Goal: Task Accomplishment & Management: Use online tool/utility

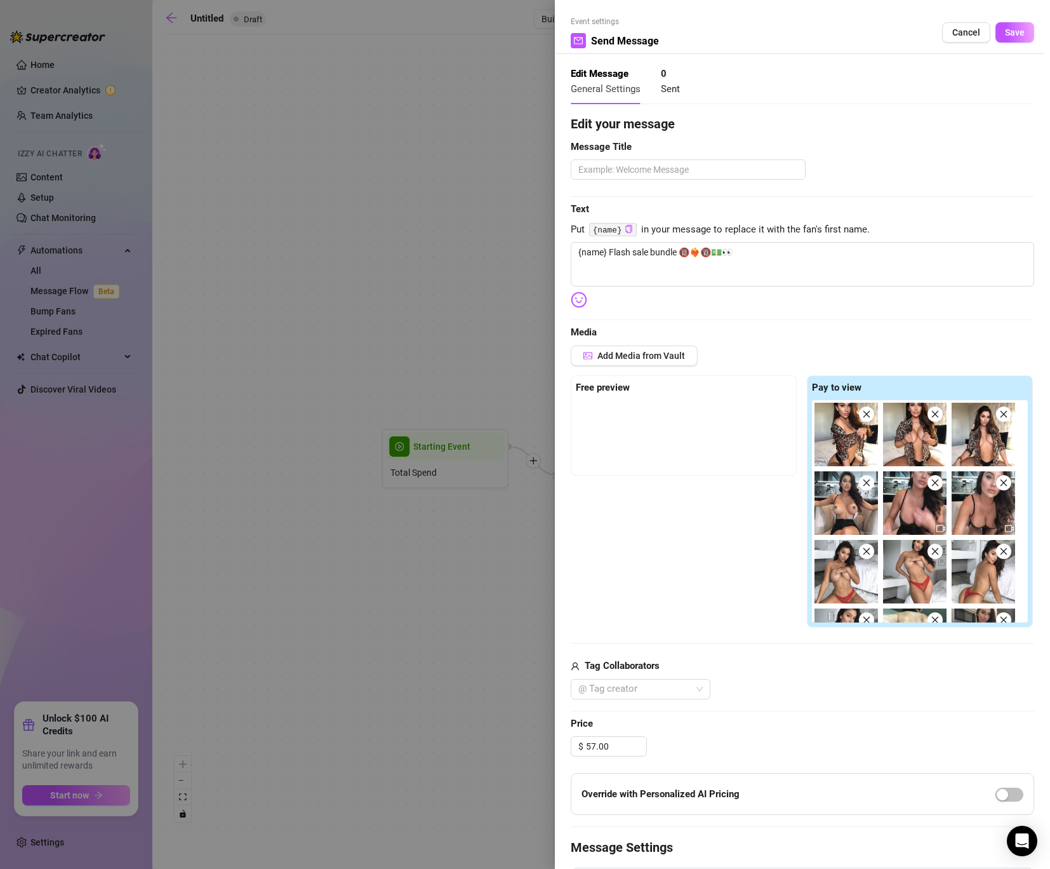
scroll to position [182, 0]
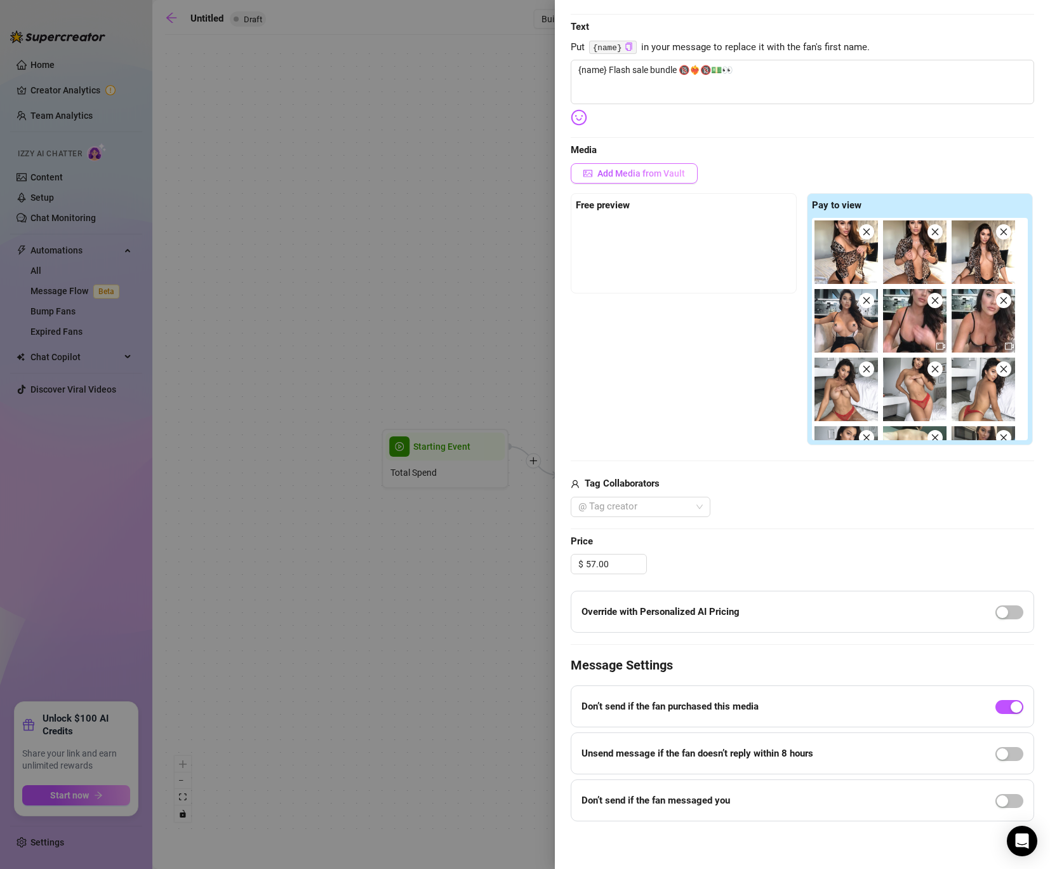
click at [646, 176] on span "Add Media from Vault" at bounding box center [642, 173] width 88 height 10
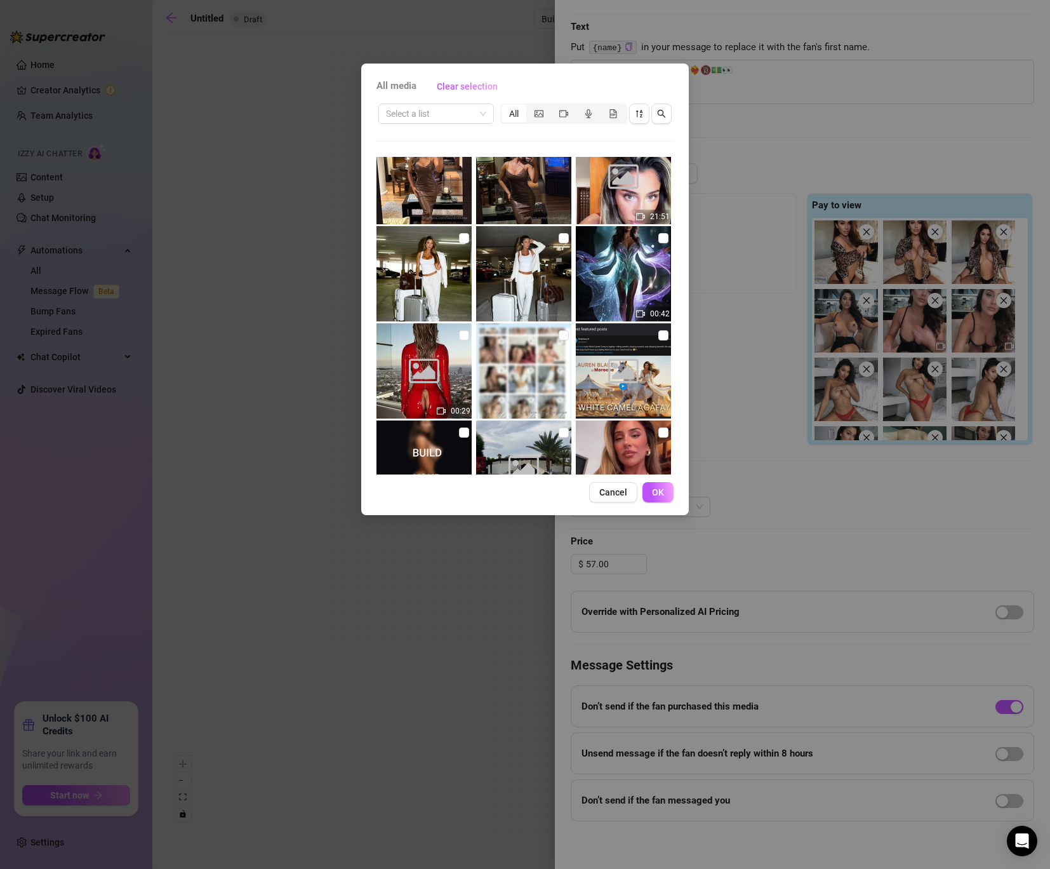
scroll to position [0, 0]
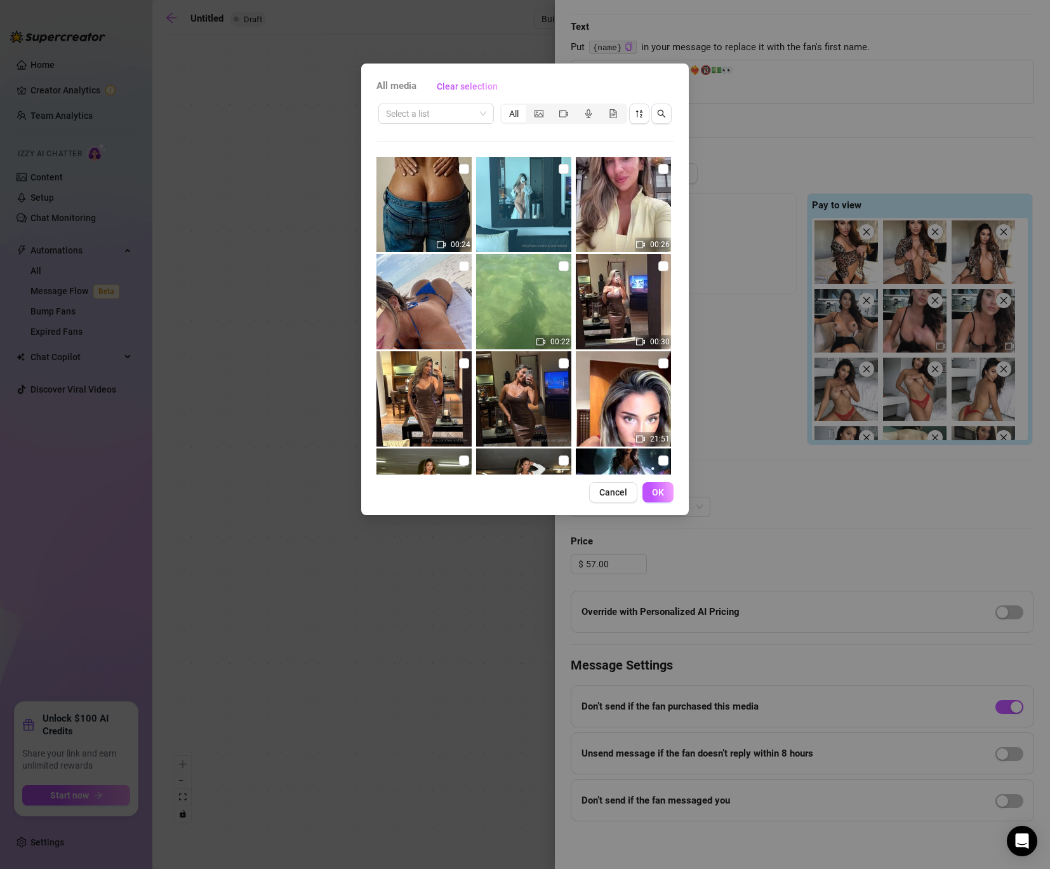
click at [431, 181] on img at bounding box center [424, 204] width 95 height 95
click at [463, 163] on label at bounding box center [464, 169] width 10 height 14
click at [463, 164] on input "checkbox" at bounding box center [464, 169] width 10 height 10
checkbox input "true"
click at [671, 494] on button "OK" at bounding box center [658, 492] width 31 height 20
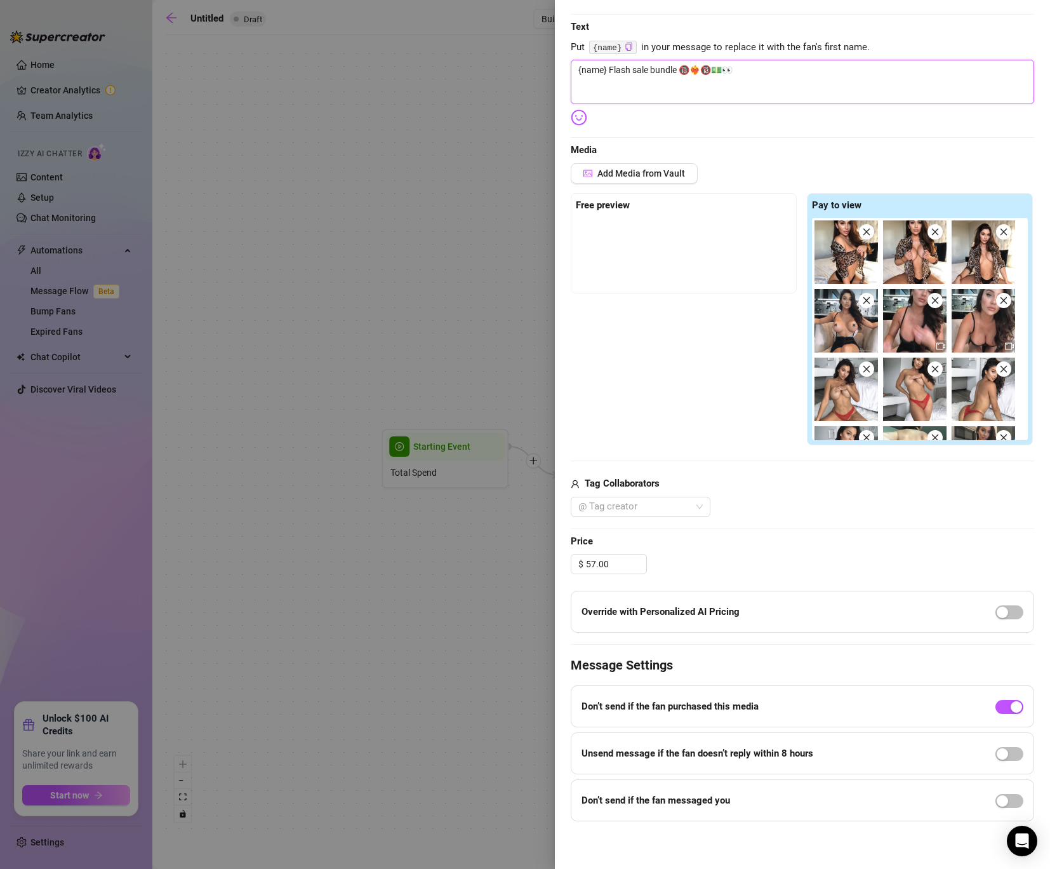
click at [745, 75] on textarea "{name} Flash sale bundle 🔞❤️‍🔥🔞💵👀" at bounding box center [803, 82] width 464 height 44
type textarea "{name} Flash sale bundle 🔞❤️‍🔥🔞💵👀"
type textarea "{name} Flash sale bundle 🔞❤️‍🔥🔞💵👀 w"
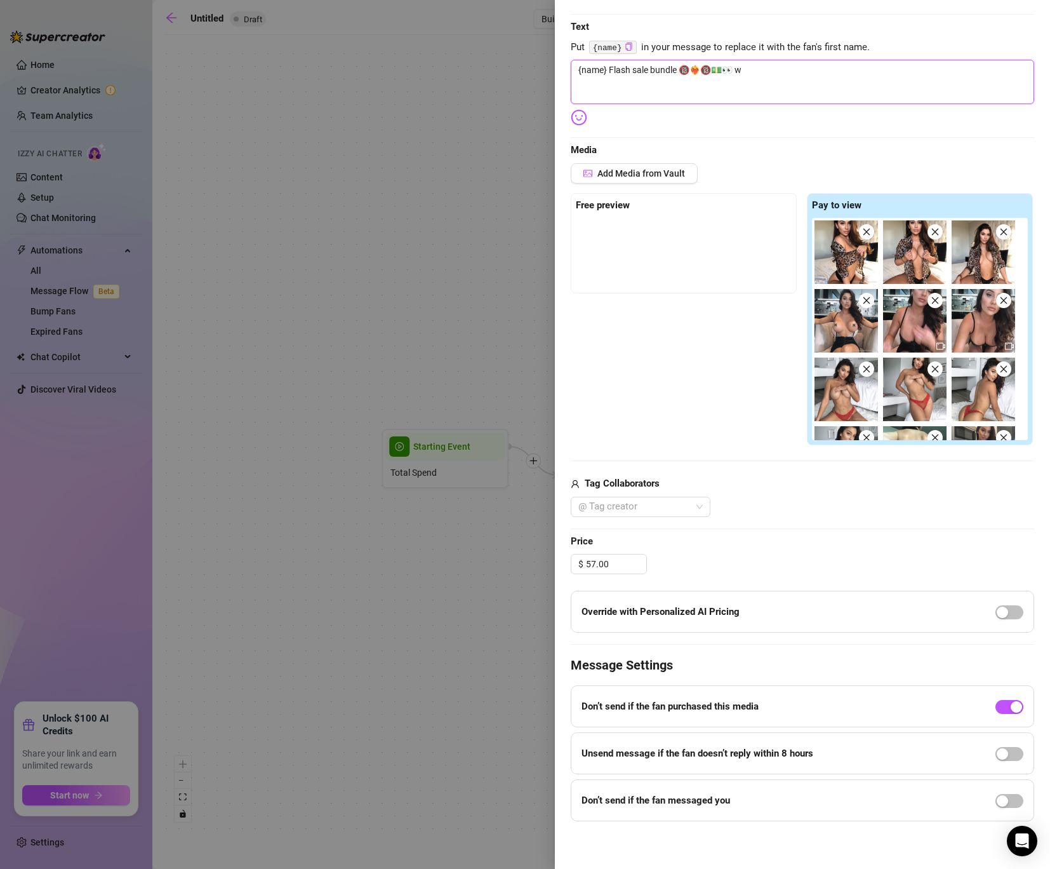
type textarea "{name} Flash sale bundle 🔞❤️‍🔥🔞💵👀 wi"
type textarea "{name} Flash sale bundle 🔞❤️‍🔥🔞💵👀 wit"
type textarea "{name} Flash sale bundle 🔞❤️‍🔥🔞💵👀 with"
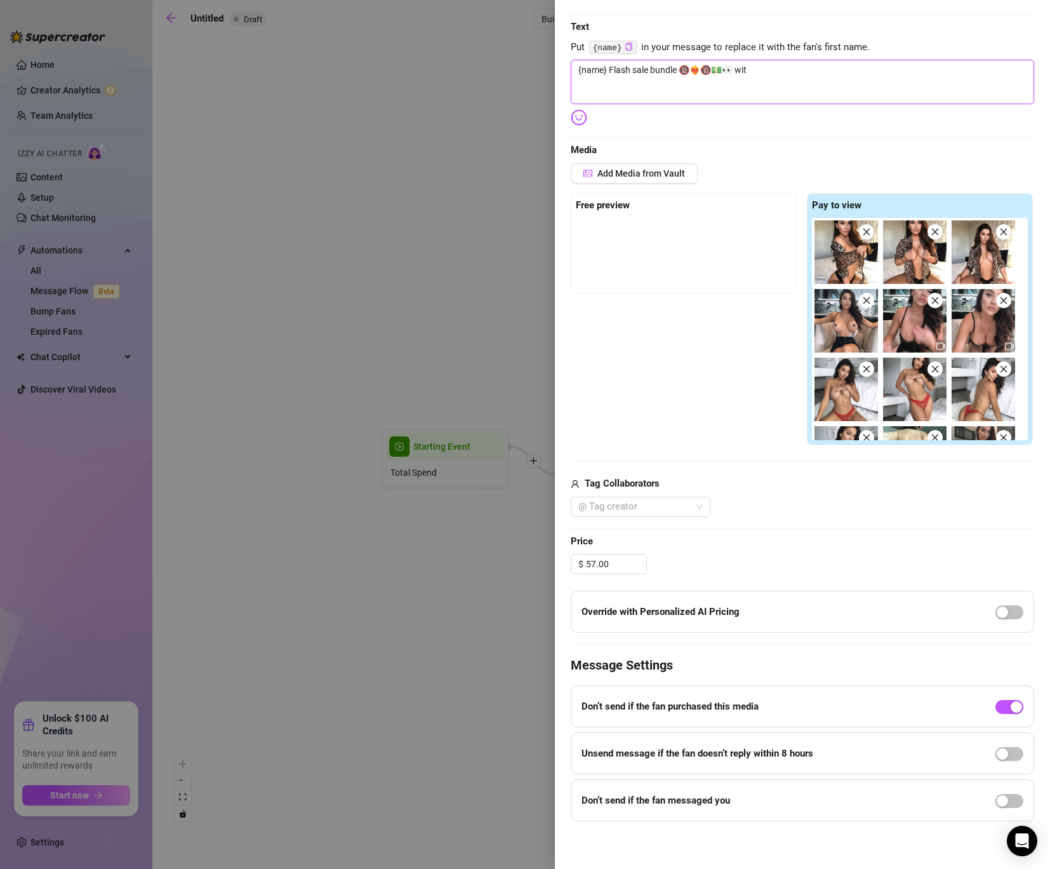
type textarea "{name} Flash sale bundle 🔞❤️‍🔥🔞💵👀 with"
type textarea "{name} Flash sale bundle 🔞❤️‍🔥🔞💵👀 with a"
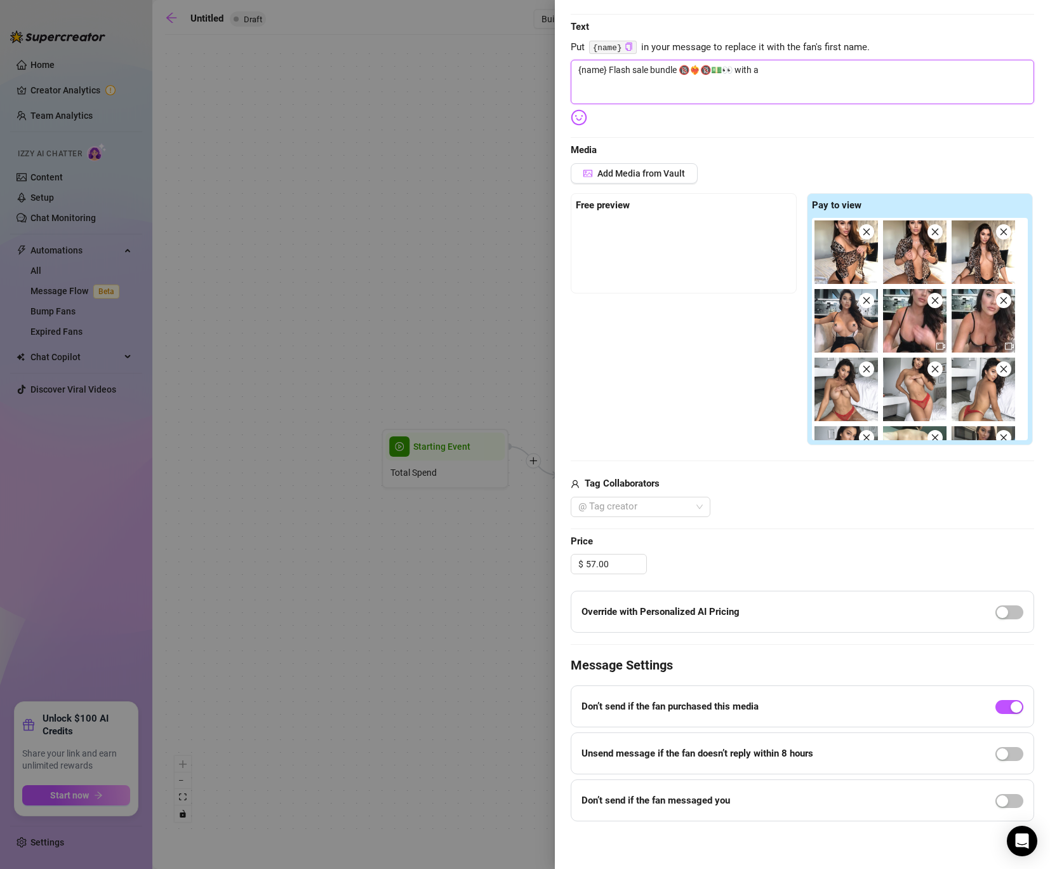
type textarea "{name} Flash sale bundle 🔞❤️‍🔥🔞💵👀 with a"
type textarea "{name} Flash sale bundle 🔞❤️‍🔥🔞💵👀 with a q"
type textarea "{name} Flash sale bundle 🔞❤️‍🔥🔞💵👀 with a qu"
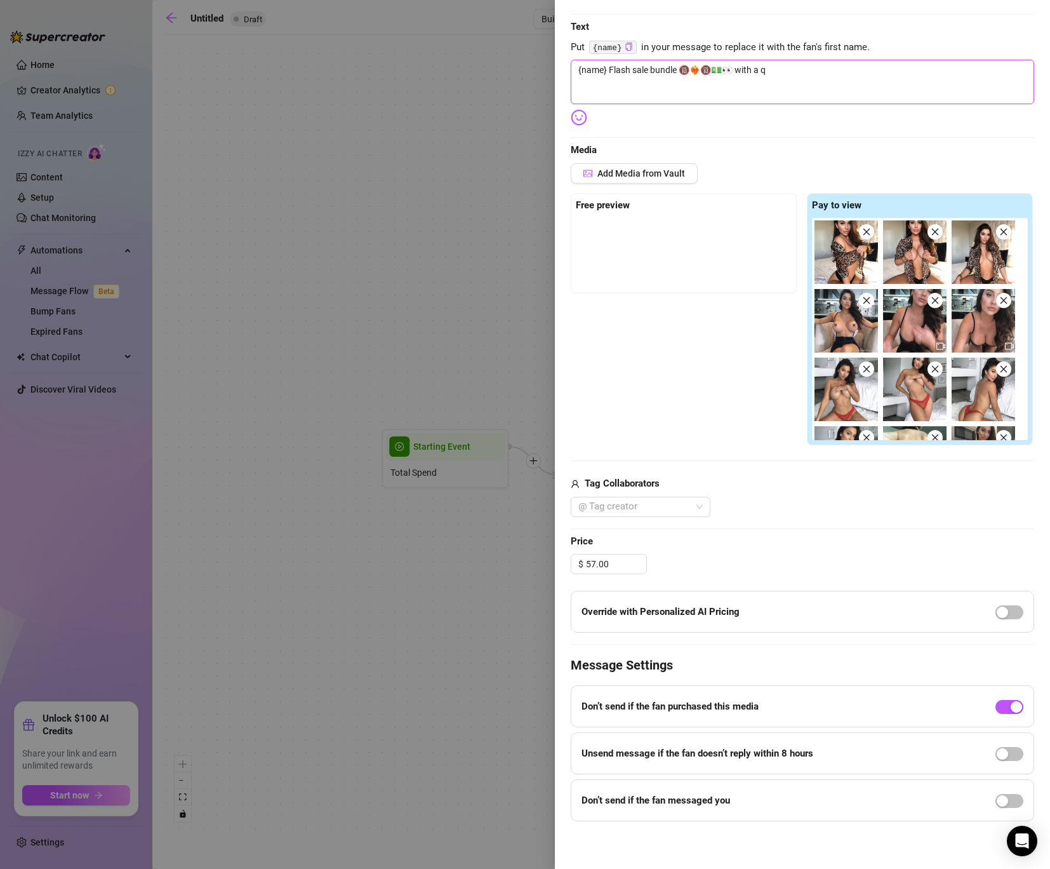
type textarea "{name} Flash sale bundle 🔞❤️‍🔥🔞💵👀 with a qu"
type textarea "{name} Flash sale bundle 🔞❤️‍🔥🔞💵👀 with a qui"
type textarea "{name} Flash sale bundle 🔞❤️‍🔥🔞💵👀 with a quic"
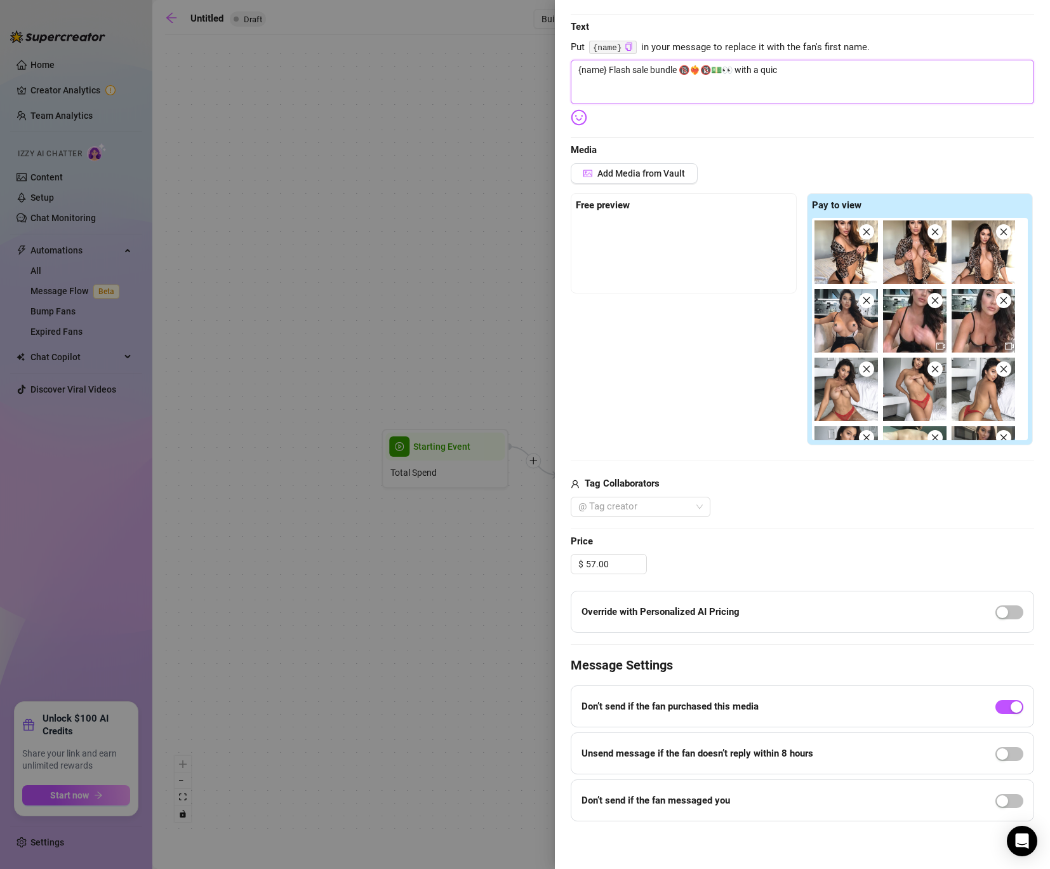
type textarea "{name} Flash sale bundle 🔞❤️‍🔥🔞💵👀 with a quick"
type textarea "{name} Flash sale bundle 🔞❤️‍🔥🔞💵👀 with a quick d"
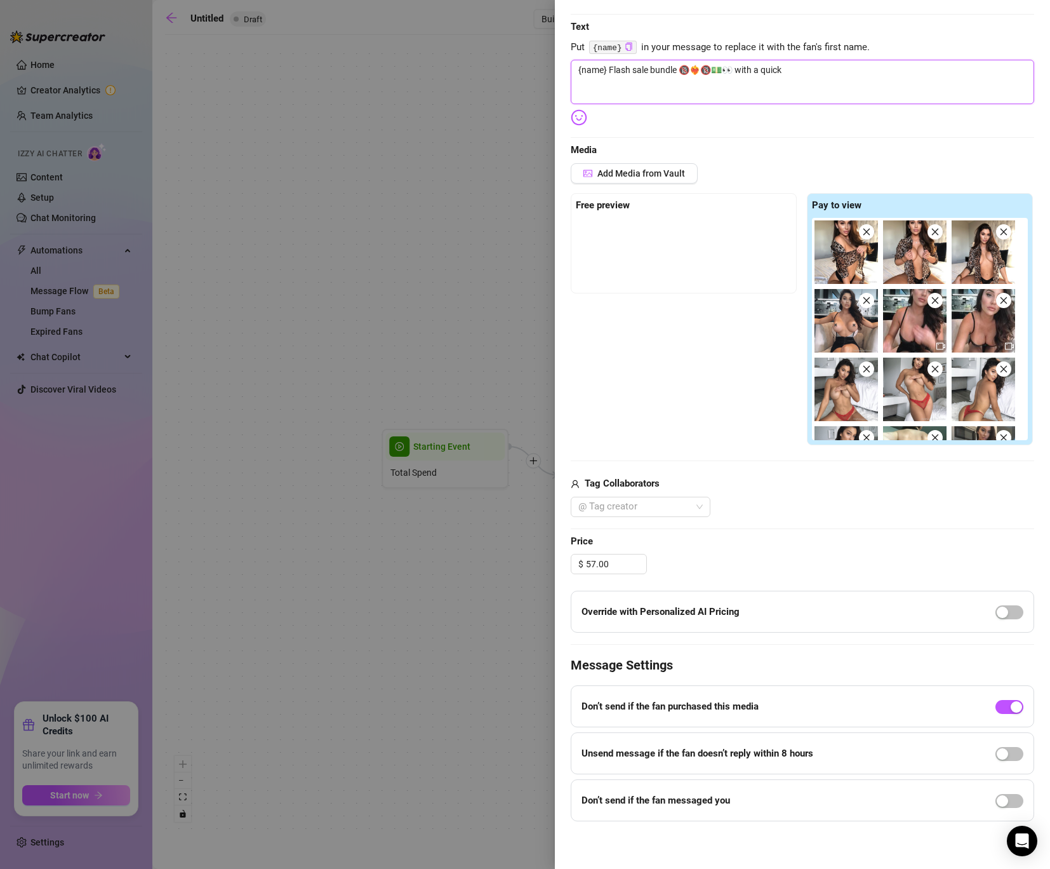
type textarea "{name} Flash sale bundle 🔞❤️‍🔥🔞💵👀 with a quick d"
type textarea "{name} Flash sale bundle 🔞❤️‍🔥🔞💵👀 with a quick di"
type textarea "{name} Flash sale bundle 🔞❤️‍🔥🔞💵👀 with a quick dig"
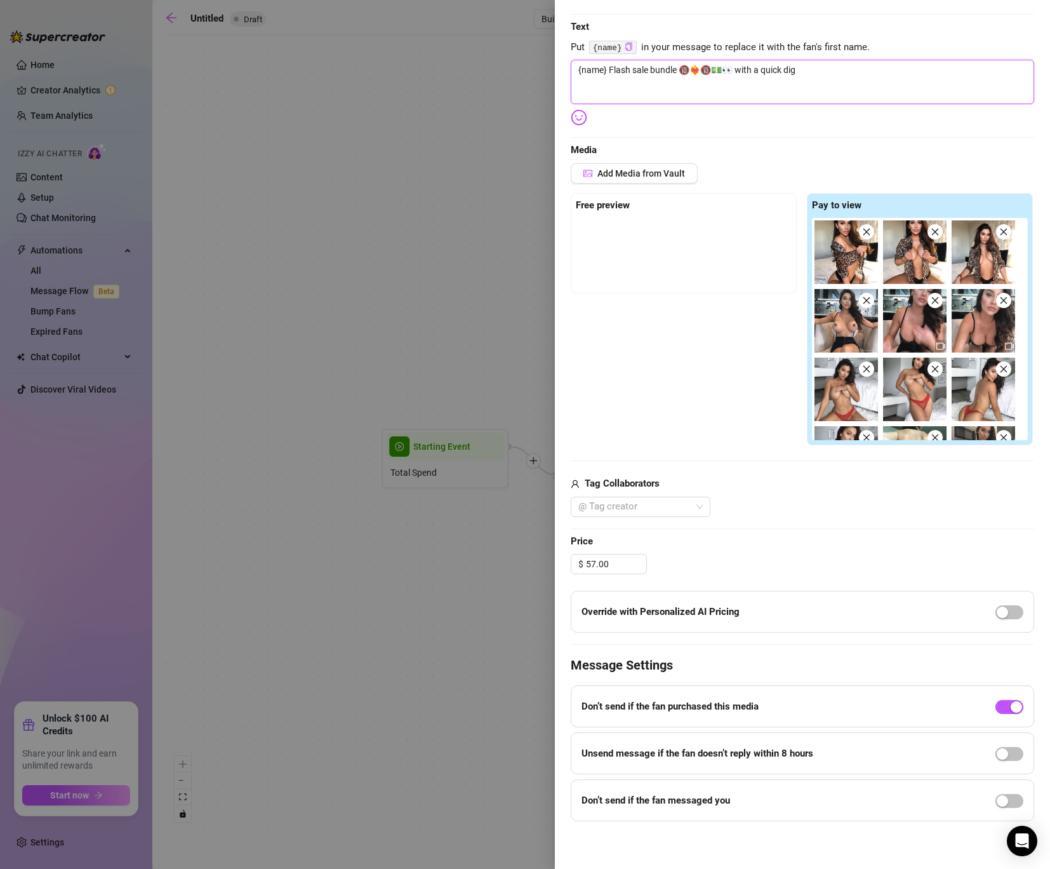
type textarea "{name} Flash sale bundle 🔞❤️‍🔥🔞💵👀 with a quick digi"
type textarea "{name} Flash sale bundle 🔞❤️‍🔥🔞💵👀 with a quick digit"
type textarea "{name} Flash sale bundle 🔞❤️‍🔥🔞💵👀 with a quick digita"
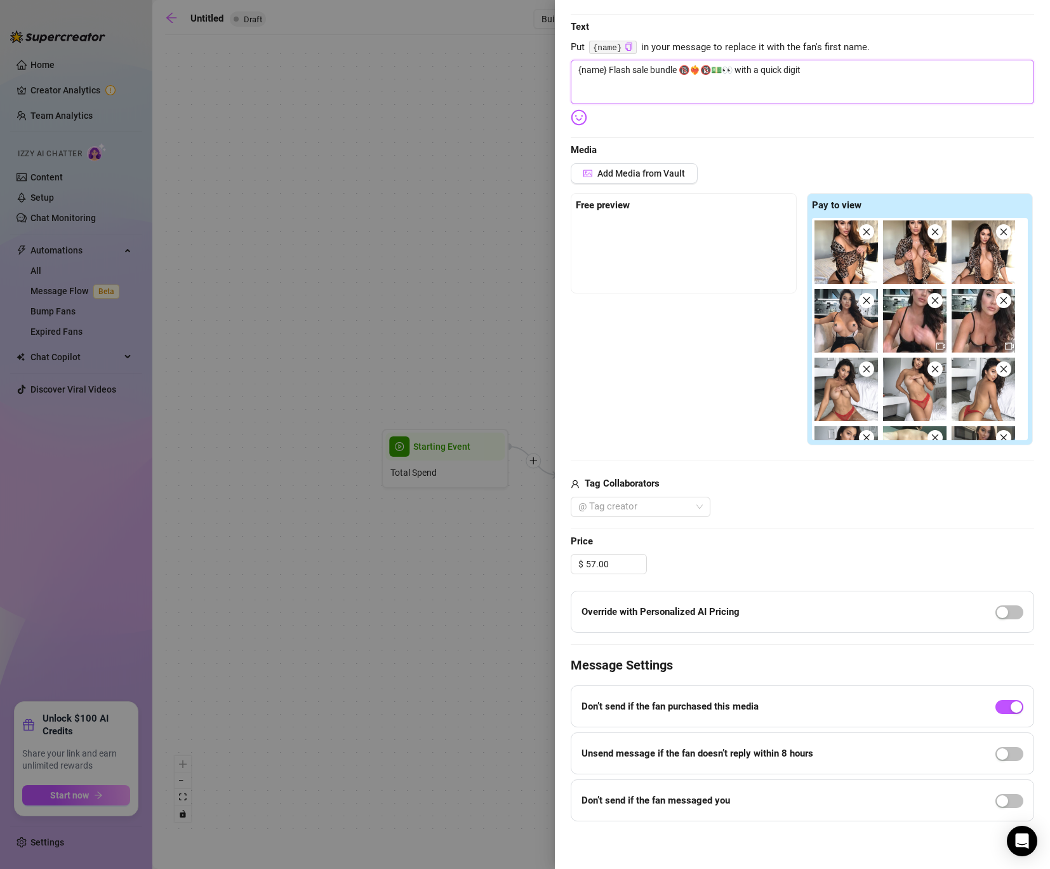
type textarea "{name} Flash sale bundle 🔞❤️‍🔥🔞💵👀 with a quick digita"
type textarea "{name} Flash sale bundle 🔞❤️‍🔥🔞💵👀 with a quick digital"
type textarea "{name} Flash sale bundle 🔞❤️‍🔥🔞💵👀 with a quick digital h"
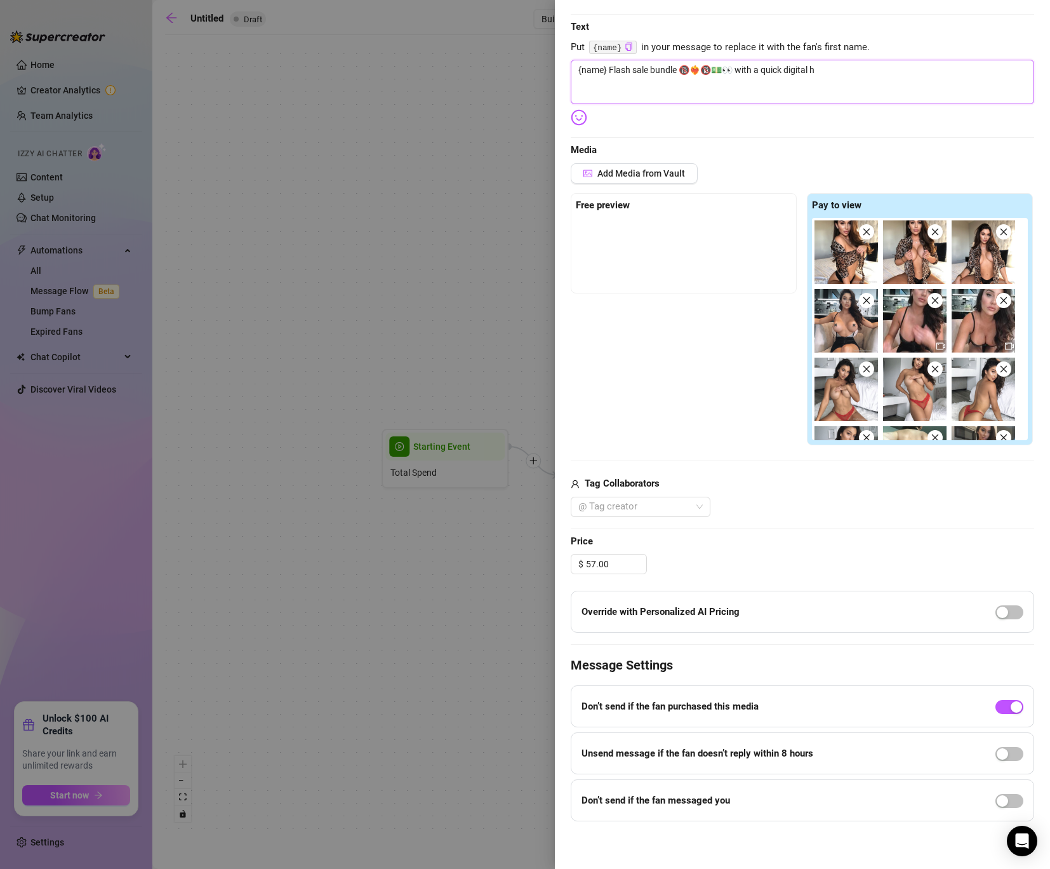
type textarea "{name} Flash sale bundle 🔞❤️‍🔥🔞💵👀 with a quick digital ho"
type textarea "{name} Flash sale bundle 🔞❤️‍🔥🔞💵👀 with a quick digital hoo"
type textarea "{name} Flash sale bundle 🔞❤️‍🔥🔞💵👀 with a quick digital hook"
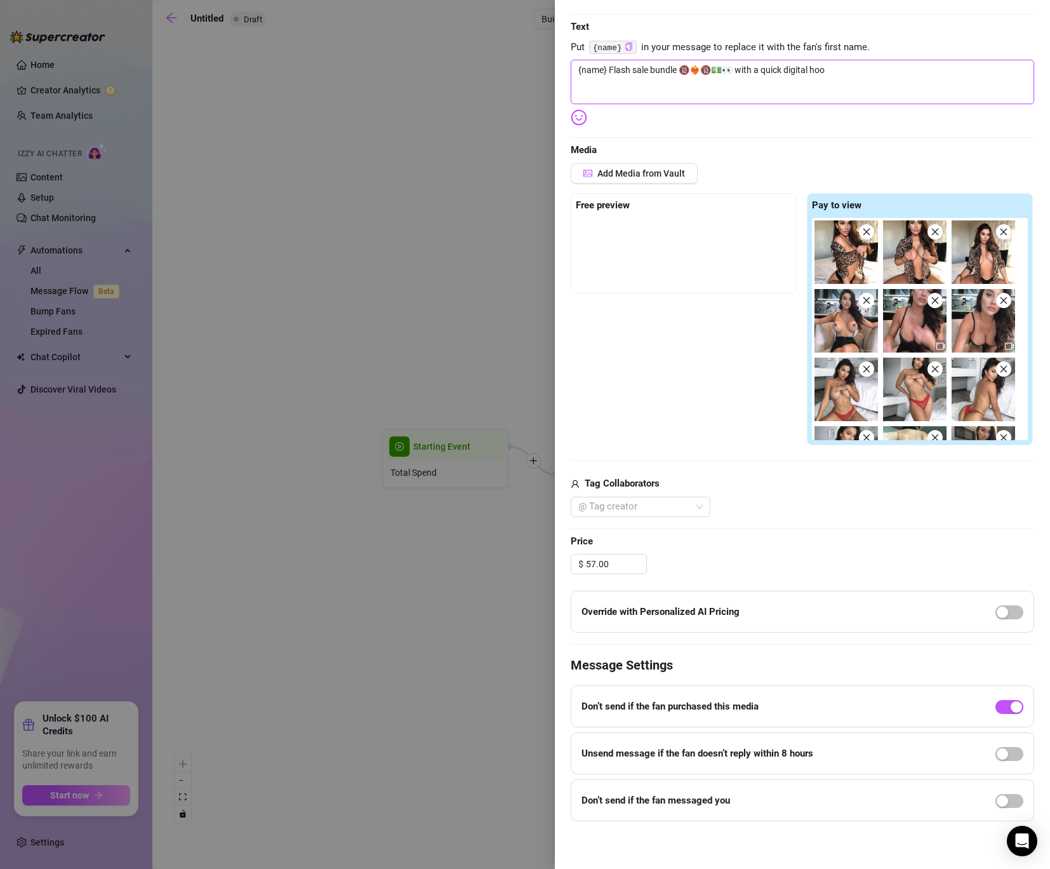
type textarea "{name} Flash sale bundle 🔞❤️‍🔥🔞💵👀 with a quick digital hook"
type textarea "{name} Flash sale bundle 🔞❤️‍🔥🔞💵👀 with a quick digital hook t"
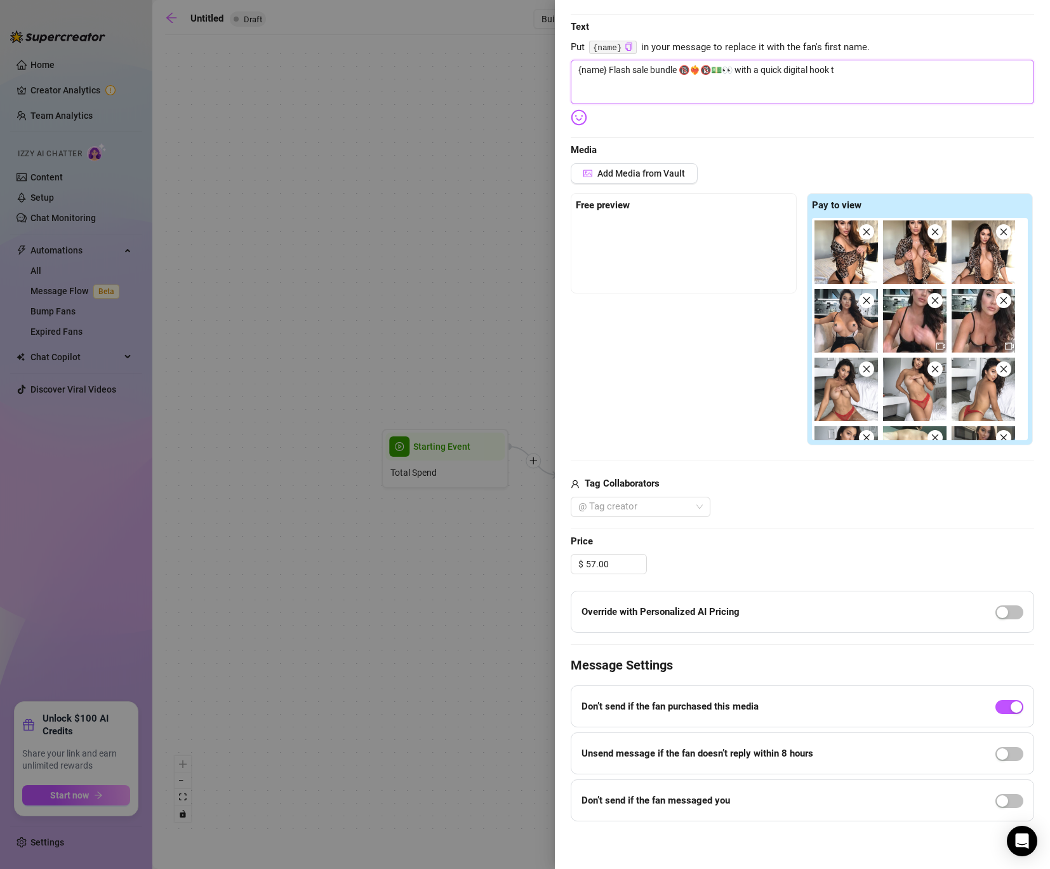
type textarea "{name} Flash sale bundle 🔞❤️‍🔥🔞💵👀 with a quick digital hook to"
type textarea "{name} Flash sale bundle 🔞❤️‍🔥🔞💵👀 with a quick digital hook to e"
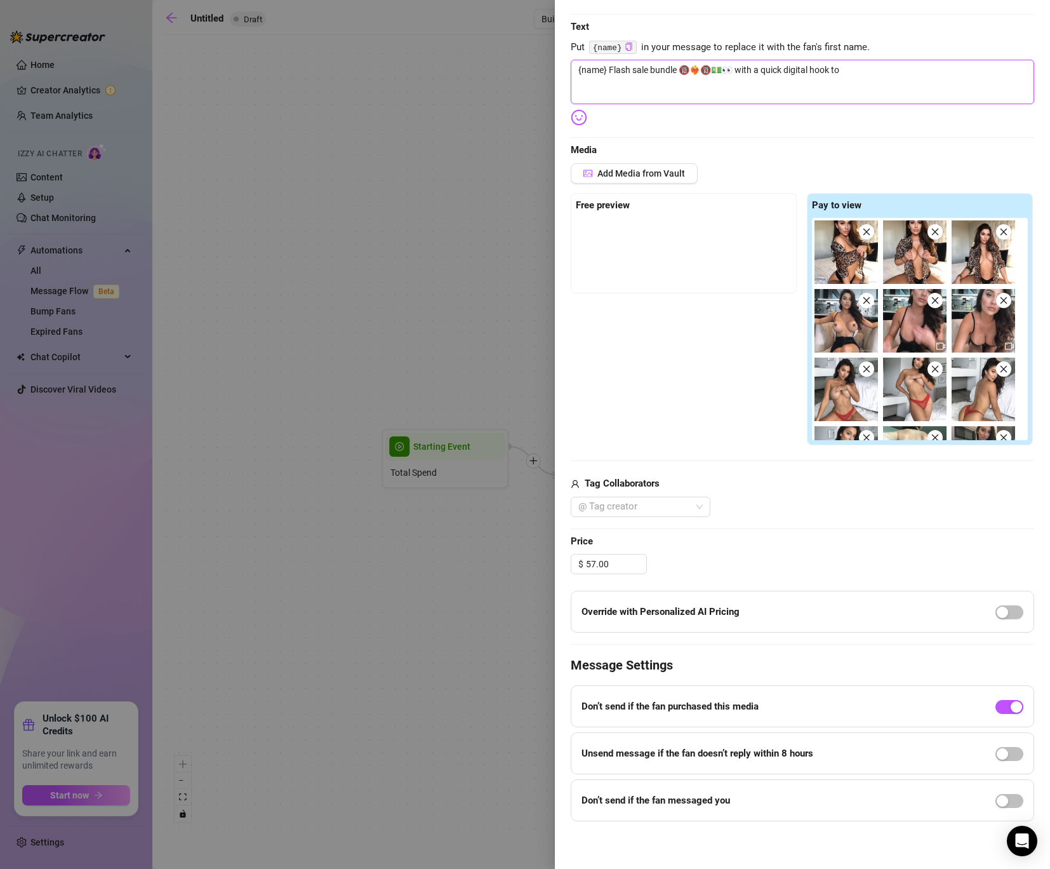
type textarea "{name} Flash sale bundle 🔞❤️‍🔥🔞💵👀 with a quick digital hook to e"
type textarea "{name} Flash sale bundle 🔞❤️‍🔥🔞💵👀 with a quick digital hook to en"
type textarea "{name} Flash sale bundle 🔞❤️‍🔥🔞💵👀 with a quick digital hook to ent"
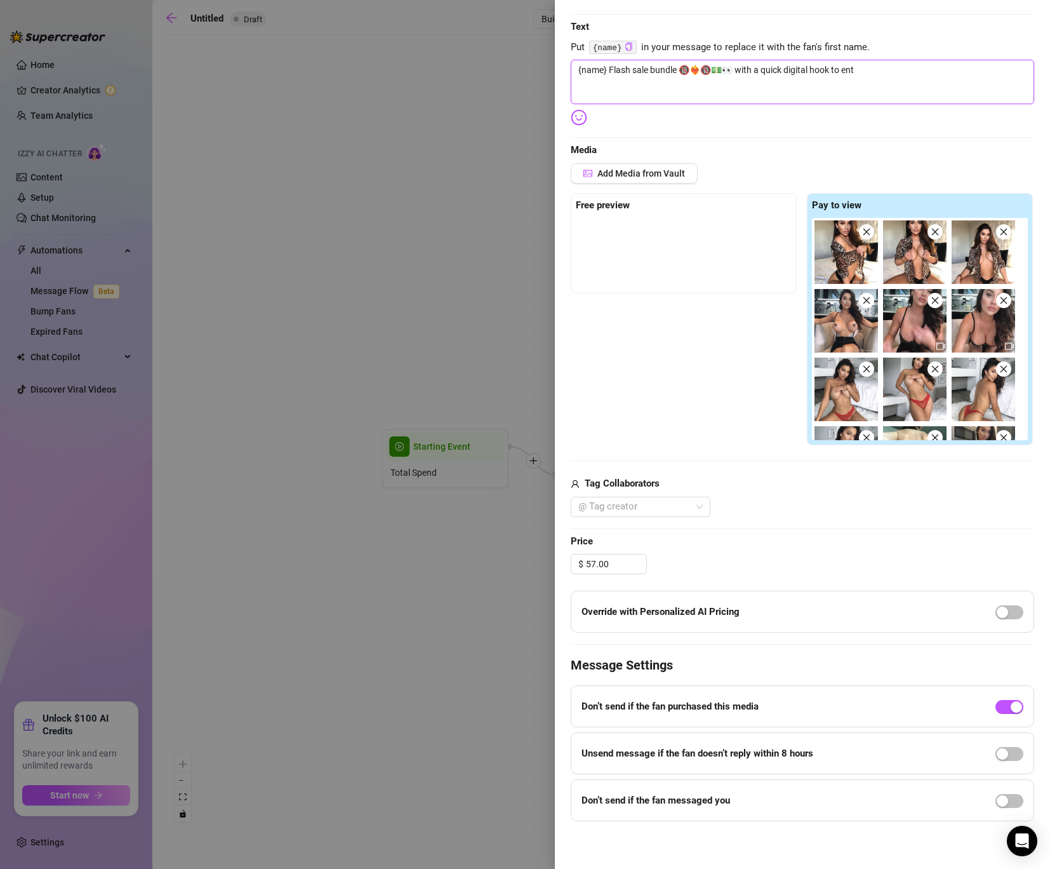
type textarea "{name} Flash sale bundle 🔞❤️‍🔥🔞💵👀 with a quick digital hook to enti"
type textarea "{name} Flash sale bundle 🔞❤️‍🔥🔞💵👀 with a quick digital hook to entic"
type textarea "{name} Flash sale bundle 🔞❤️‍🔥🔞💵👀 with a quick digital hook to entice"
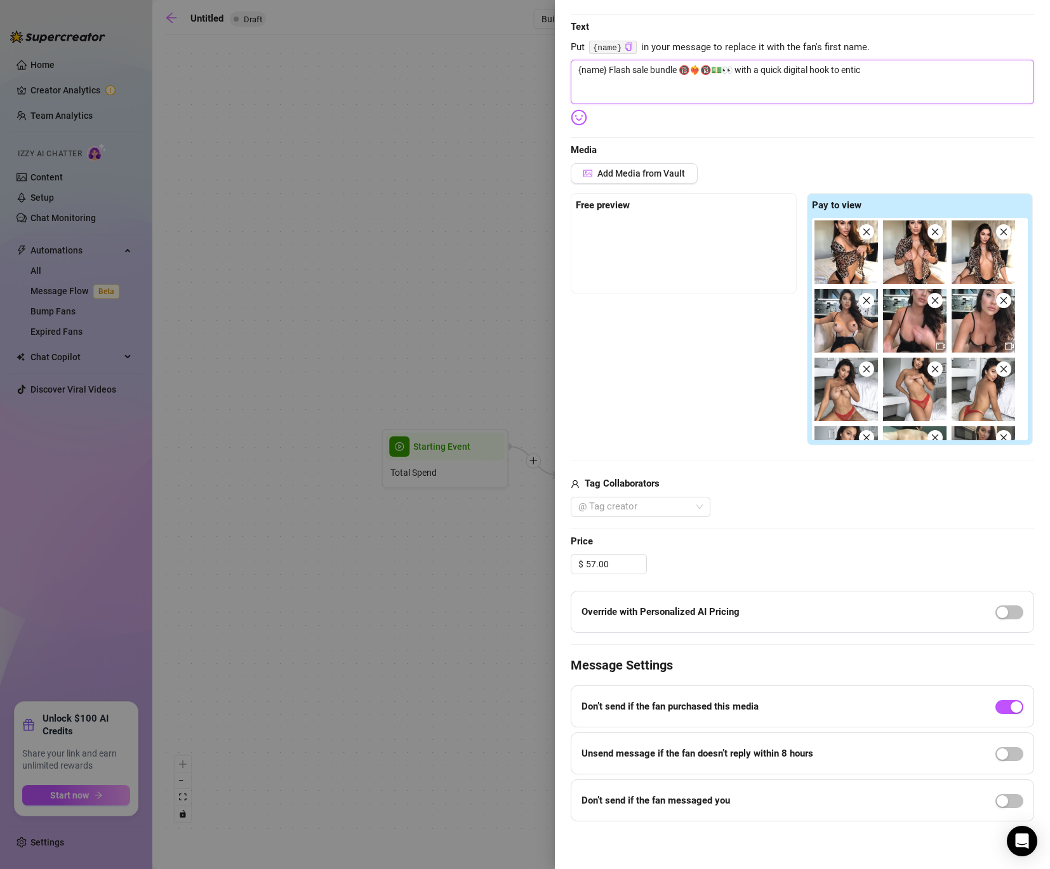
type textarea "{name} Flash sale bundle 🔞❤️‍🔥🔞💵👀 with a quick digital hook to entice"
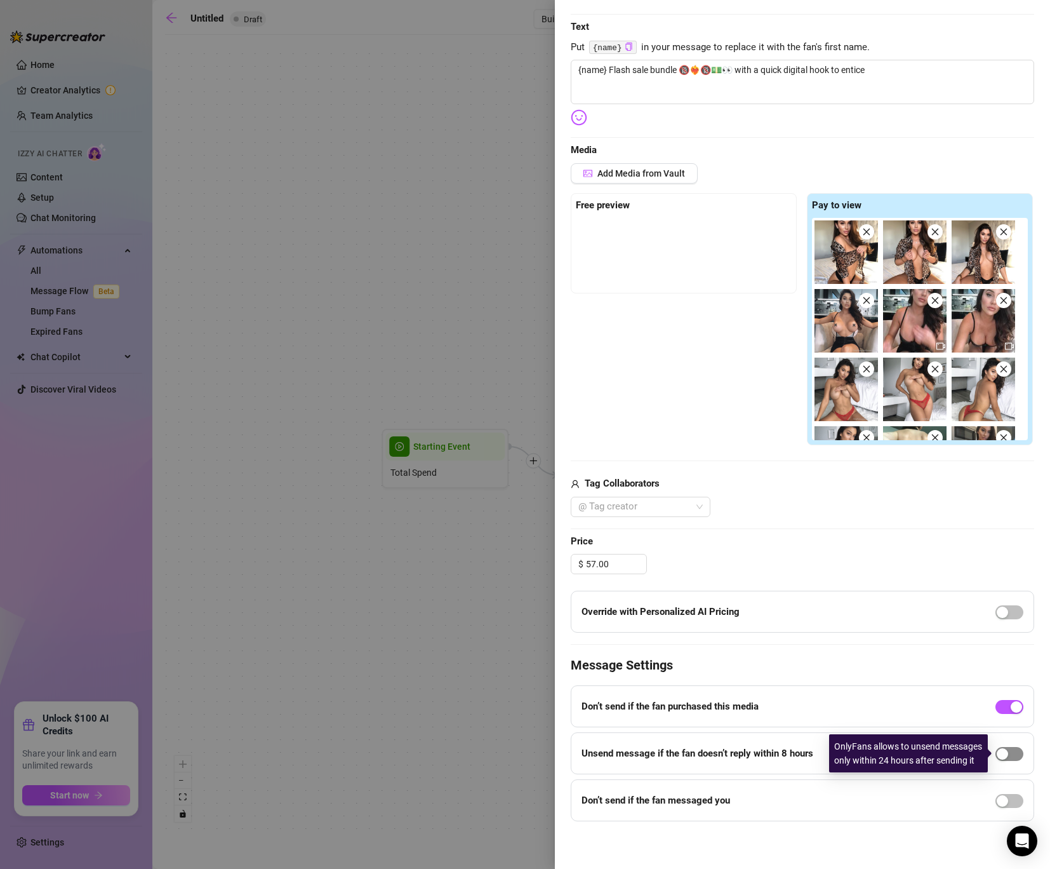
click at [1011, 755] on span "button" at bounding box center [1010, 754] width 28 height 14
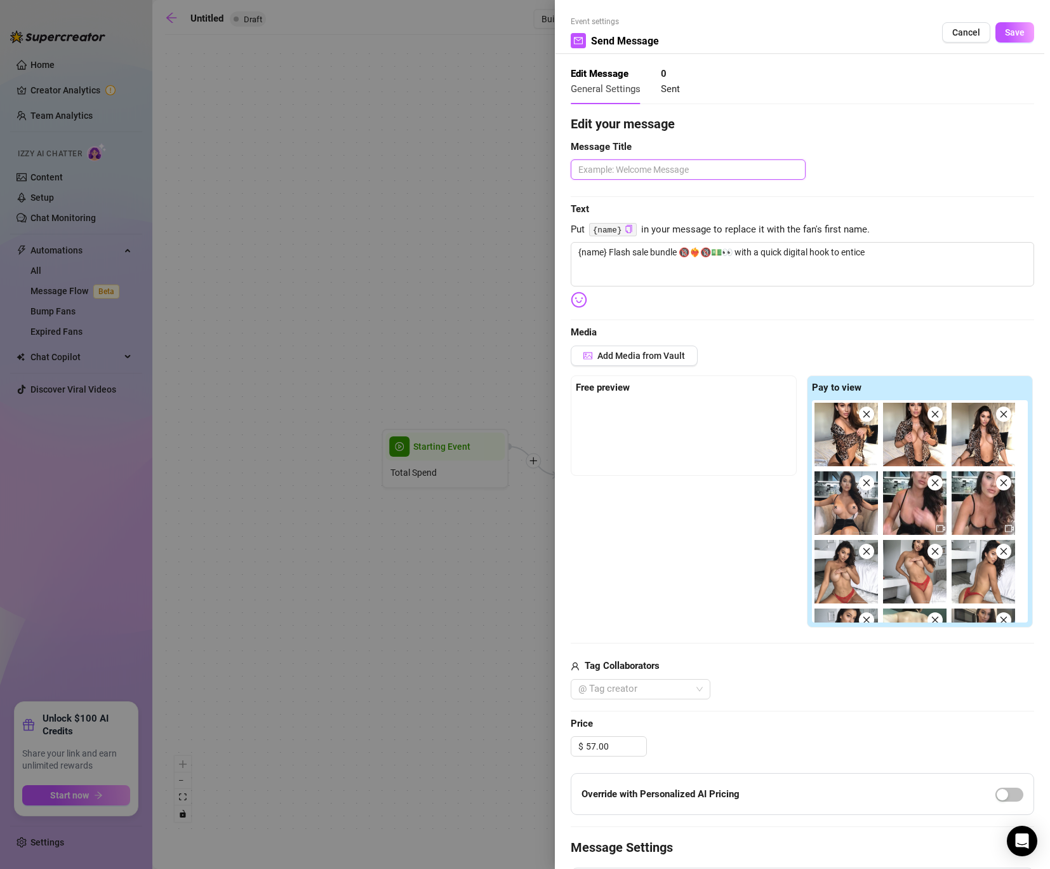
click at [679, 167] on textarea at bounding box center [688, 169] width 235 height 20
type textarea "5"
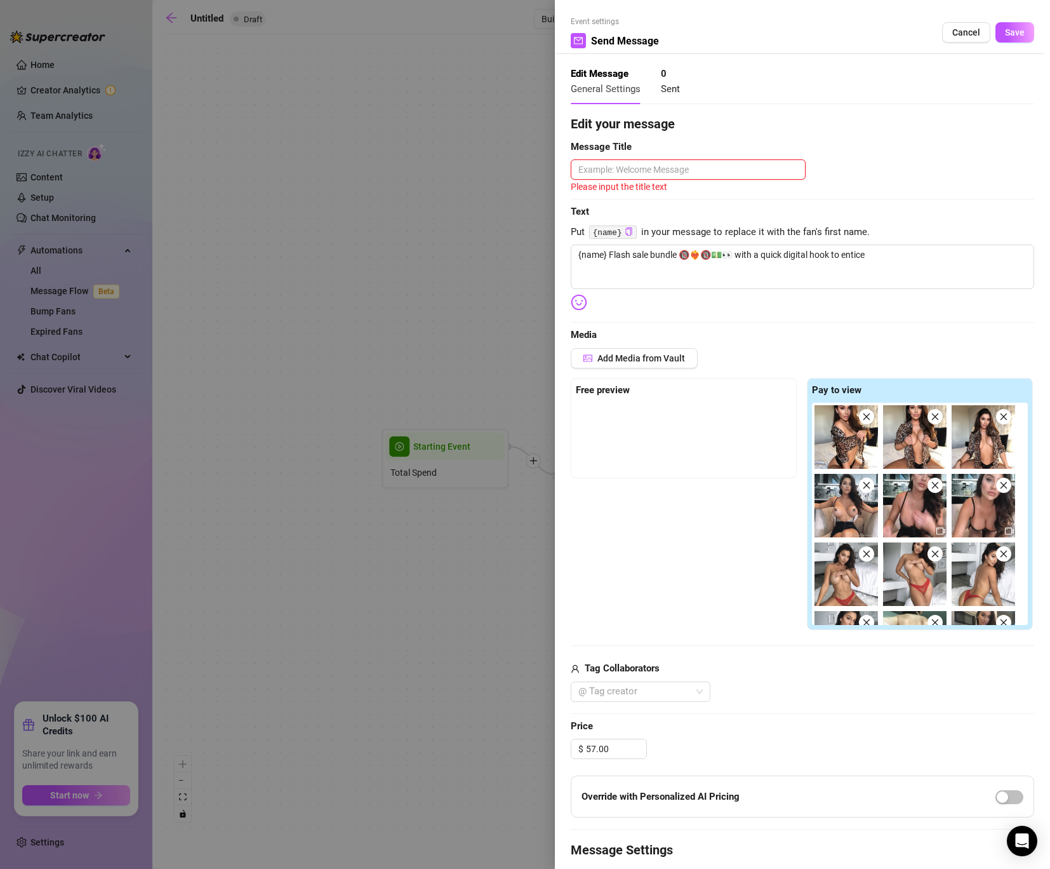
type textarea "b"
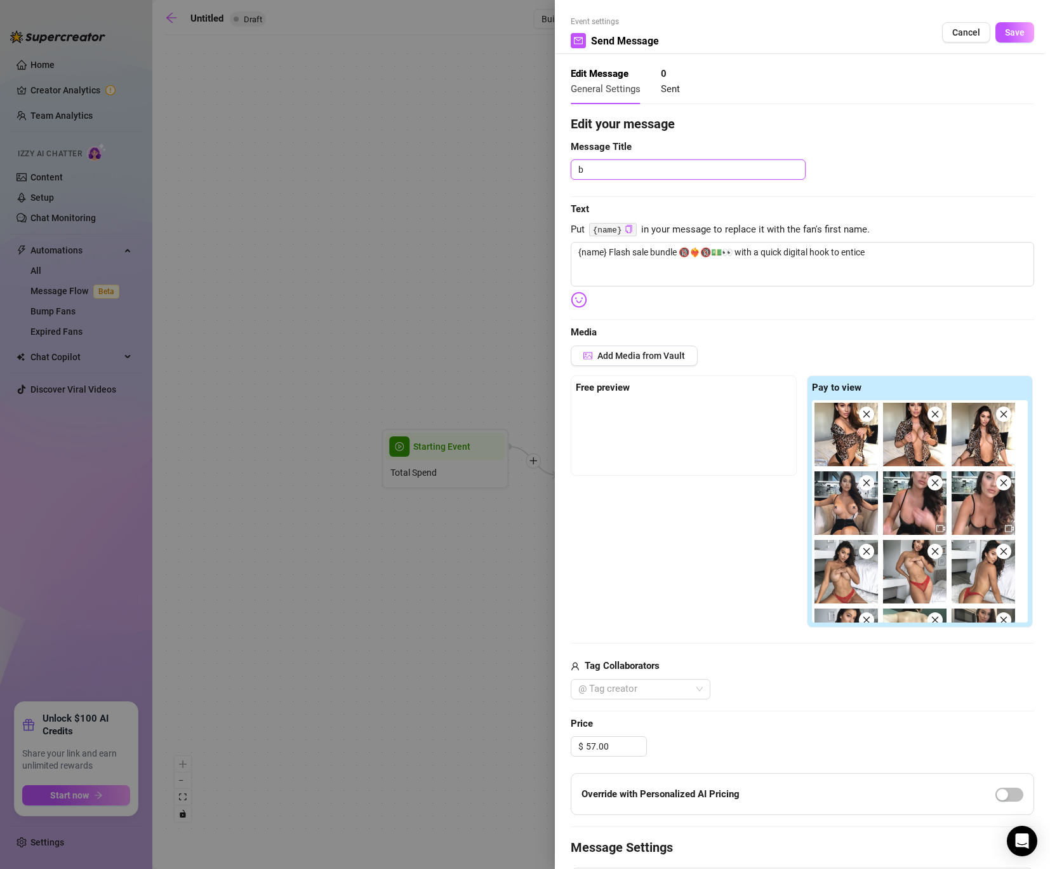
type textarea "bu"
type textarea "bun"
type textarea "bund"
type textarea "bundl"
type textarea "bundle"
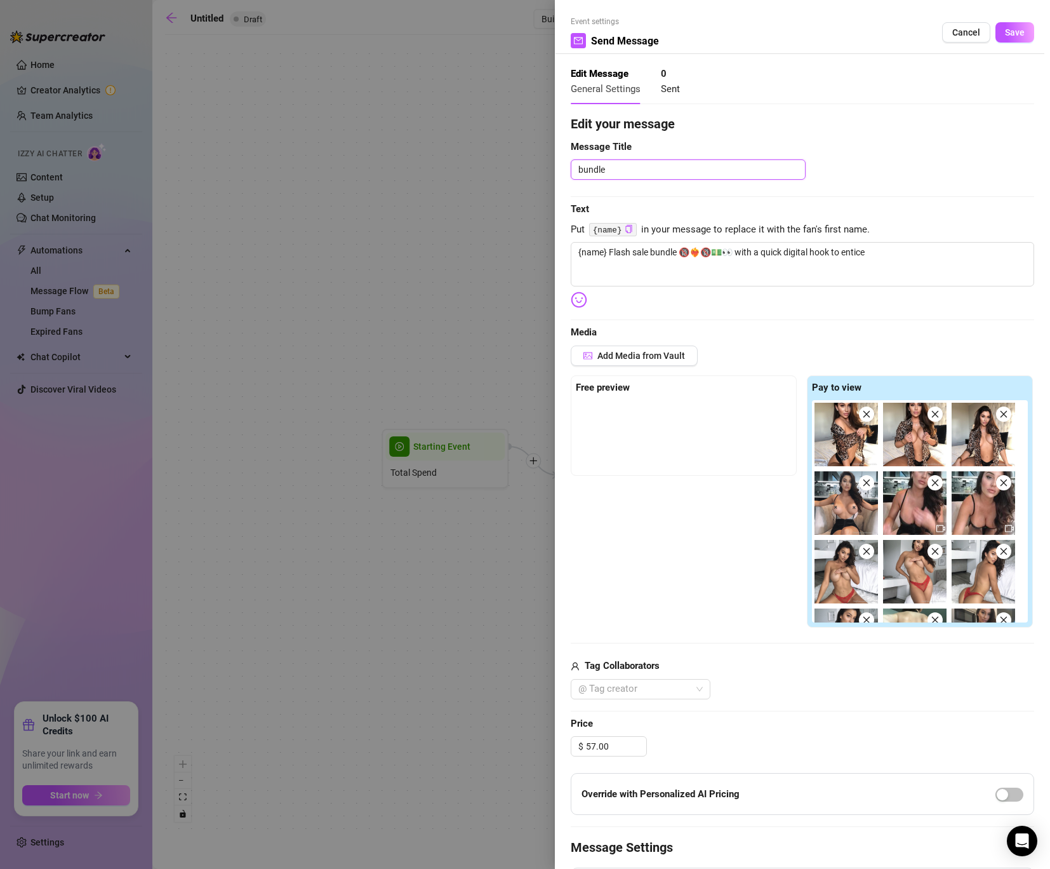
type textarea "bundle"
type textarea "bundle 5"
type textarea "bundle 57"
click at [1028, 29] on button "Save" at bounding box center [1015, 32] width 39 height 20
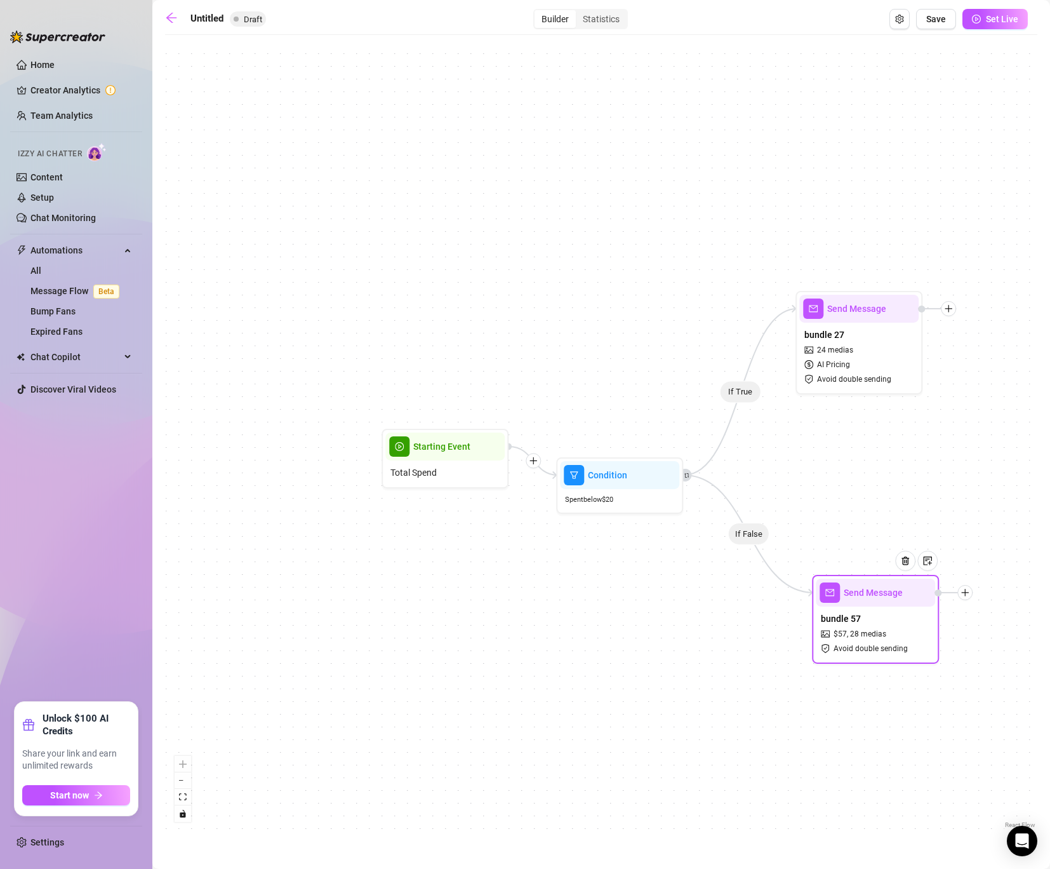
drag, startPoint x: 800, startPoint y: 624, endPoint x: 847, endPoint y: 645, distance: 52.3
click at [847, 645] on span "Avoid double sending" at bounding box center [871, 649] width 74 height 12
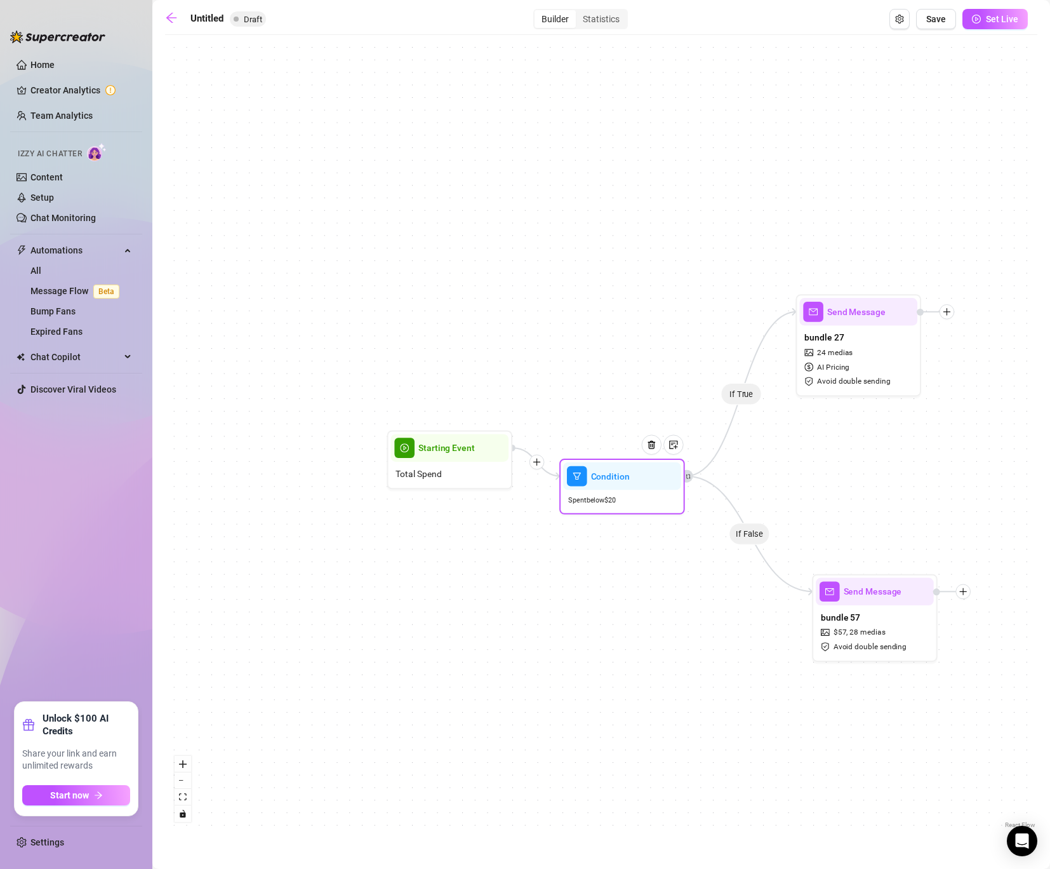
click at [591, 490] on div "Spent below $ 20" at bounding box center [622, 500] width 118 height 21
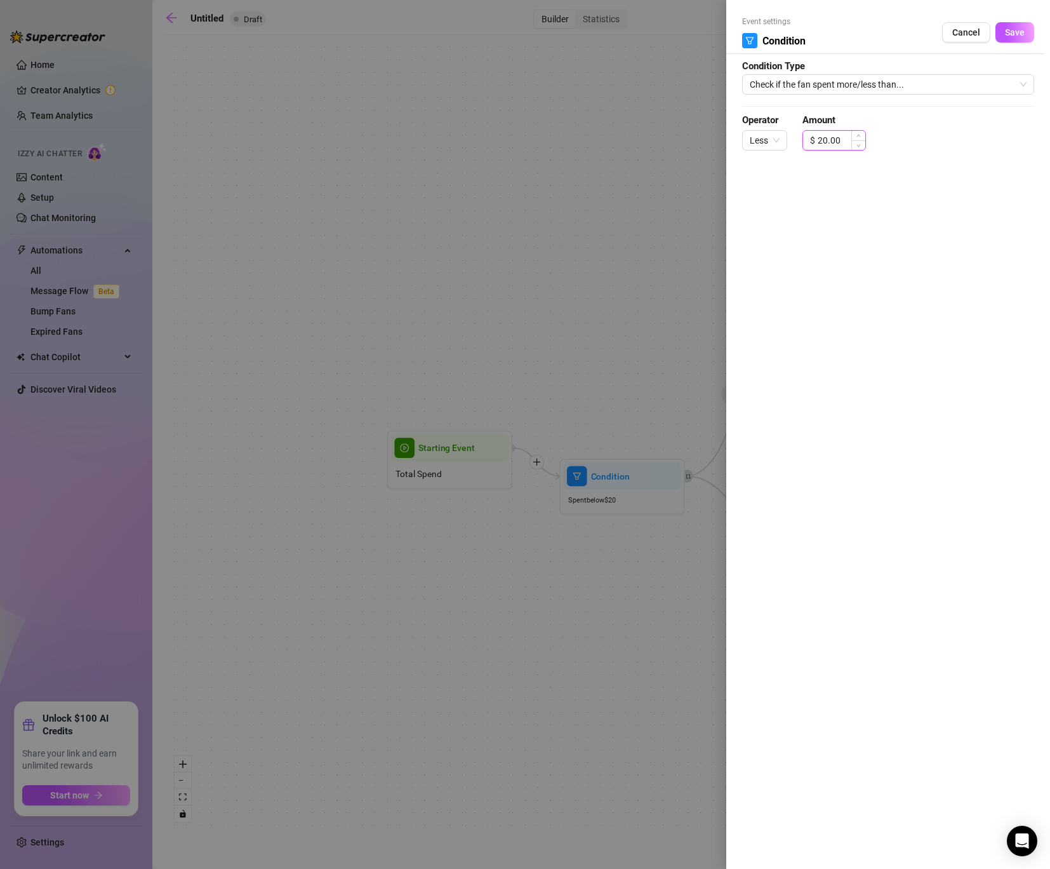
drag, startPoint x: 822, startPoint y: 138, endPoint x: 806, endPoint y: 138, distance: 15.9
click at [806, 138] on div "$ 20.00" at bounding box center [835, 140] width 64 height 20
type input "40.00"
click at [1025, 36] on button "Save" at bounding box center [1015, 32] width 39 height 20
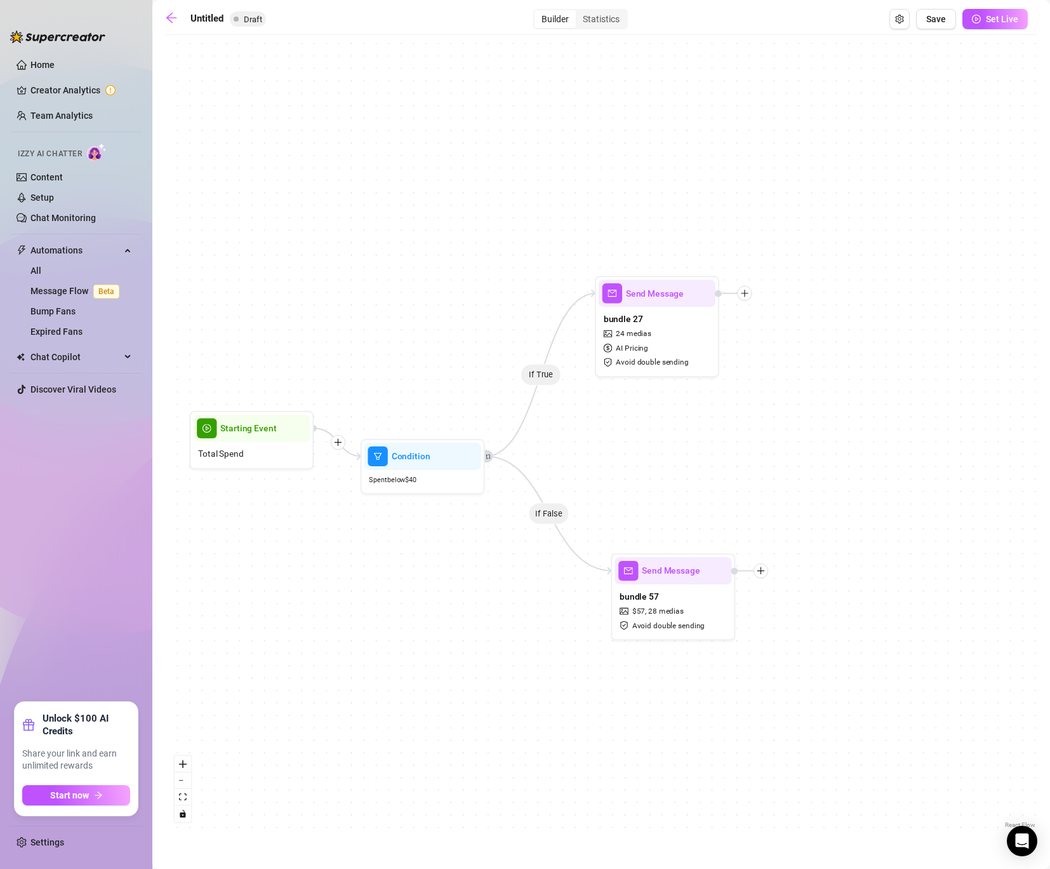
drag, startPoint x: 756, startPoint y: 381, endPoint x: 554, endPoint y: 359, distance: 203.1
click at [554, 359] on div "If True If False Send Message bundle 57 $ 57 , 28 medias Avoid double sending C…" at bounding box center [601, 436] width 873 height 790
click at [745, 290] on icon "plus" at bounding box center [743, 290] width 7 height 1
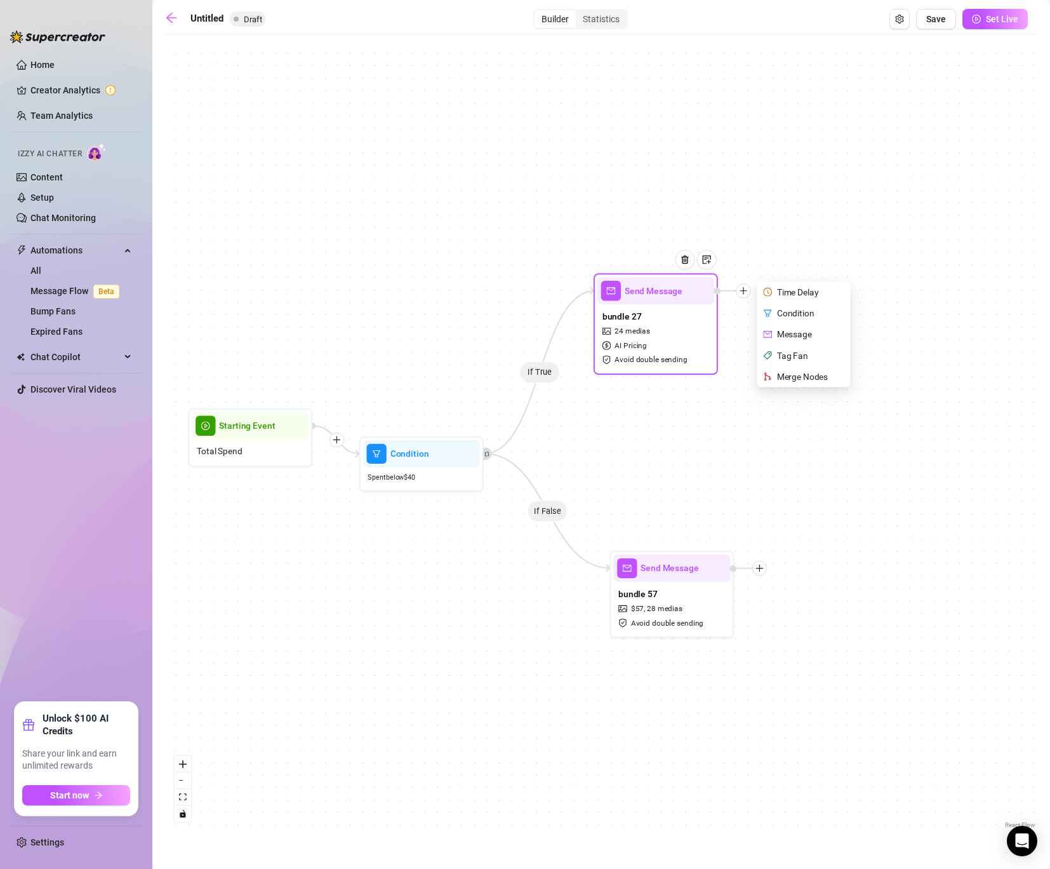
click at [805, 317] on div "Condition" at bounding box center [805, 312] width 91 height 21
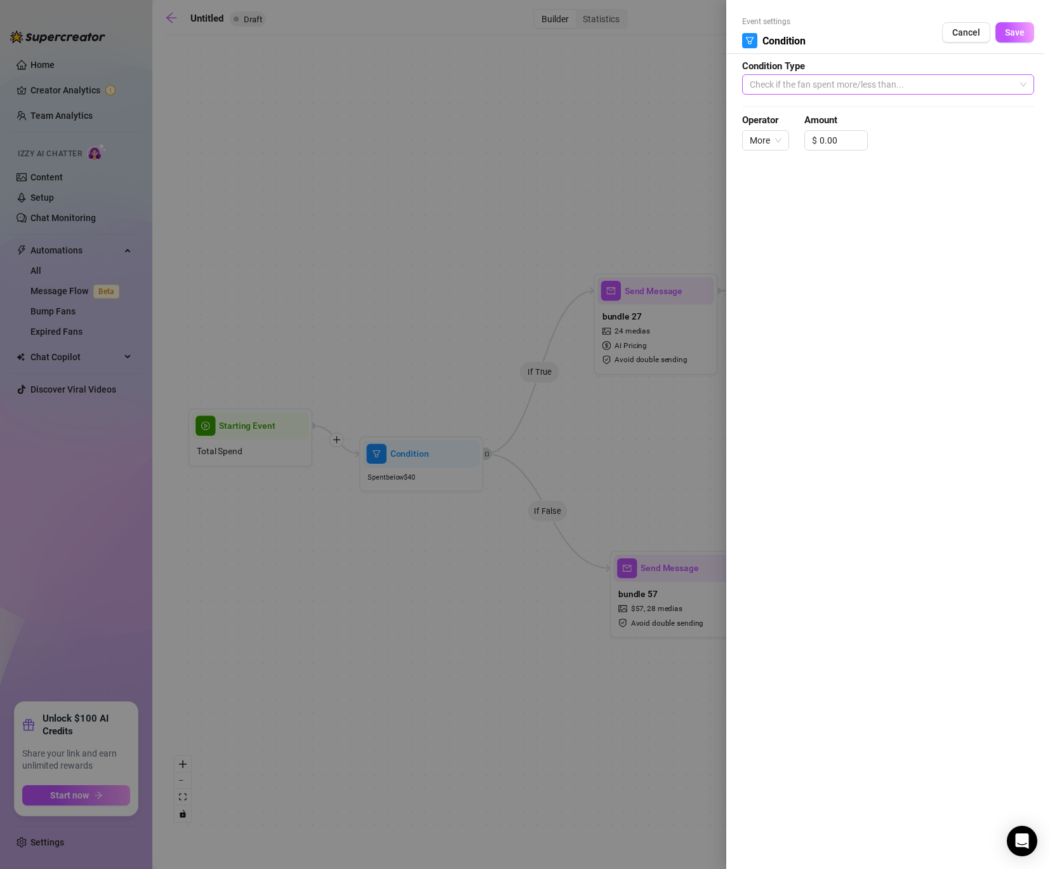
click at [833, 89] on span "Check if the fan spent more/less than..." at bounding box center [888, 84] width 277 height 19
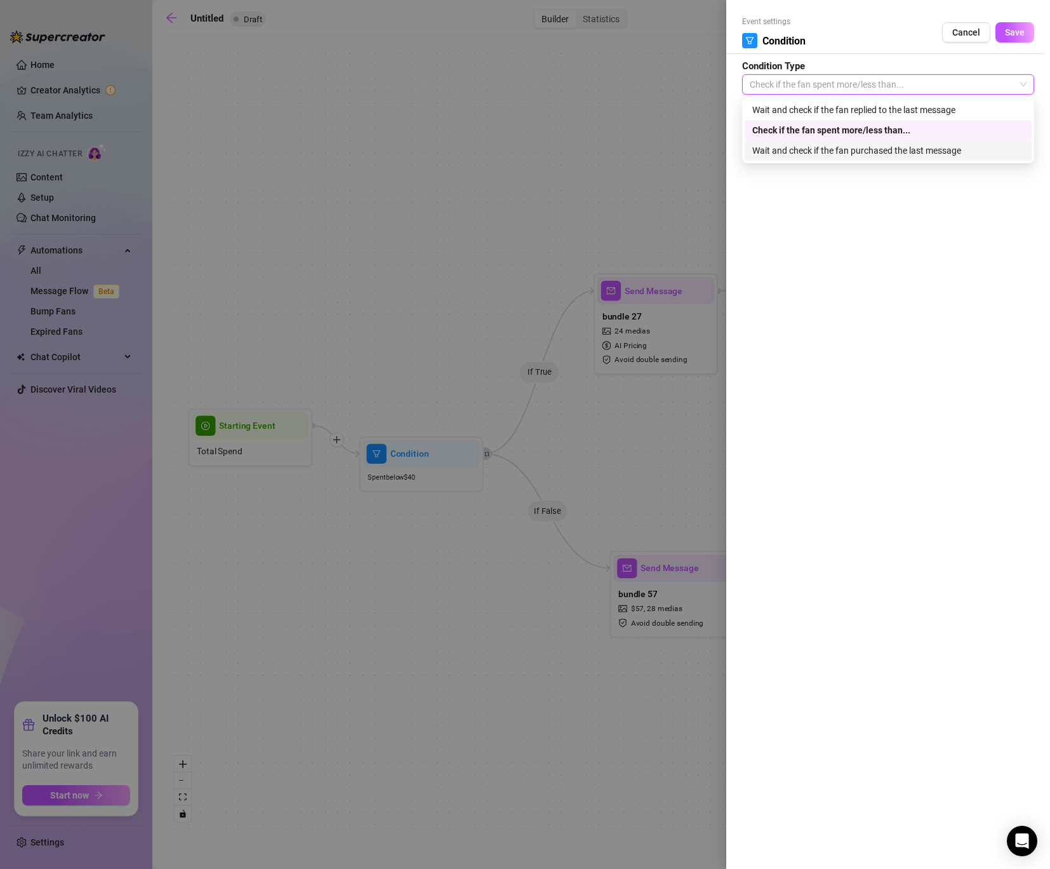
click at [854, 151] on div "Wait and check if the fan purchased the last message" at bounding box center [889, 151] width 272 height 14
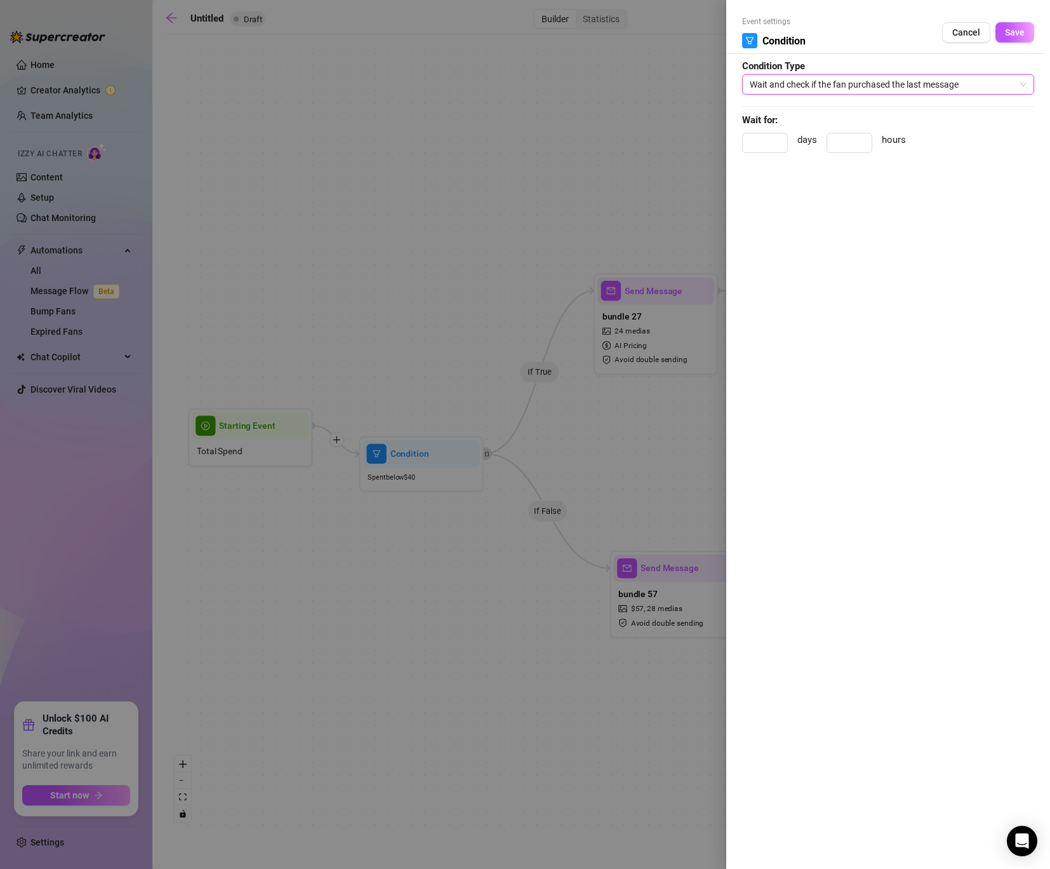
click at [795, 89] on span "Wait and check if the fan purchased the last message" at bounding box center [888, 84] width 277 height 19
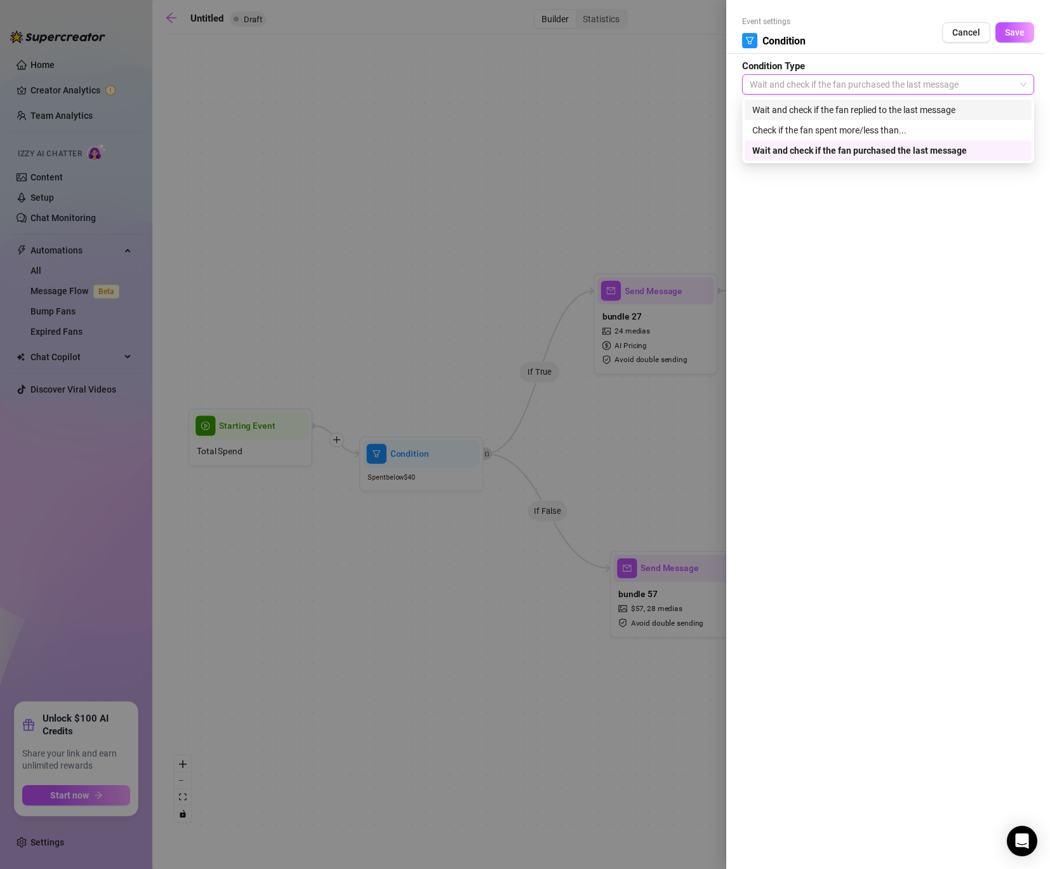
click at [797, 112] on div "Wait and check if the fan replied to the last message" at bounding box center [889, 110] width 272 height 14
click at [830, 87] on span "Wait and check if the fan replied to the last message" at bounding box center [888, 84] width 277 height 19
click at [821, 141] on div "Wait and check if the fan purchased the last message" at bounding box center [888, 150] width 287 height 20
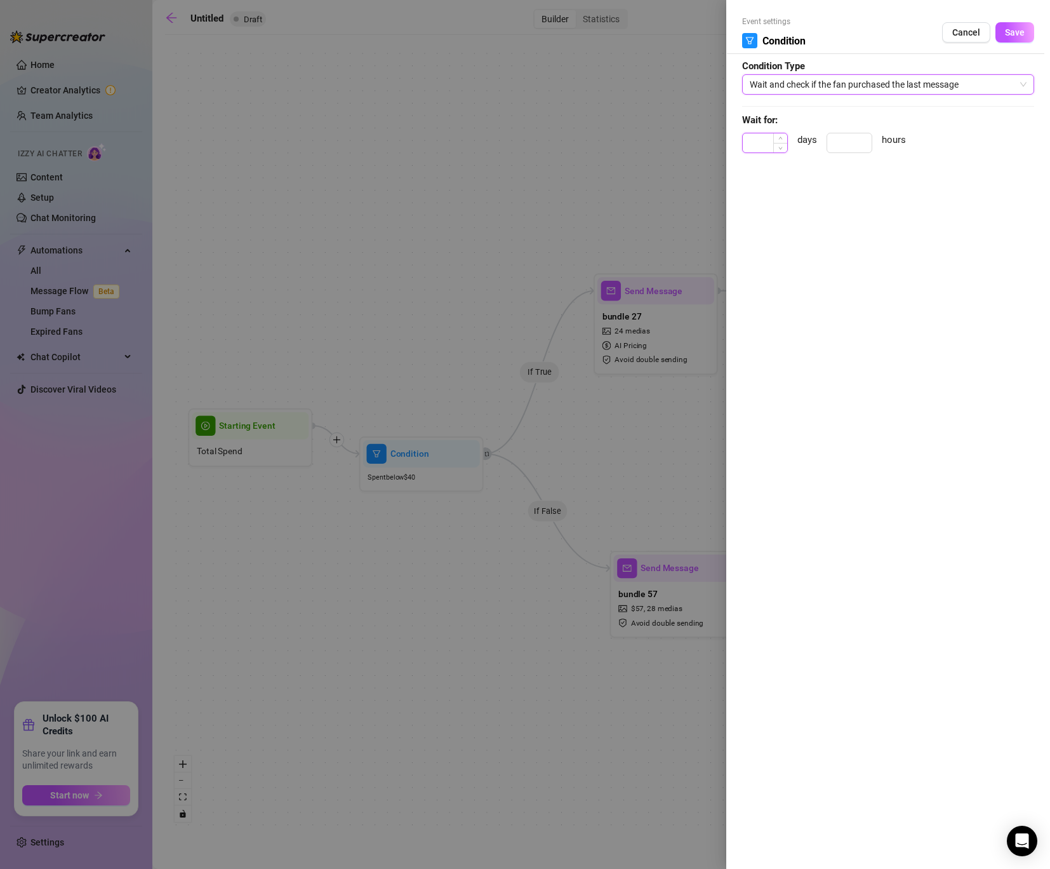
click at [773, 149] on input at bounding box center [765, 142] width 44 height 19
click at [841, 135] on input at bounding box center [850, 142] width 44 height 19
type input "8"
click at [1014, 35] on span "Save" at bounding box center [1015, 32] width 20 height 10
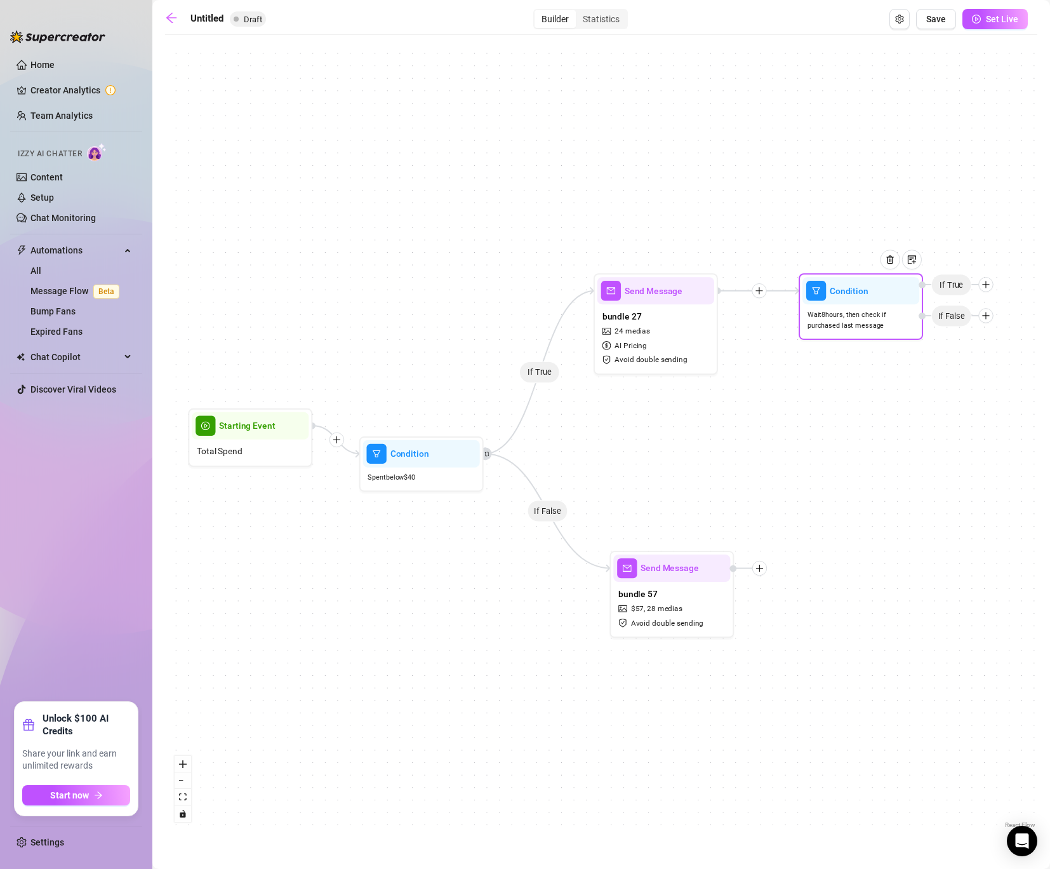
click at [963, 283] on span "If True" at bounding box center [952, 285] width 41 height 22
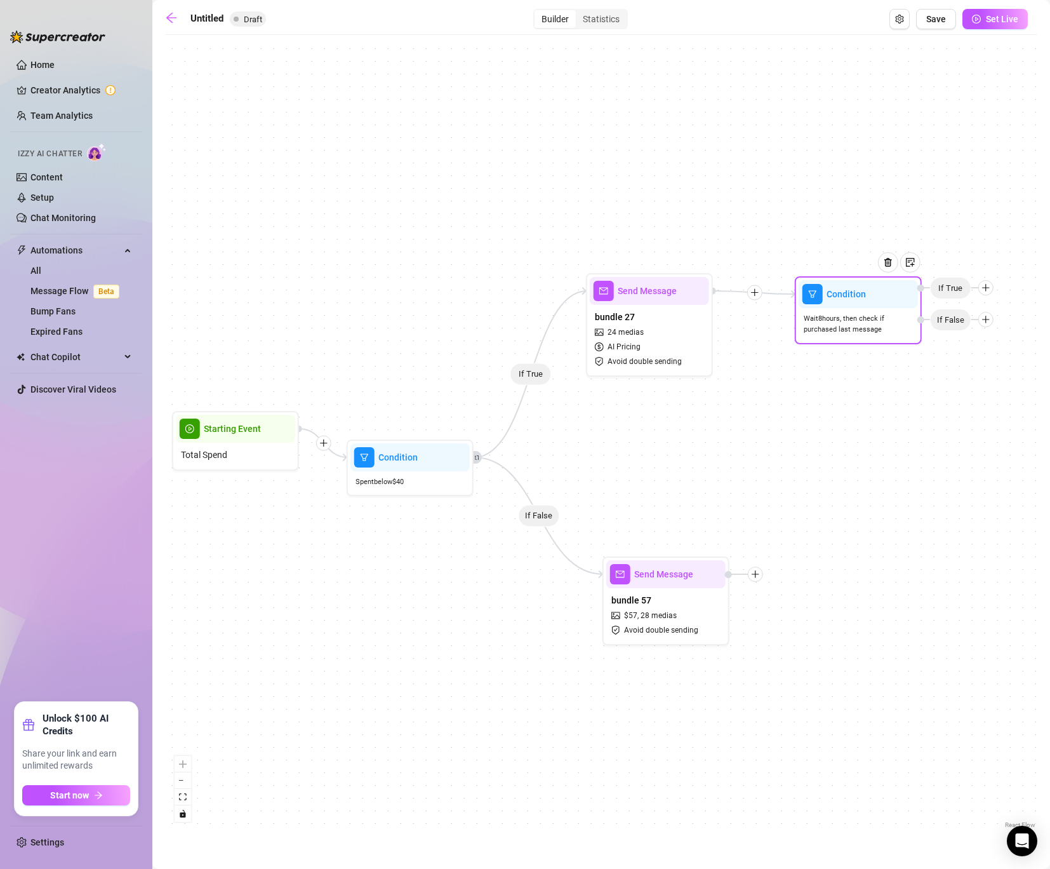
click at [987, 285] on icon "plus" at bounding box center [986, 287] width 9 height 9
click at [760, 290] on div at bounding box center [754, 291] width 15 height 15
click at [809, 293] on div "Time Delay" at bounding box center [816, 293] width 93 height 22
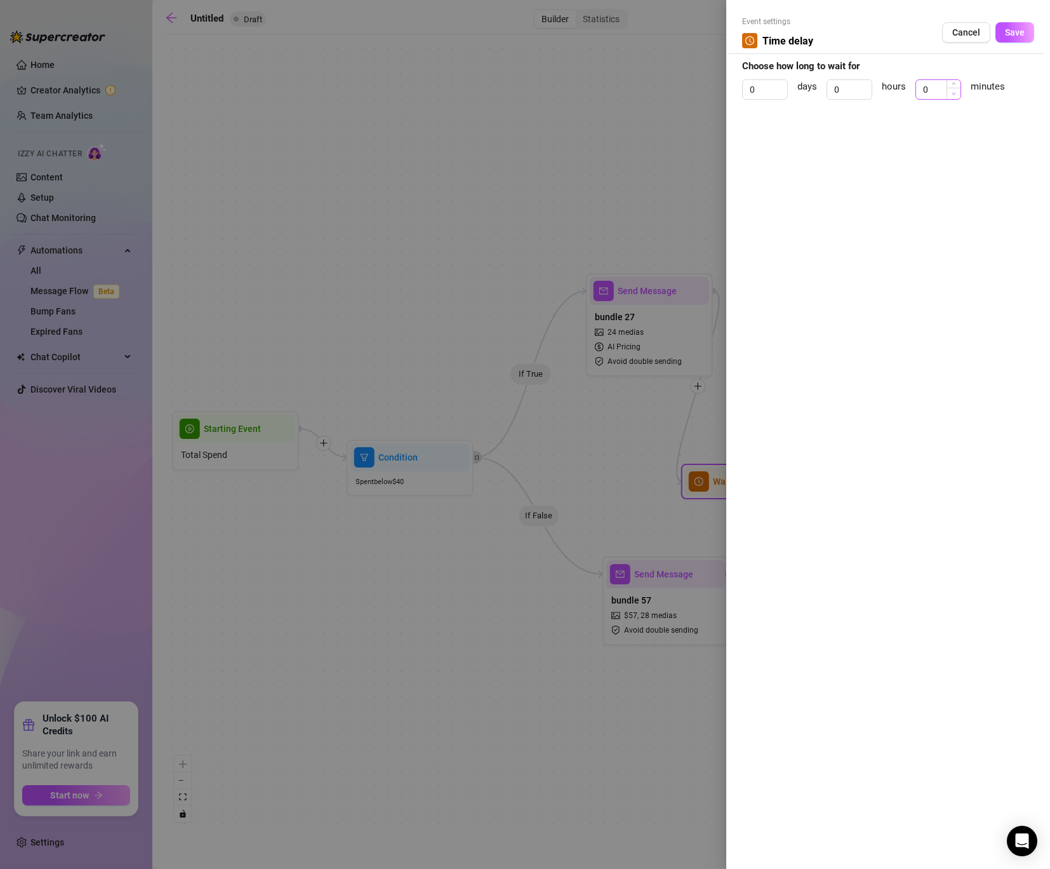
click at [948, 94] on span "Decrease Value" at bounding box center [954, 93] width 14 height 11
drag, startPoint x: 941, startPoint y: 91, endPoint x: 892, endPoint y: 91, distance: 48.9
click at [903, 91] on div "0 days 0 hours 0 minutes" at bounding box center [888, 95] width 292 height 32
type input "10"
click at [1013, 29] on span "Save" at bounding box center [1015, 32] width 20 height 10
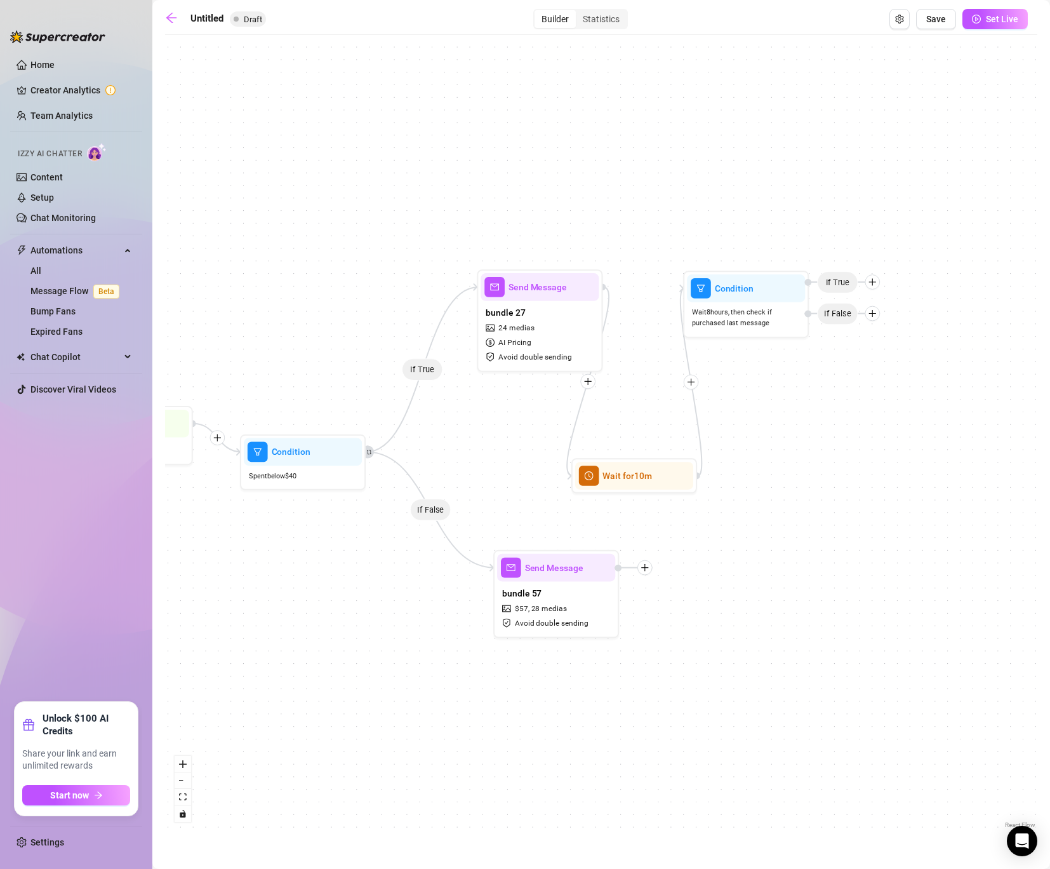
drag, startPoint x: 890, startPoint y: 351, endPoint x: 769, endPoint y: 347, distance: 122.0
click at [769, 347] on div "If True If False Wait for 10m Condition Wait 8 hours, then check if purchased l…" at bounding box center [601, 436] width 873 height 790
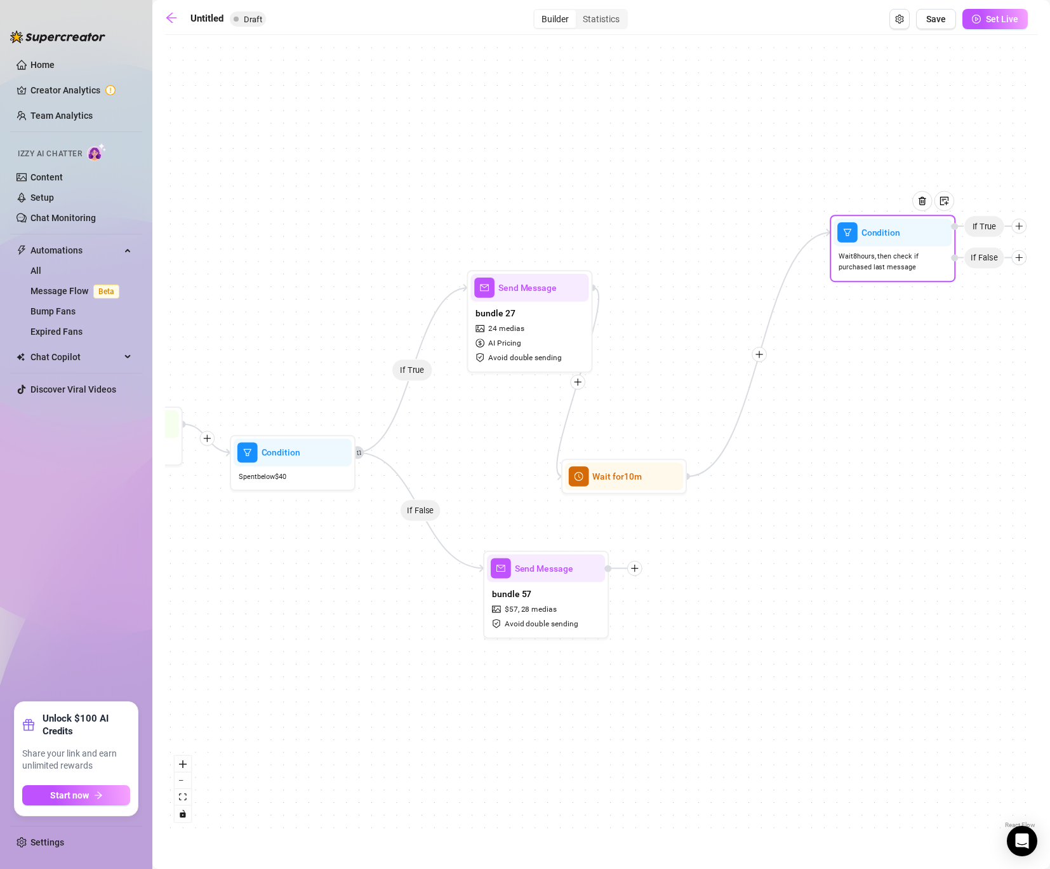
drag, startPoint x: 725, startPoint y: 321, endPoint x: 896, endPoint y: 266, distance: 179.0
click at [896, 266] on span "Wait 8 hours, then check if purchased last message" at bounding box center [893, 263] width 108 height 22
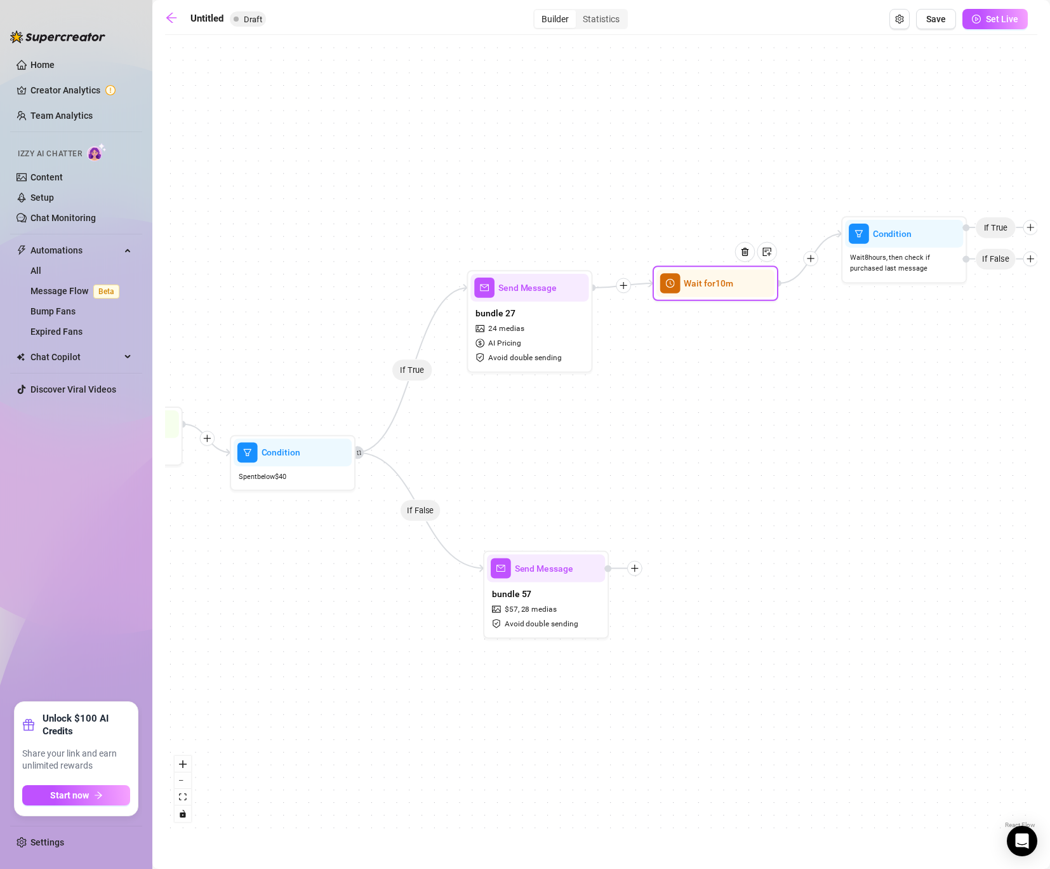
drag, startPoint x: 650, startPoint y: 488, endPoint x: 742, endPoint y: 295, distance: 213.9
click at [742, 295] on div "Wait for 10m" at bounding box center [716, 283] width 118 height 28
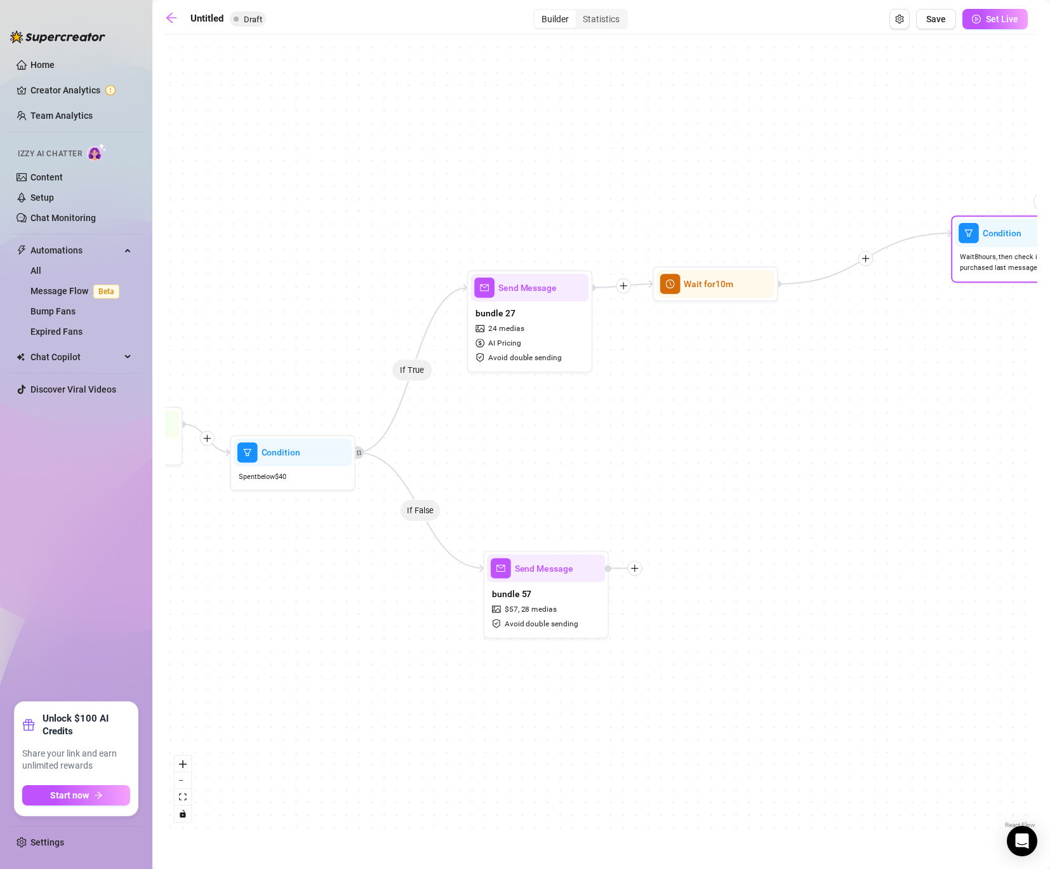
drag, startPoint x: 856, startPoint y: 250, endPoint x: 962, endPoint y: 249, distance: 106.1
click at [962, 249] on div "Wait 8 hours, then check if purchased last message" at bounding box center [1014, 263] width 118 height 32
click at [864, 262] on icon "plus" at bounding box center [866, 258] width 9 height 9
click at [900, 304] on div "Message" at bounding box center [927, 303] width 92 height 22
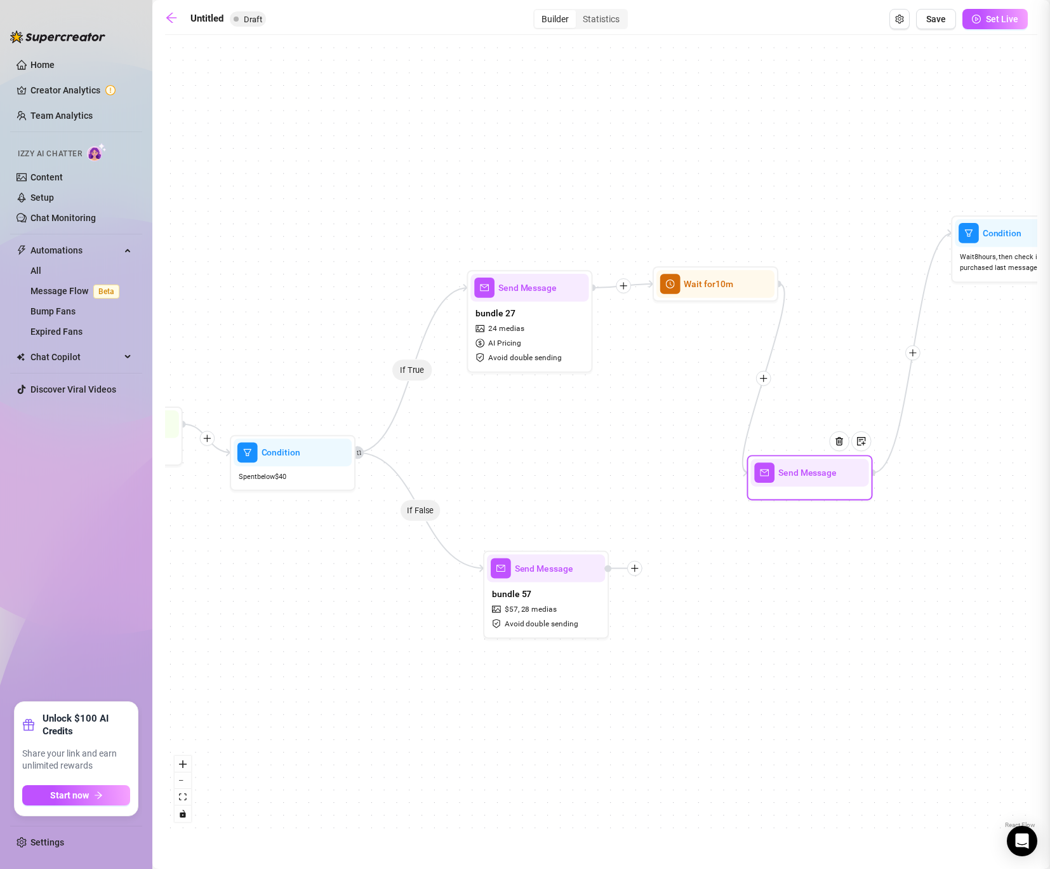
type textarea "Write your message here"
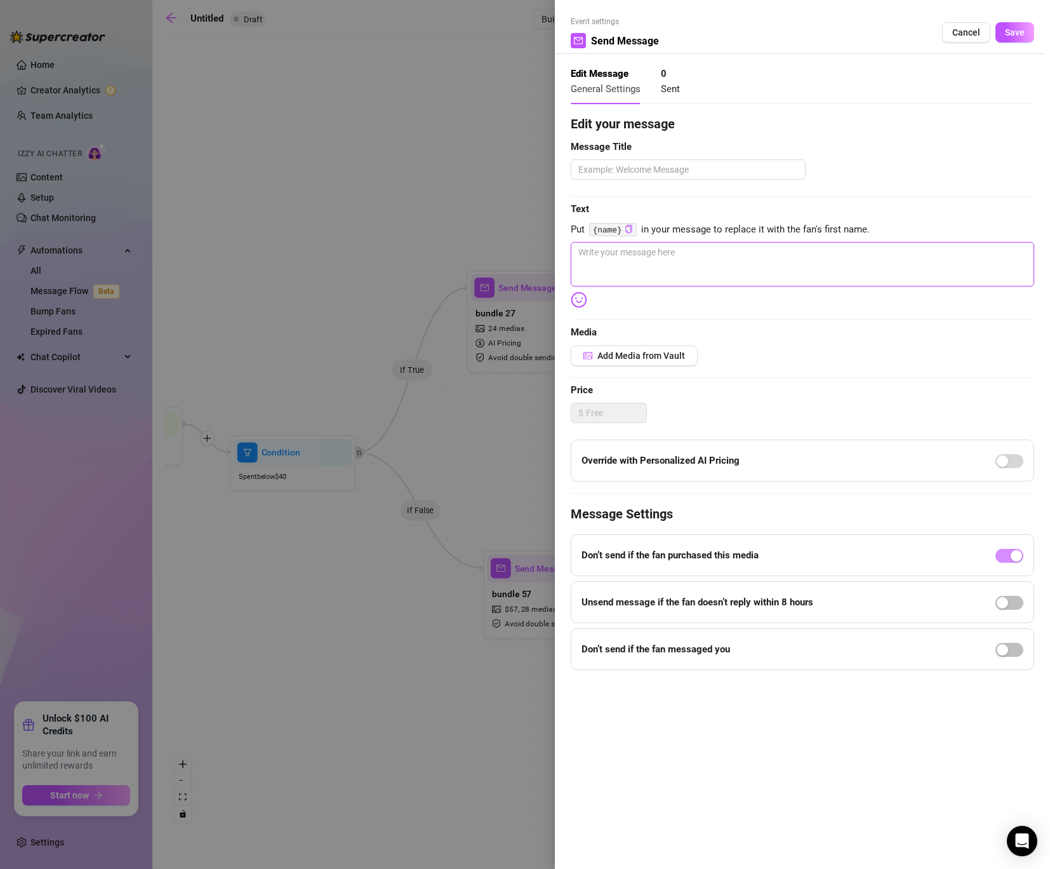
click at [673, 255] on textarea at bounding box center [803, 264] width 464 height 44
type textarea "w"
type textarea "Write your message here"
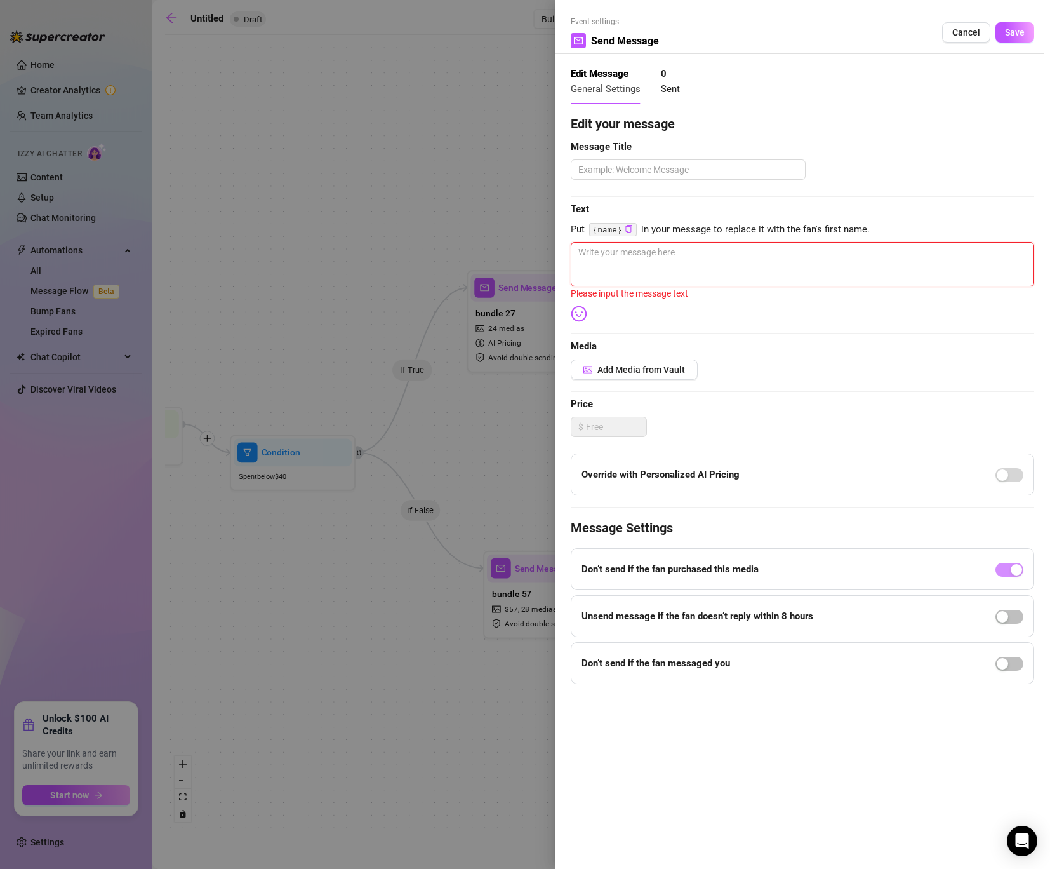
type textarea "C"
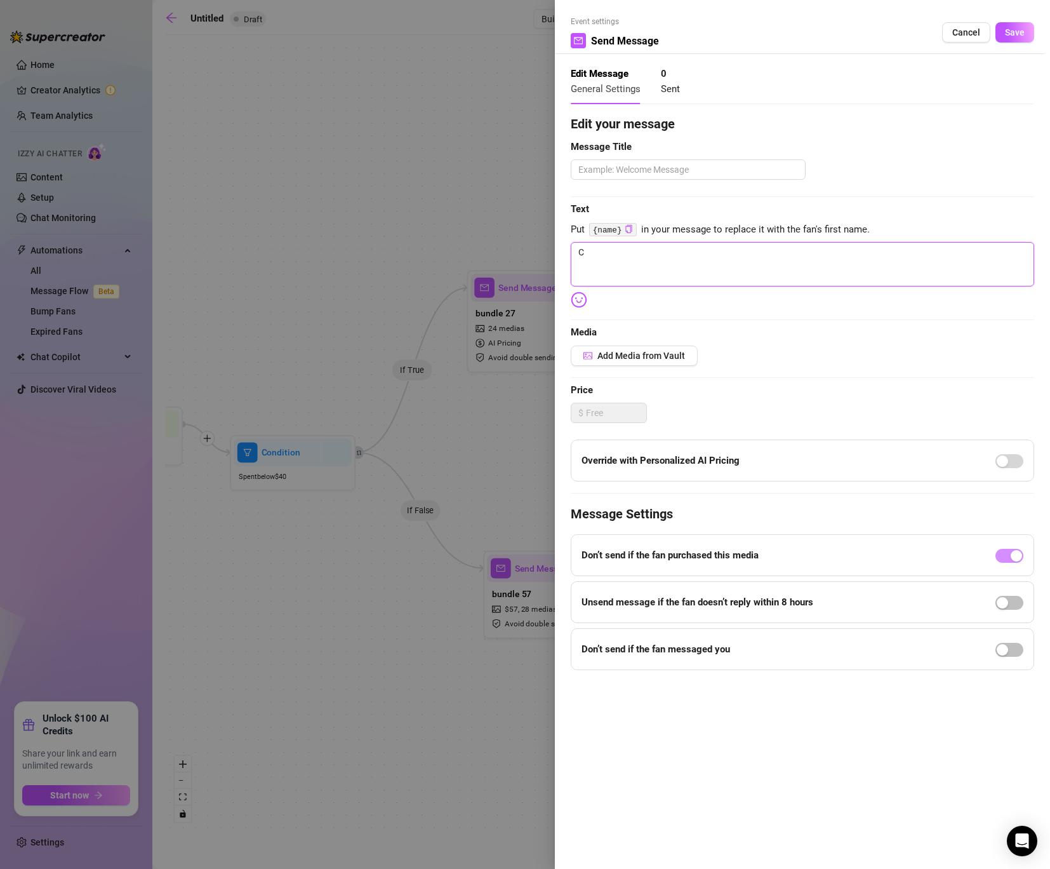
type textarea "Ca"
type textarea "Can"
type textarea "Can'"
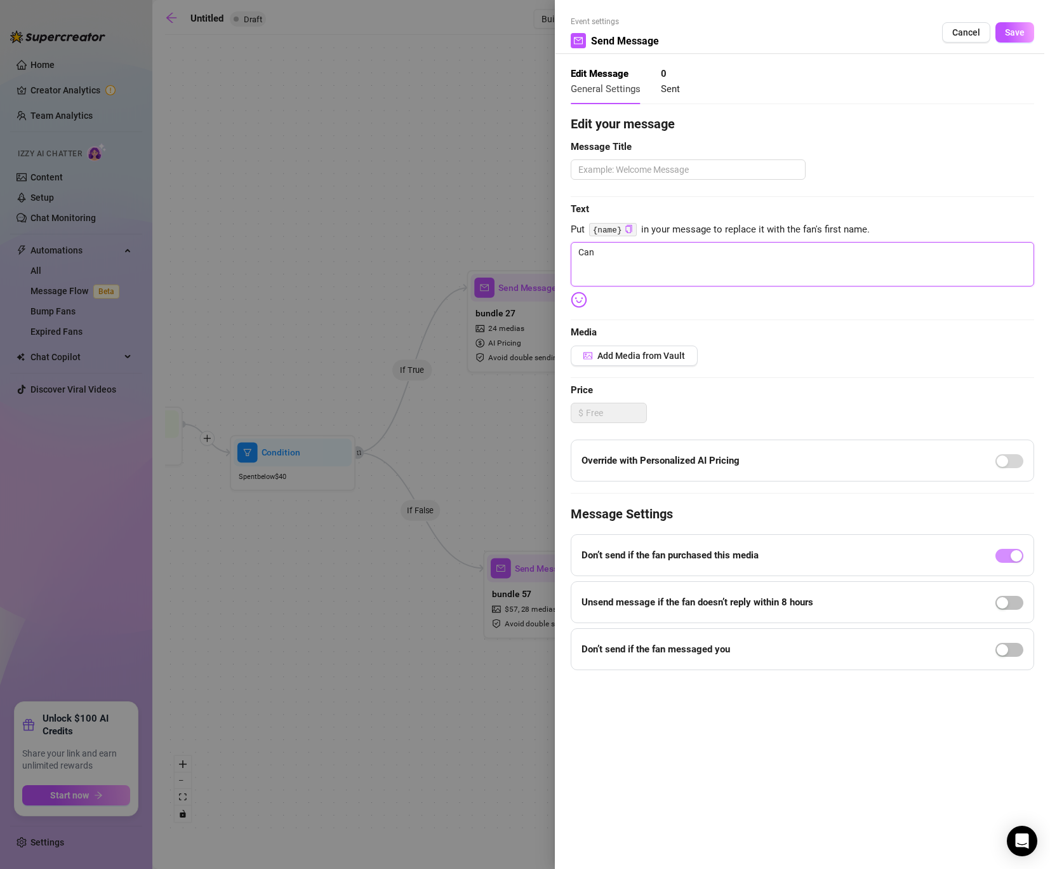
type textarea "Can'"
type textarea "Can't"
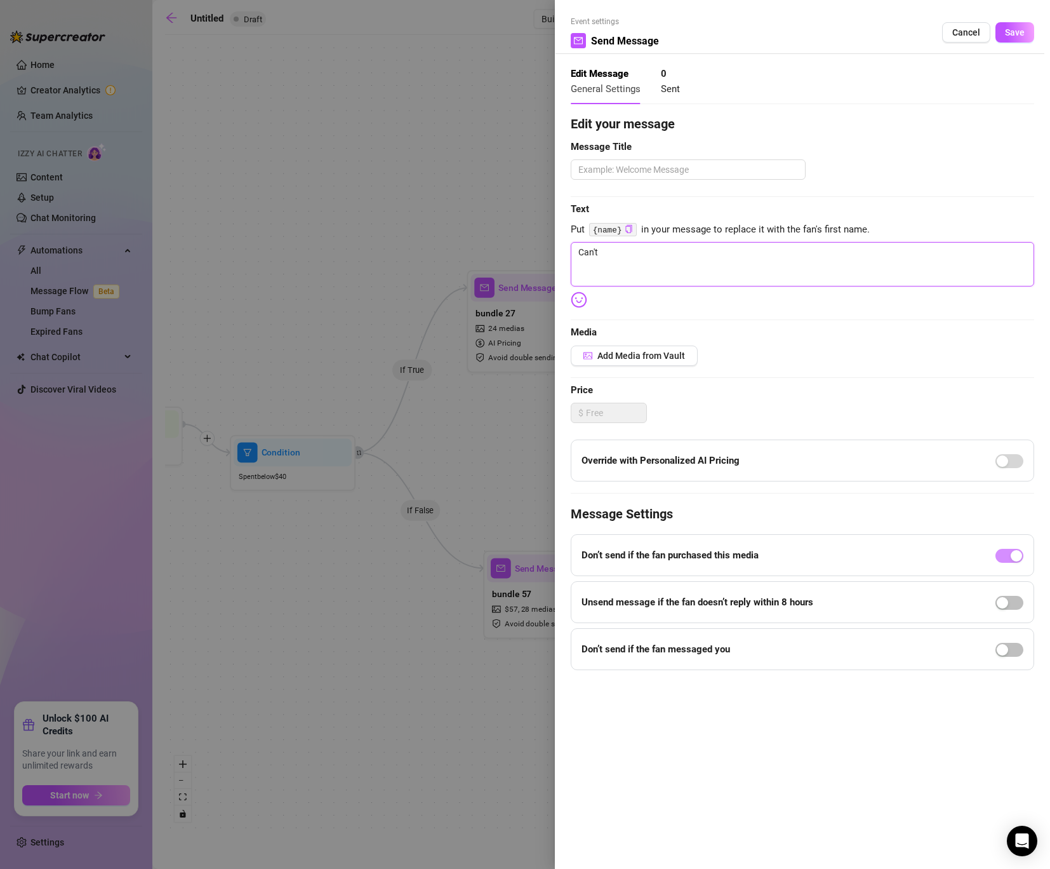
type textarea "Can't b"
type textarea "Can't be"
type textarea "Can't bel"
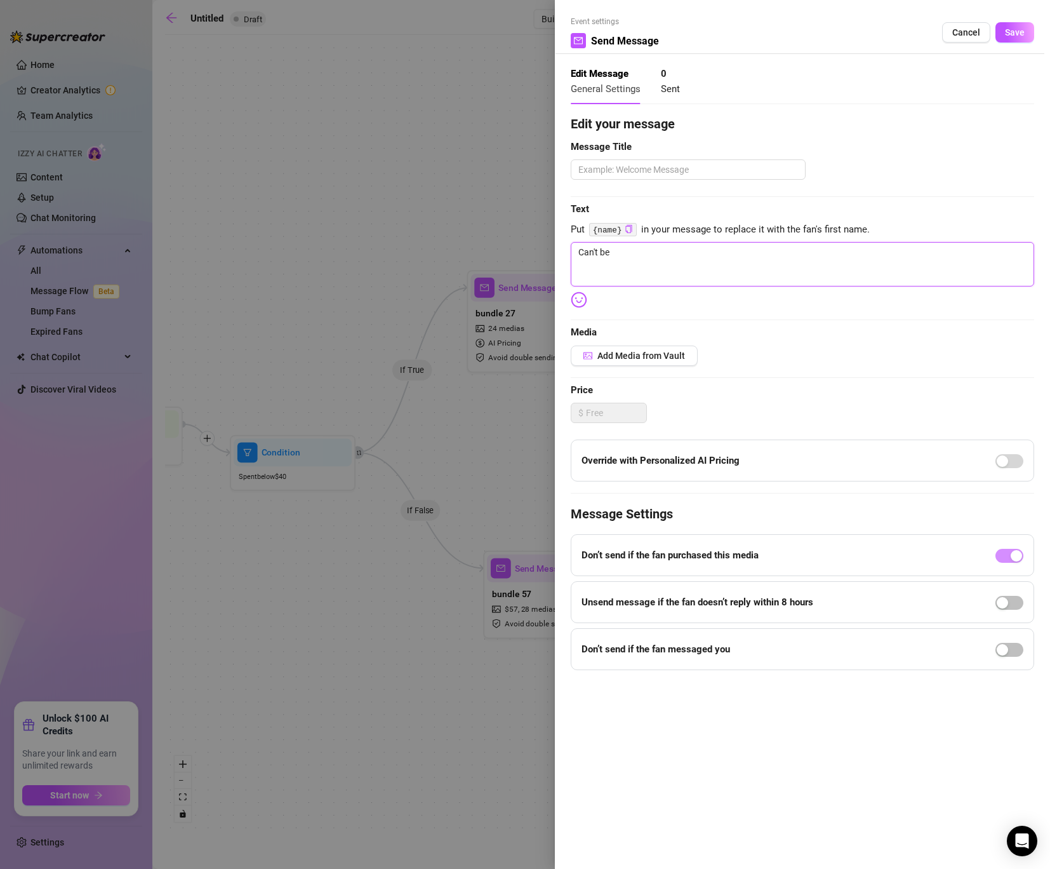
type textarea "Can't bel"
type textarea "Can't beli"
type textarea "Can't belie"
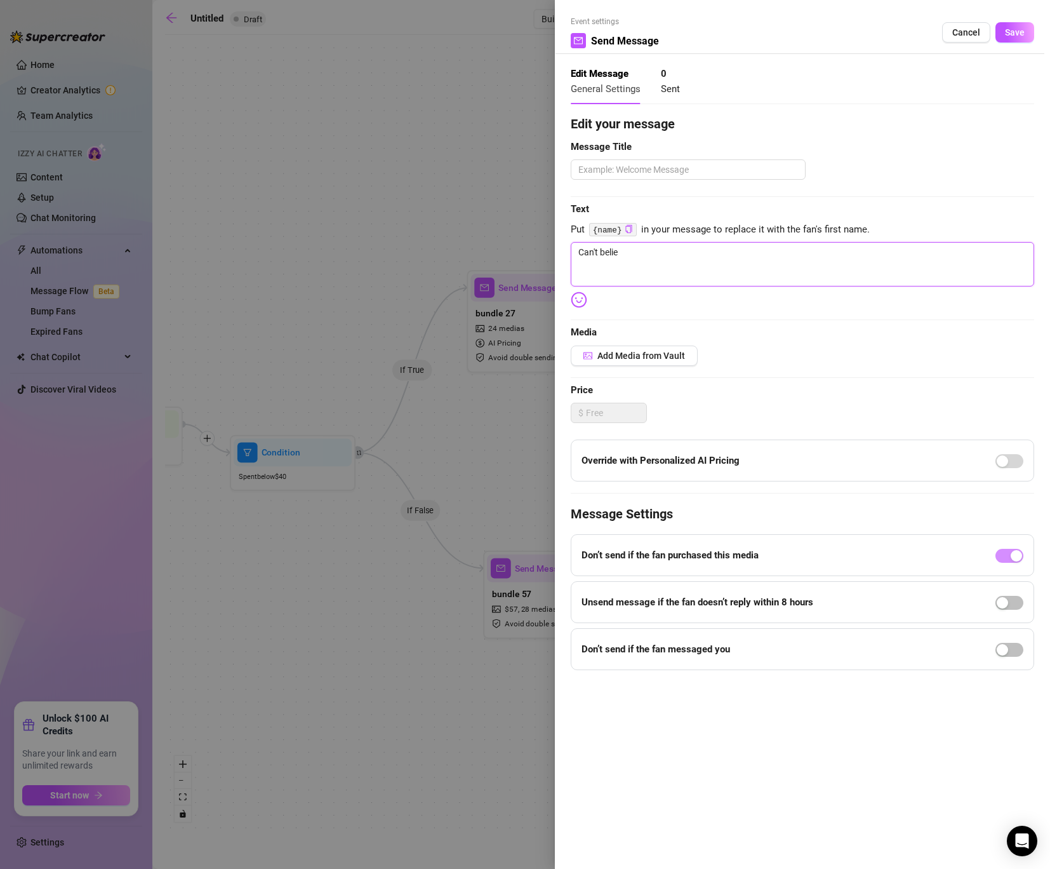
type textarea "Can't believ"
type textarea "Can't believe"
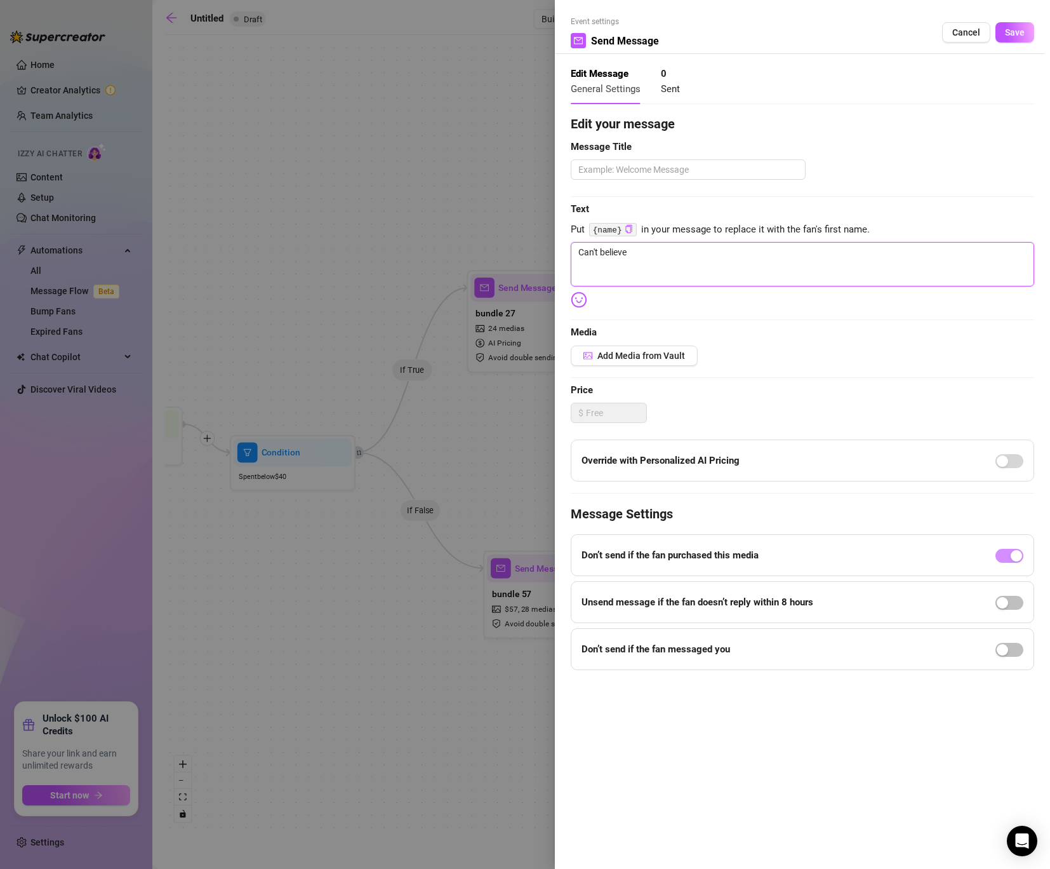
type textarea "Can't believe"
type textarea "Can't believe i"
type textarea "Can't believe it"
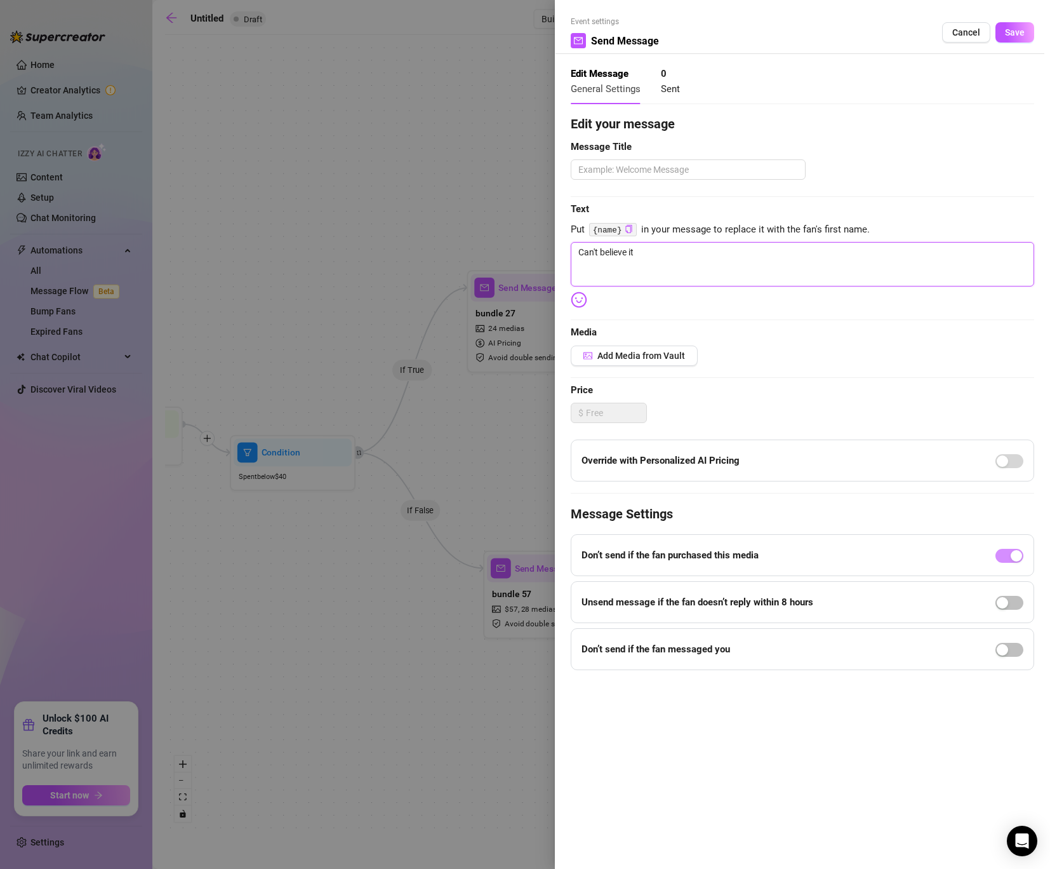
type textarea "Can't believe it!"
click at [1005, 614] on div "Unsend message if the fan doesn’t reply within 8 hours" at bounding box center [803, 602] width 464 height 42
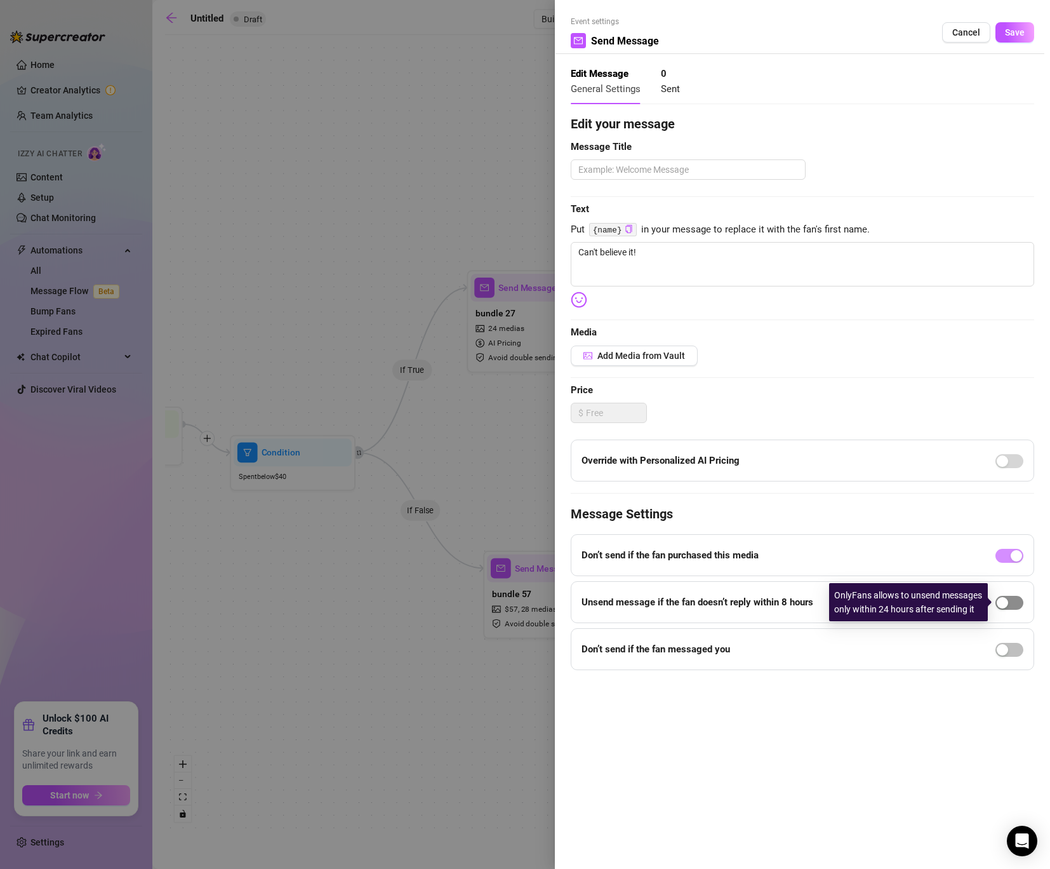
click at [1002, 603] on div "button" at bounding box center [1002, 602] width 11 height 11
click at [1018, 29] on span "Save" at bounding box center [1015, 32] width 20 height 10
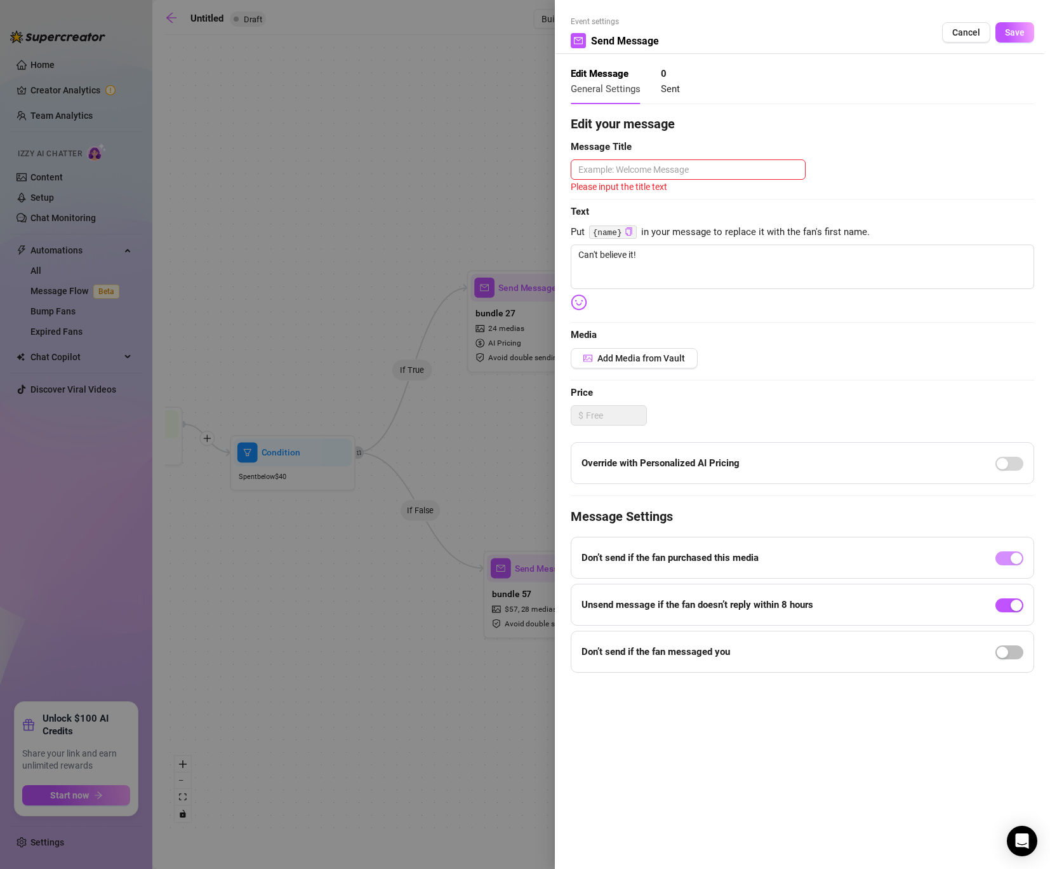
click at [756, 182] on div "Please input the title text" at bounding box center [803, 187] width 464 height 14
drag, startPoint x: 687, startPoint y: 260, endPoint x: 437, endPoint y: 260, distance: 250.2
click at [437, 260] on div "Event settings Send Message Cancel Save Edit Message General Settings 0 Sent Ed…" at bounding box center [525, 434] width 1050 height 869
click at [702, 168] on textarea at bounding box center [688, 169] width 235 height 20
drag, startPoint x: 673, startPoint y: 258, endPoint x: 416, endPoint y: 245, distance: 256.9
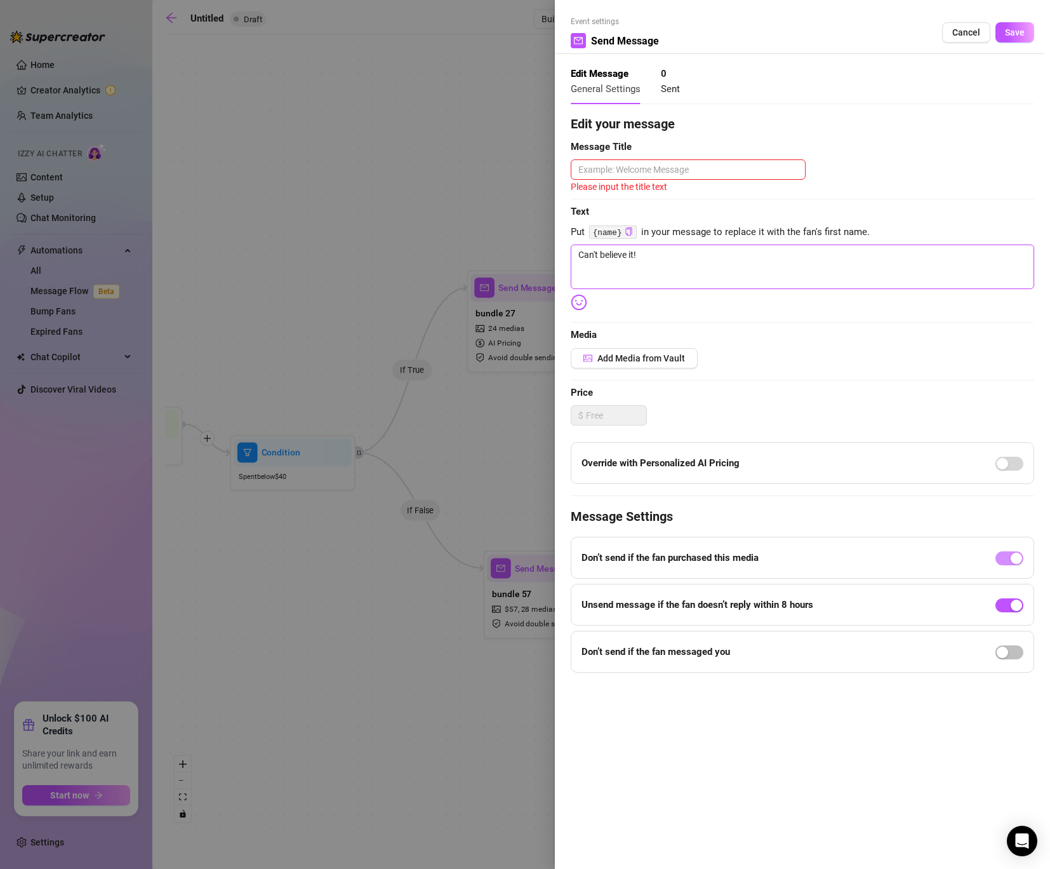
click at [416, 245] on div "Event settings Send Message Cancel Save Edit Message General Settings 0 Sent Ed…" at bounding box center [525, 434] width 1050 height 869
click at [641, 156] on div "Edit your message Message Title Please input the title text Text Put {name} in …" at bounding box center [803, 393] width 464 height 558
click at [641, 159] on div "Edit your message Message Title Please input the title text Text Put {name} in …" at bounding box center [803, 393] width 464 height 558
click at [641, 163] on textarea at bounding box center [688, 169] width 235 height 20
paste textarea "Can't believe it!"
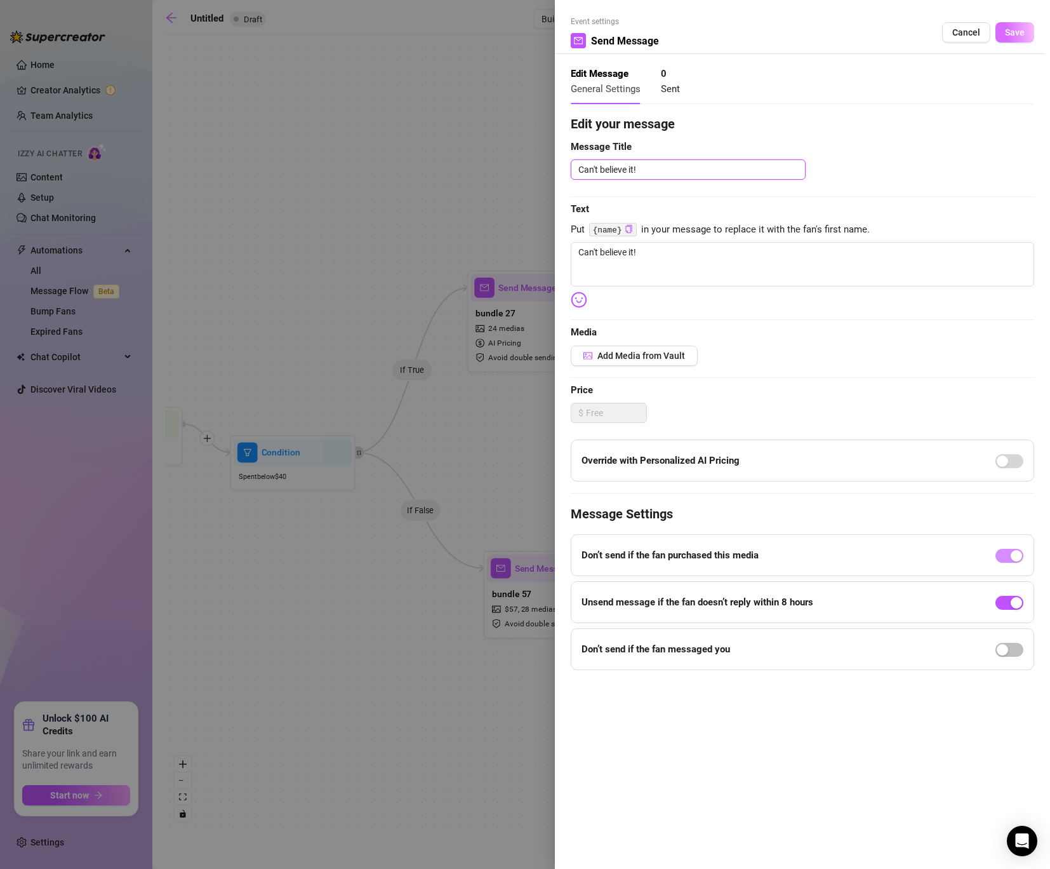
type textarea "Can't believe it!"
click at [1027, 28] on button "Save" at bounding box center [1015, 32] width 39 height 20
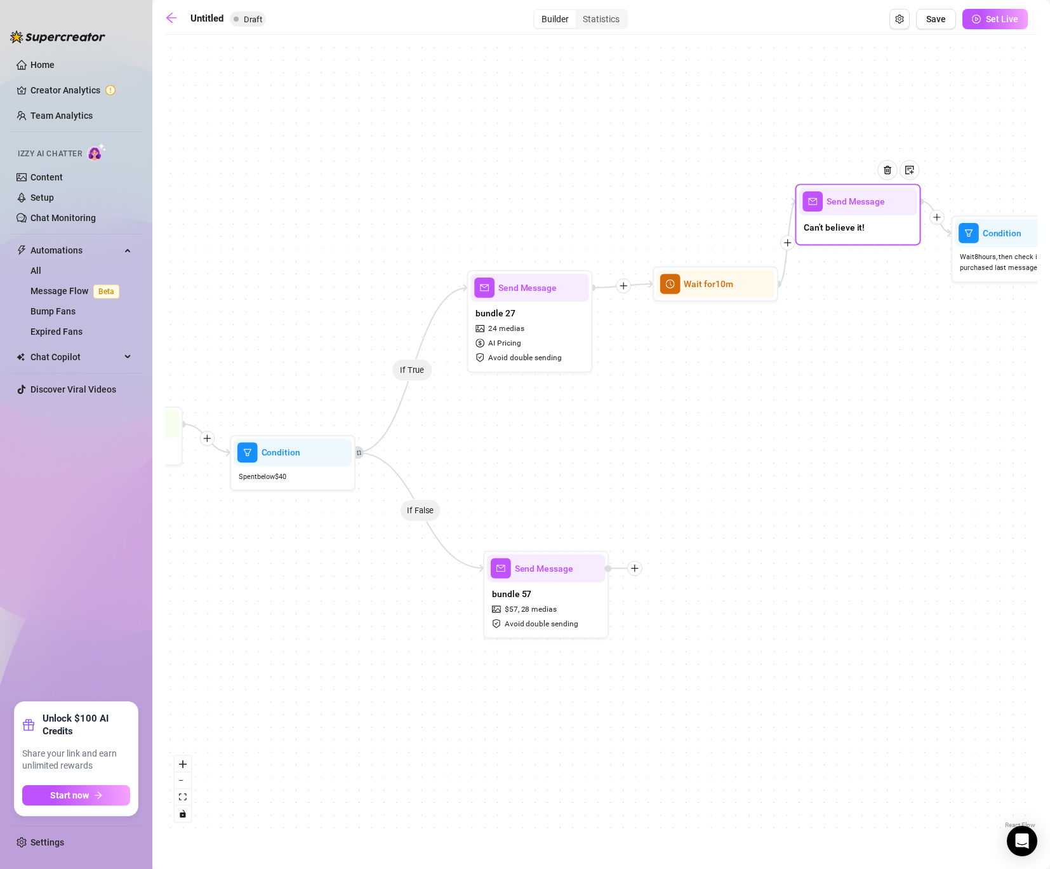
drag, startPoint x: 819, startPoint y: 458, endPoint x: 875, endPoint y: 203, distance: 261.2
click at [875, 203] on div at bounding box center [892, 179] width 55 height 64
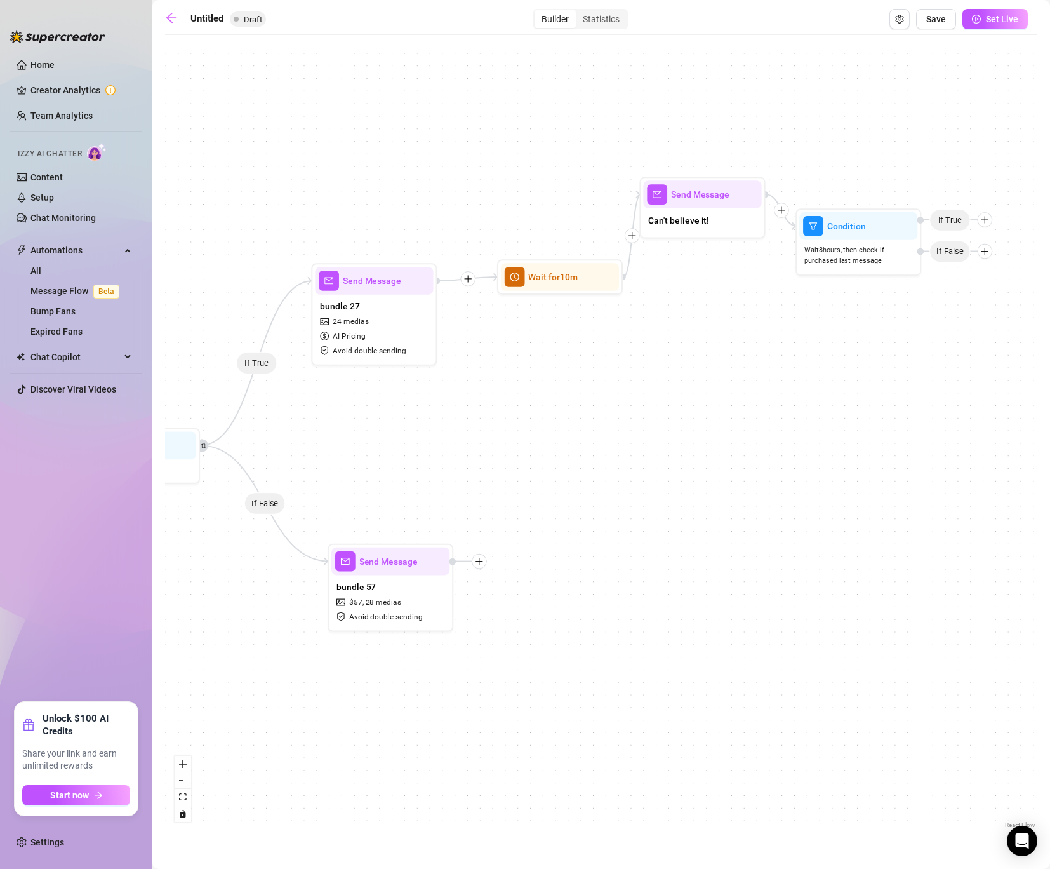
drag, startPoint x: 822, startPoint y: 348, endPoint x: 666, endPoint y: 341, distance: 155.8
click at [666, 341] on div "If True If False Send Message Can't believe it! Wait for 10m Condition Wait 8 h…" at bounding box center [601, 436] width 873 height 790
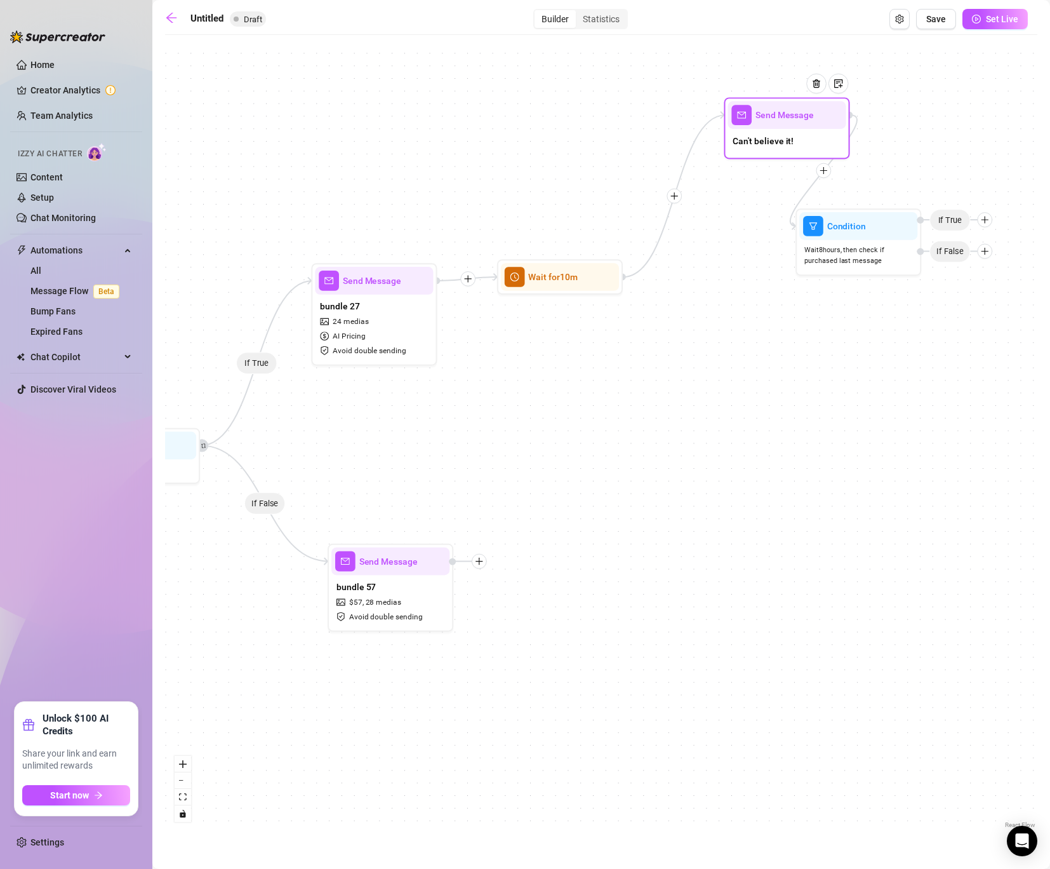
drag, startPoint x: 717, startPoint y: 236, endPoint x: 802, endPoint y: 155, distance: 117.3
click at [802, 155] on div "Send Message Can't believe it!" at bounding box center [787, 128] width 126 height 62
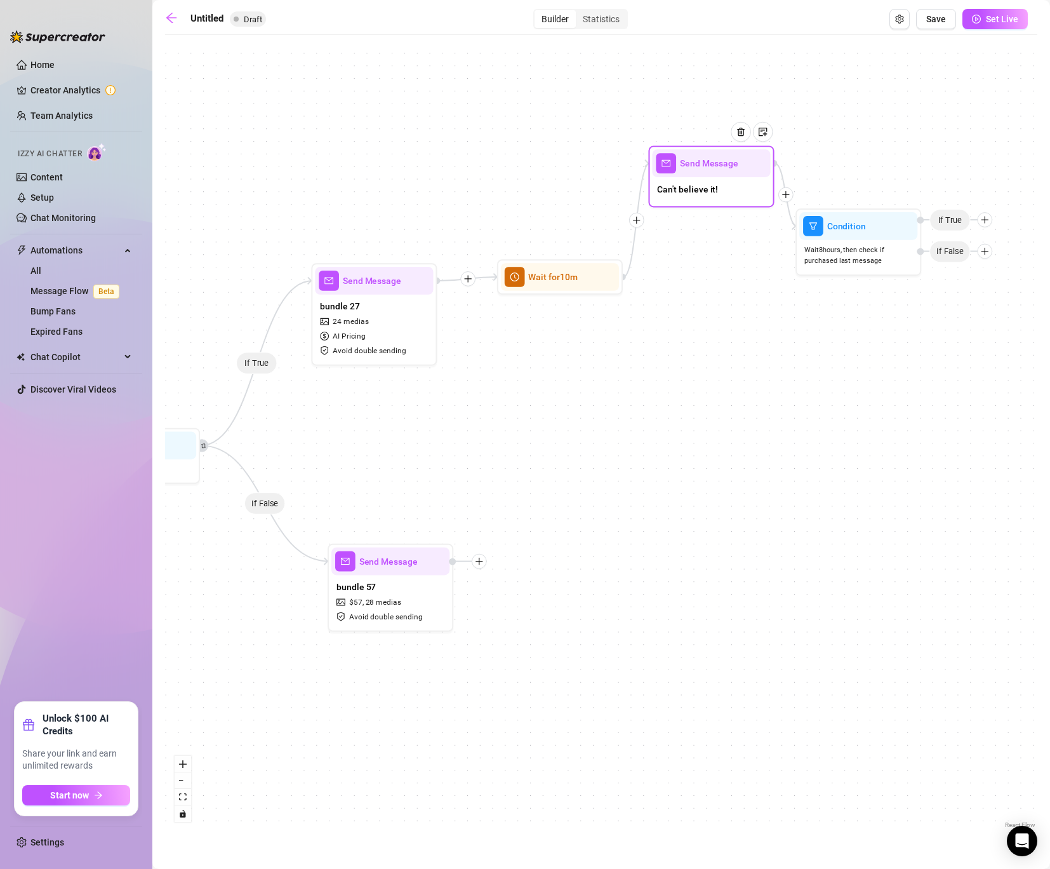
drag, startPoint x: 792, startPoint y: 117, endPoint x: 716, endPoint y: 167, distance: 90.9
click at [716, 167] on span "Send Message" at bounding box center [709, 163] width 58 height 14
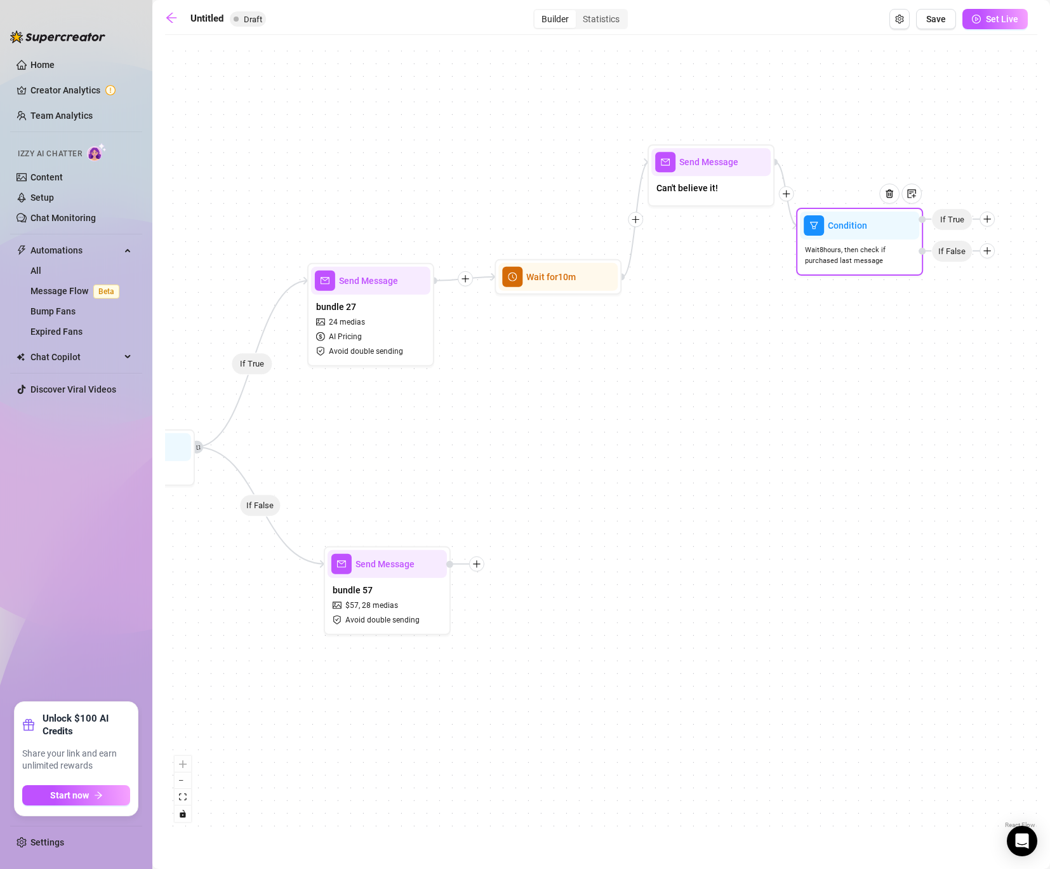
click at [986, 222] on icon "plus" at bounding box center [987, 219] width 9 height 9
click at [986, 265] on div "Message" at bounding box center [1012, 264] width 93 height 22
click at [993, 265] on div "Message" at bounding box center [1012, 264] width 93 height 22
type textarea "Write your message here"
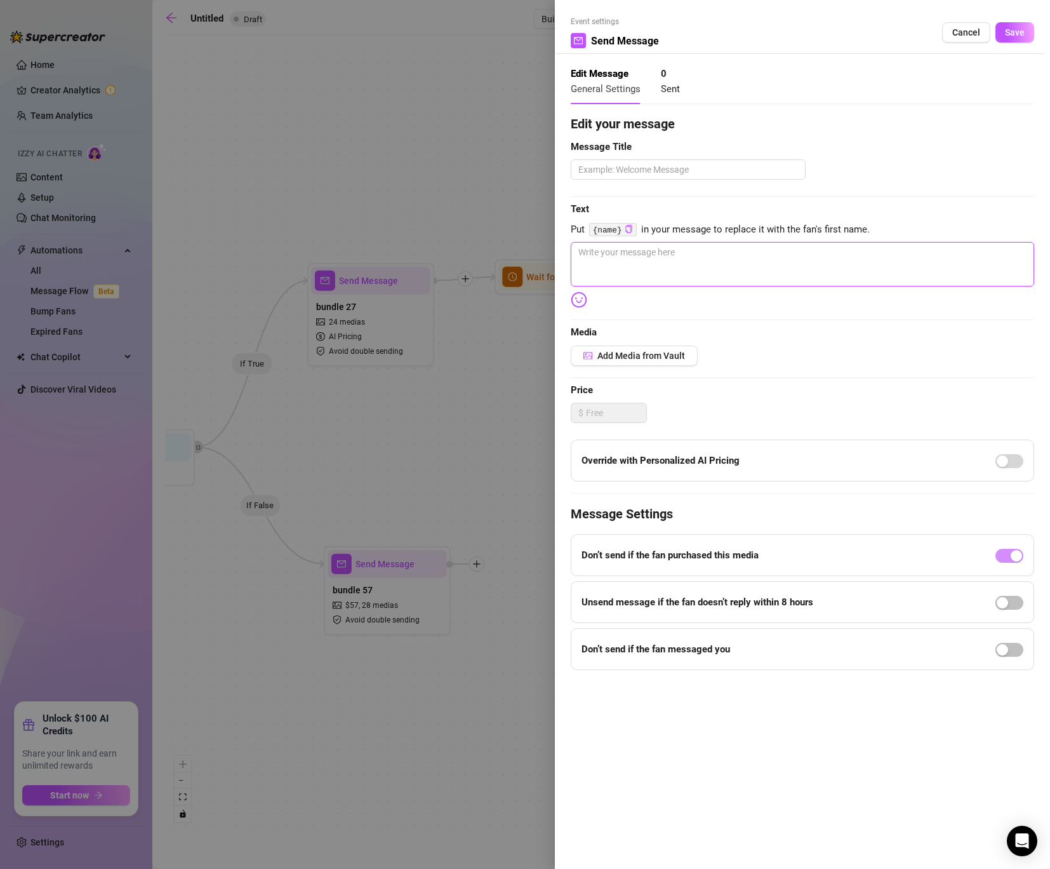
click at [627, 278] on textarea at bounding box center [803, 264] width 464 height 44
type textarea "t"
type textarea "th"
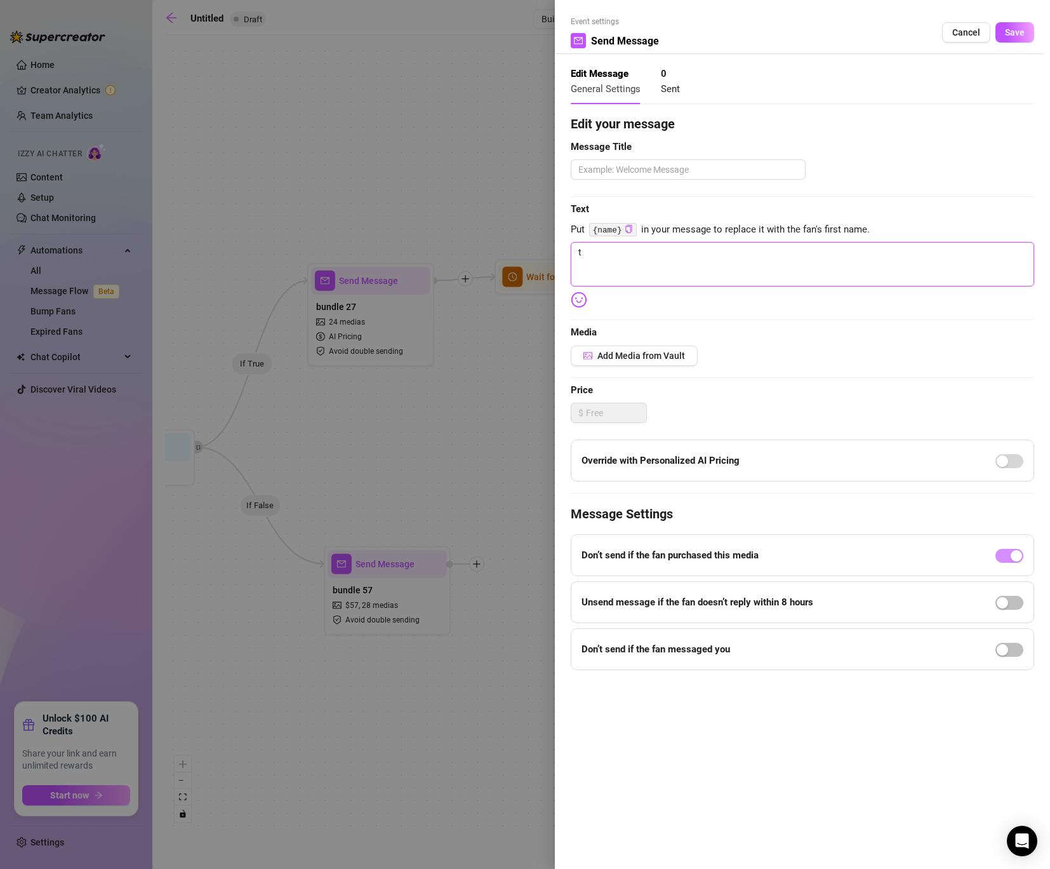
type textarea "th"
type textarea "tha"
type textarea "that"
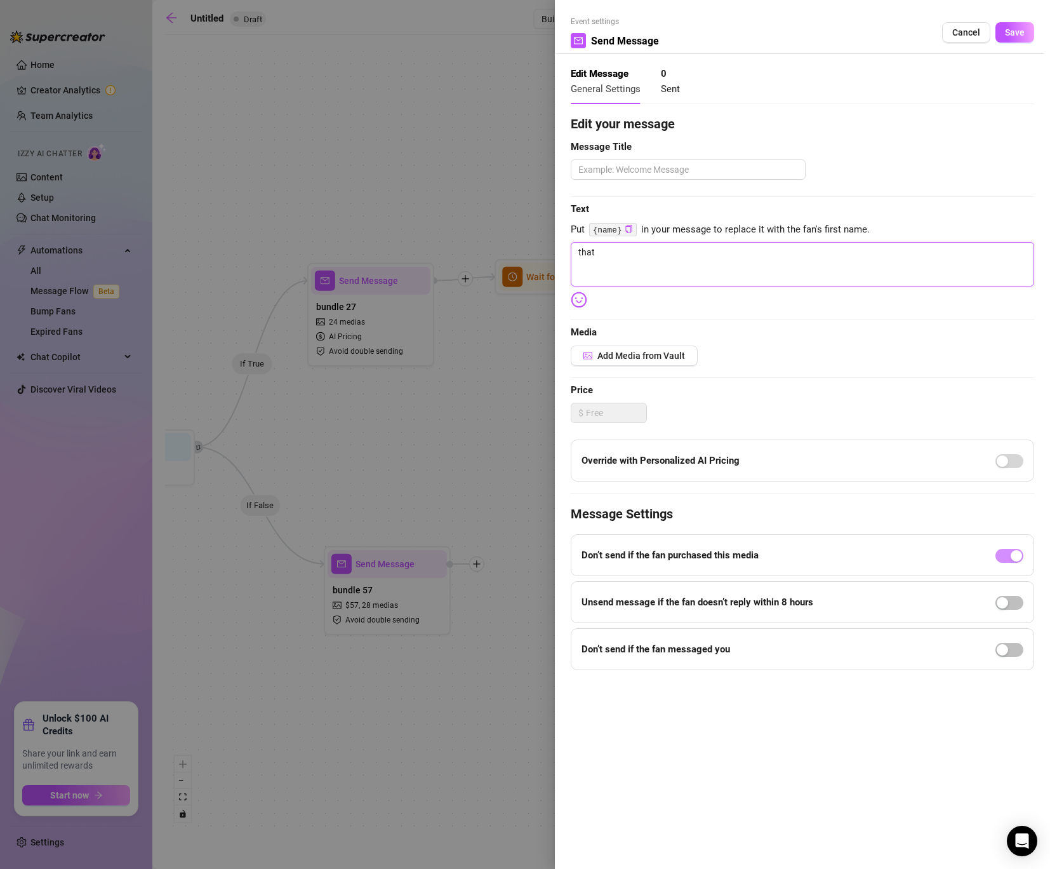
type textarea "thats"
type textarea "thats M"
type textarea "thats My"
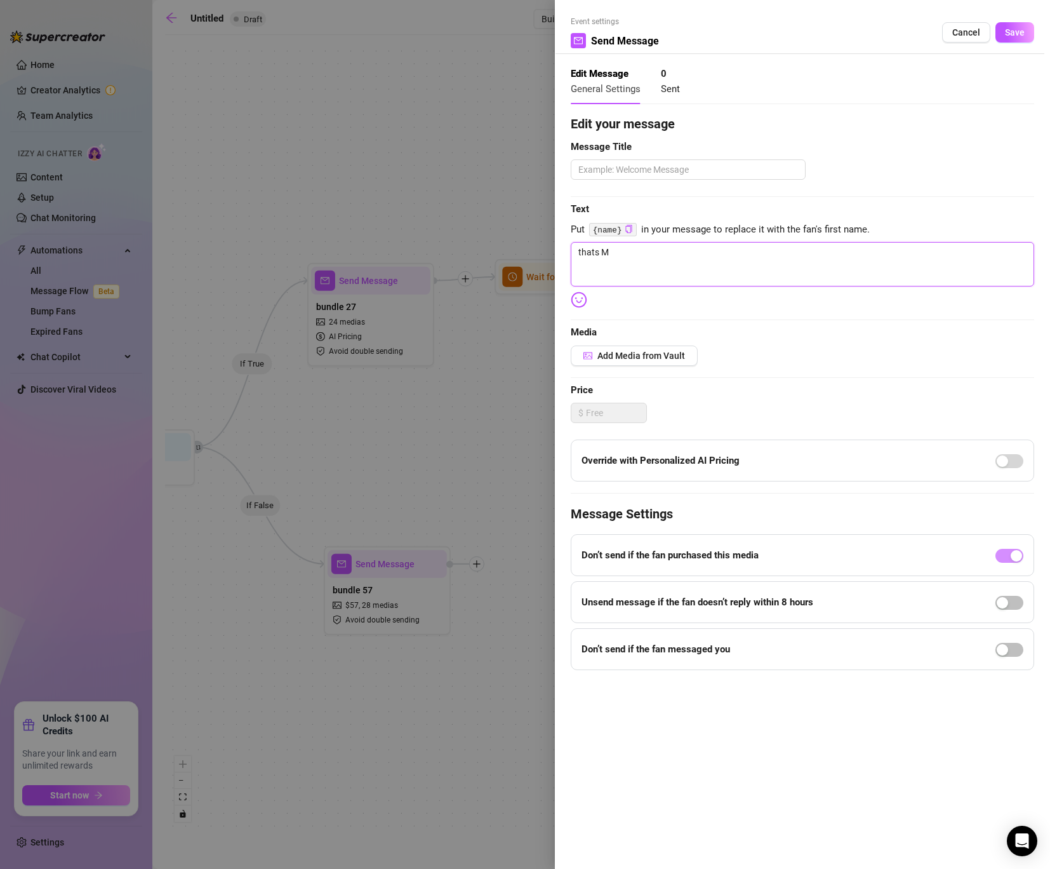
type textarea "thats My"
type textarea "thats My V"
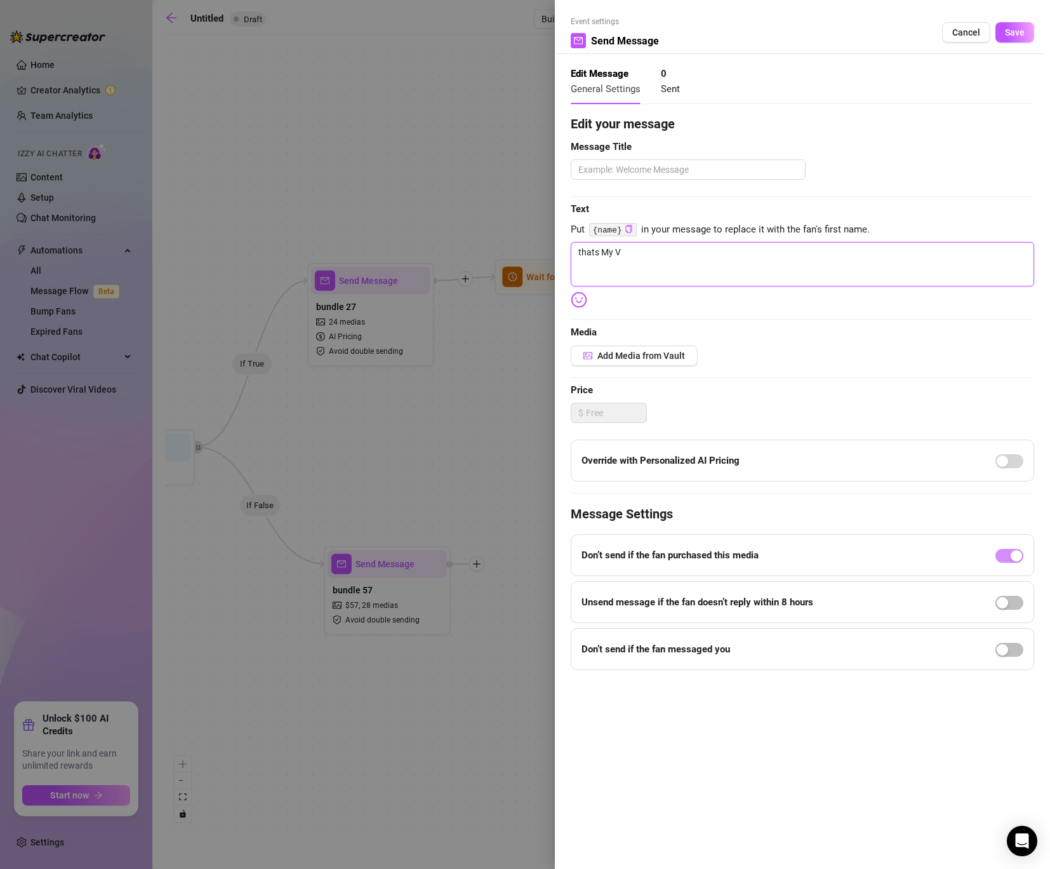
type textarea "thats My VI"
type textarea "thats My VIP"
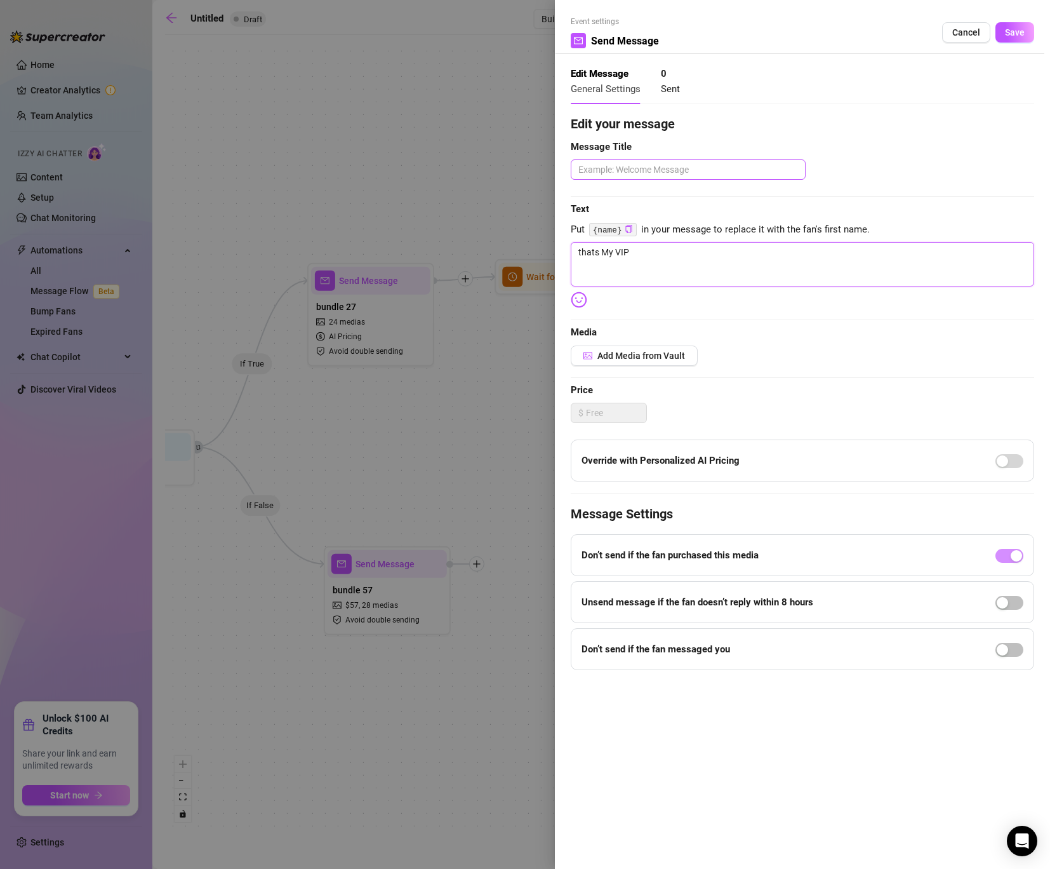
type textarea "thats My VIP"
click at [633, 168] on textarea at bounding box center [688, 169] width 235 height 20
drag, startPoint x: 636, startPoint y: 253, endPoint x: 506, endPoint y: 253, distance: 129.6
click at [506, 253] on div "Event settings Send Message Cancel Save Edit Message General Settings 0 Sent Ed…" at bounding box center [525, 434] width 1050 height 869
click at [664, 175] on textarea at bounding box center [688, 169] width 235 height 20
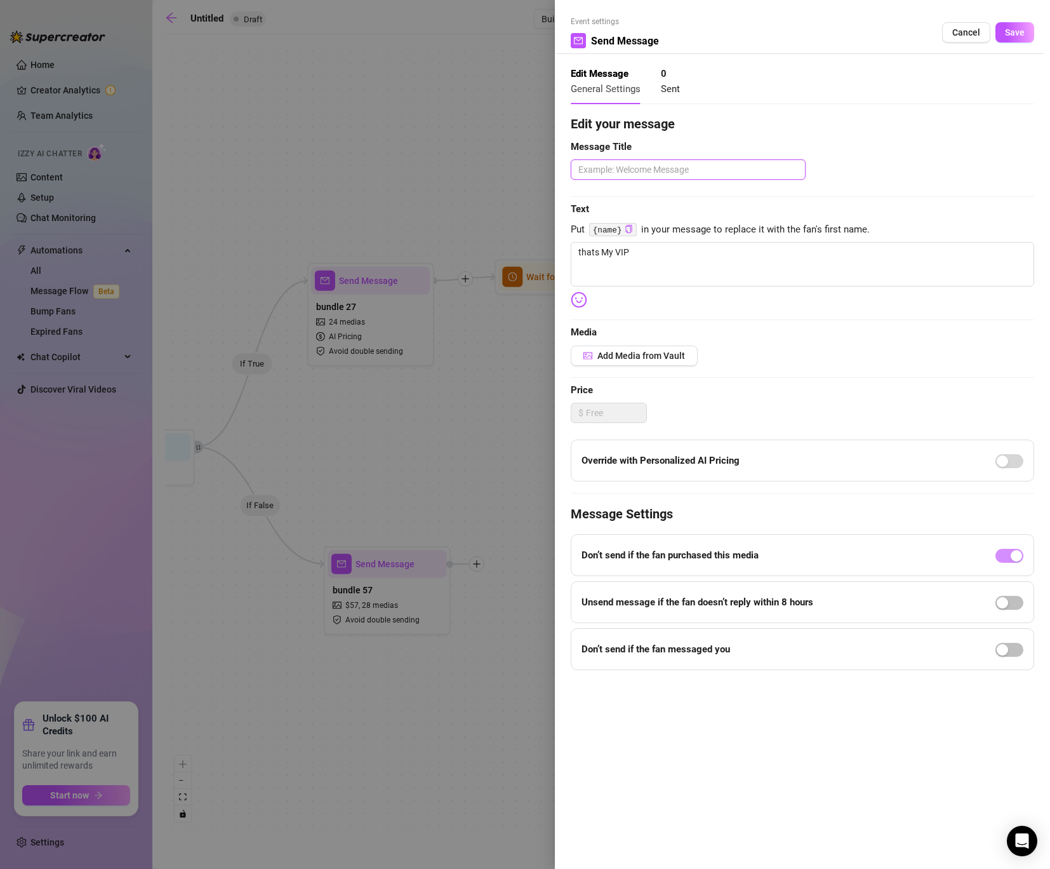
paste textarea "thats My VIP"
type textarea "thats My VIP"
click at [654, 352] on span "Add Media from Vault" at bounding box center [642, 356] width 88 height 10
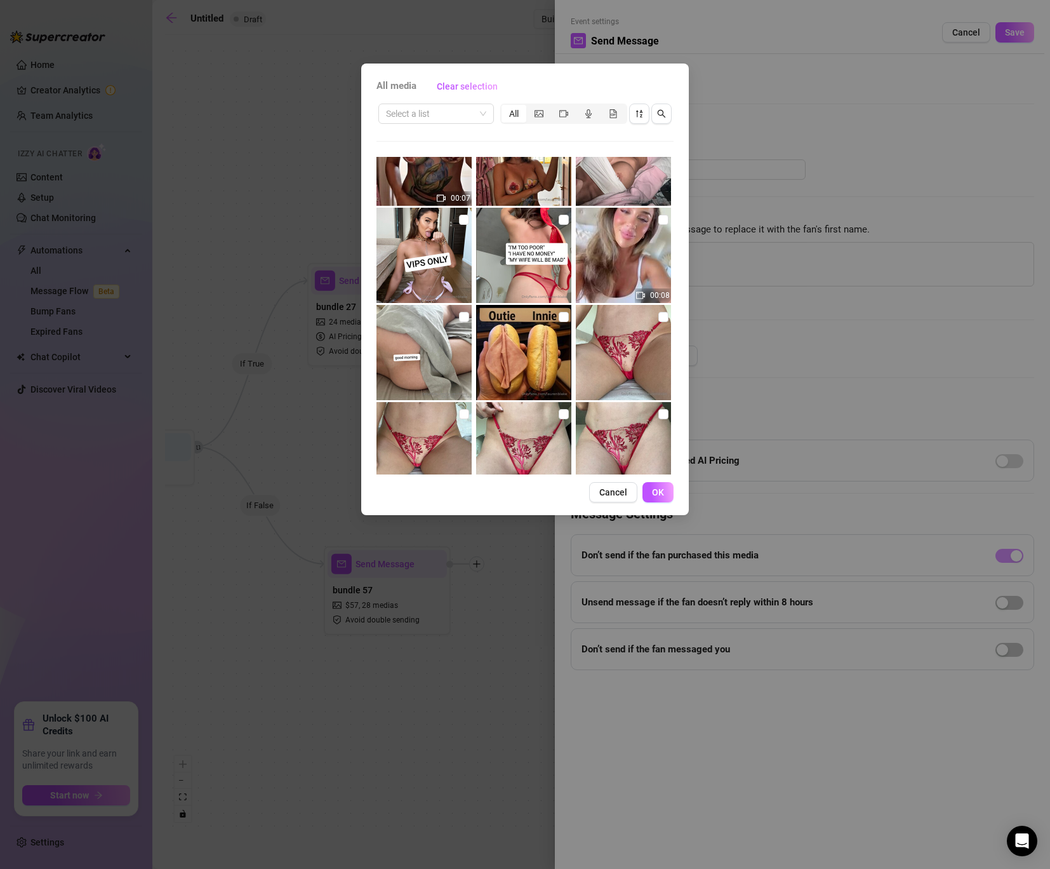
scroll to position [1021, 0]
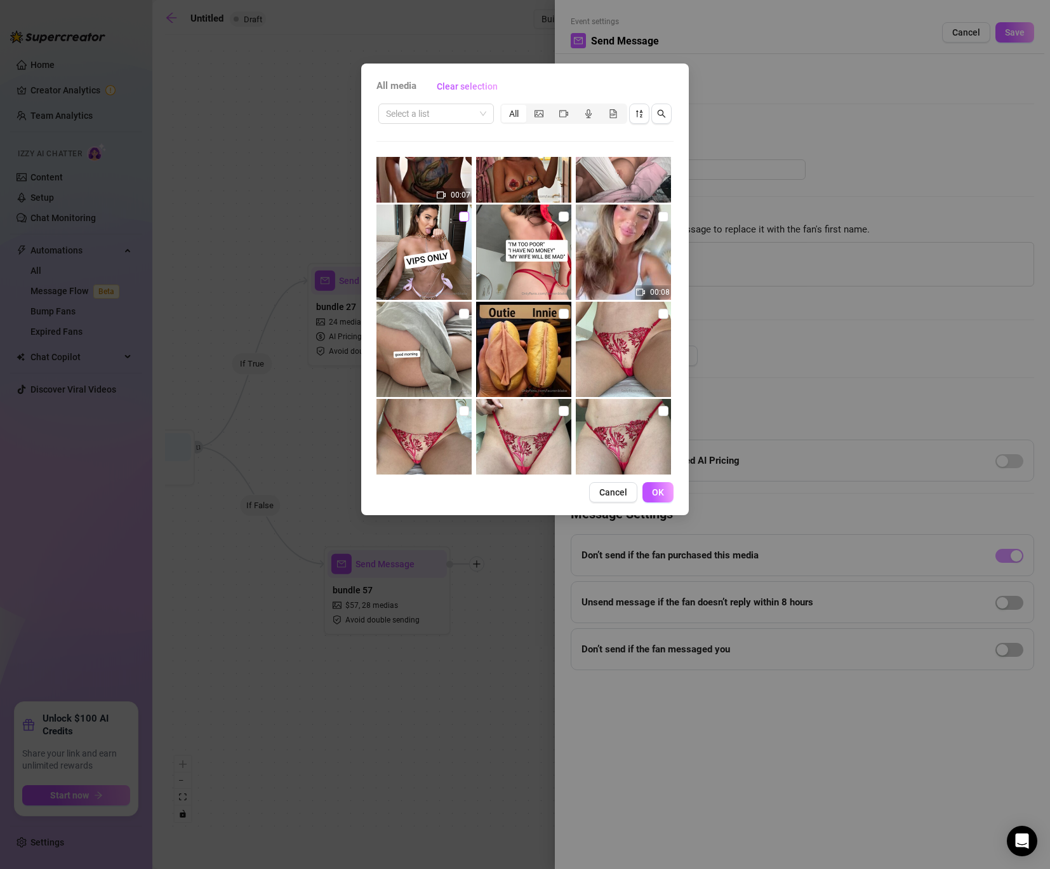
click at [466, 218] on input "checkbox" at bounding box center [464, 216] width 10 height 10
checkbox input "true"
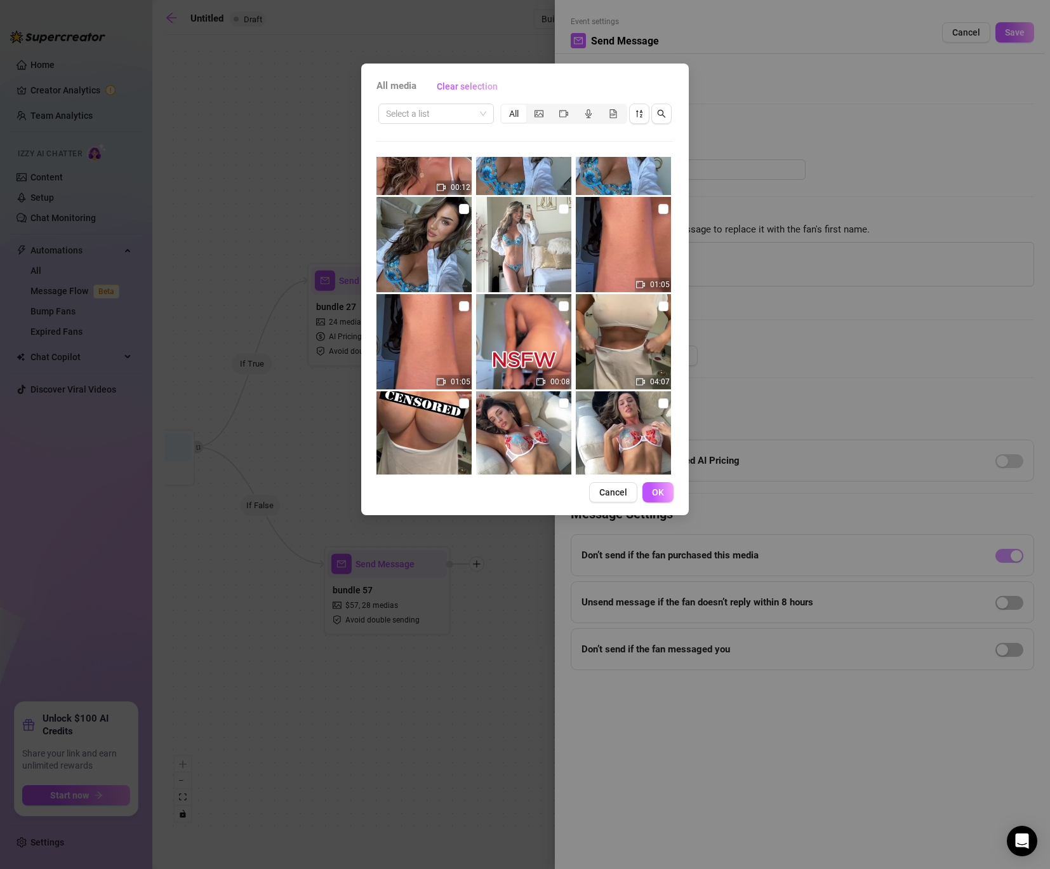
scroll to position [5106, 0]
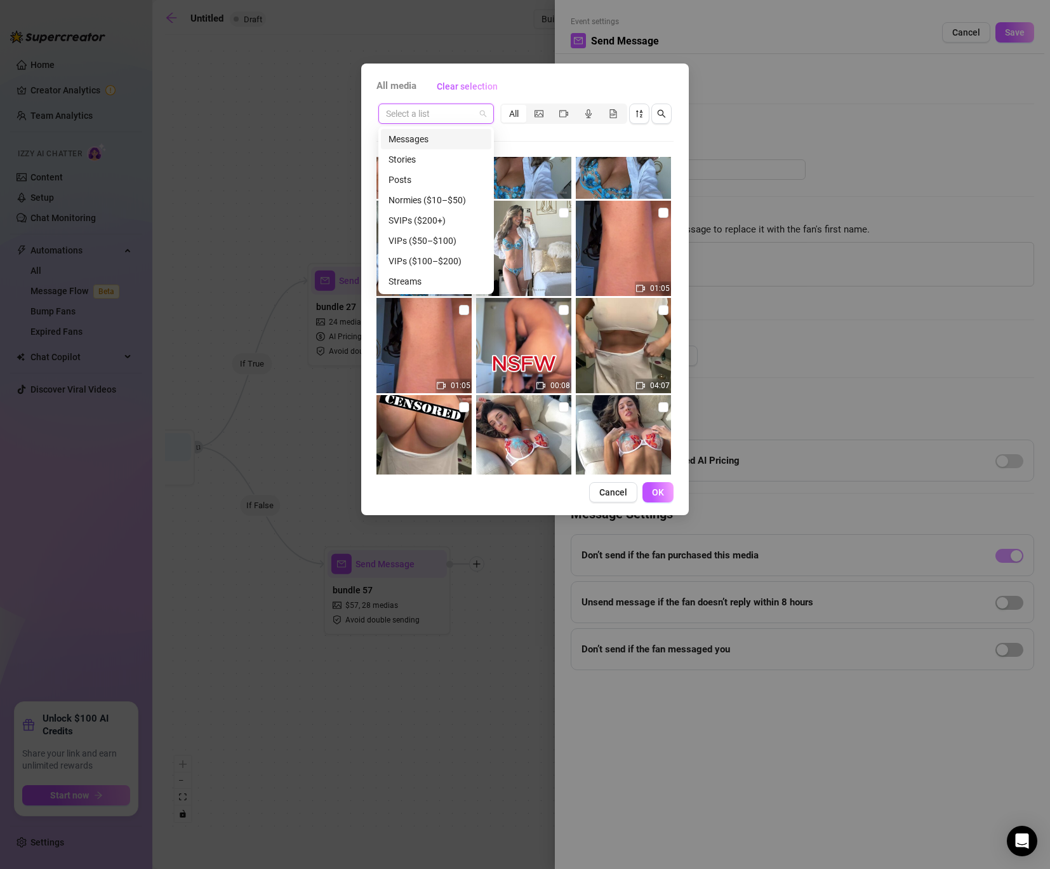
click at [461, 110] on input "search" at bounding box center [430, 113] width 89 height 19
click at [438, 189] on div "VIP WELCOME SET (BOT)" at bounding box center [439, 188] width 101 height 14
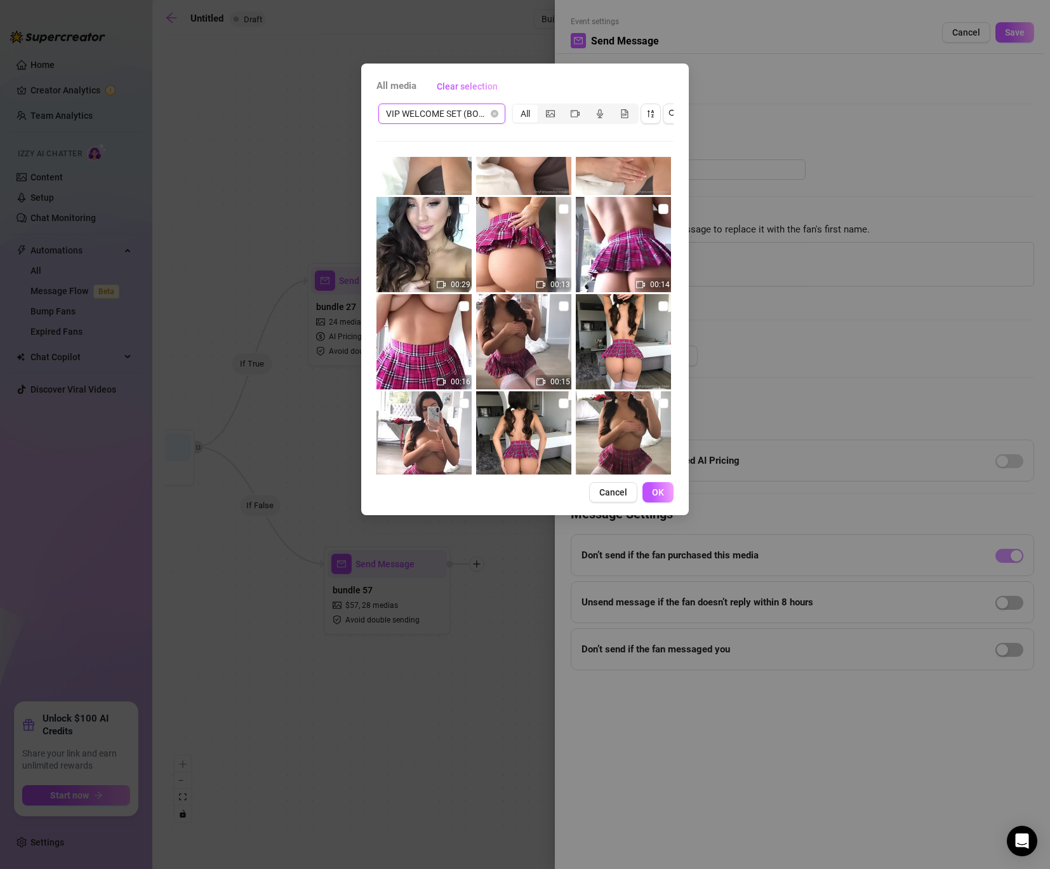
scroll to position [300, 0]
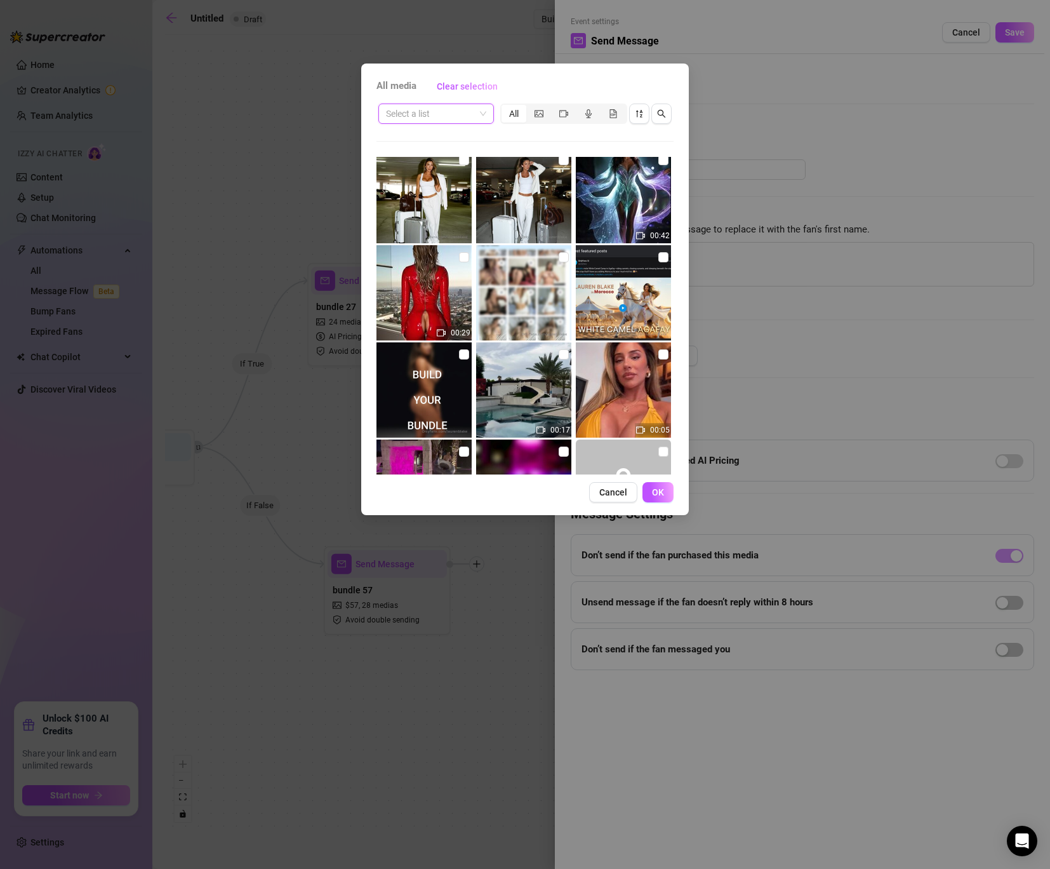
click at [484, 111] on span at bounding box center [436, 113] width 100 height 19
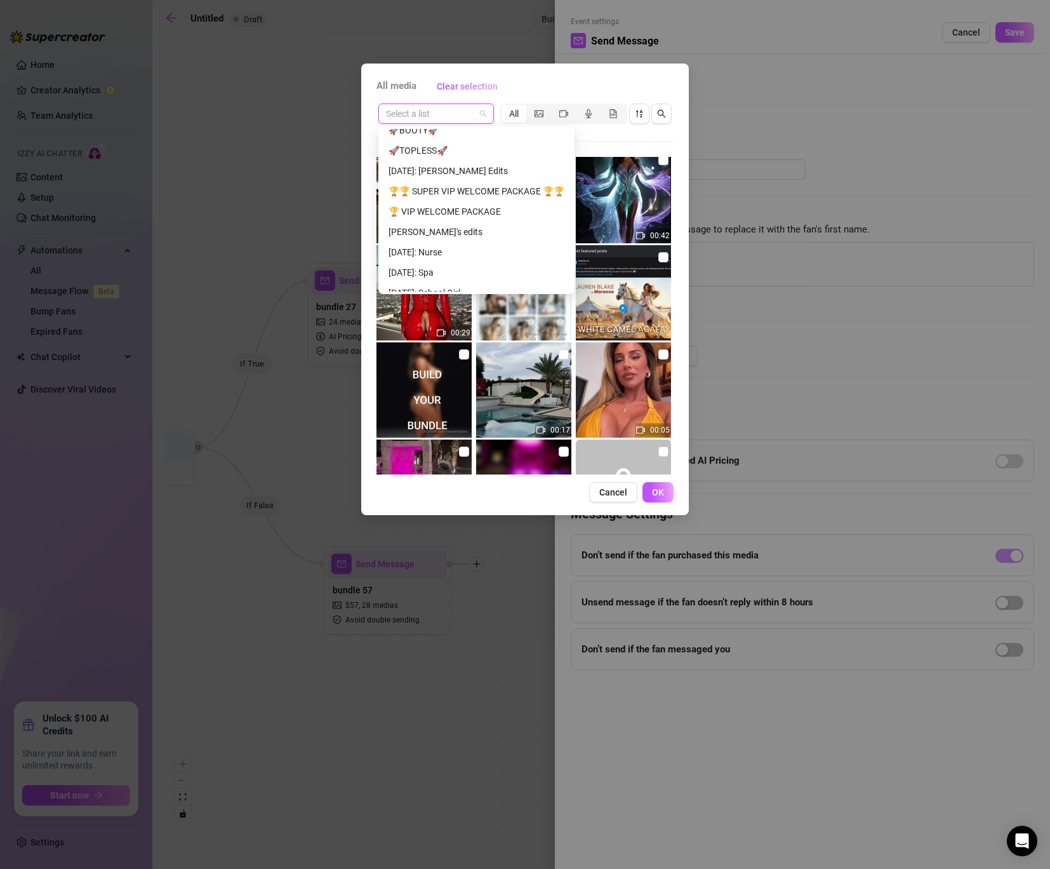
scroll to position [396, 0]
click at [466, 208] on div "🏆 VIP WELCOME PACKAGE" at bounding box center [477, 210] width 176 height 14
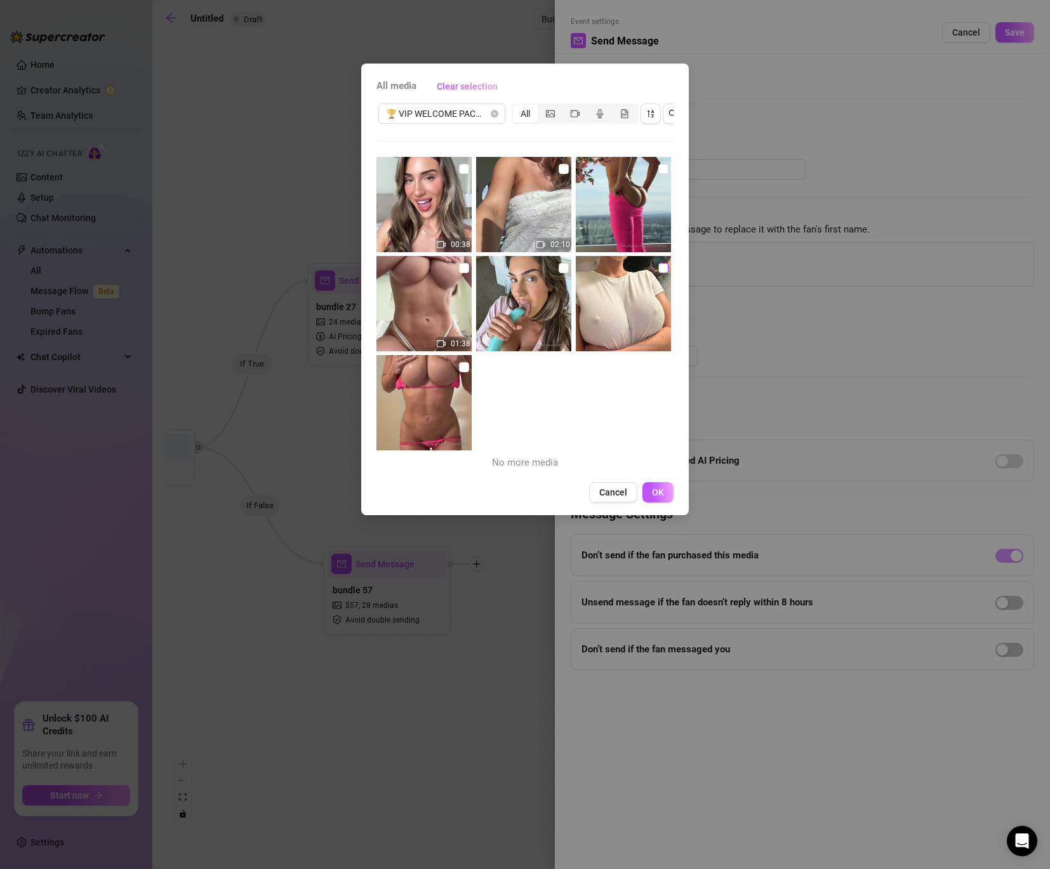
click at [662, 266] on input "checkbox" at bounding box center [664, 268] width 10 height 10
checkbox input "true"
click at [462, 168] on input "checkbox" at bounding box center [464, 169] width 10 height 10
checkbox input "true"
click at [663, 489] on span "OK" at bounding box center [658, 492] width 12 height 10
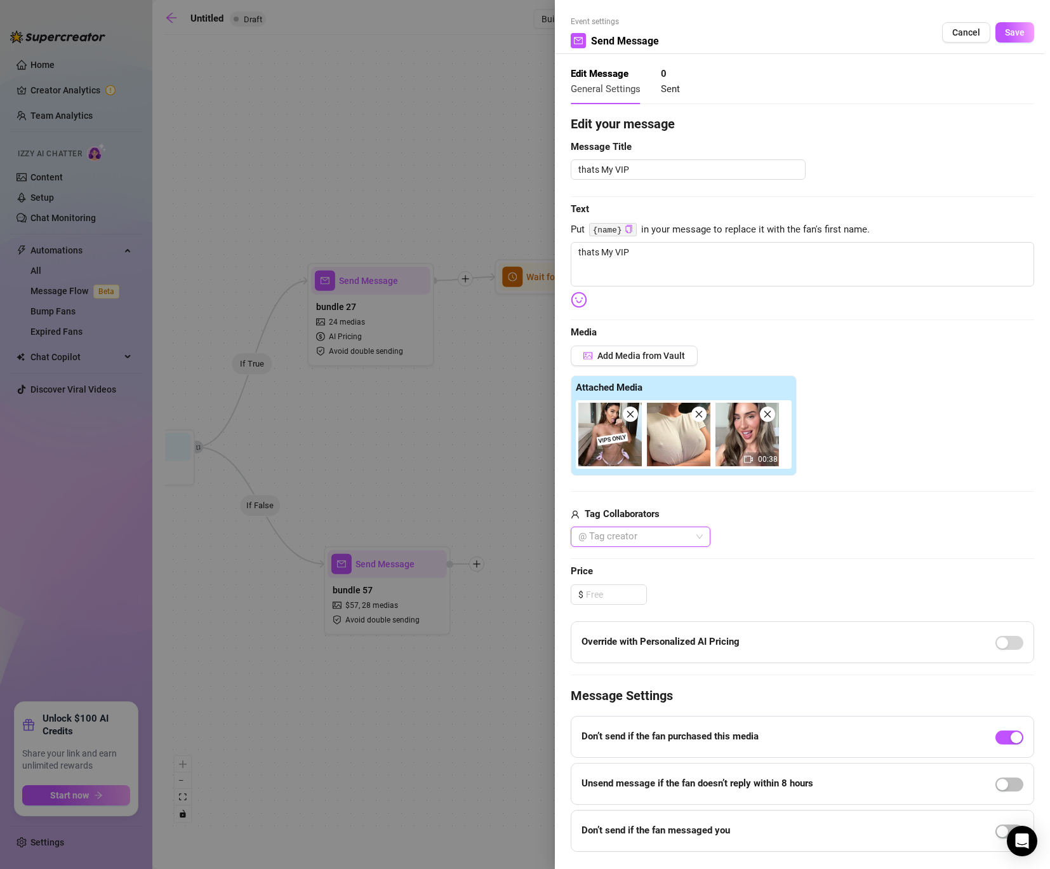
click at [1020, 34] on span "Save" at bounding box center [1015, 32] width 20 height 10
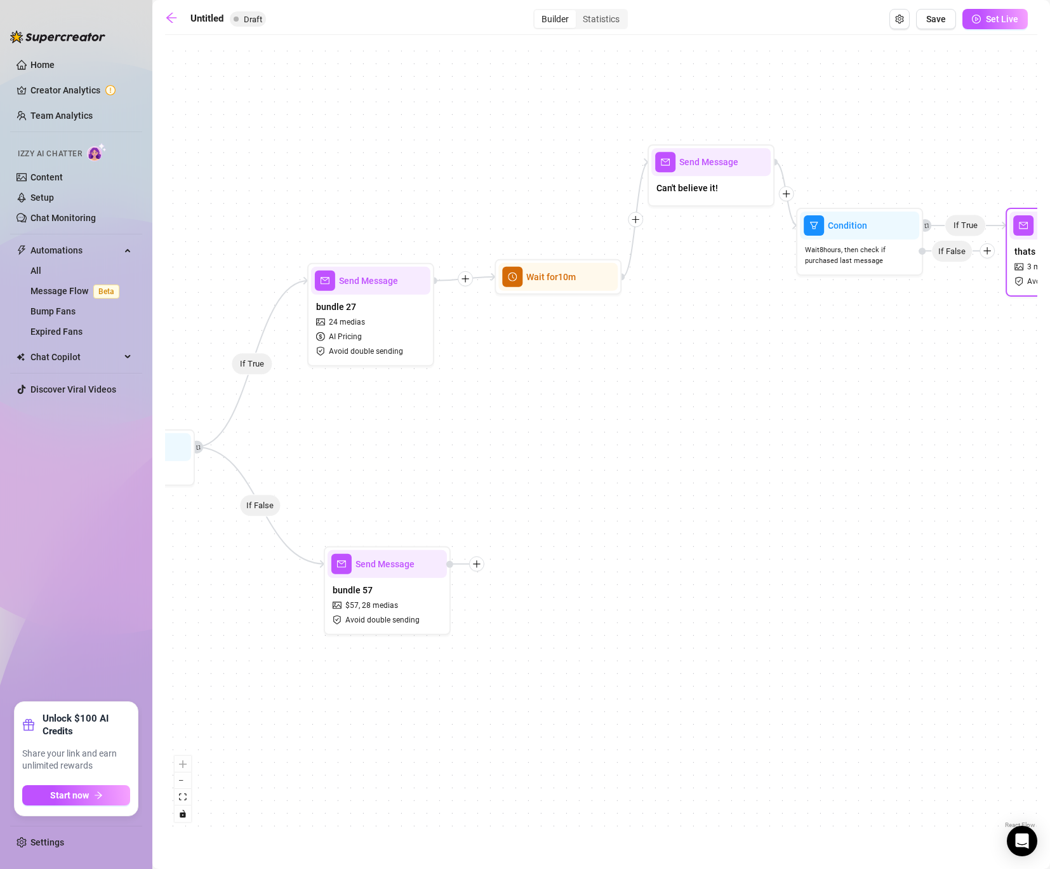
click at [715, 263] on div "If True If False If True Send Message thats My VIP 3 medias Avoid double sendin…" at bounding box center [601, 436] width 873 height 790
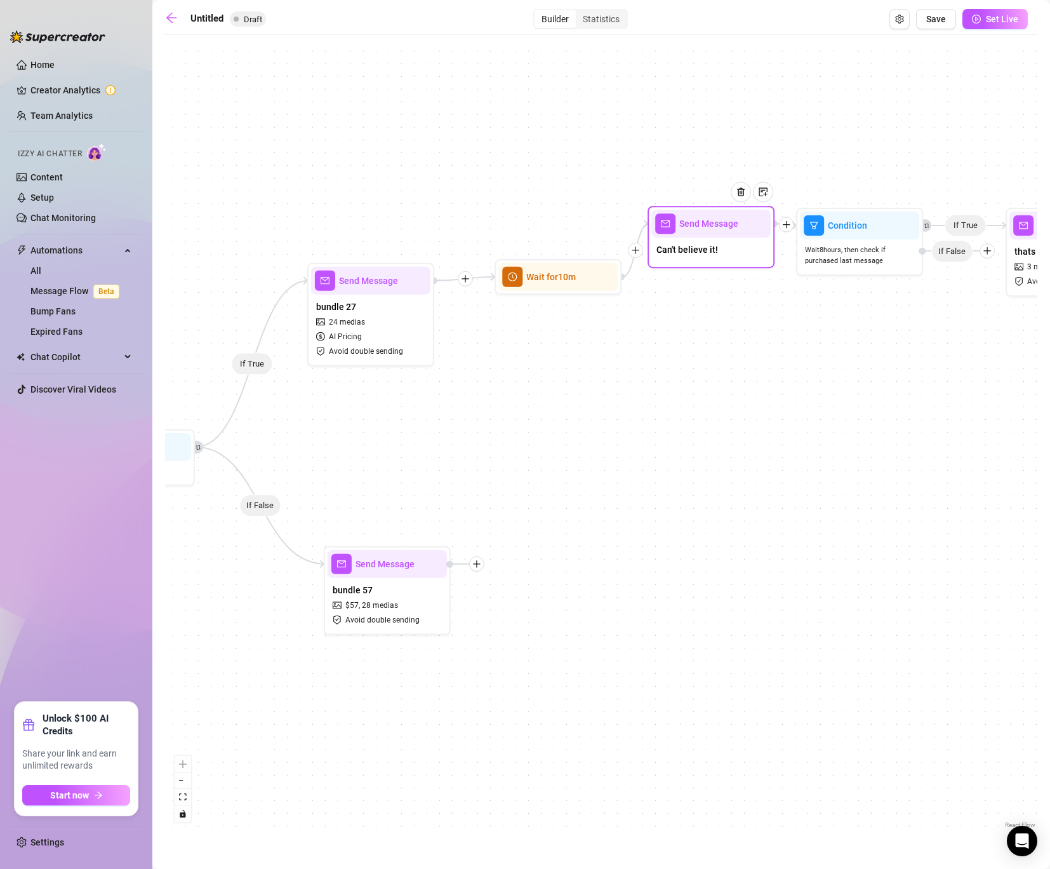
drag, startPoint x: 692, startPoint y: 173, endPoint x: 692, endPoint y: 236, distance: 62.9
click at [692, 236] on div "Send Message" at bounding box center [711, 224] width 119 height 28
click at [782, 320] on div "If True If False If True Send Message thats My VIP 3 medias Avoid double sendin…" at bounding box center [601, 436] width 873 height 790
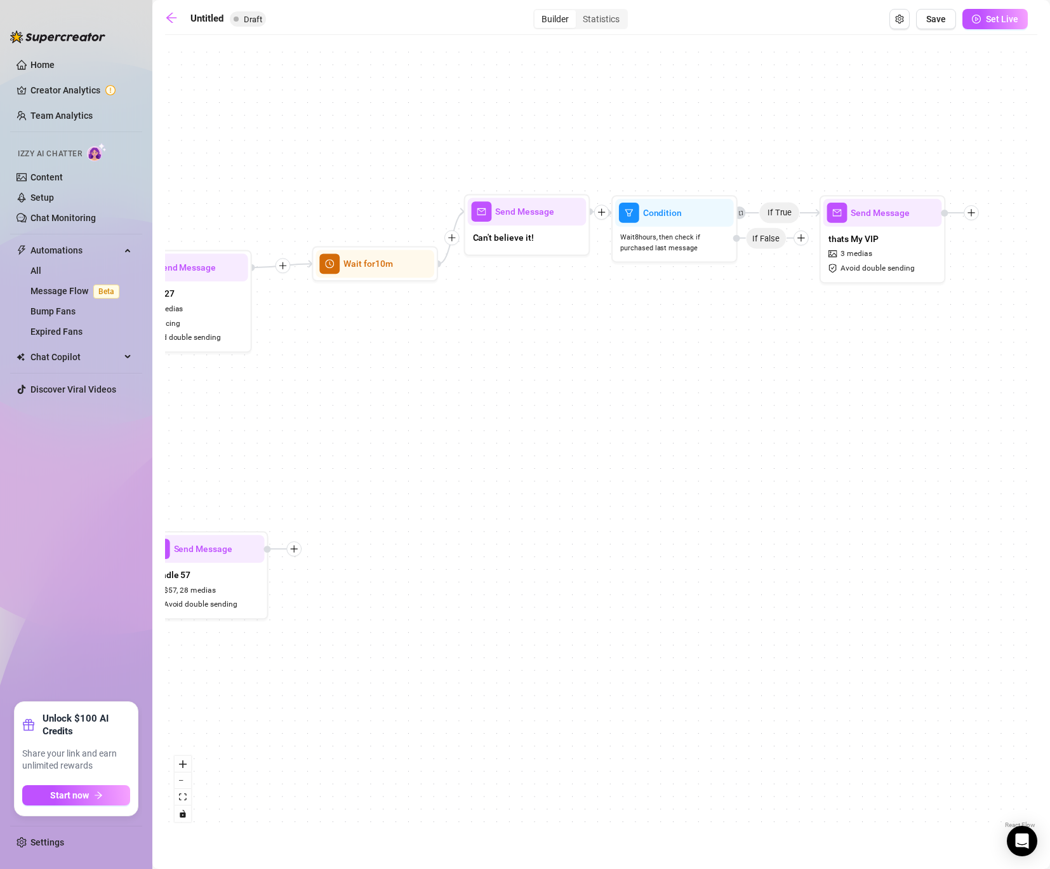
drag, startPoint x: 753, startPoint y: 326, endPoint x: 528, endPoint y: 303, distance: 225.4
click at [528, 303] on div "If True If False If True Send Message thats My VIP 3 medias Avoid double sendin…" at bounding box center [601, 436] width 873 height 790
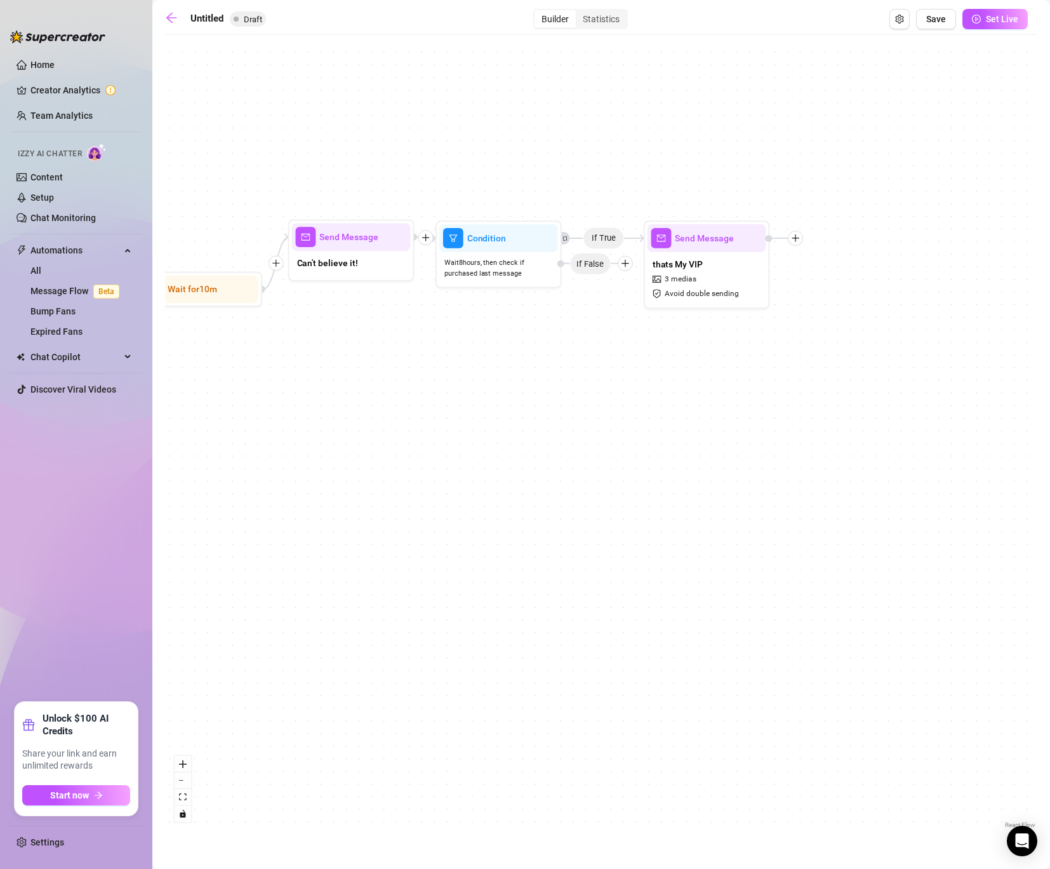
drag, startPoint x: 528, startPoint y: 303, endPoint x: 392, endPoint y: 337, distance: 140.8
click at [392, 337] on div "If True If False If True Send Message thats My VIP 3 medias Avoid double sendin…" at bounding box center [601, 436] width 873 height 790
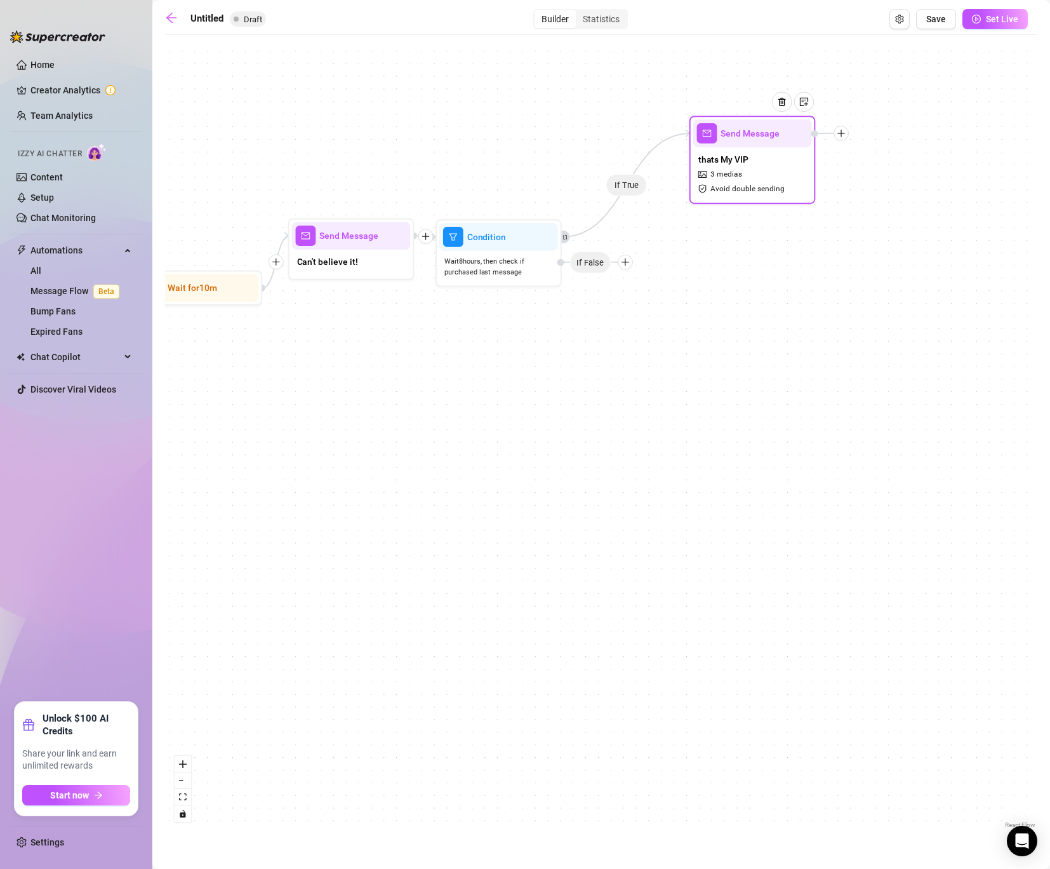
drag, startPoint x: 705, startPoint y: 283, endPoint x: 751, endPoint y: 180, distance: 113.2
click at [751, 180] on div "thats My VIP 3 medias Avoid double sending" at bounding box center [753, 173] width 119 height 53
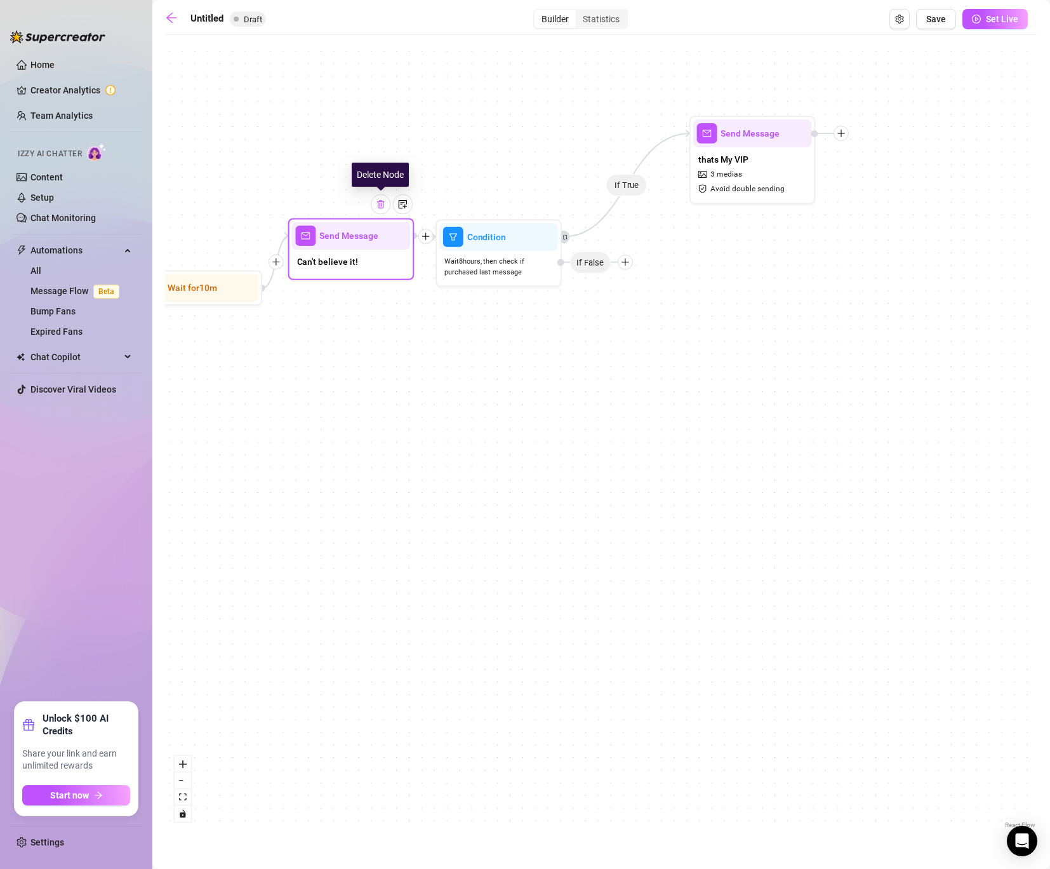
click at [376, 206] on img at bounding box center [381, 204] width 10 height 10
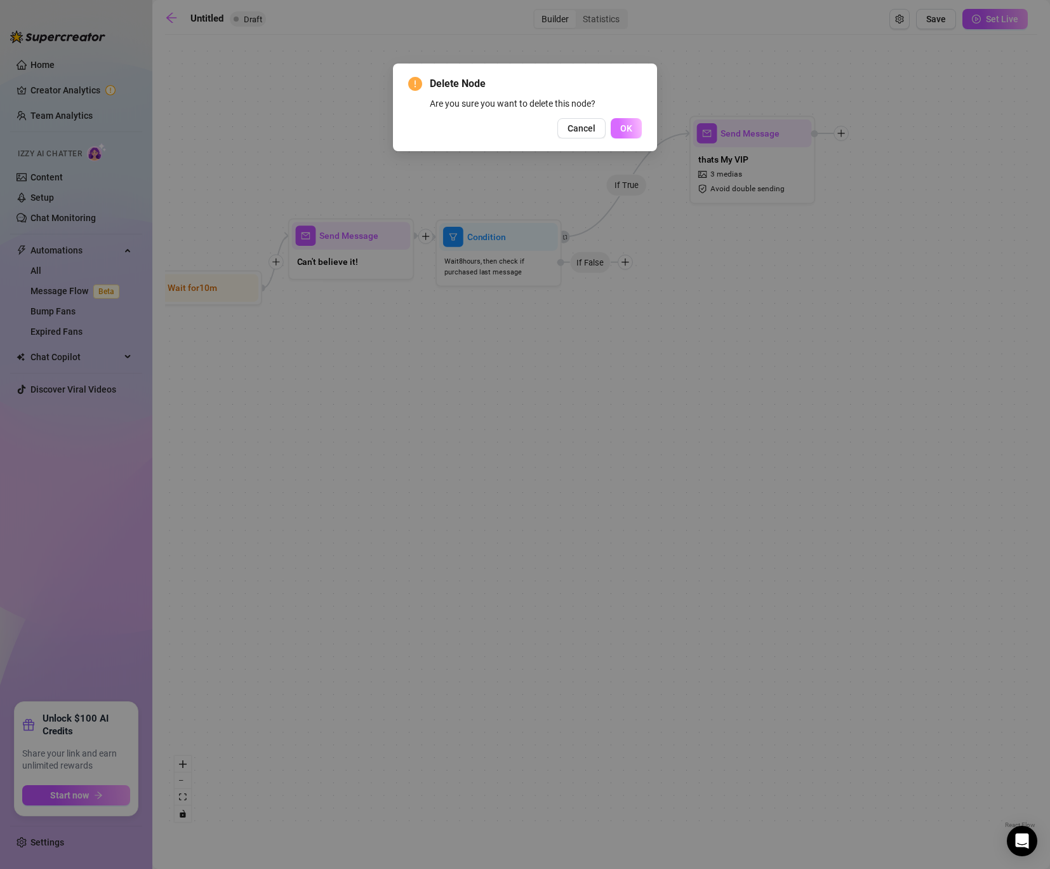
click at [622, 128] on span "OK" at bounding box center [627, 128] width 12 height 10
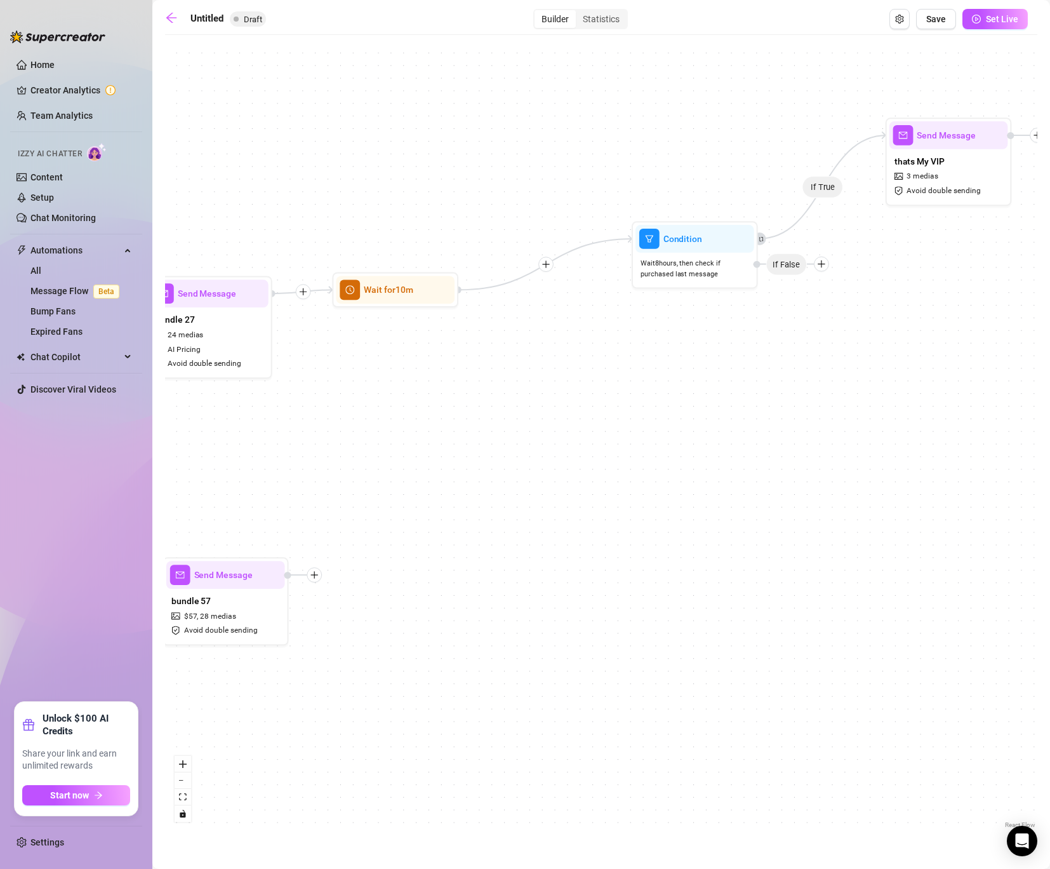
drag, startPoint x: 239, startPoint y: 309, endPoint x: 436, endPoint y: 311, distance: 196.9
click at [436, 311] on div "If True If False If True Send Message thats My VIP 3 medias Avoid double sendin…" at bounding box center [601, 436] width 873 height 790
click at [426, 262] on img at bounding box center [425, 258] width 10 height 10
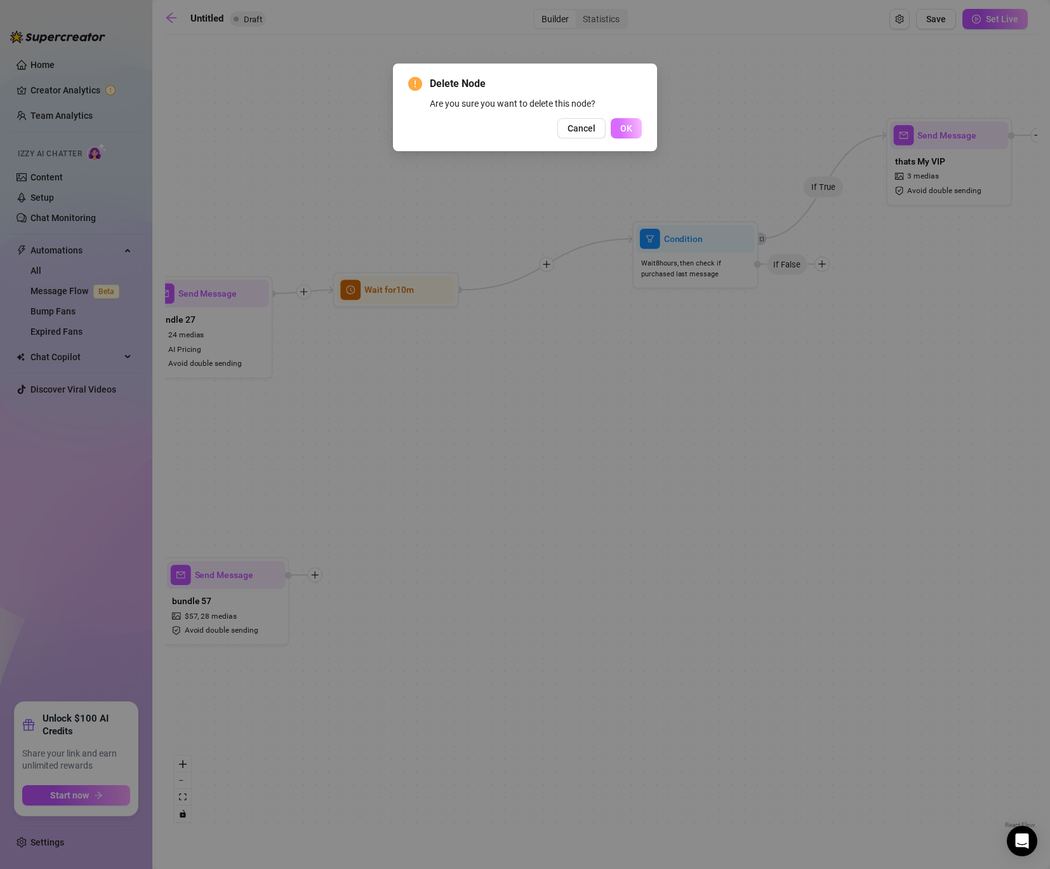
click at [634, 127] on button "OK" at bounding box center [626, 128] width 31 height 20
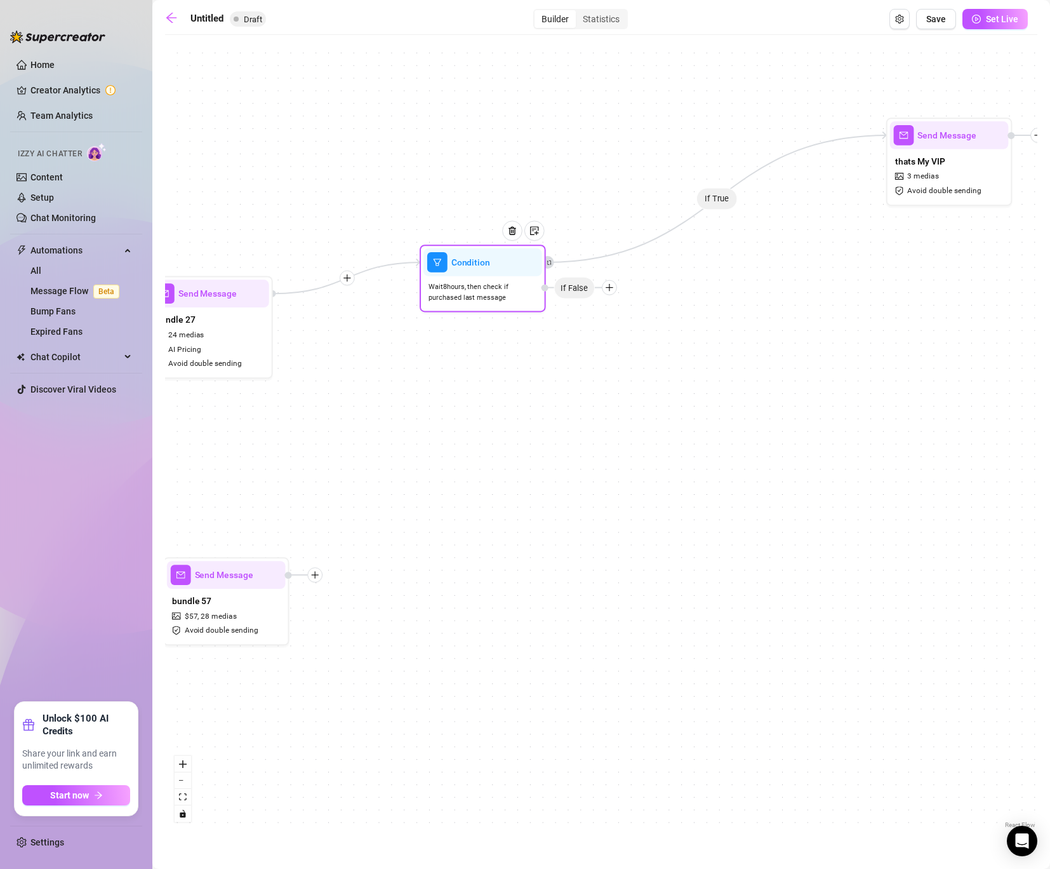
drag, startPoint x: 662, startPoint y: 239, endPoint x: 450, endPoint y: 262, distance: 213.9
click at [450, 262] on div "Condition" at bounding box center [483, 262] width 119 height 28
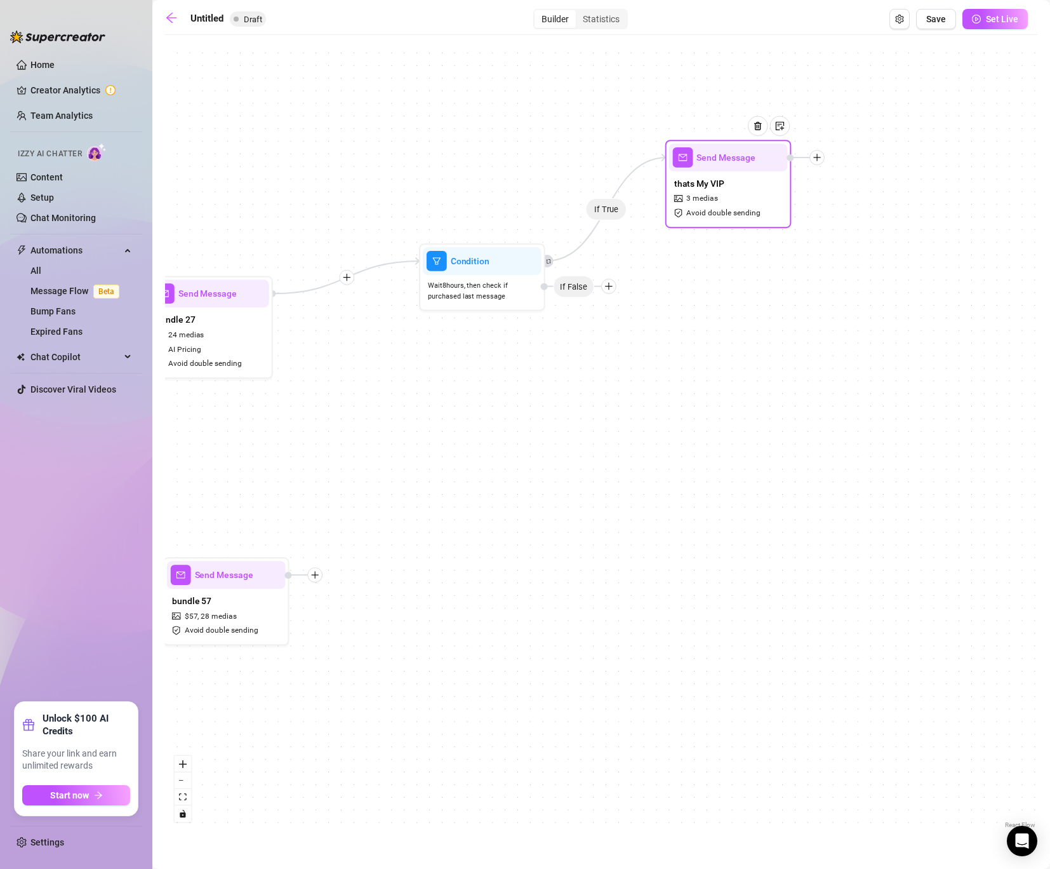
drag, startPoint x: 921, startPoint y: 178, endPoint x: 701, endPoint y: 198, distance: 221.3
click at [701, 199] on span "3 medias" at bounding box center [703, 199] width 32 height 12
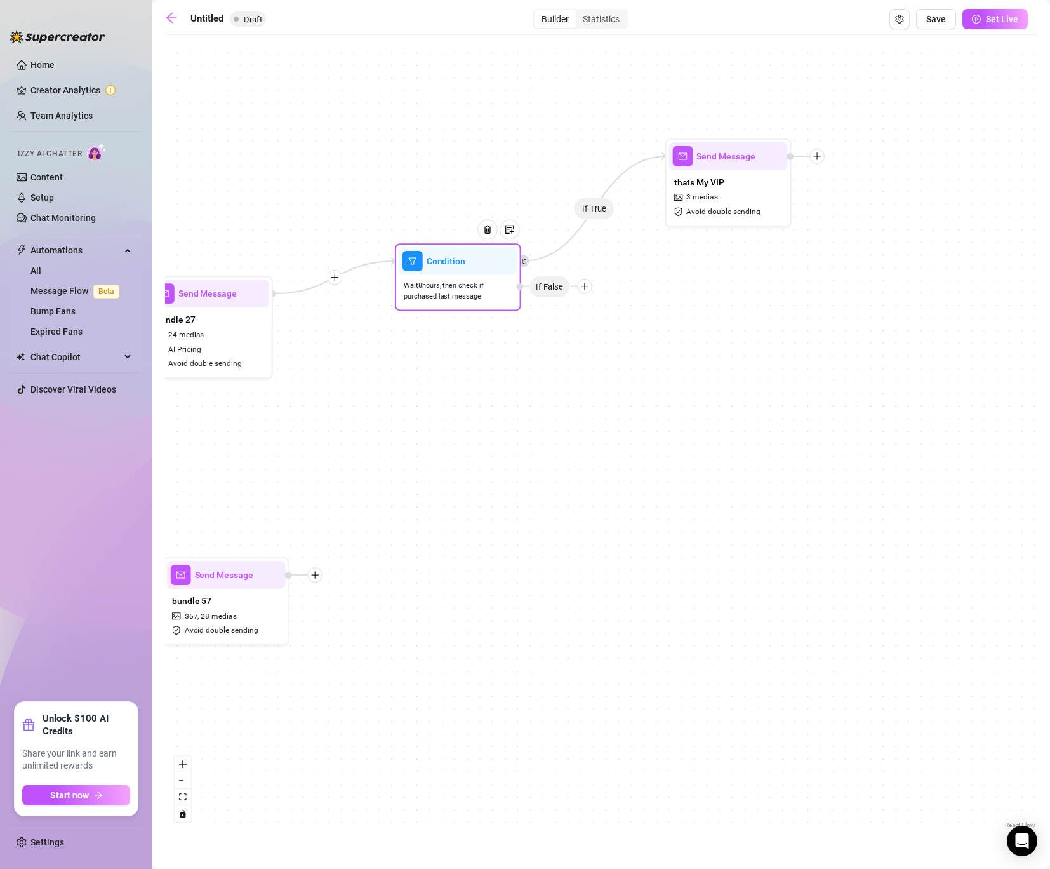
drag, startPoint x: 500, startPoint y: 284, endPoint x: 459, endPoint y: 284, distance: 41.9
click at [459, 284] on span "Wait 8 hours, then check if purchased last message" at bounding box center [458, 291] width 109 height 22
click at [568, 287] on icon "plus" at bounding box center [567, 286] width 9 height 9
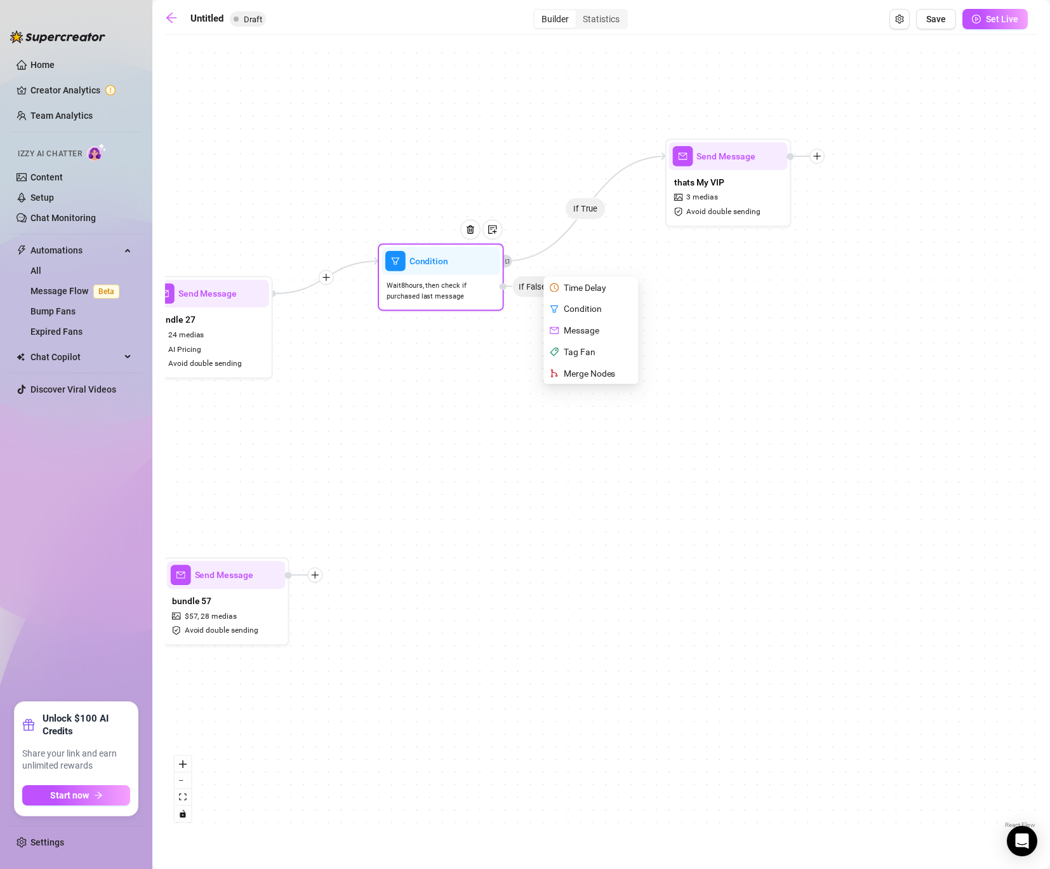
click at [607, 325] on div "Message" at bounding box center [592, 330] width 92 height 22
type textarea "Write your message here"
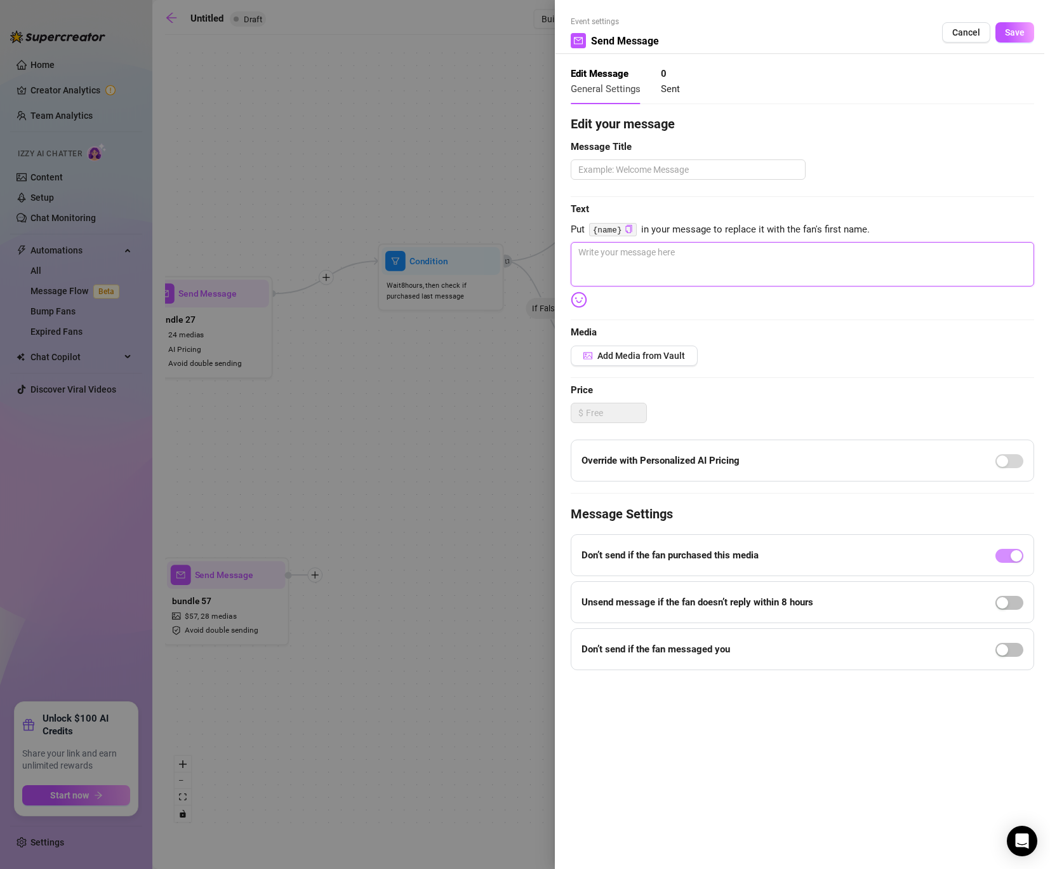
click at [713, 256] on textarea at bounding box center [803, 264] width 464 height 44
type textarea "I"
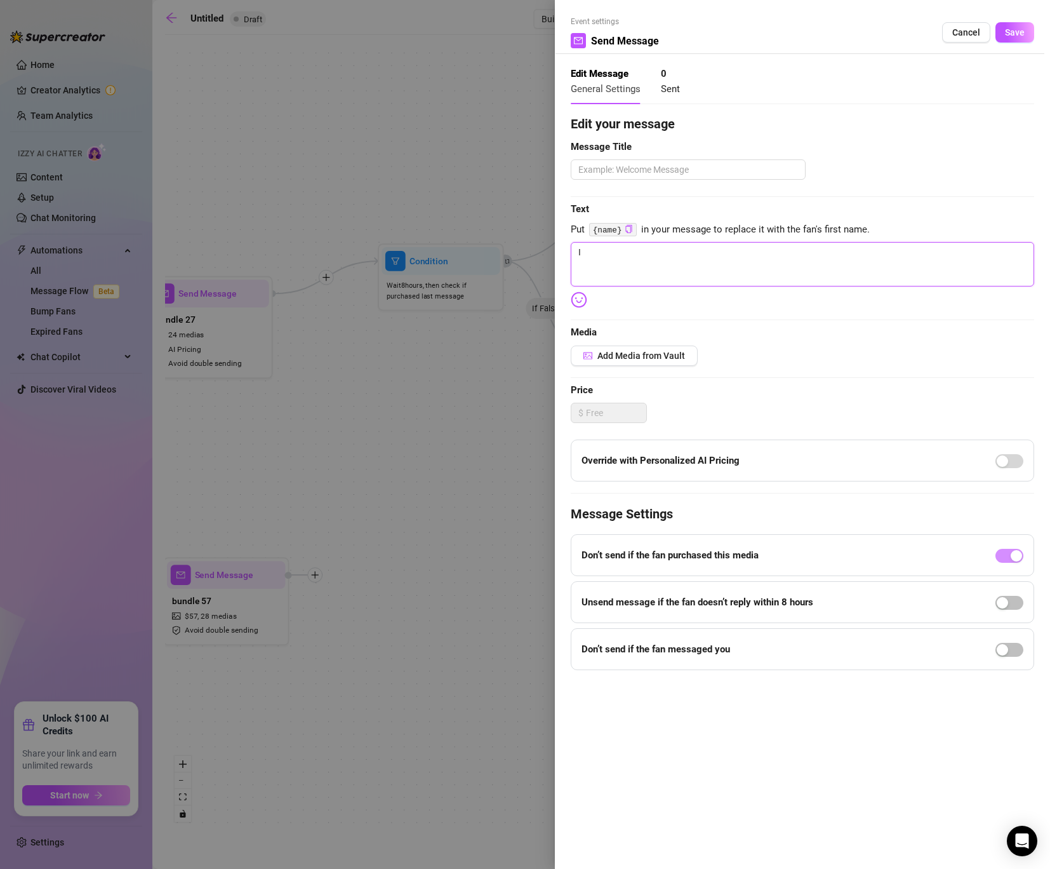
type textarea "I c"
type textarea "I ca"
type textarea "I can"
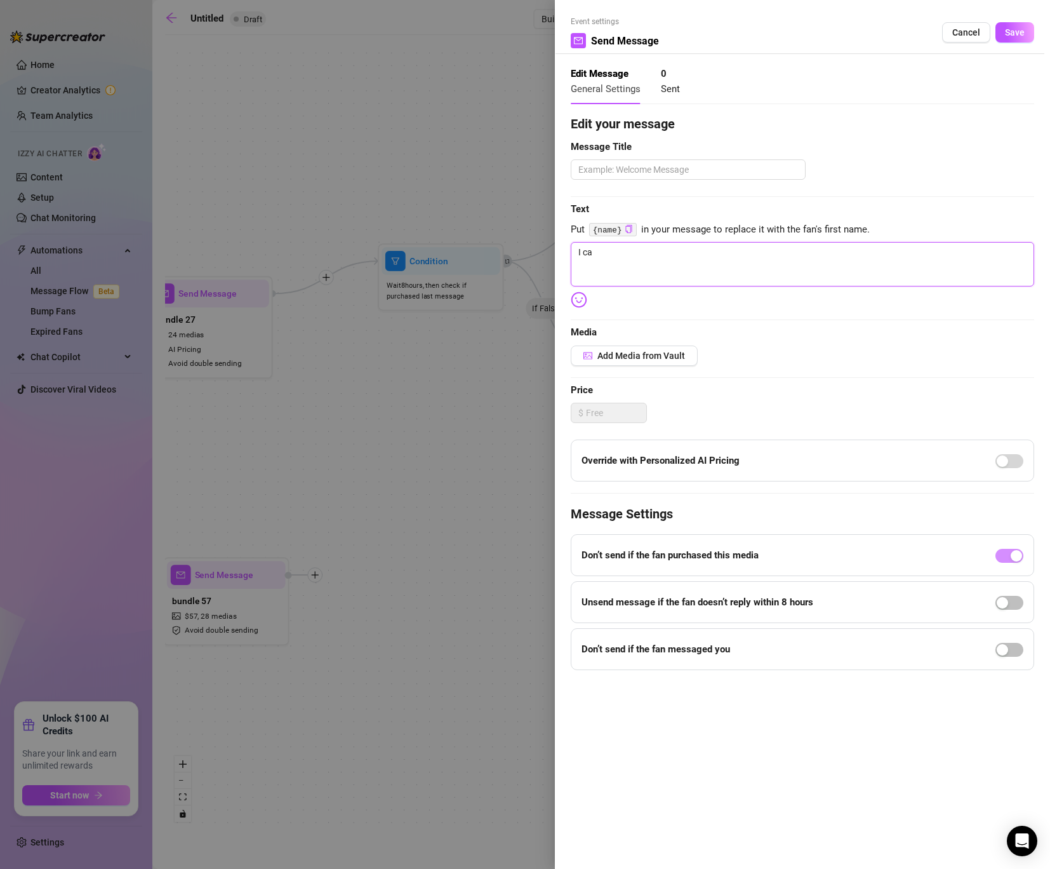
type textarea "I can"
type textarea "I can'"
type textarea "I can't"
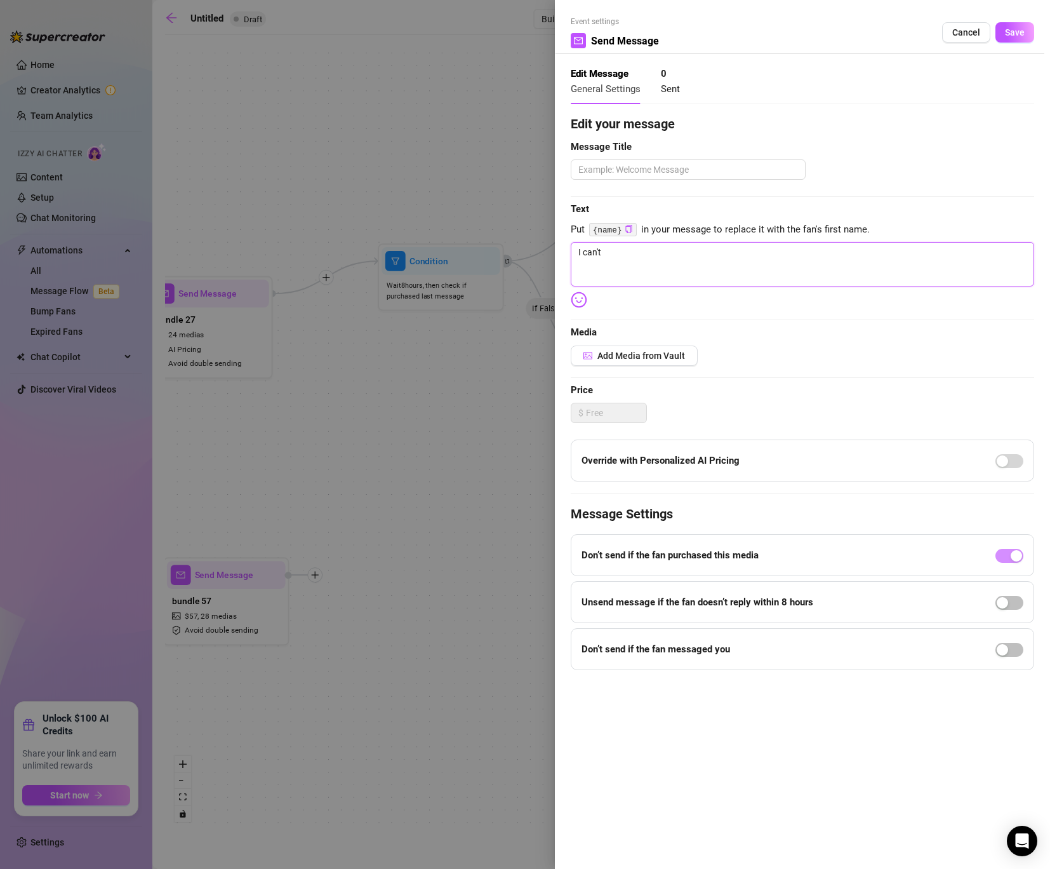
type textarea "I can't"
type textarea "I can't b"
type textarea "I can't be"
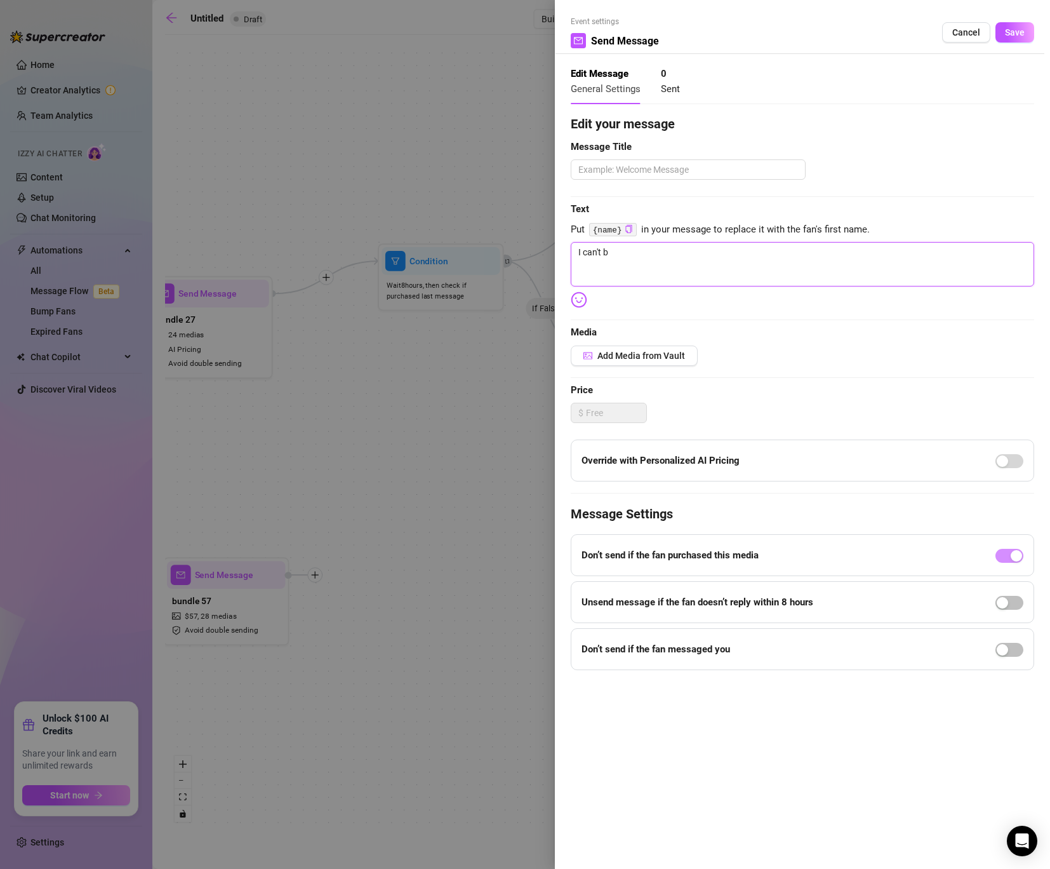
type textarea "I can't be"
type textarea "I can't bel"
type textarea "I can't beli"
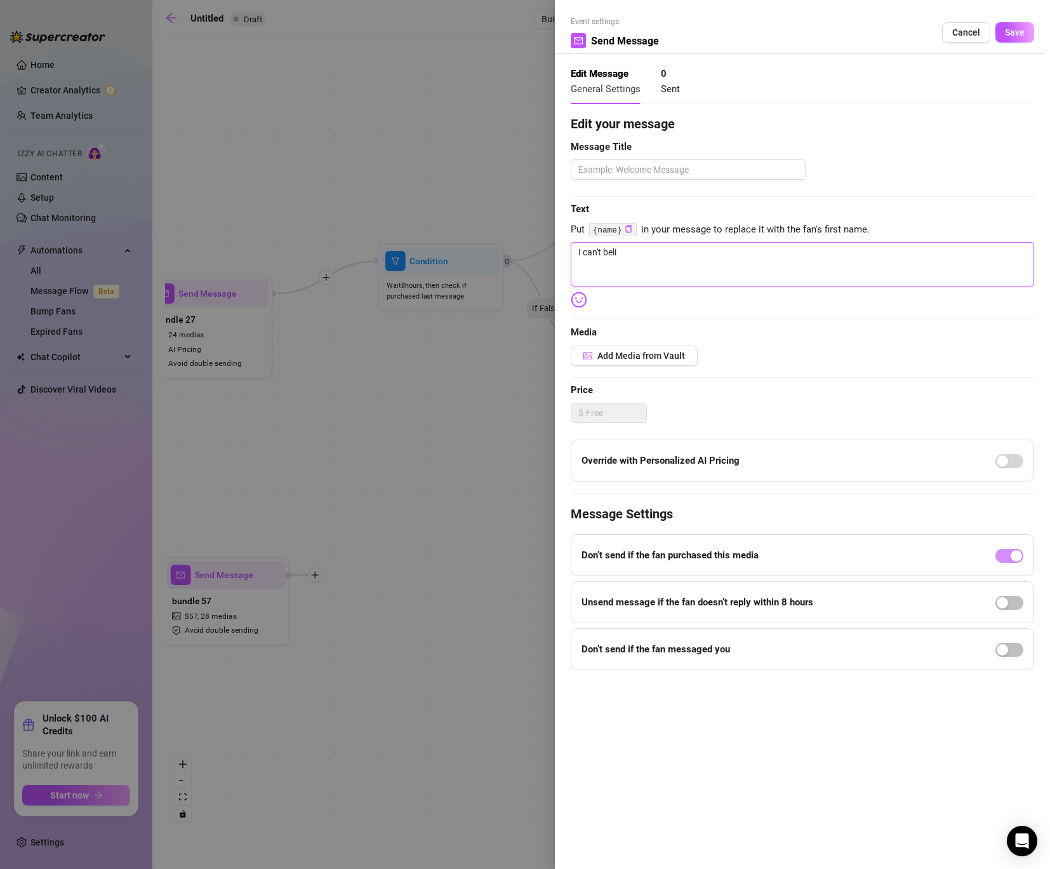
type textarea "I can't belie"
type textarea "I can't believ"
drag, startPoint x: 671, startPoint y: 255, endPoint x: 634, endPoint y: 255, distance: 36.2
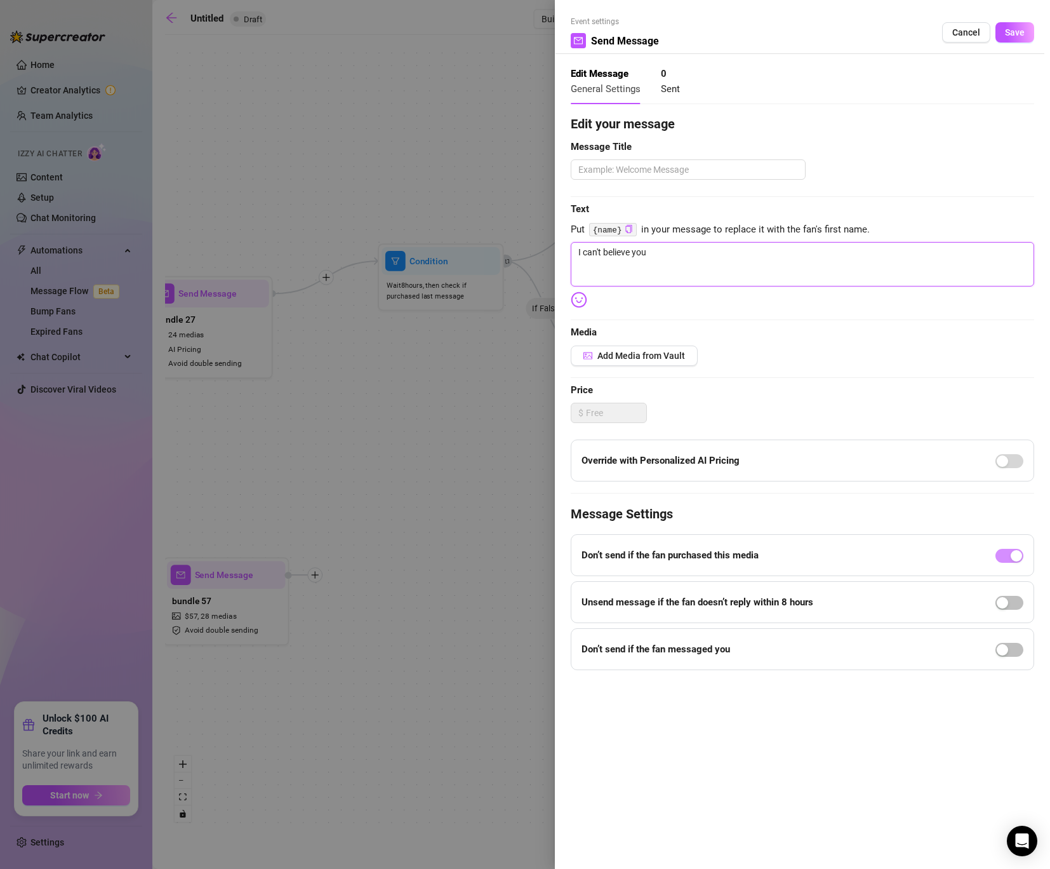
click at [634, 255] on textarea "I can't believe you" at bounding box center [803, 264] width 464 height 44
click at [648, 178] on textarea at bounding box center [688, 169] width 235 height 20
drag, startPoint x: 657, startPoint y: 255, endPoint x: 474, endPoint y: 248, distance: 183.0
click at [474, 248] on div "Event settings Send Message Cancel Save Edit Message General Settings 0 Sent Ed…" at bounding box center [525, 434] width 1050 height 869
click at [633, 169] on textarea at bounding box center [688, 169] width 235 height 20
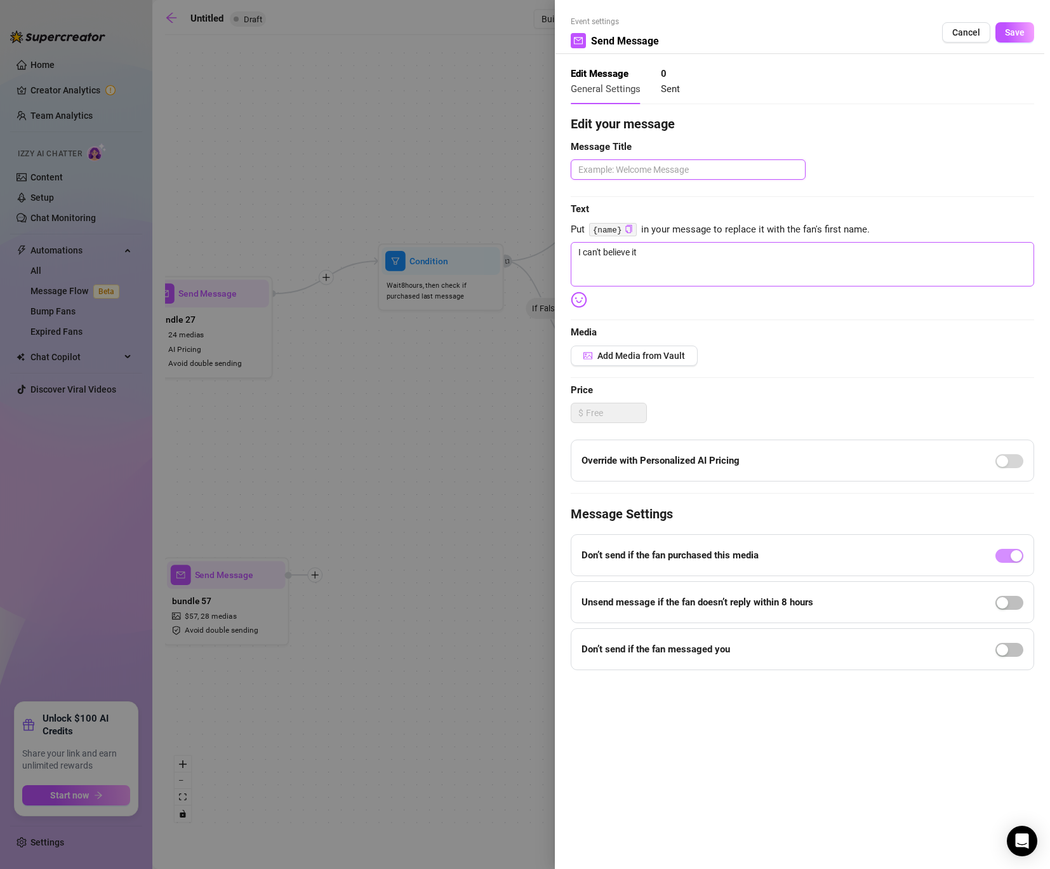
paste textarea "I can't believe it"
click at [1009, 600] on button "button" at bounding box center [1010, 603] width 28 height 14
click at [1016, 25] on button "Save" at bounding box center [1015, 32] width 39 height 20
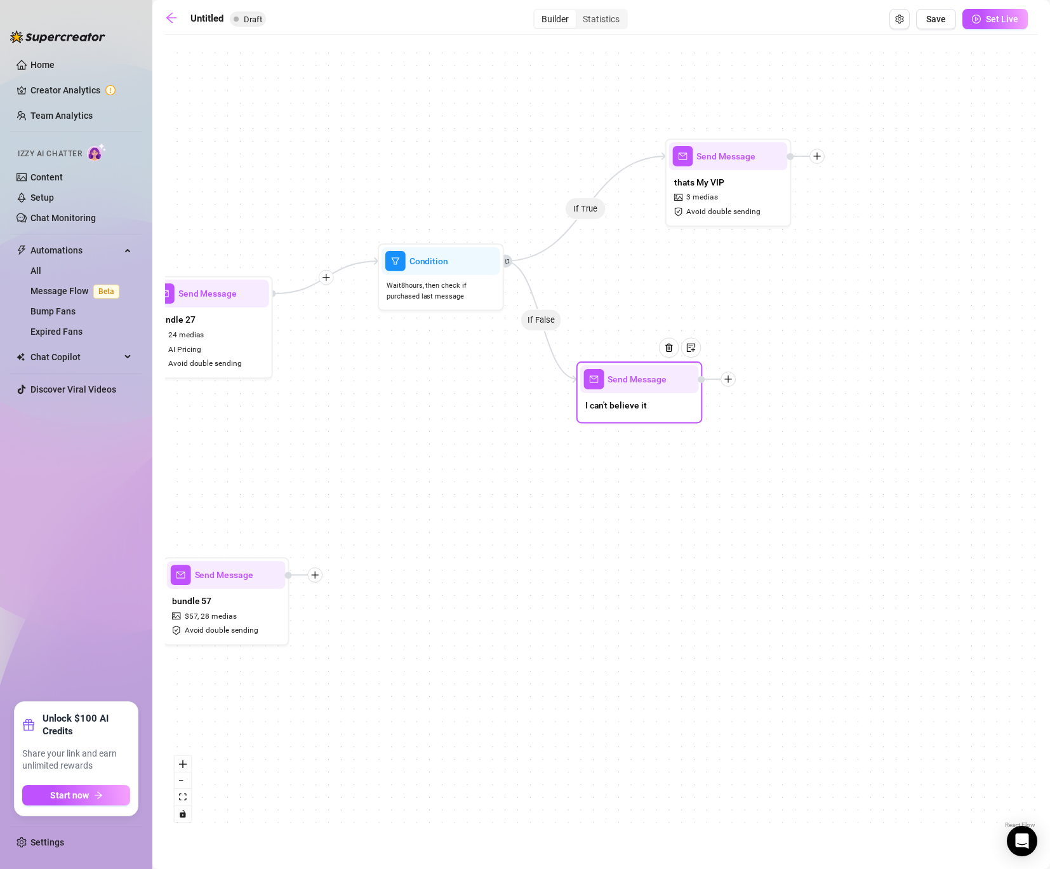
drag, startPoint x: 664, startPoint y: 385, endPoint x: 654, endPoint y: 410, distance: 26.8
click at [654, 410] on div "I can't believe it" at bounding box center [640, 406] width 119 height 27
click at [729, 380] on icon "plus" at bounding box center [728, 378] width 9 height 9
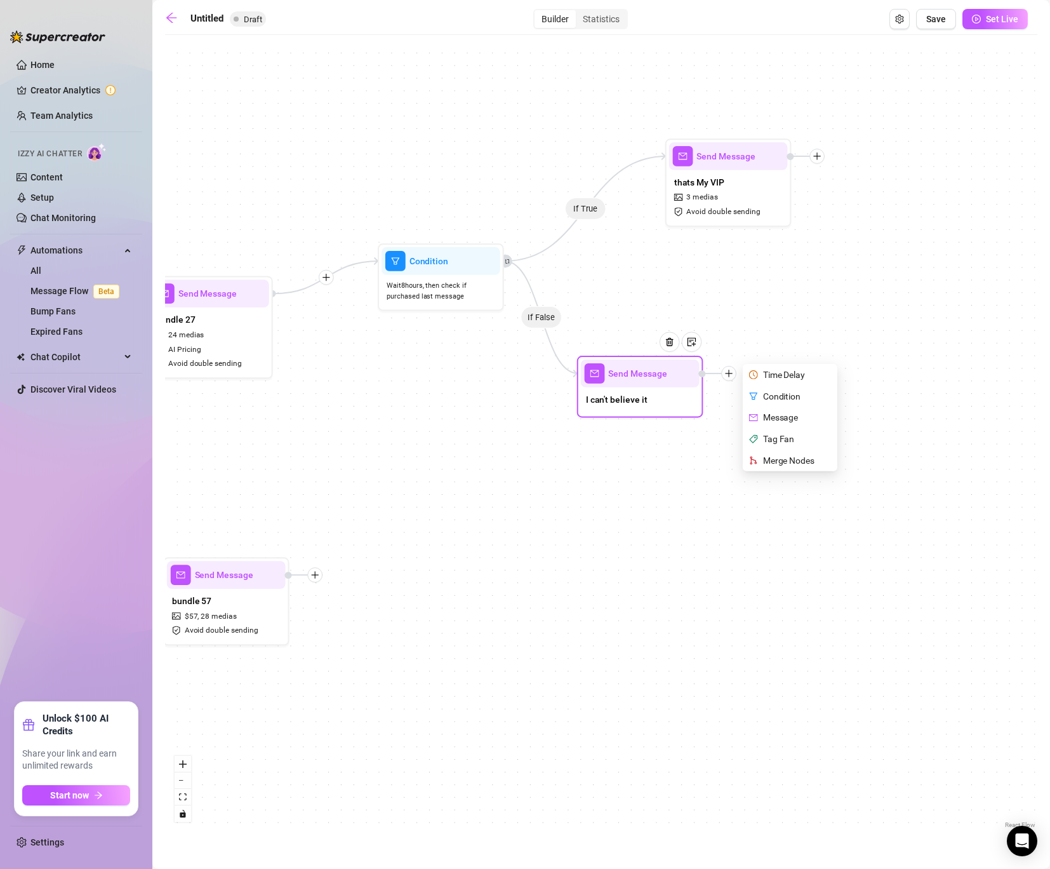
drag, startPoint x: 781, startPoint y: 455, endPoint x: 781, endPoint y: 448, distance: 6.4
click at [781, 448] on div "Time Delay Condition Message Tag Fan Merge Nodes" at bounding box center [790, 417] width 95 height 107
click at [782, 440] on div "Tag Fan" at bounding box center [792, 439] width 92 height 22
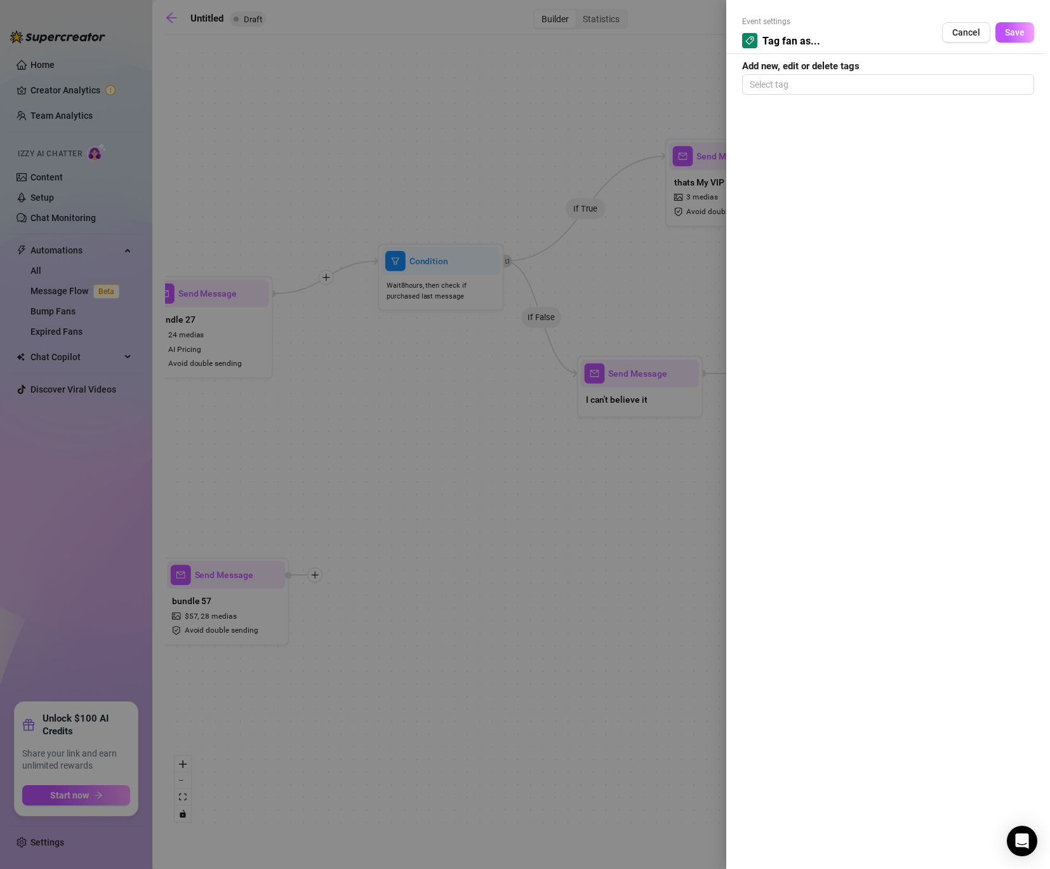
click at [804, 98] on div "Event settings Tag fan as... Cancel Save Add new, edit or delete tags Select tag" at bounding box center [889, 434] width 324 height 869
click at [817, 76] on div at bounding box center [888, 85] width 287 height 18
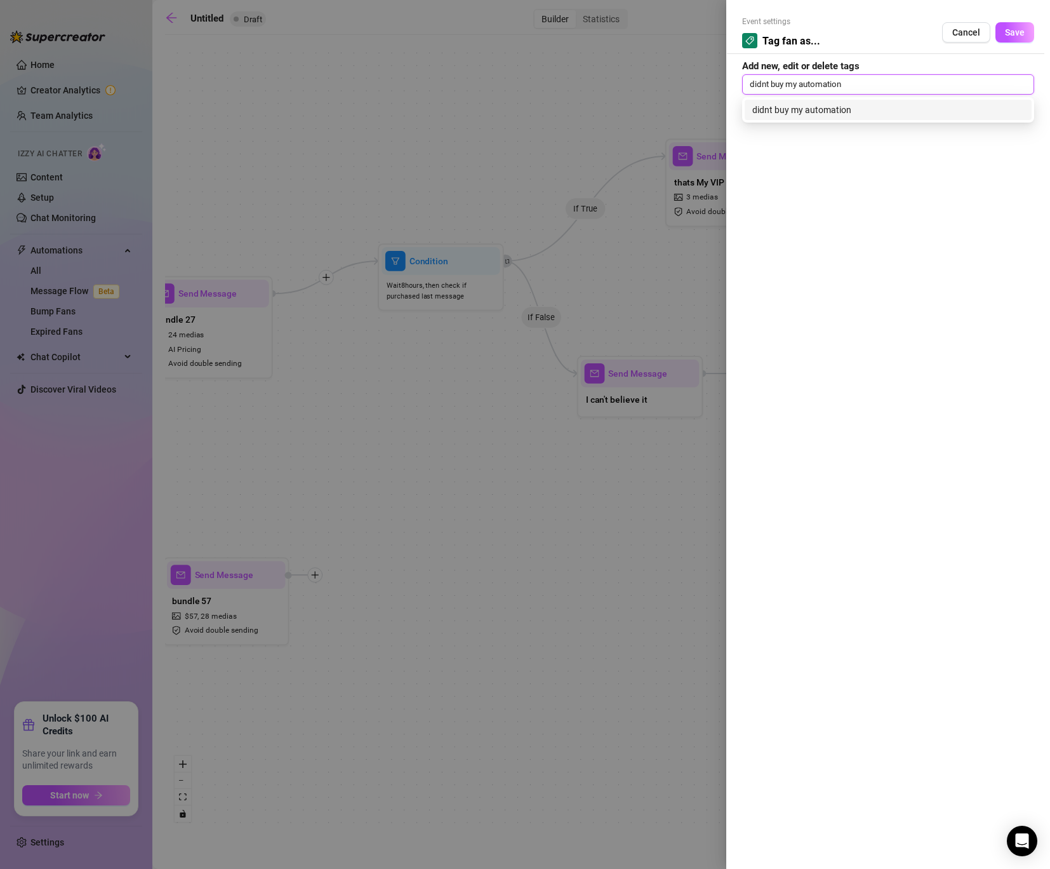
click at [775, 113] on div "didnt buy my automation" at bounding box center [889, 110] width 272 height 14
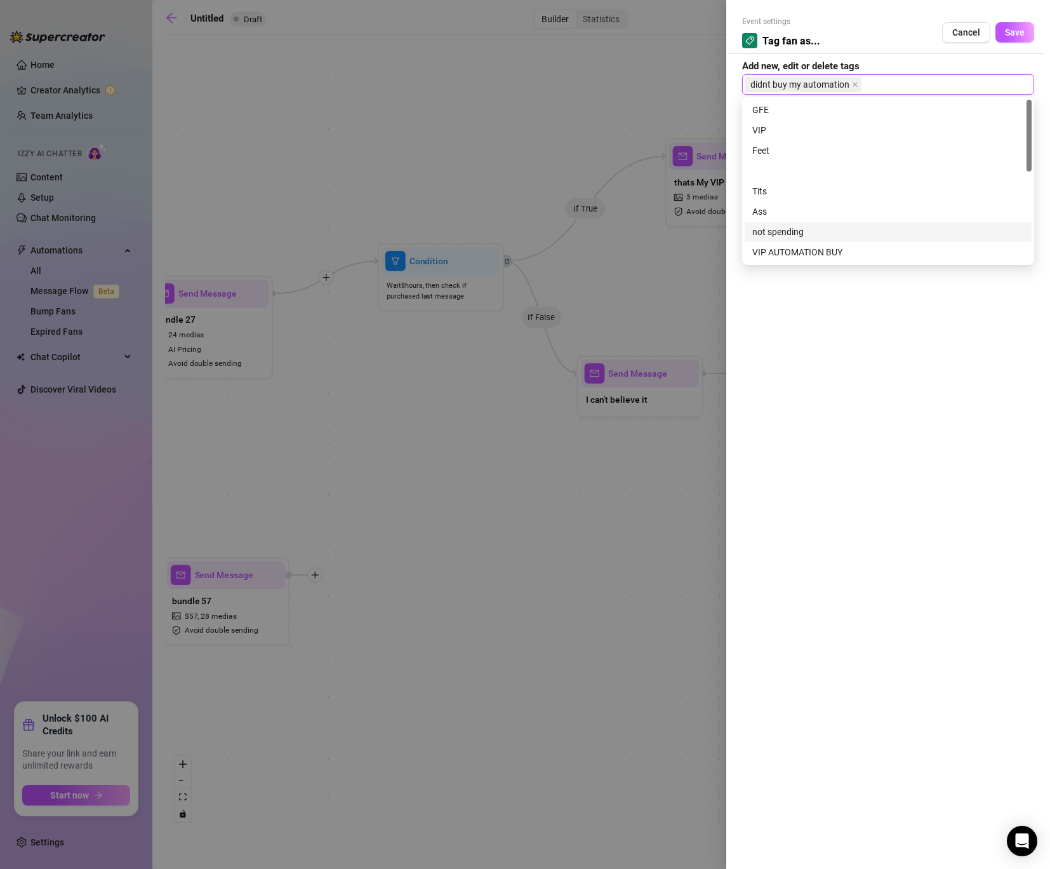
click at [829, 231] on div "not spending" at bounding box center [889, 232] width 272 height 14
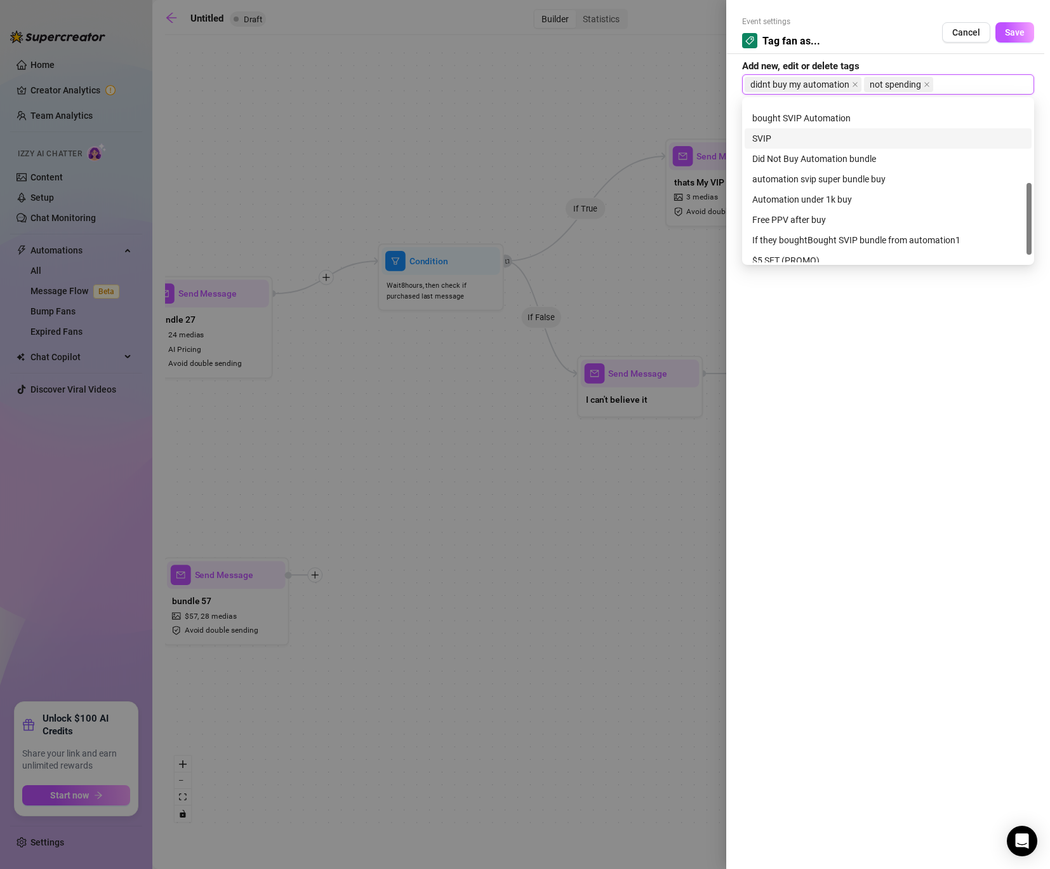
scroll to position [187, 0]
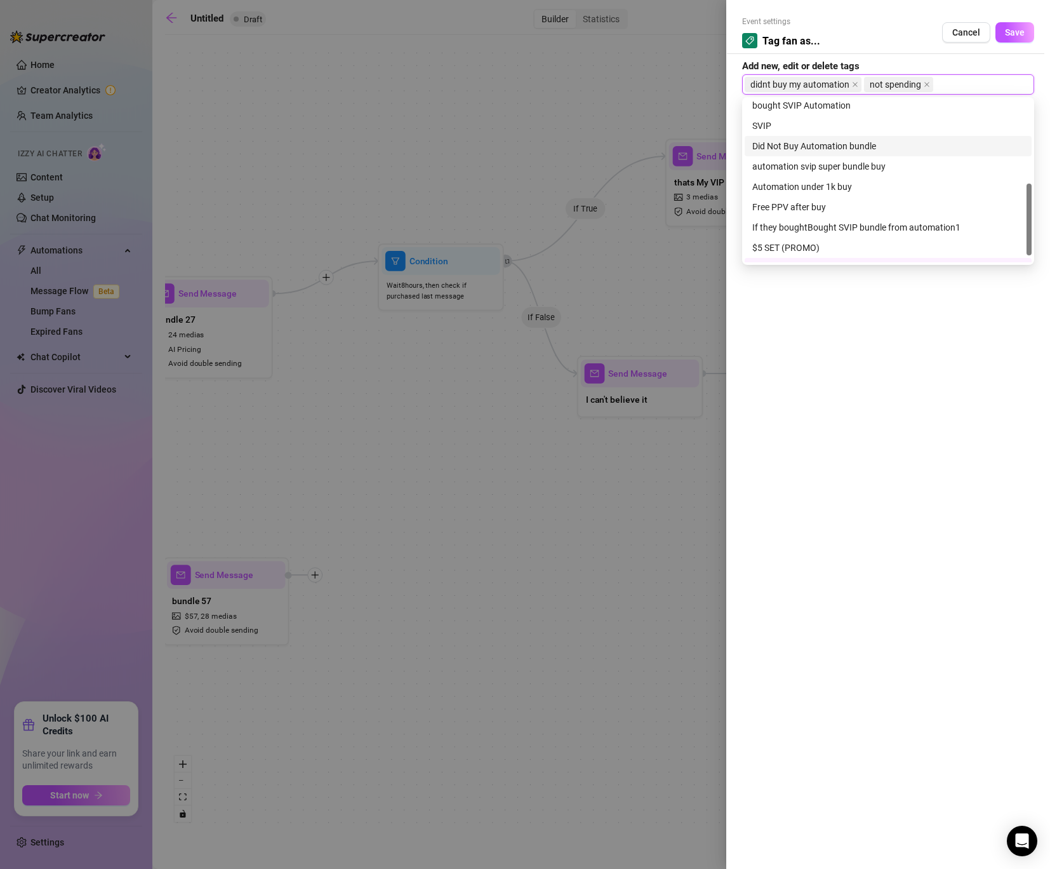
click at [867, 149] on div "Did Not Buy Automation bundle" at bounding box center [889, 146] width 272 height 14
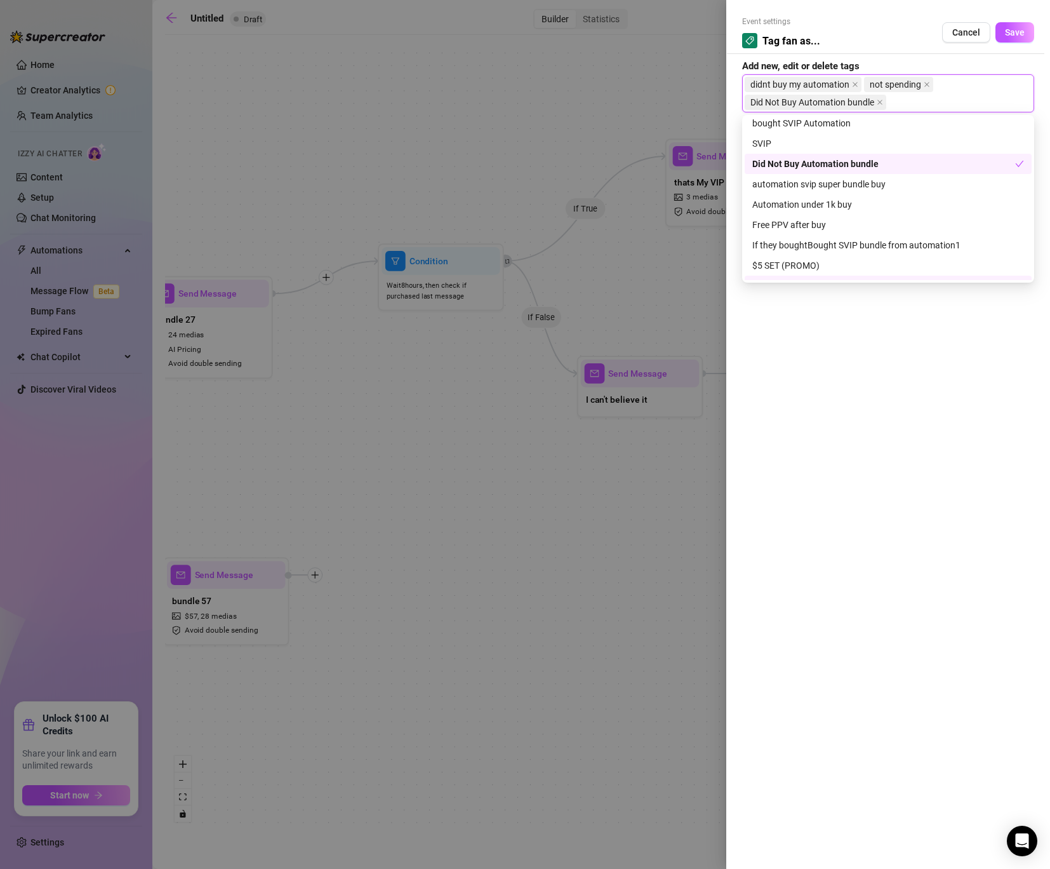
click at [698, 263] on div at bounding box center [525, 434] width 1050 height 869
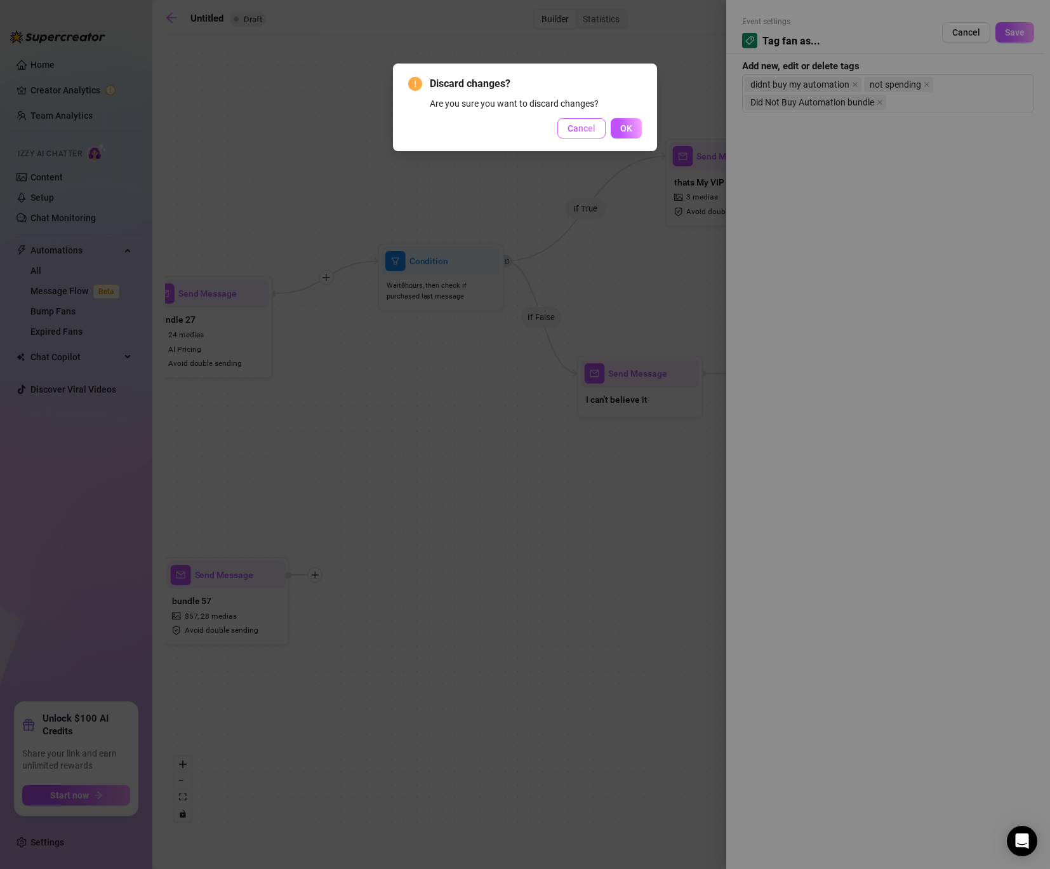
click at [579, 118] on button "Cancel" at bounding box center [582, 128] width 48 height 20
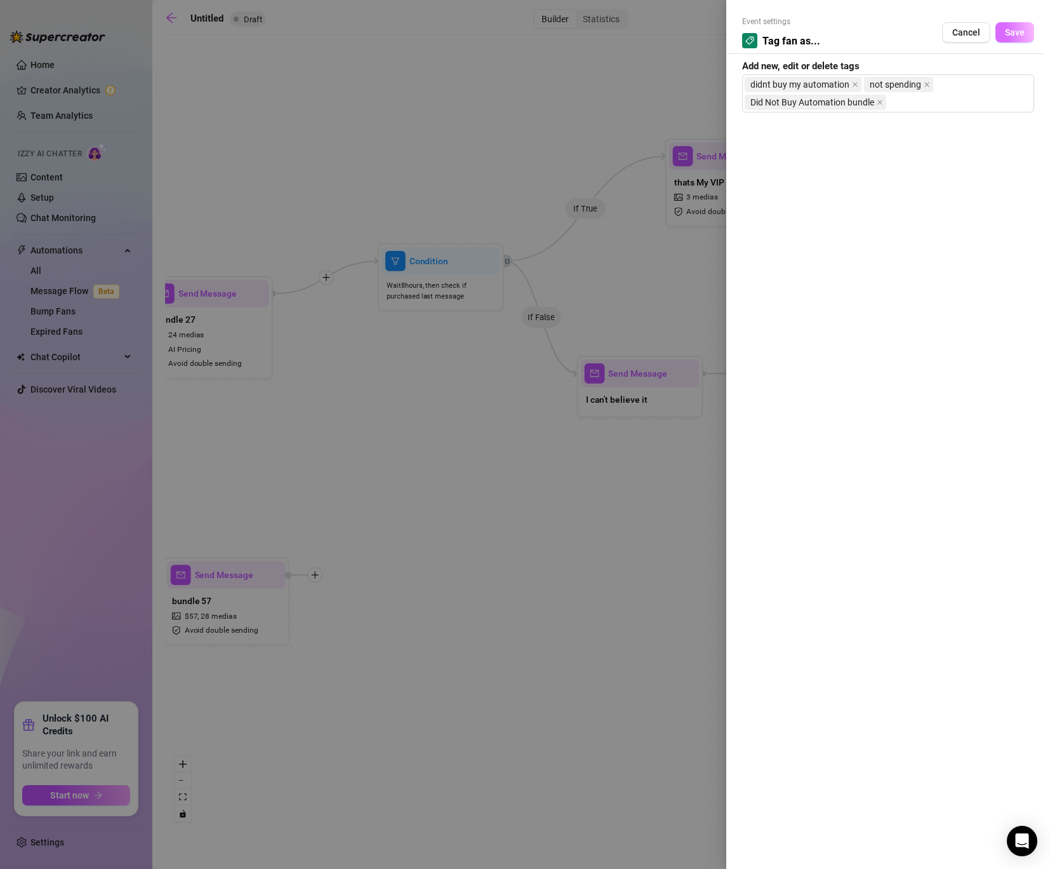
click at [1014, 31] on span "Save" at bounding box center [1015, 32] width 20 height 10
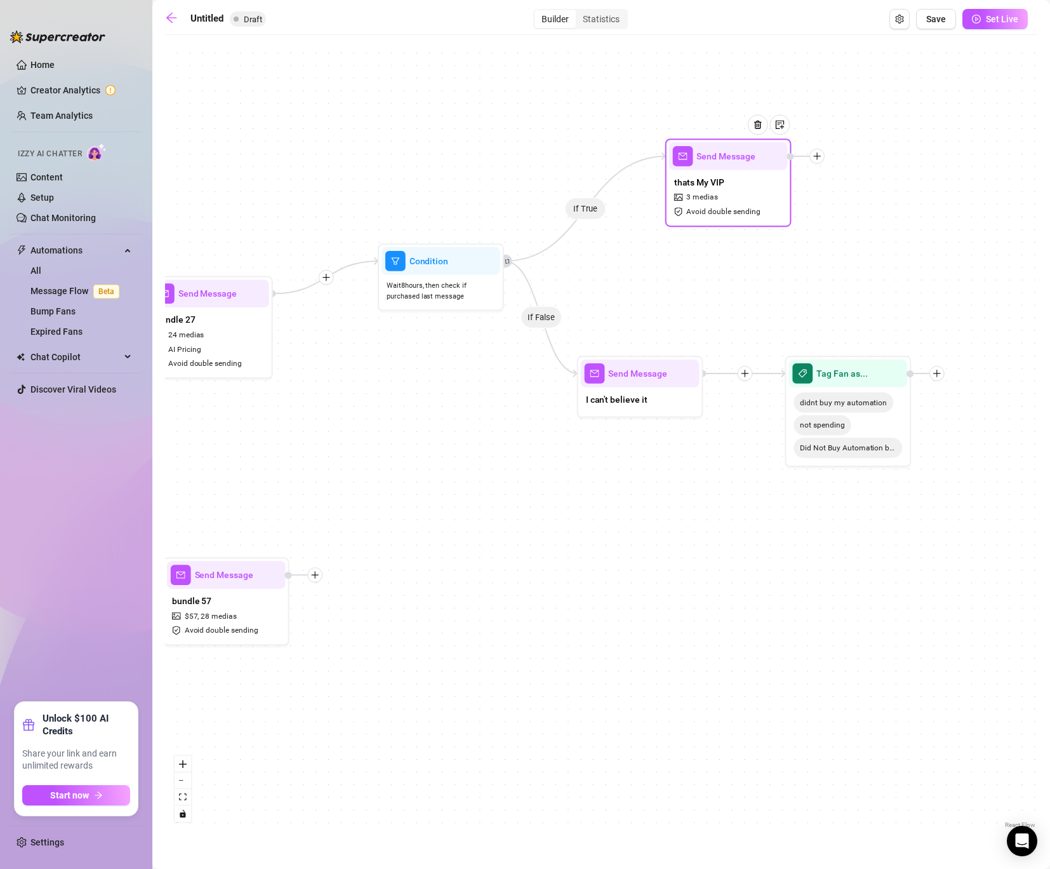
click at [815, 159] on icon "plus" at bounding box center [817, 156] width 9 height 9
click at [873, 224] on div "Tag Fan" at bounding box center [880, 222] width 92 height 22
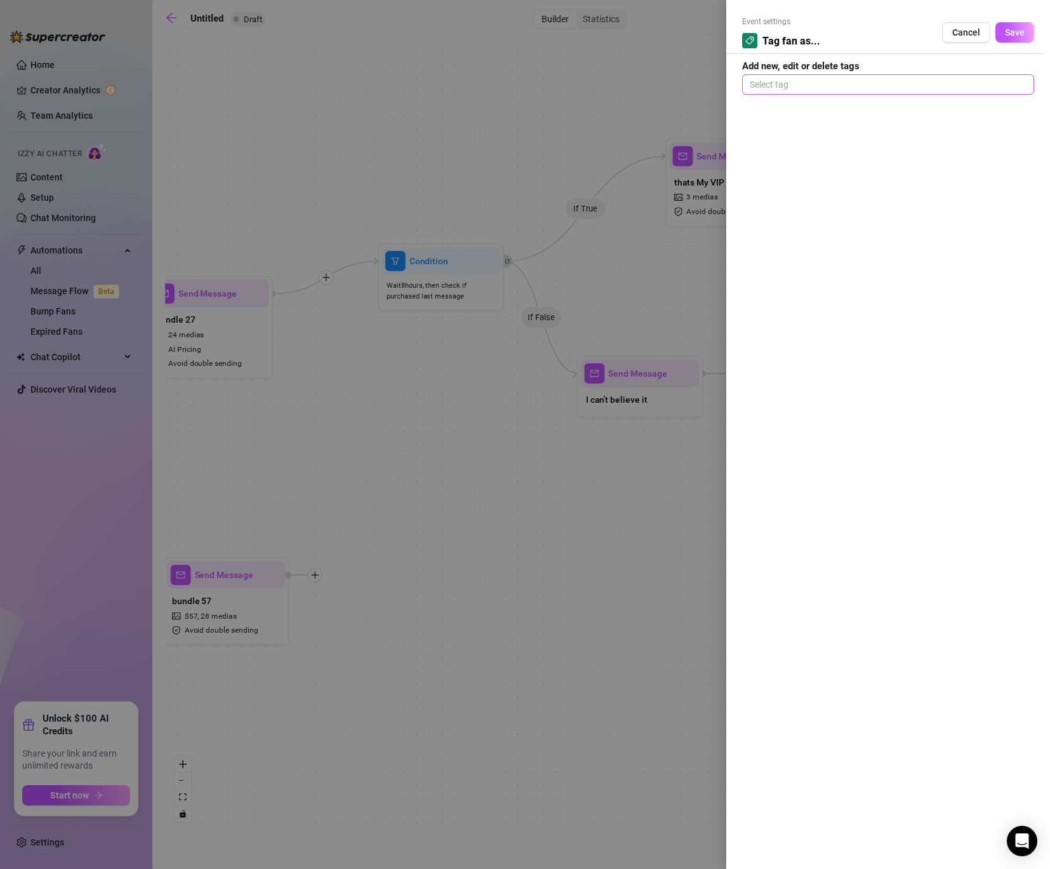
click at [798, 79] on div at bounding box center [888, 85] width 287 height 18
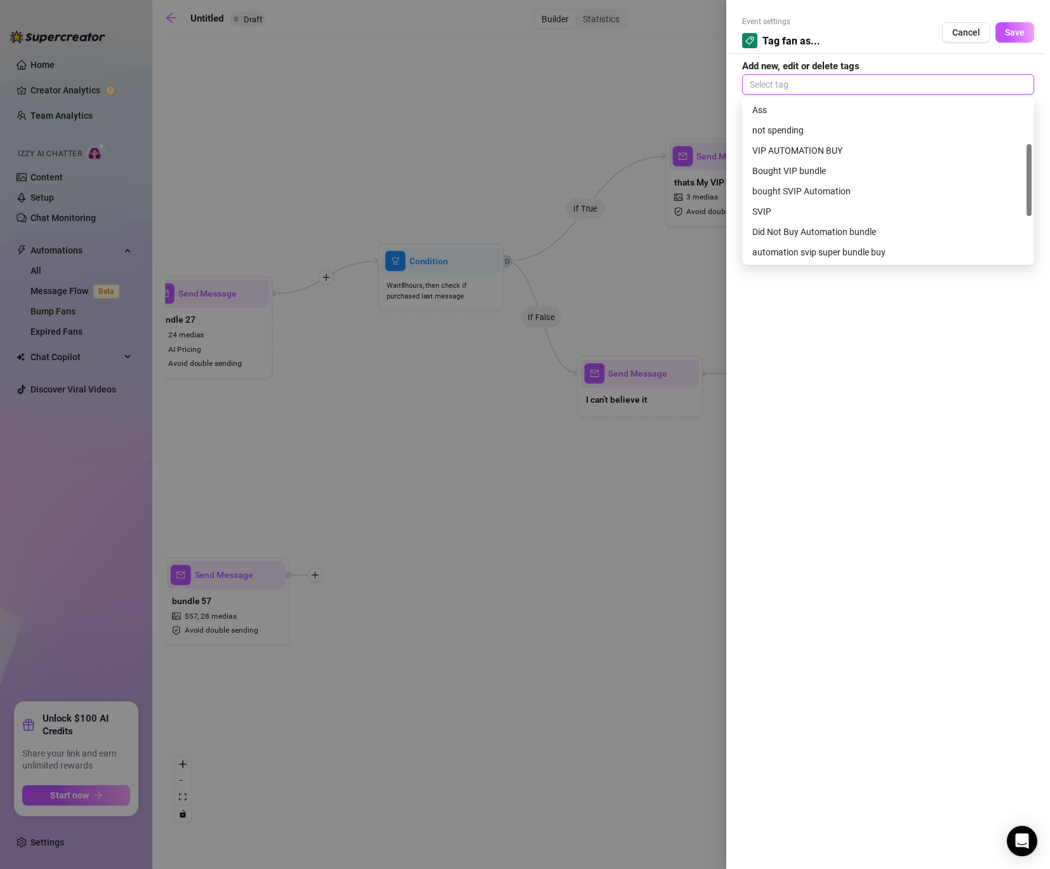
scroll to position [102, 0]
click at [809, 166] on div "Bought VIP bundle" at bounding box center [889, 171] width 272 height 14
click at [817, 193] on div "bought SVIP Automation" at bounding box center [889, 191] width 272 height 14
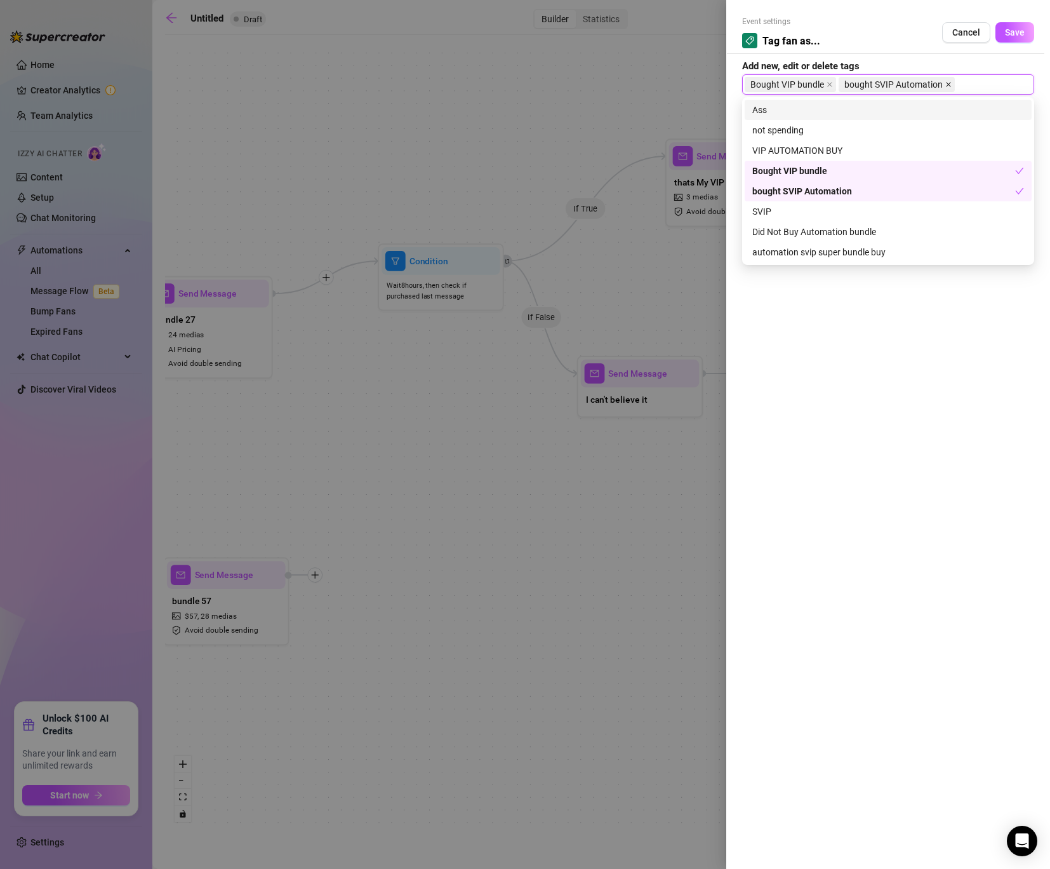
click at [951, 83] on icon "close" at bounding box center [949, 84] width 6 height 6
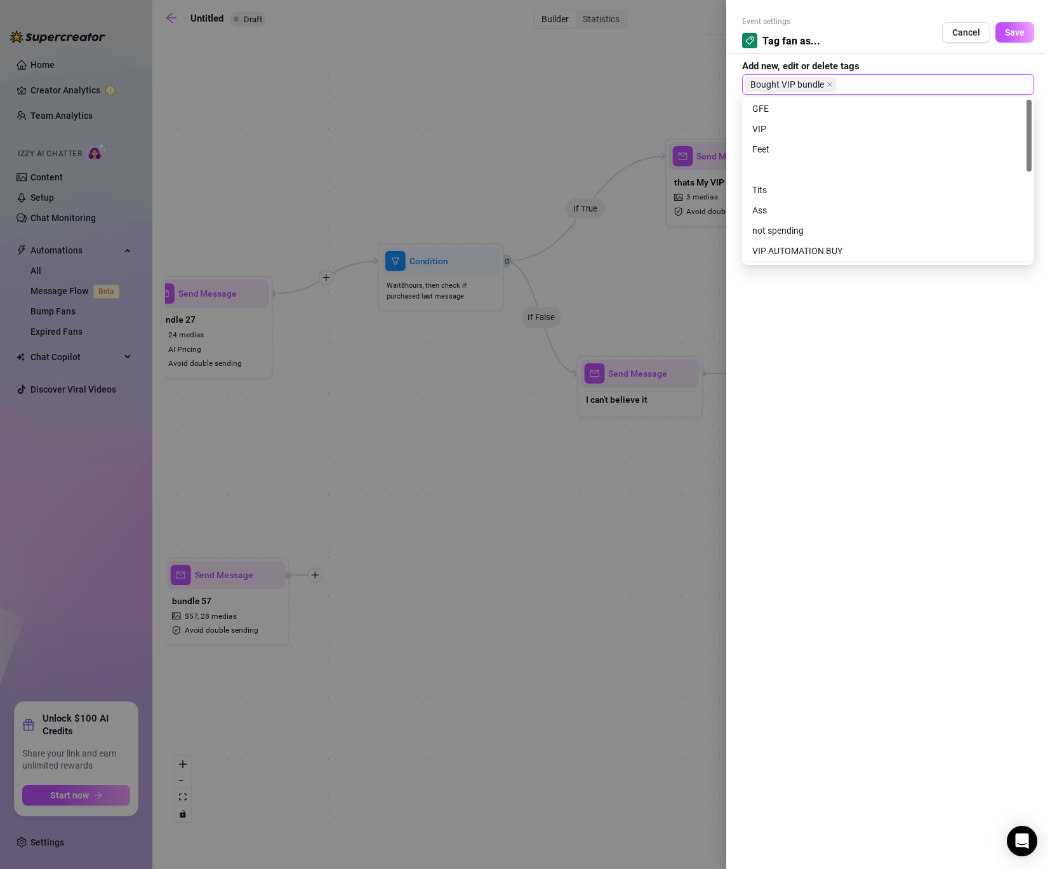
scroll to position [0, 0]
click at [815, 135] on div "VIP" at bounding box center [889, 130] width 272 height 14
click at [663, 265] on div at bounding box center [525, 434] width 1050 height 869
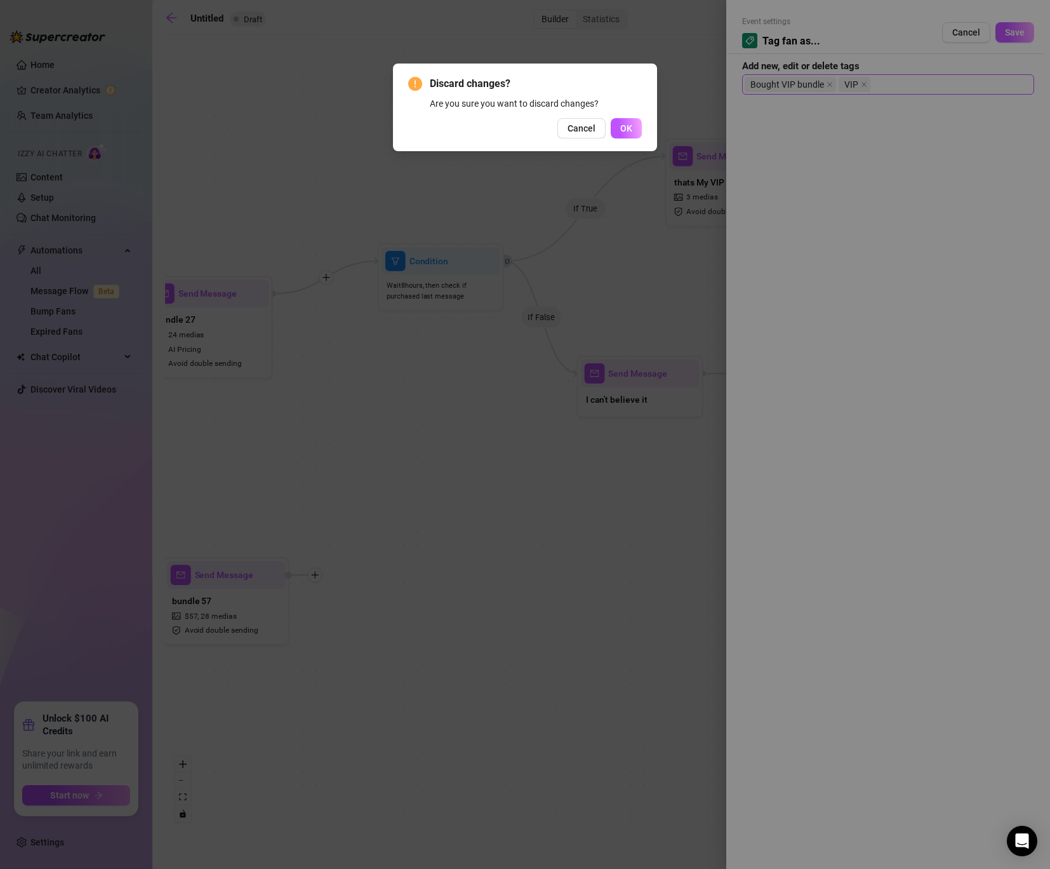
click at [579, 135] on button "Cancel" at bounding box center [582, 128] width 48 height 20
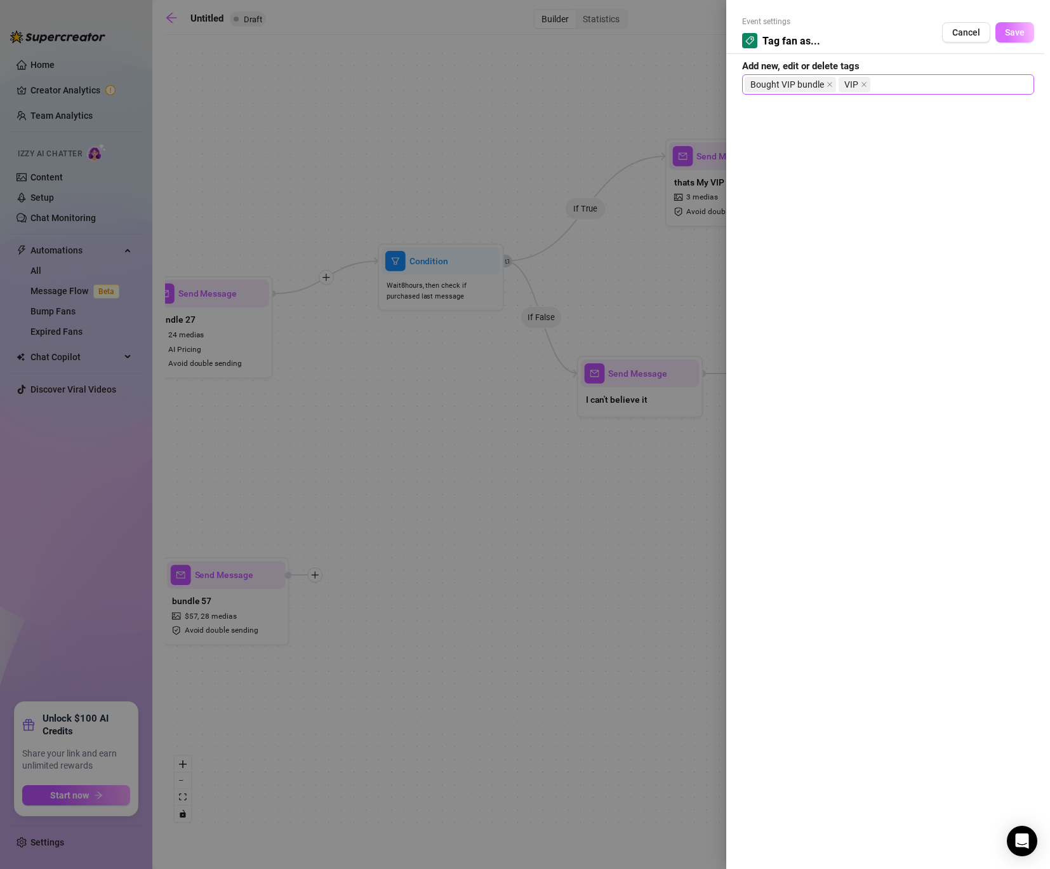
click at [1018, 36] on span "Save" at bounding box center [1015, 32] width 20 height 10
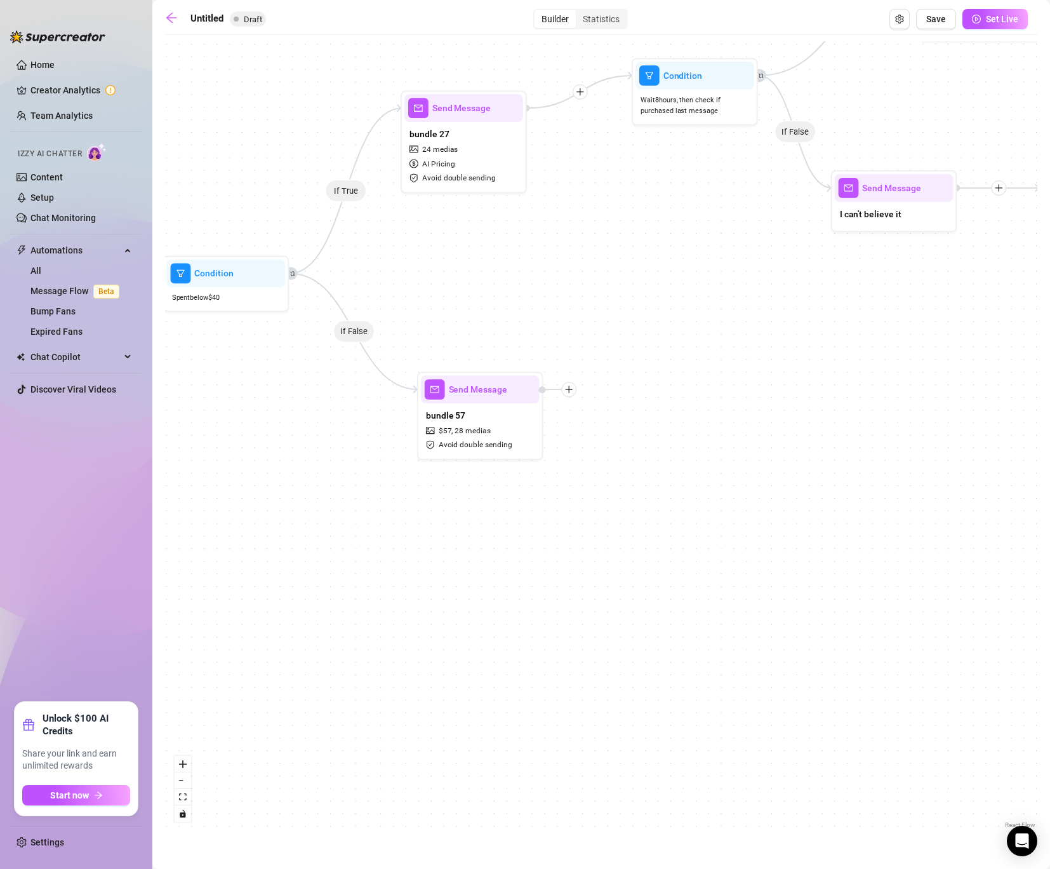
drag, startPoint x: 655, startPoint y: 471, endPoint x: 871, endPoint y: 284, distance: 286.0
click at [871, 284] on div "If True If False If True If False Tag Fan as... Bought VIP bundle VIP Tag Fan a…" at bounding box center [601, 436] width 873 height 790
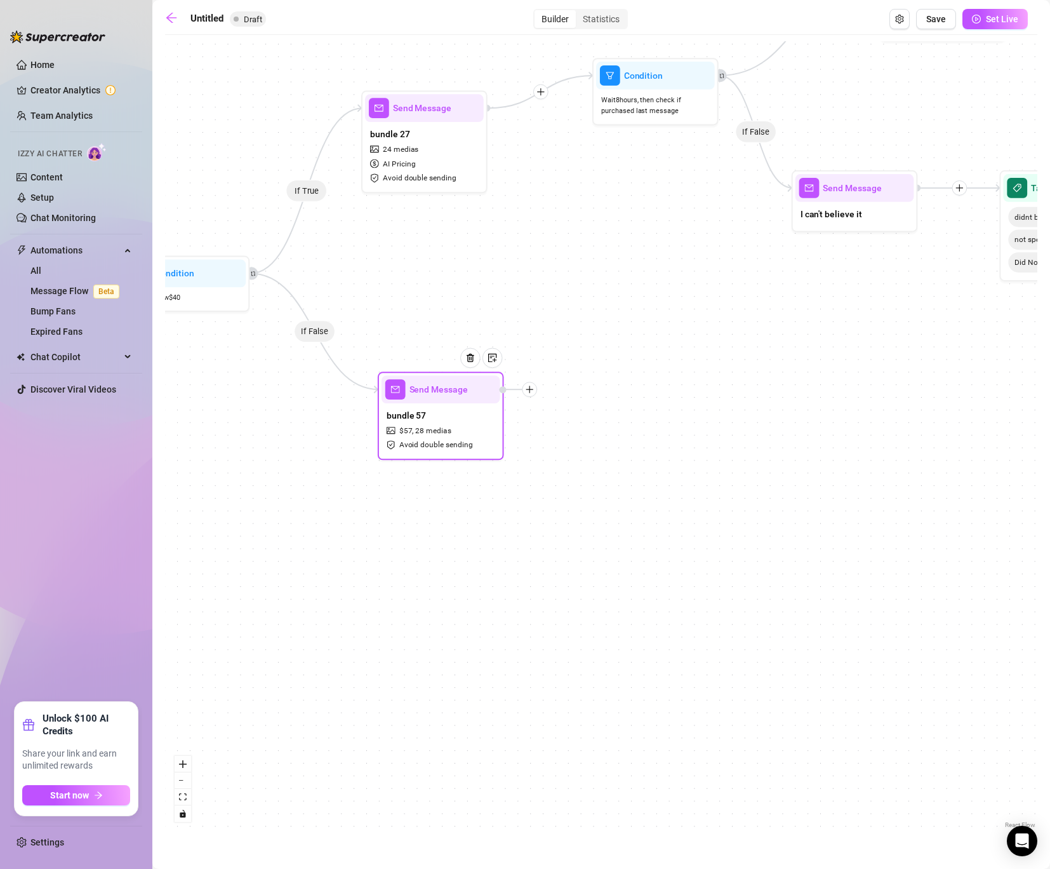
click at [525, 393] on icon "plus" at bounding box center [529, 389] width 9 height 9
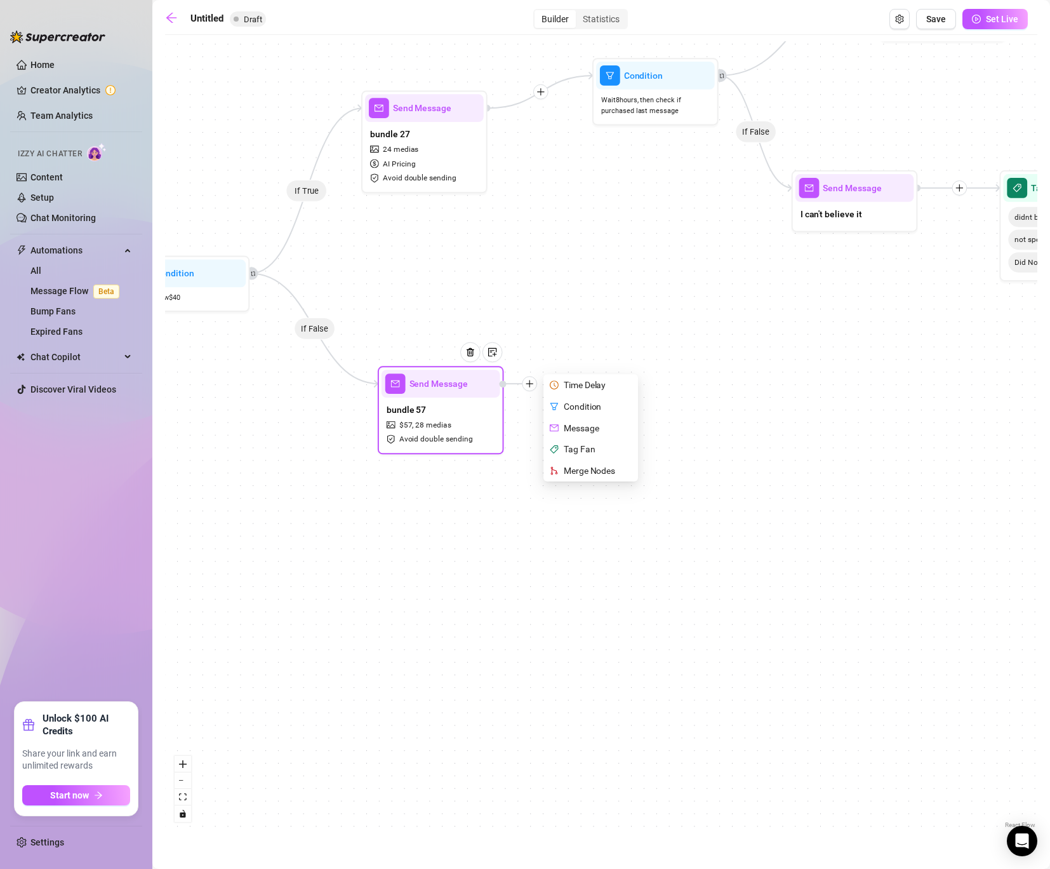
click at [586, 412] on div "Condition" at bounding box center [592, 407] width 92 height 22
click at [591, 404] on div "Condition" at bounding box center [592, 407] width 92 height 22
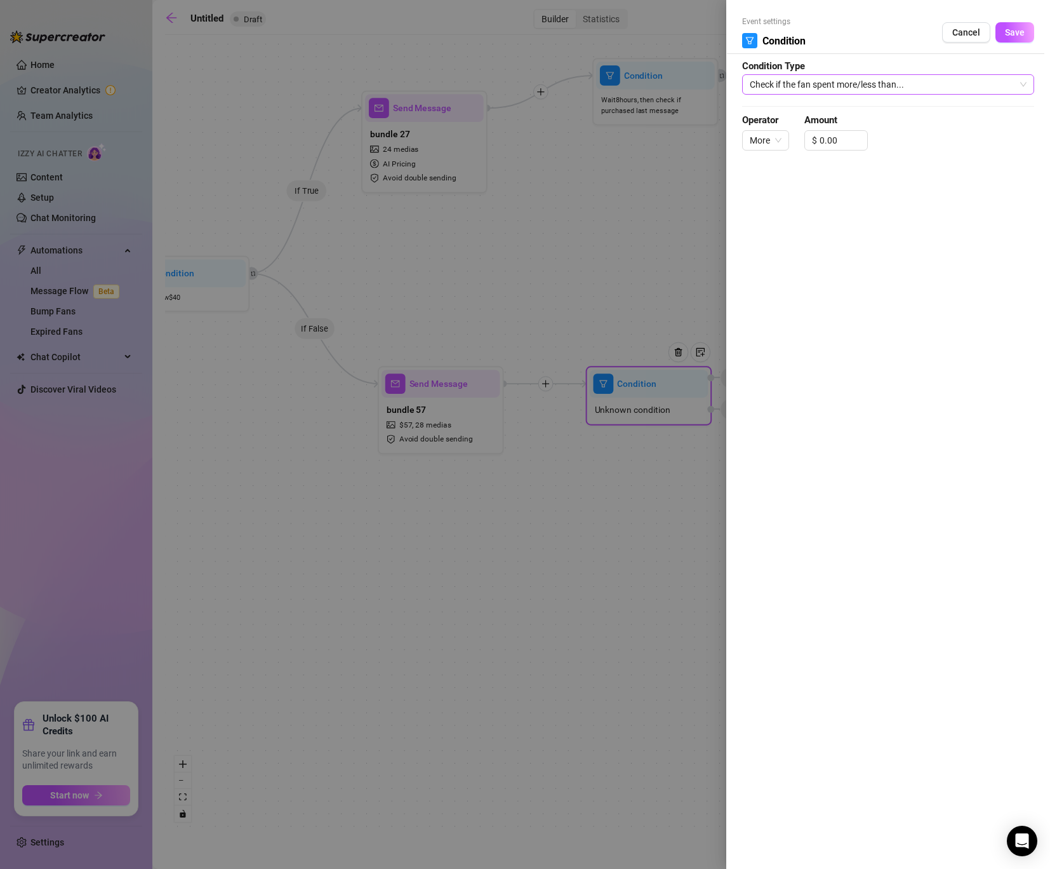
click at [836, 88] on span "Check if the fan spent more/less than..." at bounding box center [888, 84] width 277 height 19
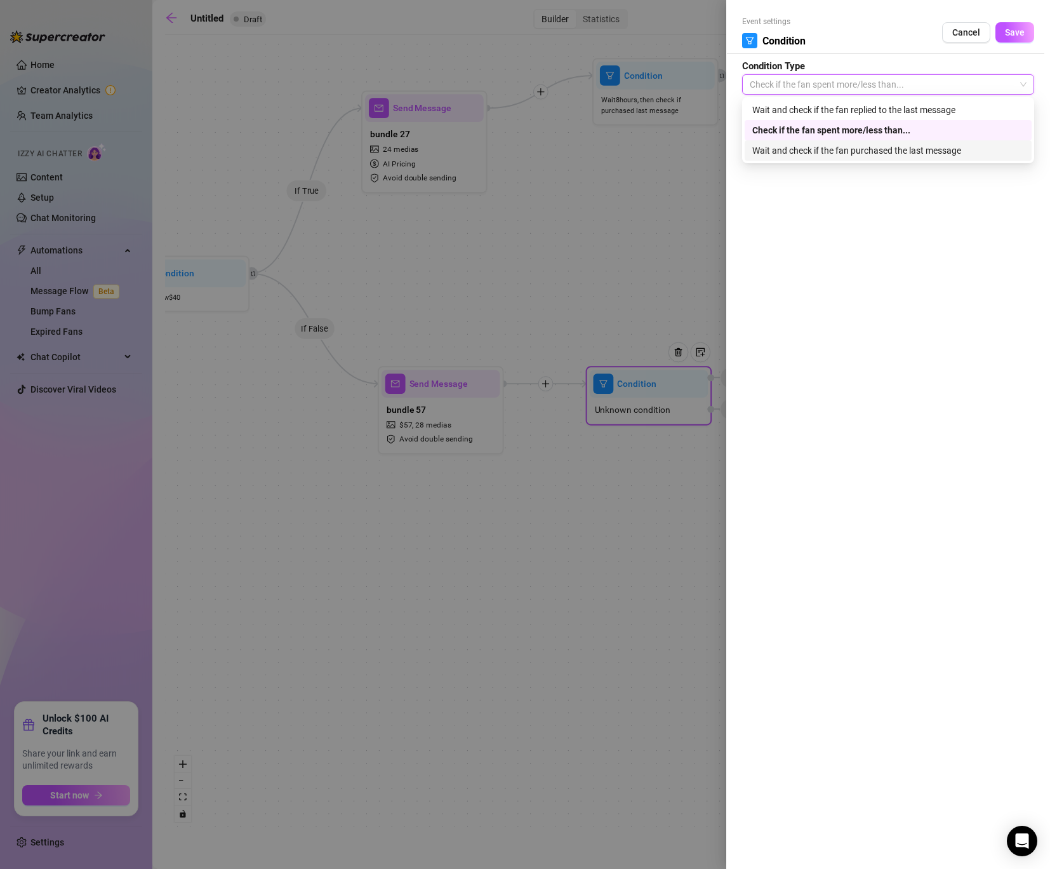
click at [833, 152] on div "Wait and check if the fan purchased the last message" at bounding box center [889, 151] width 272 height 14
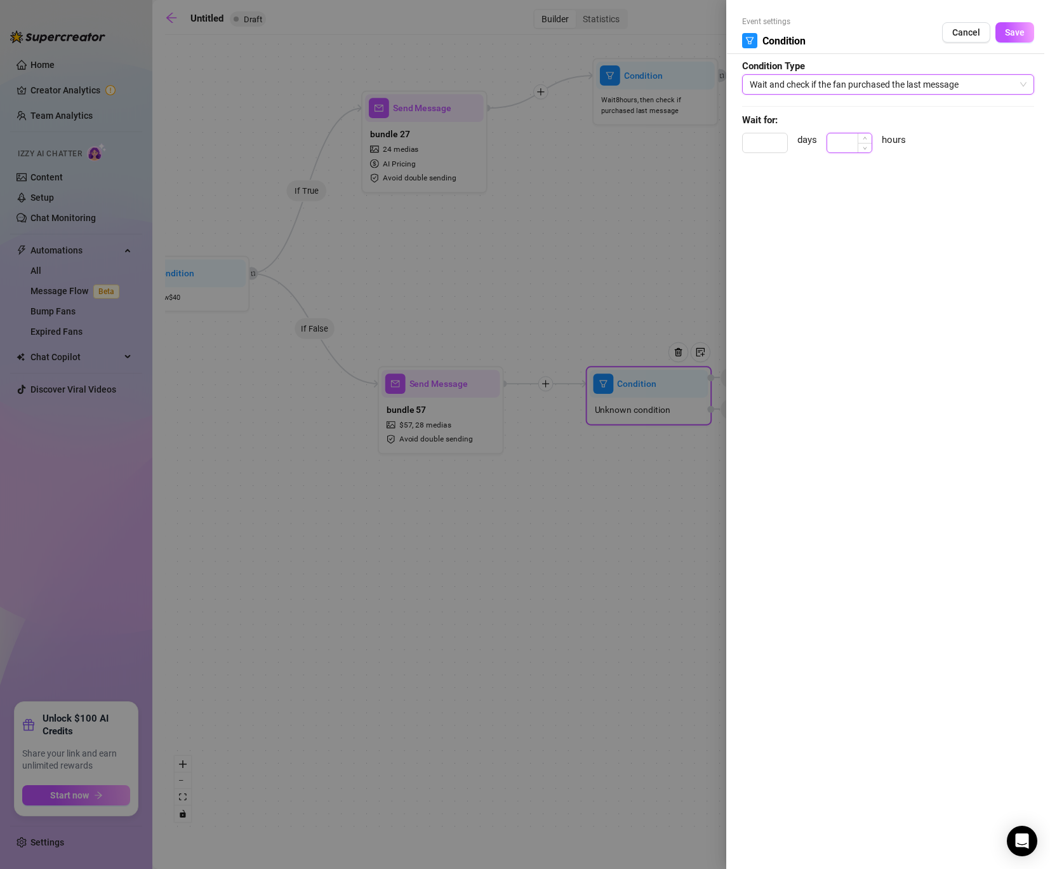
click at [840, 141] on input at bounding box center [850, 142] width 44 height 19
click at [1023, 35] on span "Save" at bounding box center [1015, 32] width 20 height 10
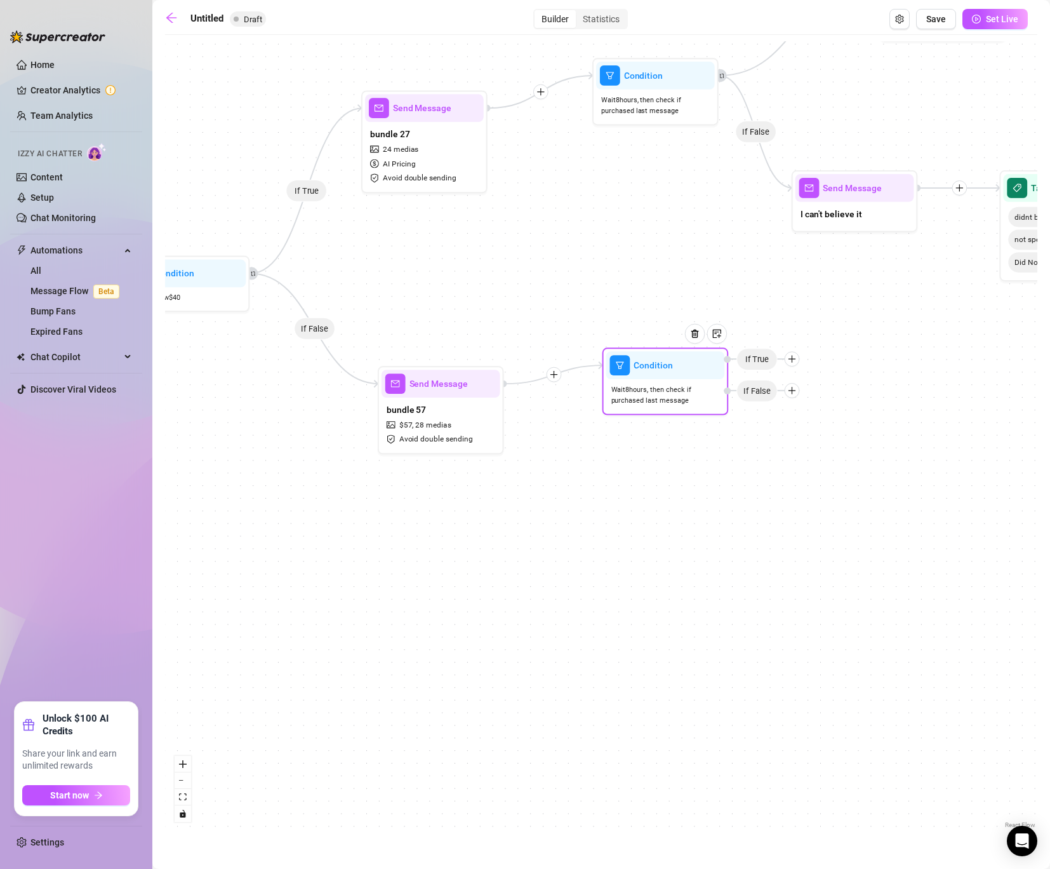
drag, startPoint x: 776, startPoint y: 376, endPoint x: 784, endPoint y: 384, distance: 10.8
click at [788, 363] on icon "plus" at bounding box center [792, 358] width 9 height 9
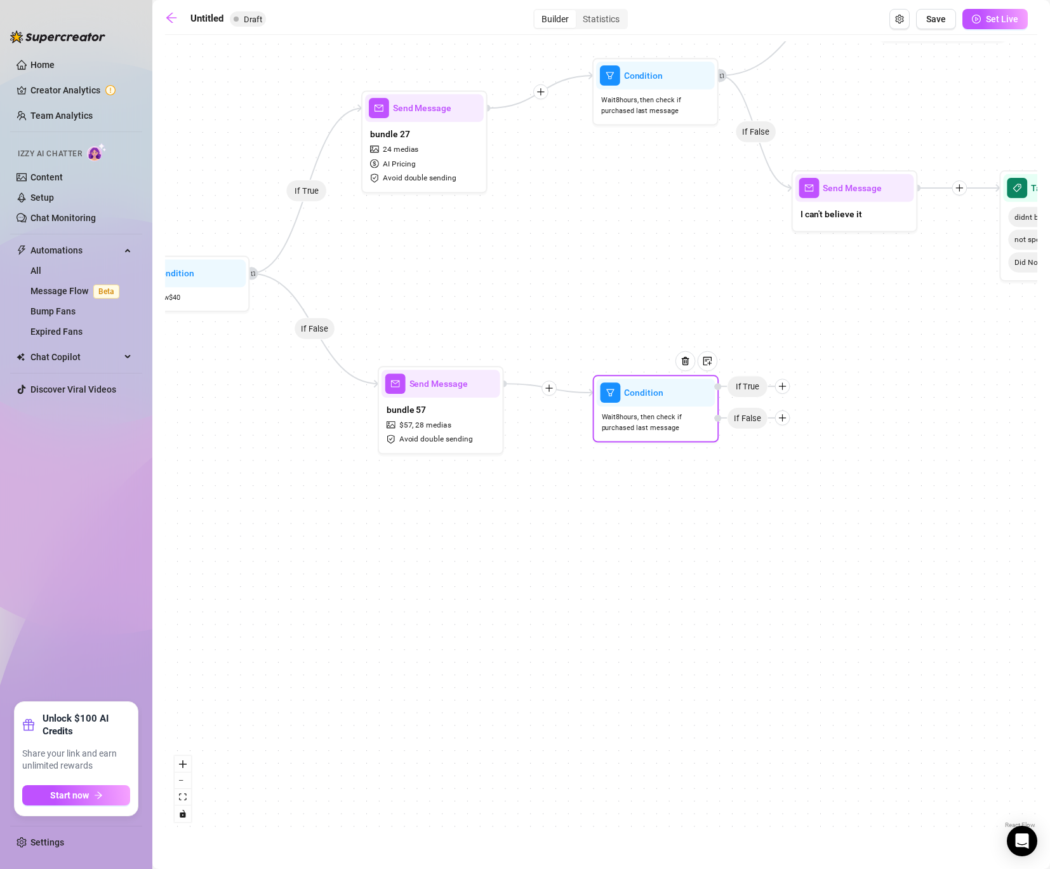
click at [784, 384] on icon "plus" at bounding box center [783, 386] width 9 height 9
click at [799, 428] on div "Message" at bounding box center [808, 431] width 92 height 22
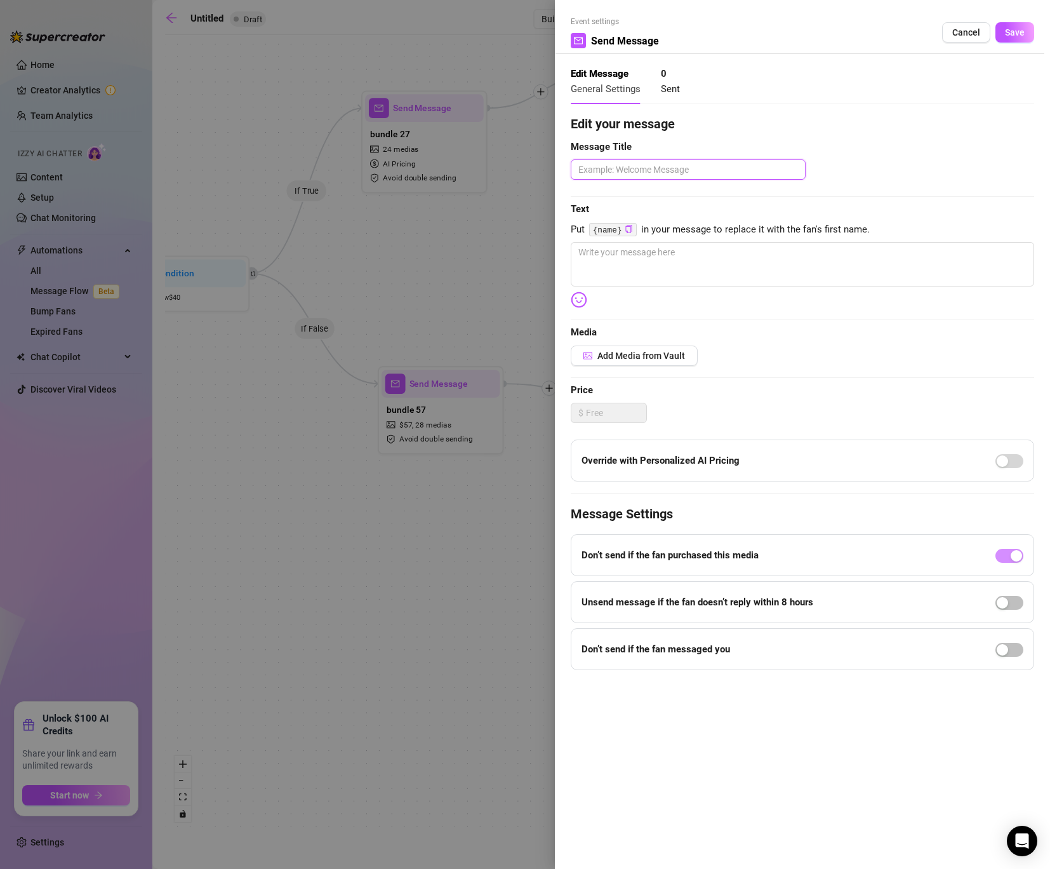
click at [627, 173] on textarea at bounding box center [688, 169] width 235 height 20
click at [629, 269] on textarea at bounding box center [803, 264] width 464 height 44
click at [654, 362] on button "Add Media from Vault" at bounding box center [634, 356] width 127 height 20
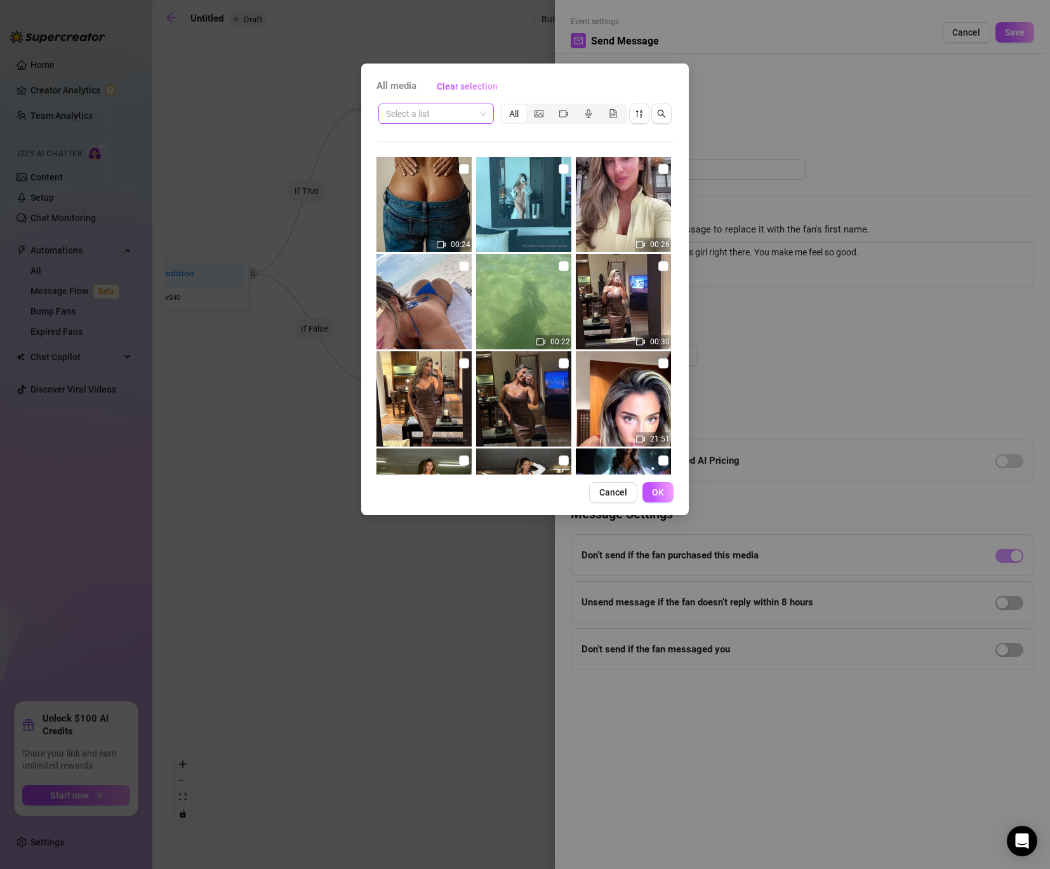
click at [480, 105] on span at bounding box center [436, 113] width 100 height 19
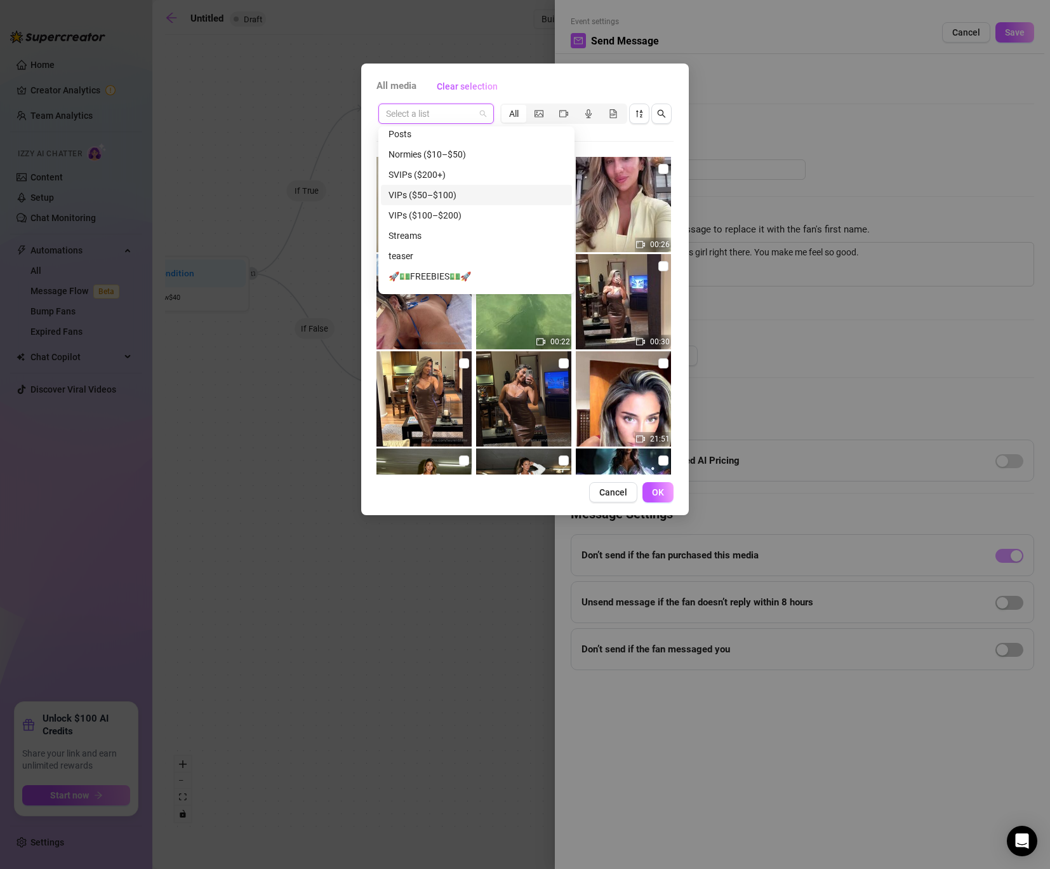
scroll to position [46, 0]
click at [452, 217] on div "VIPs ($100–$200)" at bounding box center [477, 215] width 176 height 14
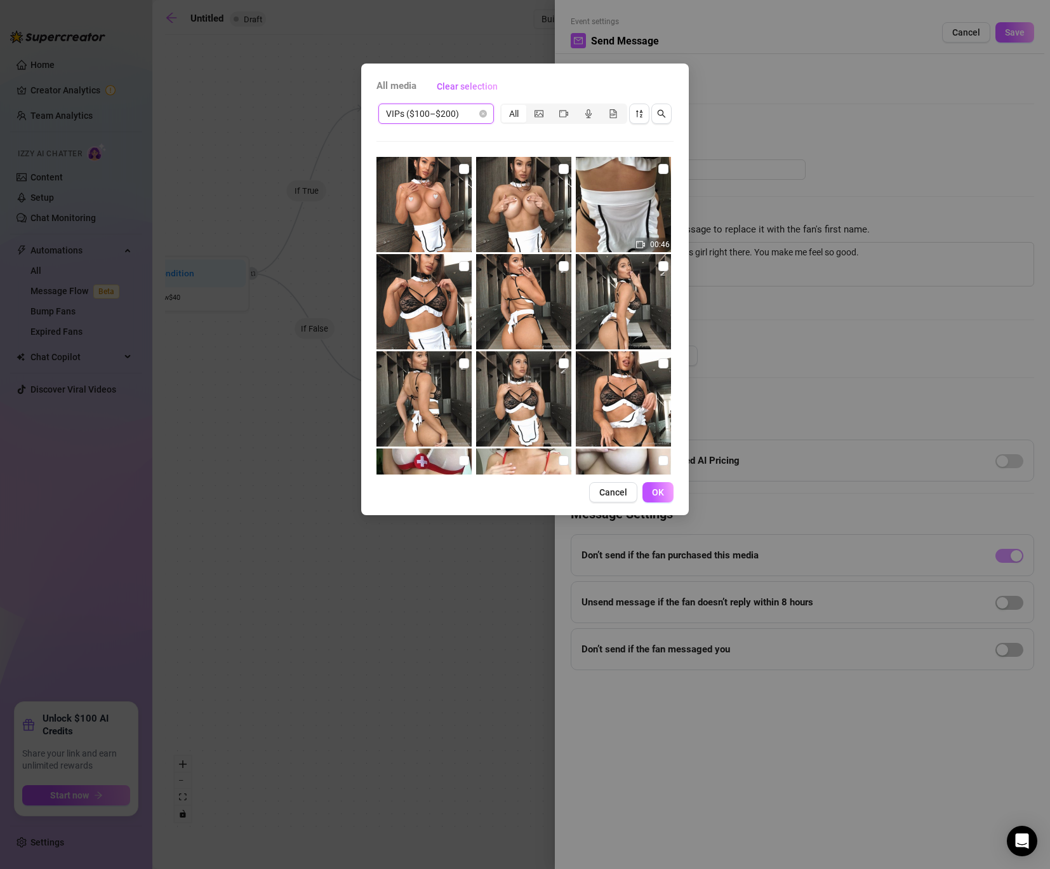
scroll to position [479, 0]
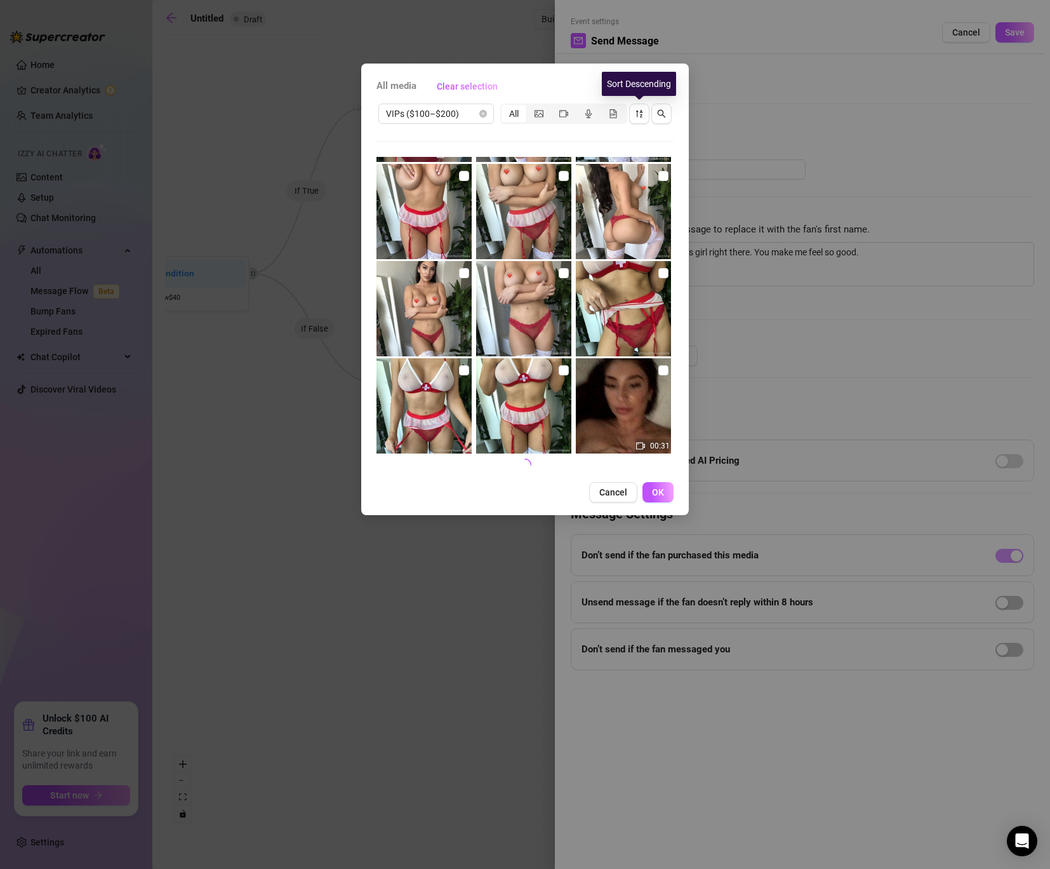
click at [640, 102] on div "VIPs ($100–$200) All" at bounding box center [525, 114] width 297 height 24
click at [640, 109] on icon "sort-descending" at bounding box center [639, 113] width 9 height 9
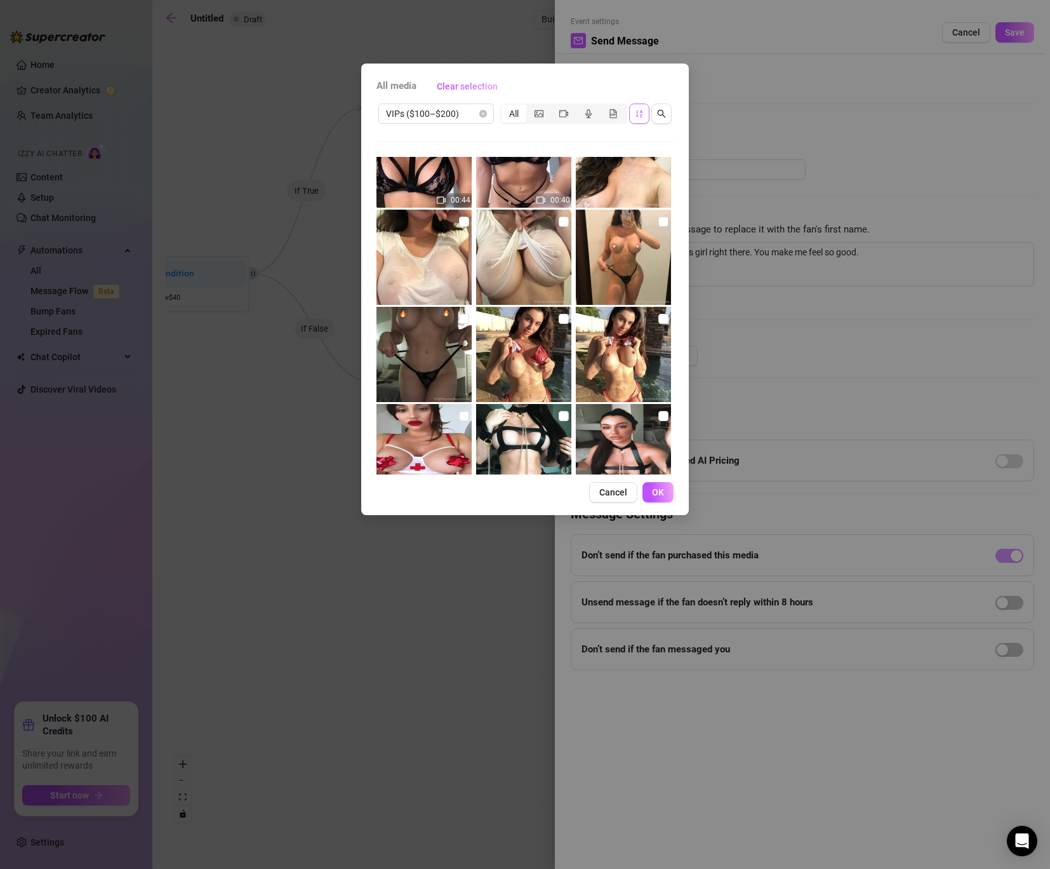
scroll to position [650, 0]
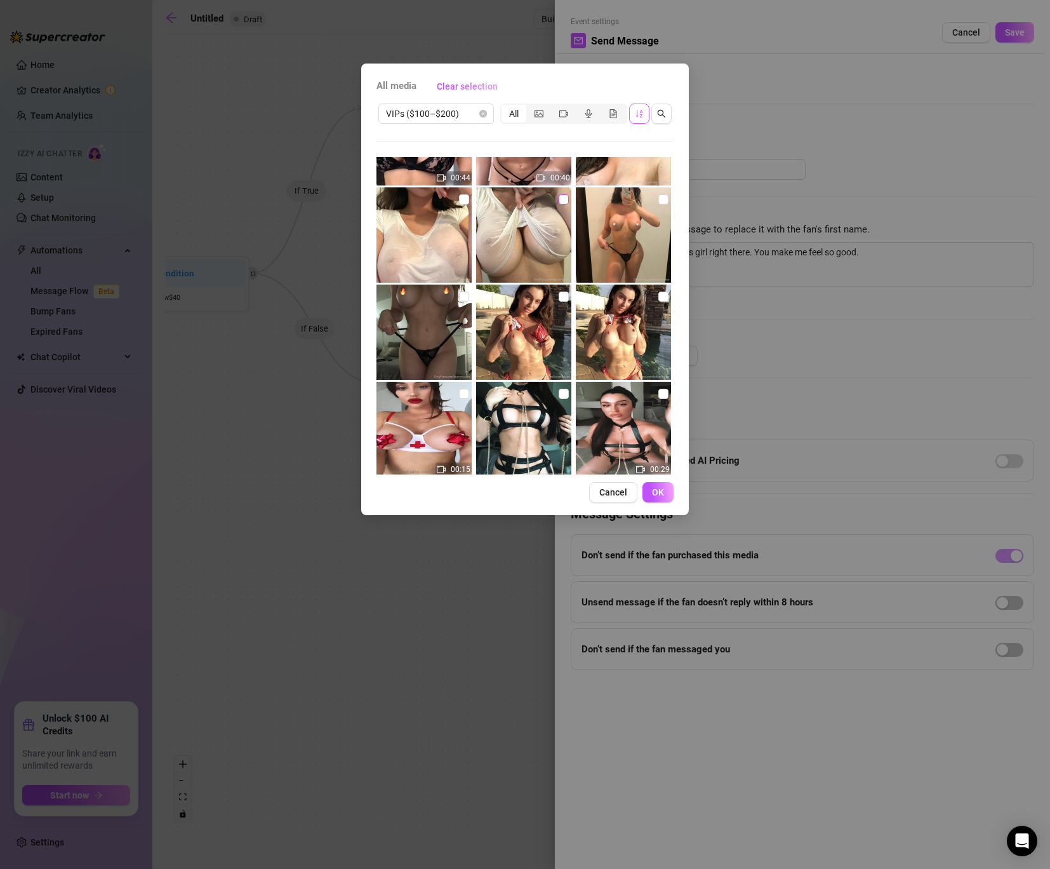
click at [567, 197] on input "checkbox" at bounding box center [564, 199] width 10 height 10
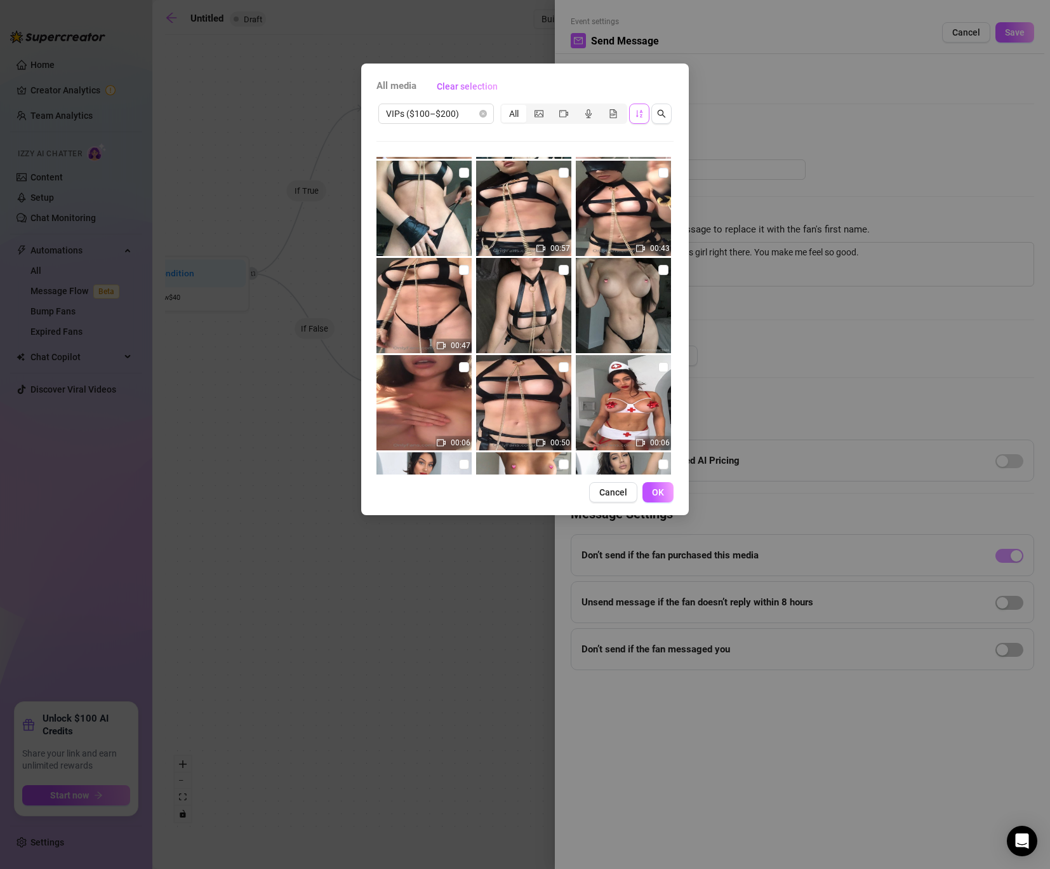
scroll to position [938, 0]
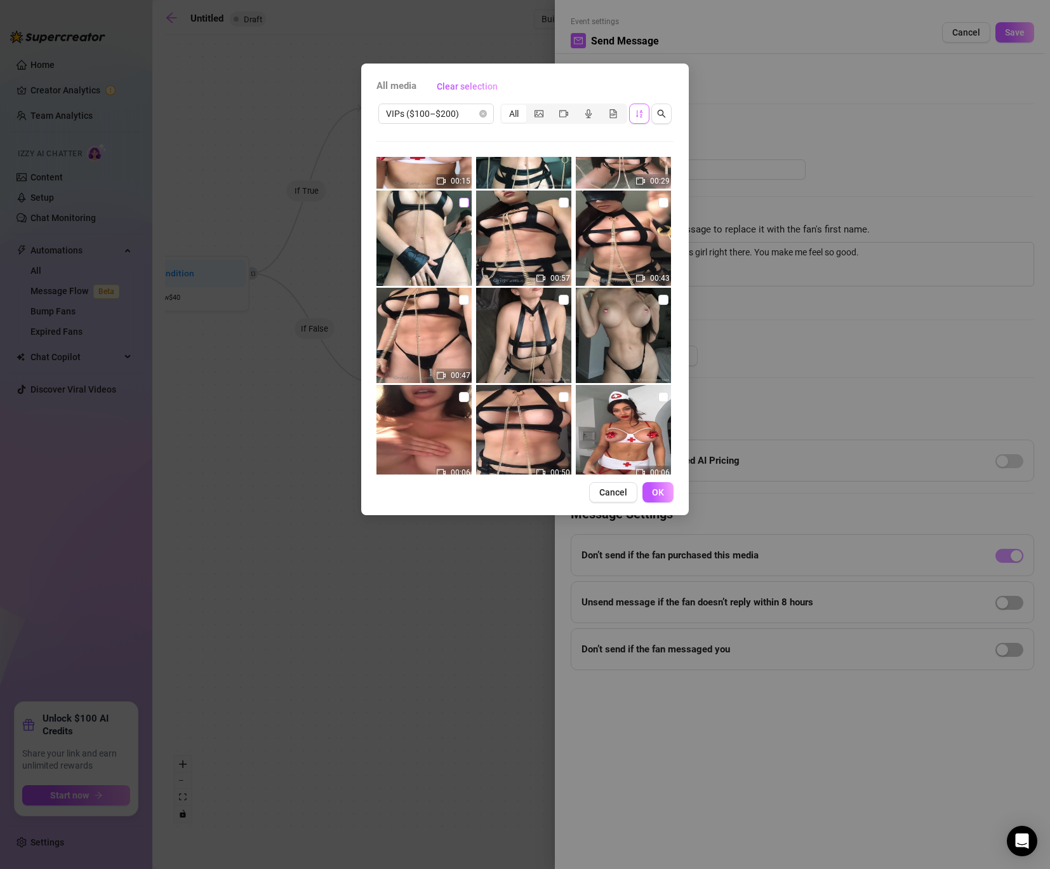
click at [463, 204] on input "checkbox" at bounding box center [464, 203] width 10 height 10
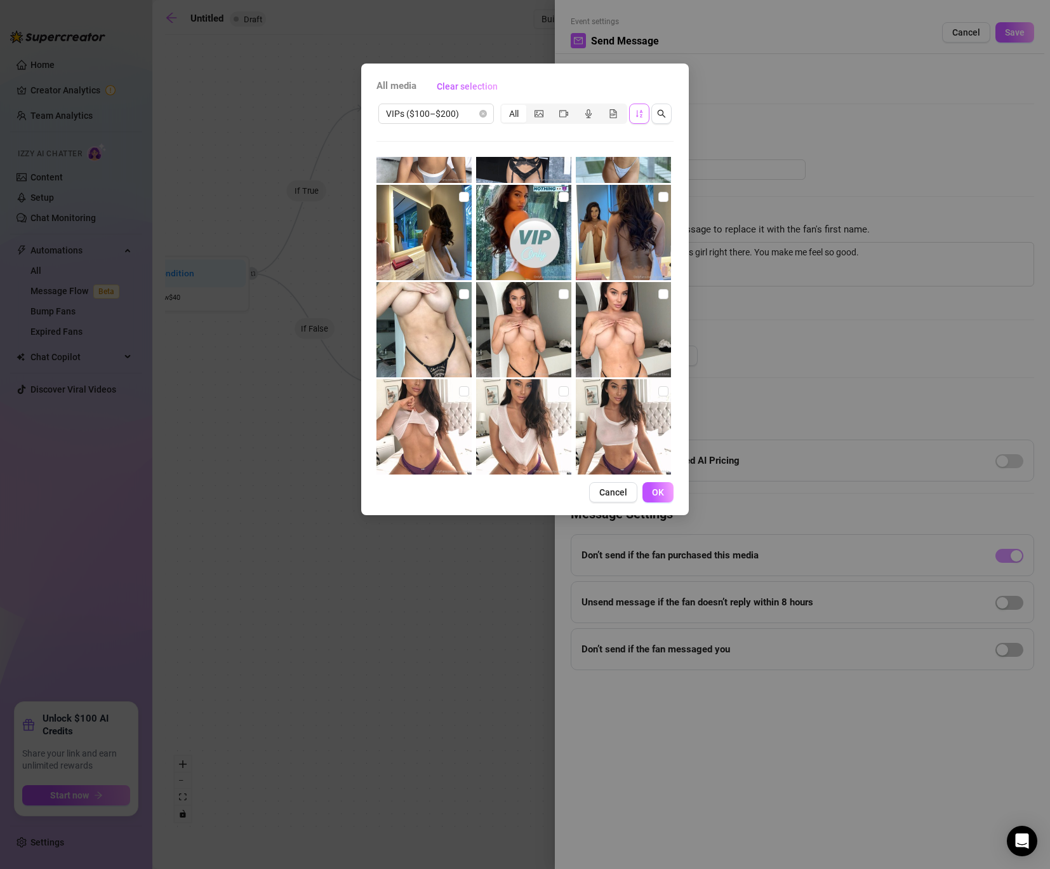
scroll to position [2409, 0]
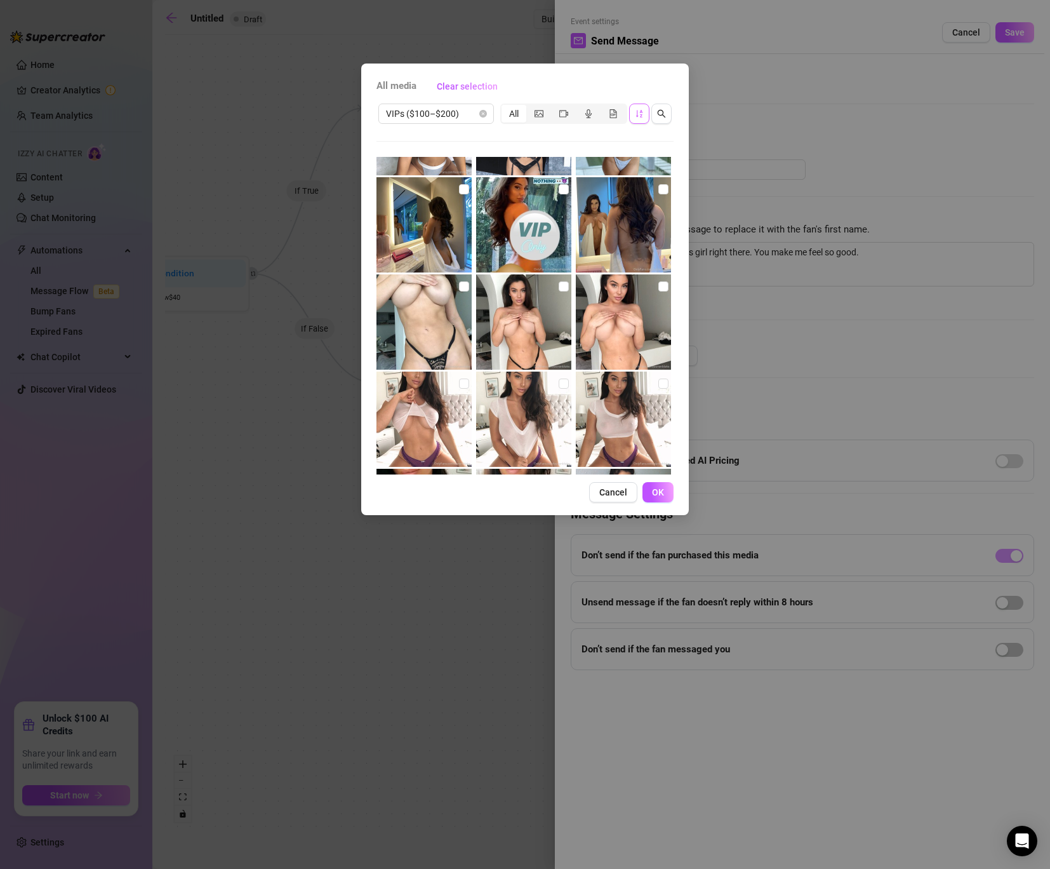
drag, startPoint x: 562, startPoint y: 286, endPoint x: 548, endPoint y: 399, distance: 113.9
click at [542, 403] on div "00:31 00:33 00:30 00:32 00:08 00:15 00:47 00:44 00:40 00:15 00:29 00:57 00:43 0…" at bounding box center [525, 316] width 297 height 318
click at [567, 385] on input "checkbox" at bounding box center [564, 384] width 10 height 10
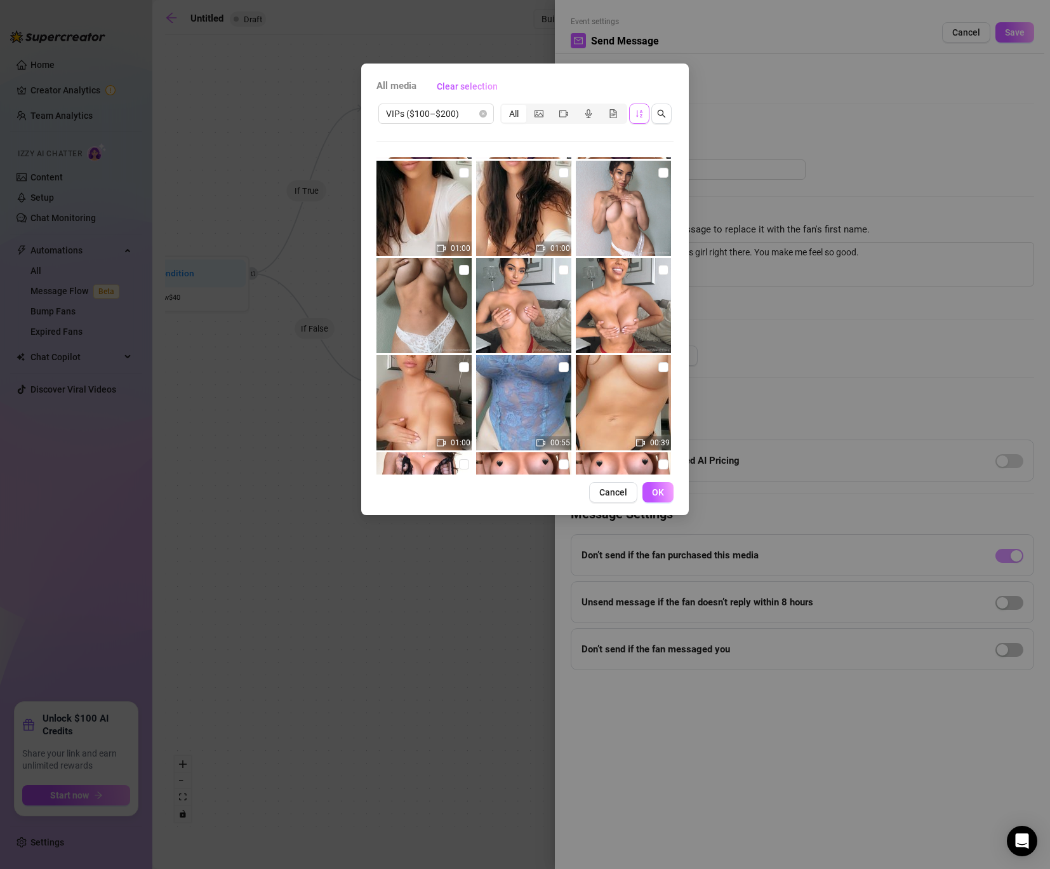
scroll to position [2789, 0]
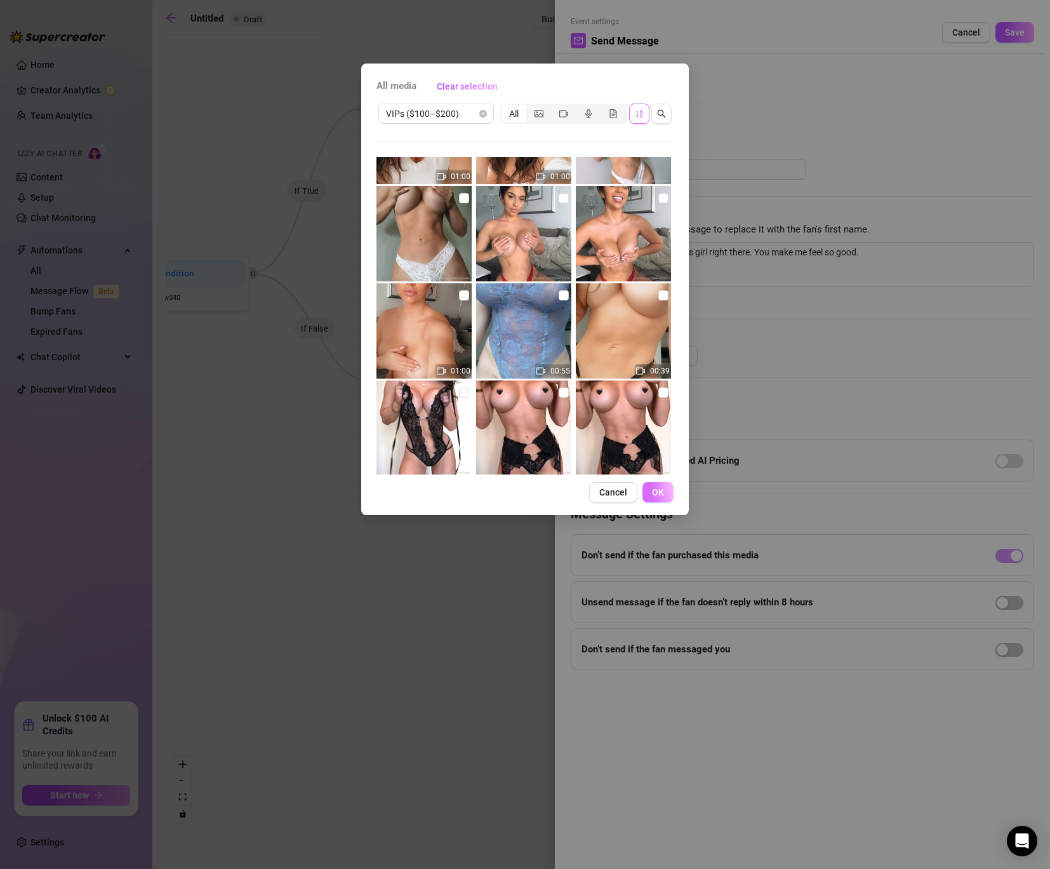
click at [660, 496] on span "OK" at bounding box center [658, 492] width 12 height 10
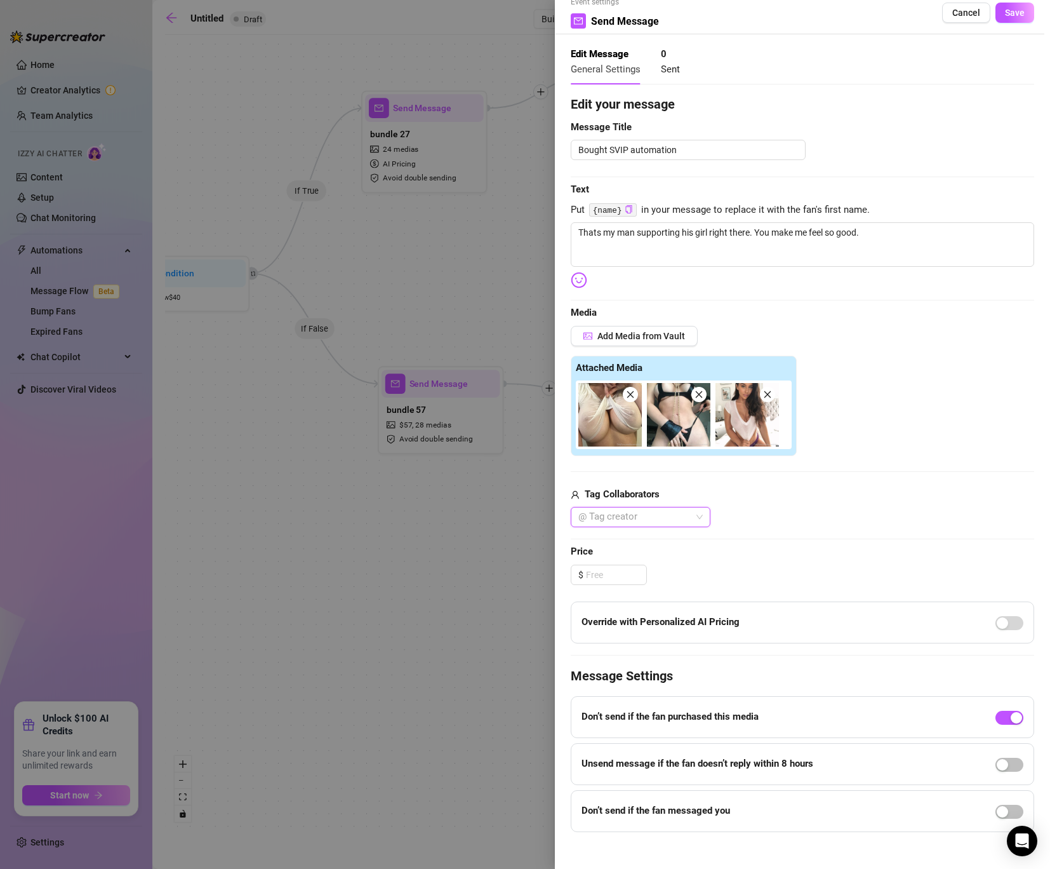
scroll to position [30, 0]
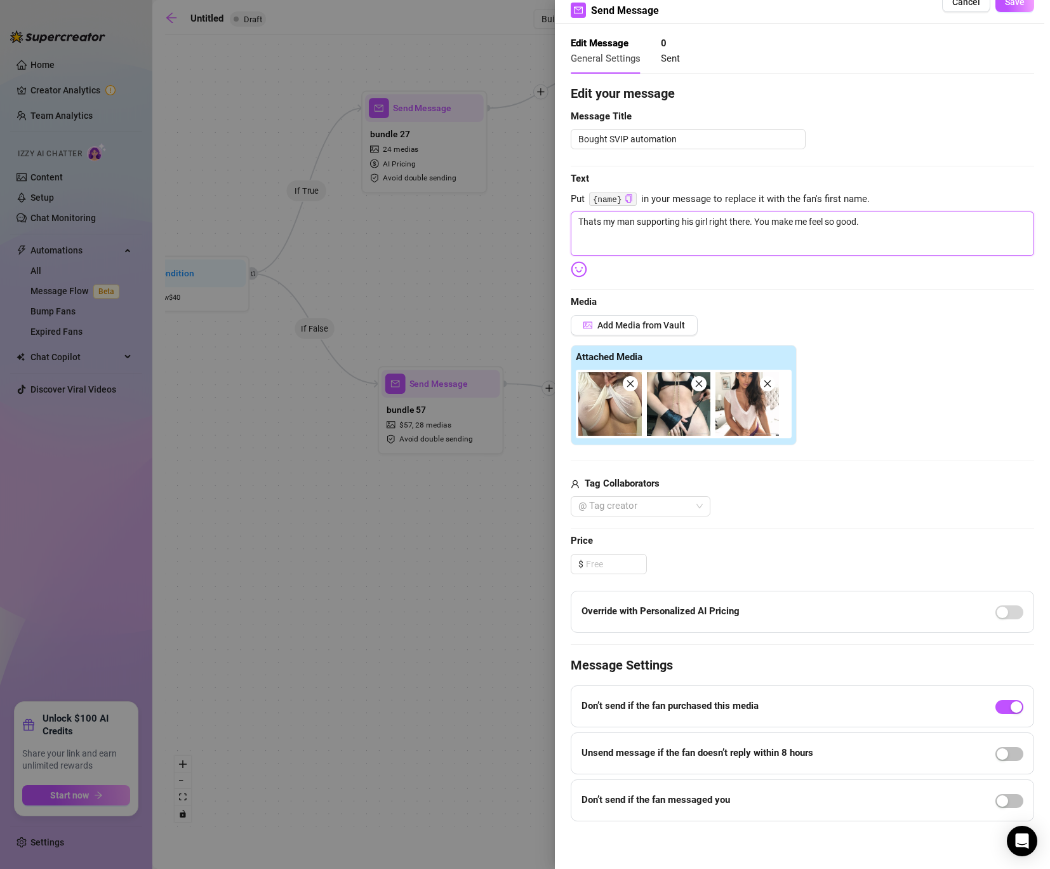
click at [894, 225] on textarea "Thats my man supporting his girl right there. You make me feel so good." at bounding box center [803, 233] width 464 height 44
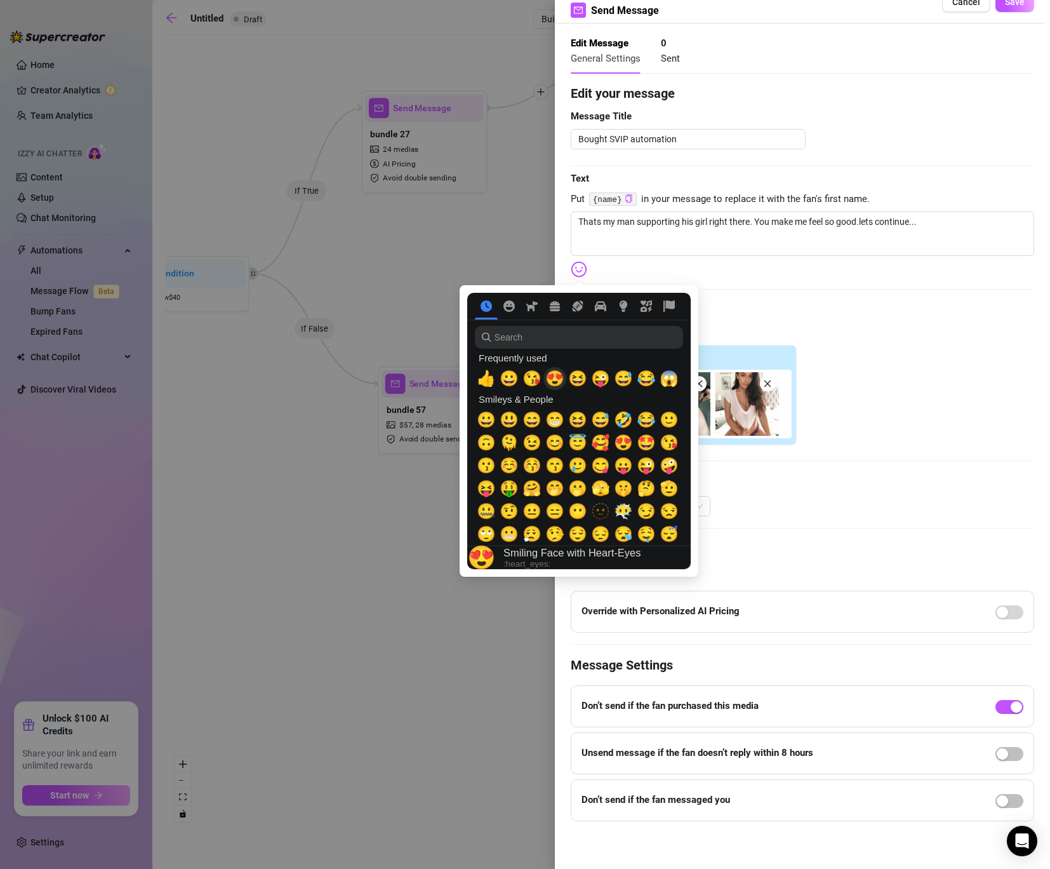
click at [554, 382] on span "😍" at bounding box center [555, 379] width 19 height 18
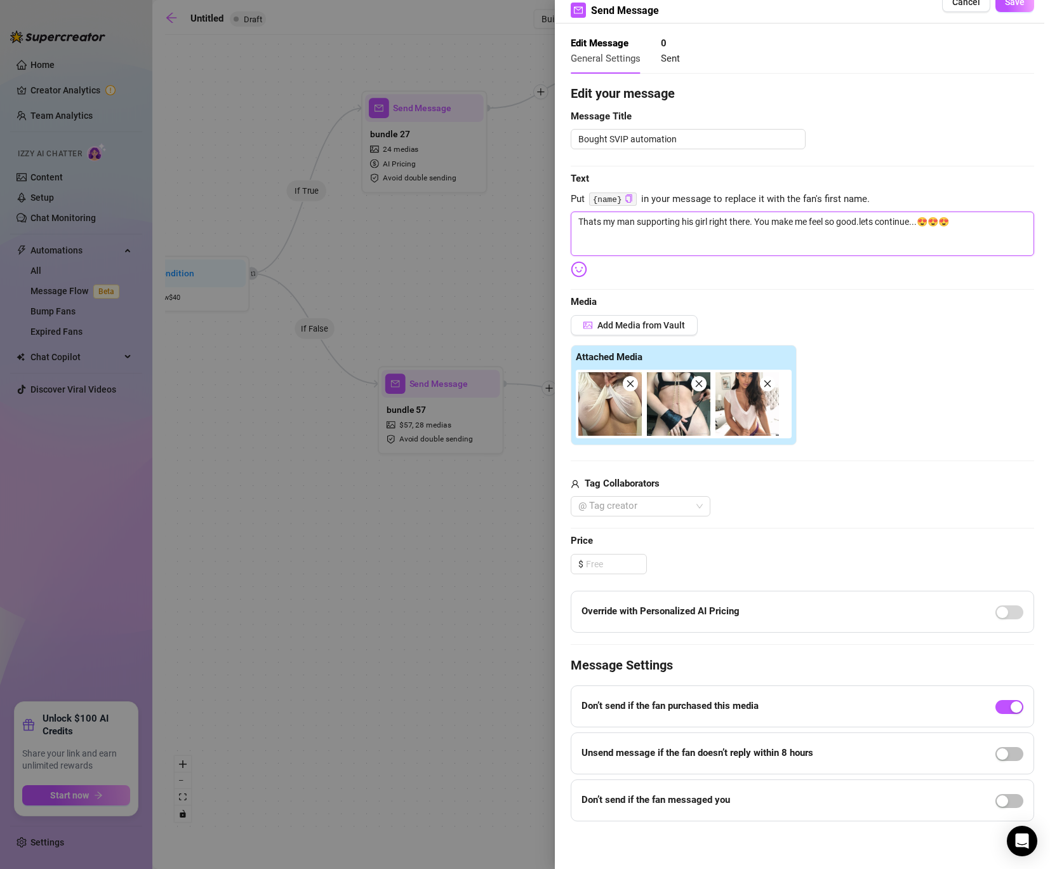
click at [818, 234] on textarea "Thats my man supporting his girl right there. You make me feel so good.lets con…" at bounding box center [803, 233] width 464 height 44
click at [1003, 755] on div "button" at bounding box center [1002, 753] width 11 height 11
click at [1017, 8] on button "Save" at bounding box center [1015, 2] width 39 height 20
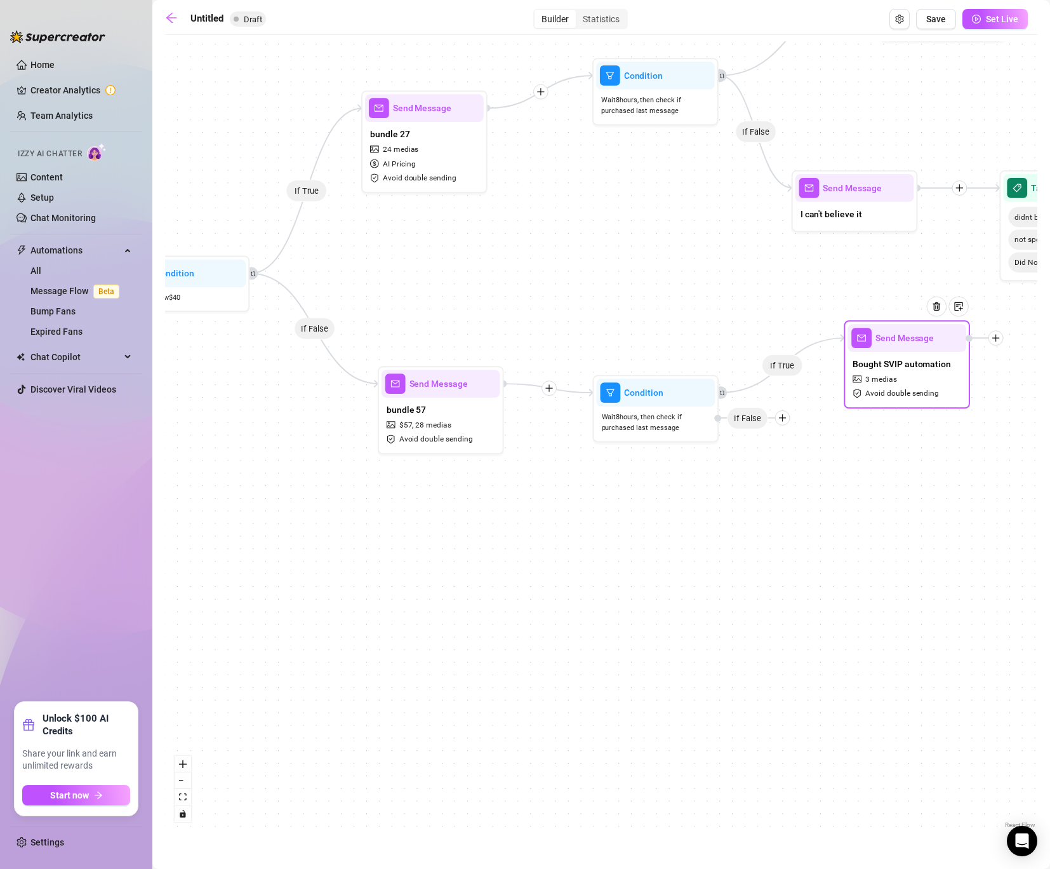
drag, startPoint x: 905, startPoint y: 435, endPoint x: 948, endPoint y: 381, distance: 69.1
click at [948, 381] on div "Bought SVIP automation 3 medias Avoid double sending" at bounding box center [907, 378] width 119 height 53
click at [997, 347] on div "If True If False If True If False If True Send Message Bought SVIP automation 3…" at bounding box center [601, 436] width 873 height 790
click at [993, 339] on icon "plus" at bounding box center [996, 339] width 7 height 1
click at [1021, 405] on icon "tag" at bounding box center [1020, 404] width 9 height 9
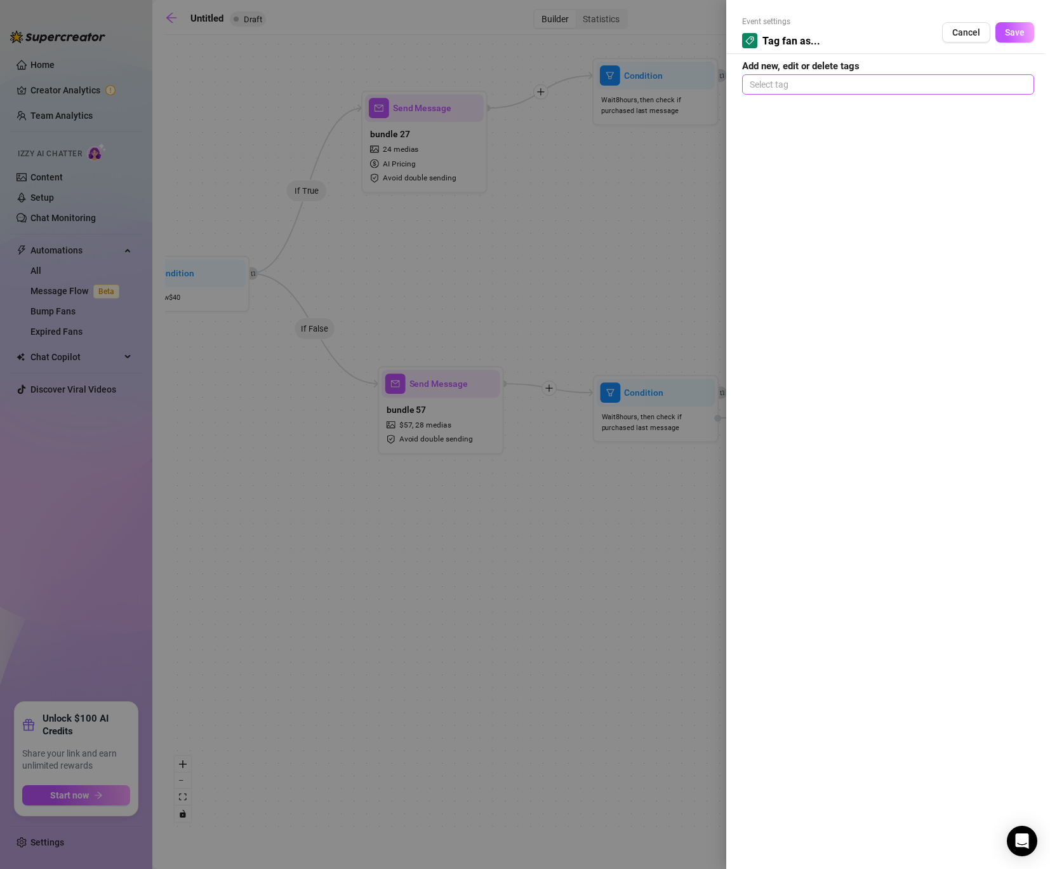
click at [798, 79] on div at bounding box center [888, 85] width 287 height 18
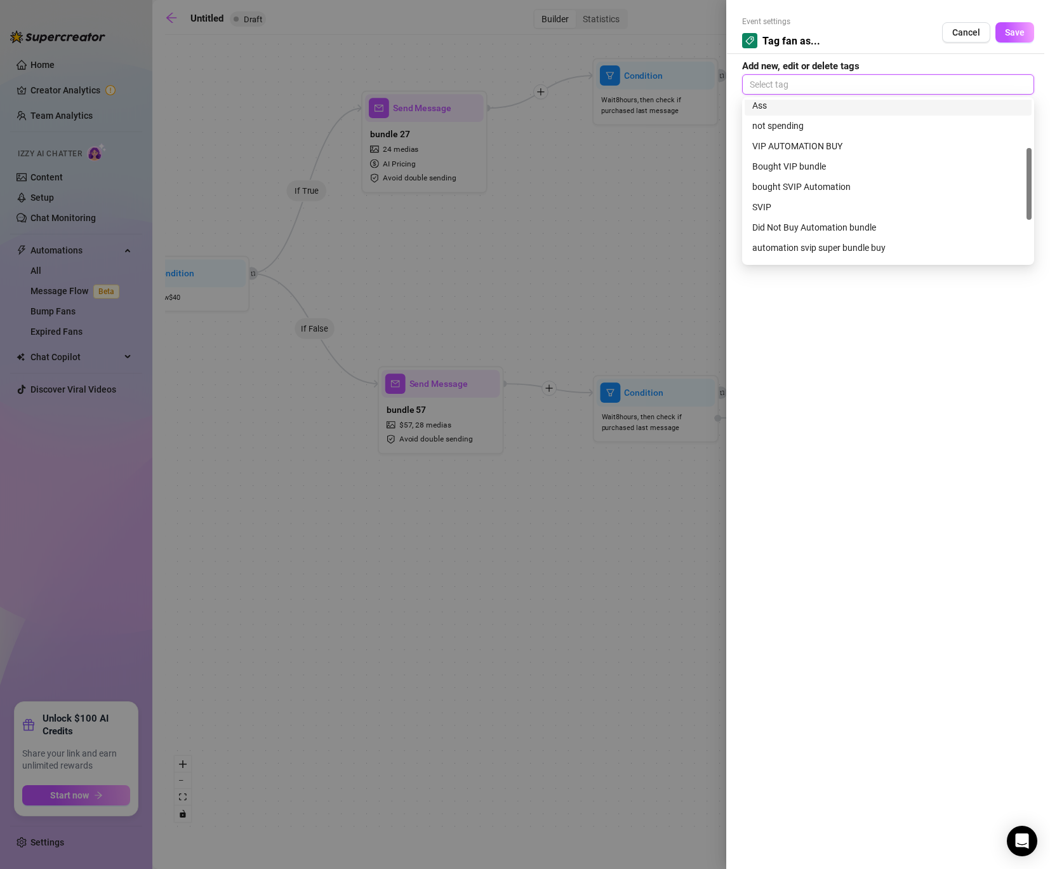
scroll to position [109, 0]
click at [808, 182] on div "bought SVIP Automation" at bounding box center [889, 184] width 272 height 14
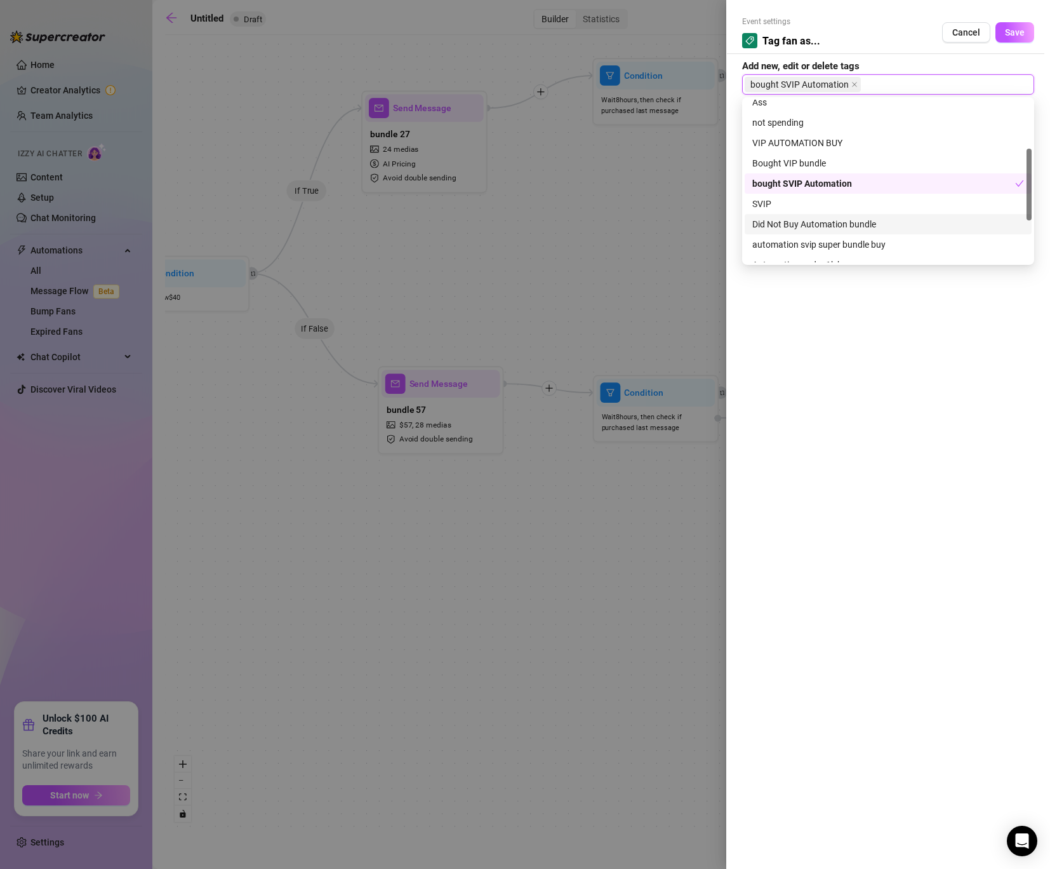
click at [685, 277] on div at bounding box center [525, 434] width 1050 height 869
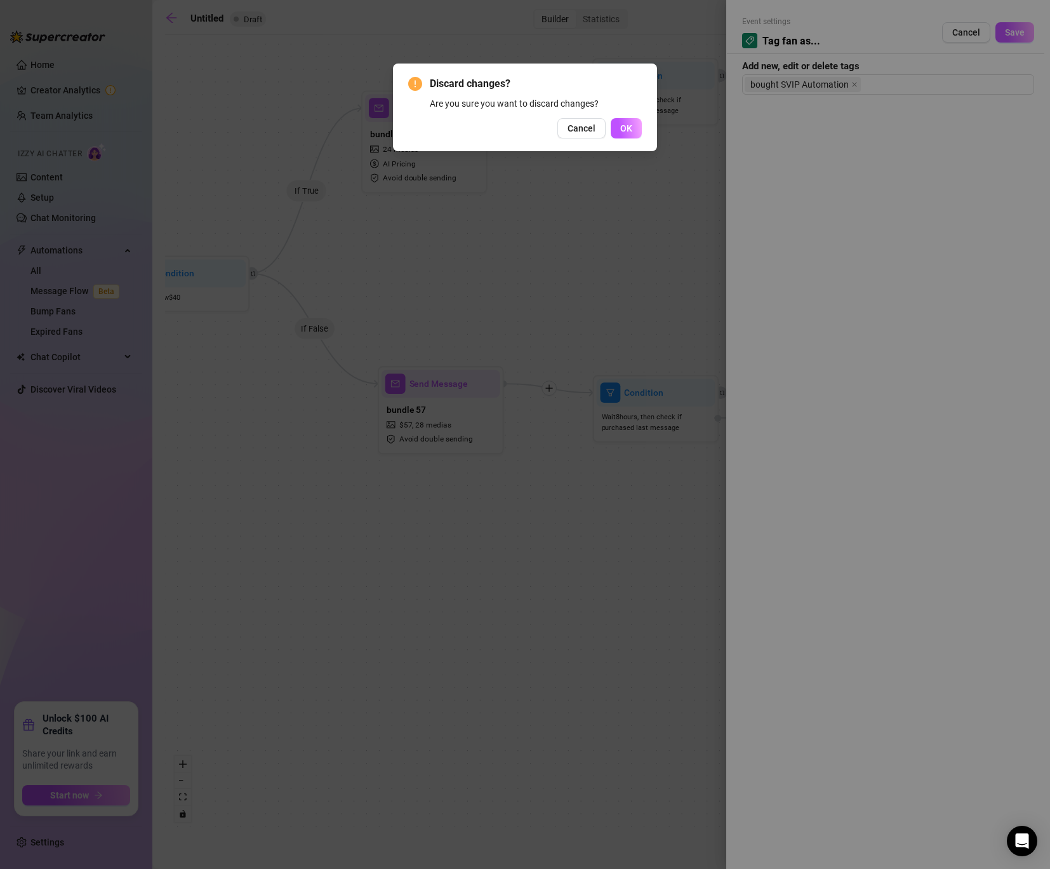
click at [581, 143] on div "Discard changes? Are you sure you want to discard changes? Cancel OK" at bounding box center [525, 108] width 264 height 88
click at [586, 131] on span "Cancel" at bounding box center [582, 128] width 28 height 10
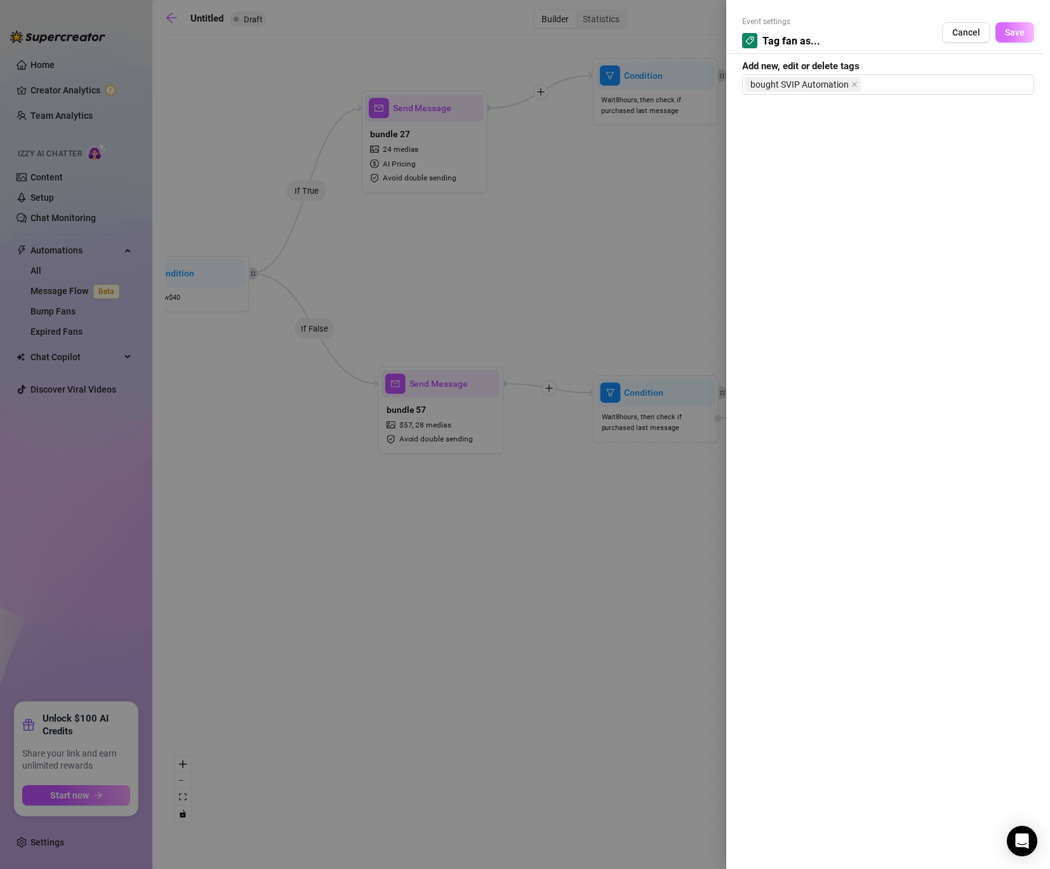
click at [1017, 29] on span "Save" at bounding box center [1015, 32] width 20 height 10
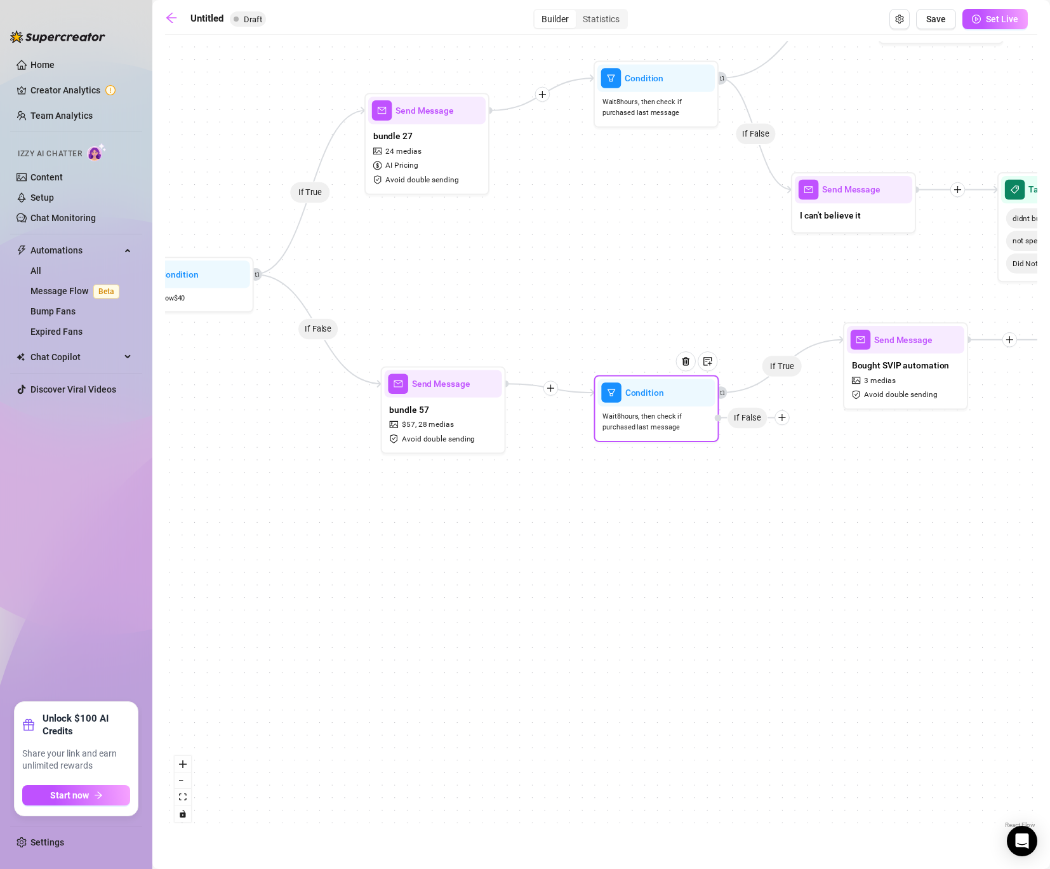
click at [783, 424] on div at bounding box center [782, 417] width 15 height 15
click at [796, 465] on div "Message" at bounding box center [806, 461] width 91 height 21
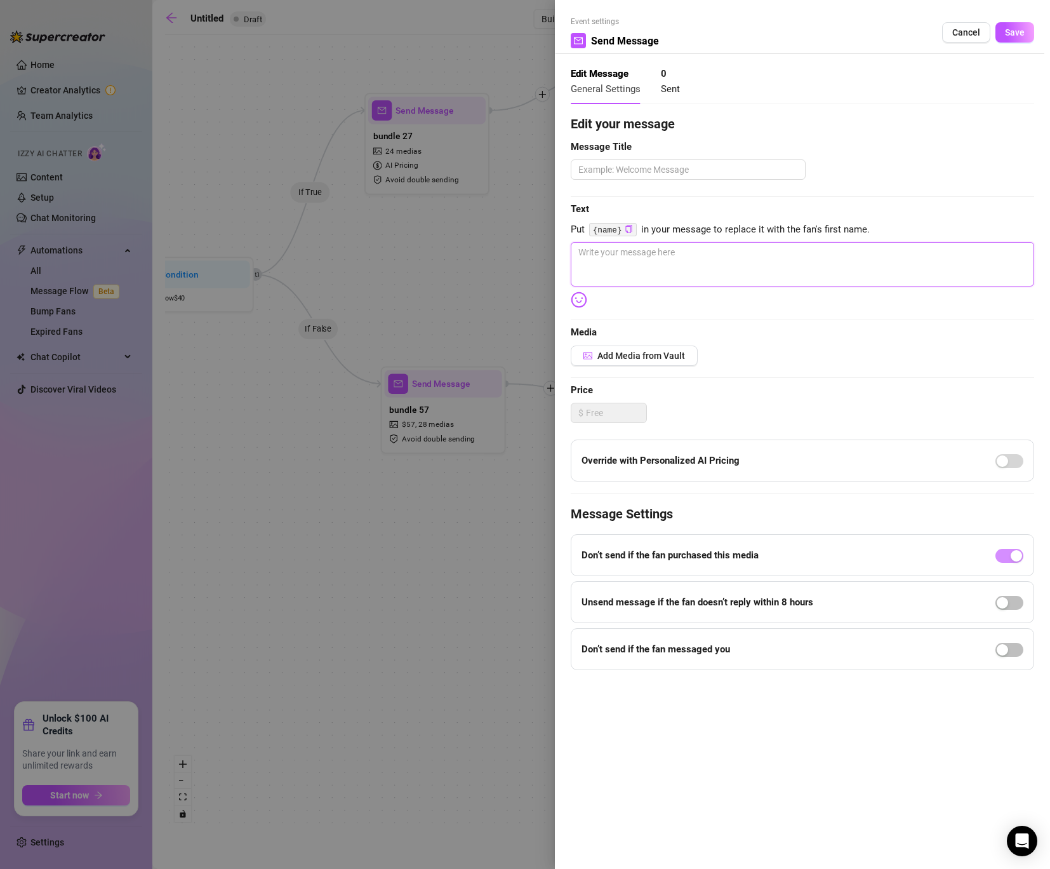
click at [673, 274] on textarea at bounding box center [803, 264] width 464 height 44
click at [692, 256] on textarea "You disappoint me...." at bounding box center [803, 264] width 464 height 44
click at [810, 292] on div "Edit your message Message Title Text Put {name} in your message to replace it w…" at bounding box center [803, 392] width 464 height 556
drag, startPoint x: 735, startPoint y: 253, endPoint x: 500, endPoint y: 253, distance: 235.0
click at [500, 253] on div "Event settings Send Message Cancel Save Edit Message General Settings 0 Sent Ed…" at bounding box center [525, 434] width 1050 height 869
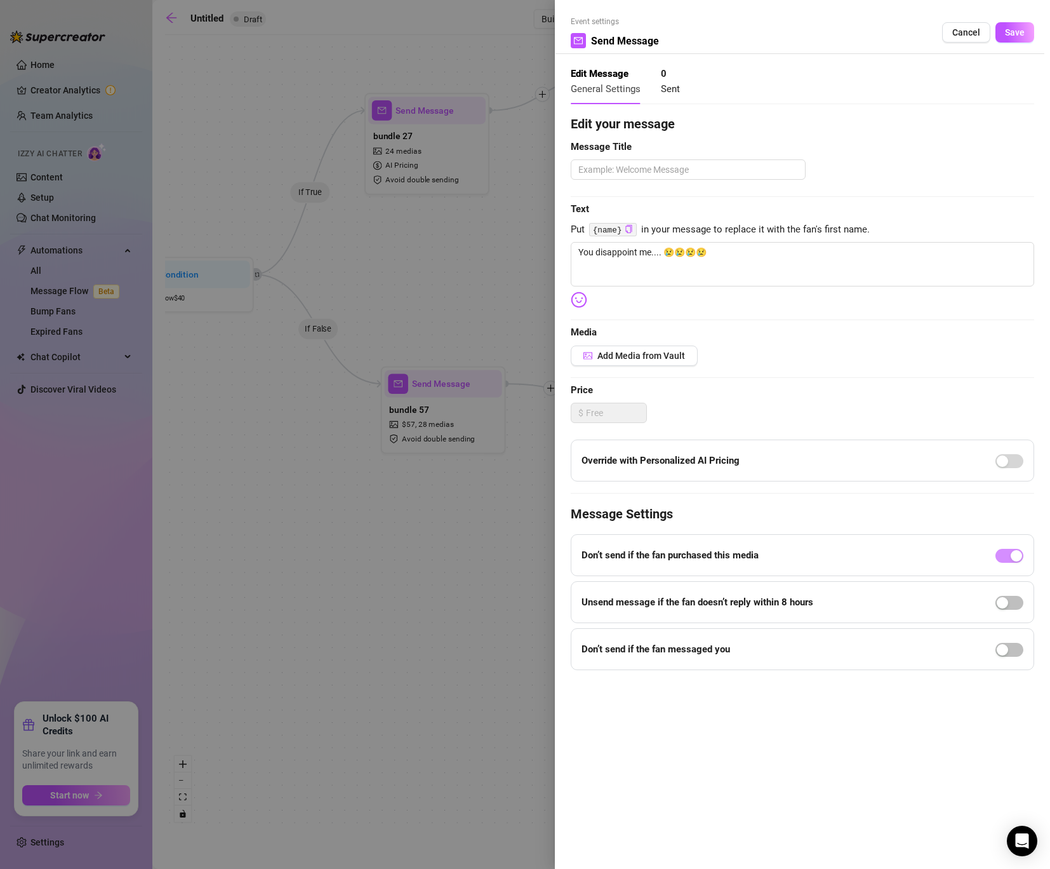
click at [666, 157] on div "Edit your message Message Title Text Put {name} in your message to replace it w…" at bounding box center [803, 392] width 464 height 556
click at [666, 167] on textarea at bounding box center [688, 169] width 235 height 20
paste textarea "You disappoint me.... 😢😢😢😢"
click at [991, 593] on div "Unsend message if the fan doesn’t reply within 8 hours" at bounding box center [803, 602] width 464 height 42
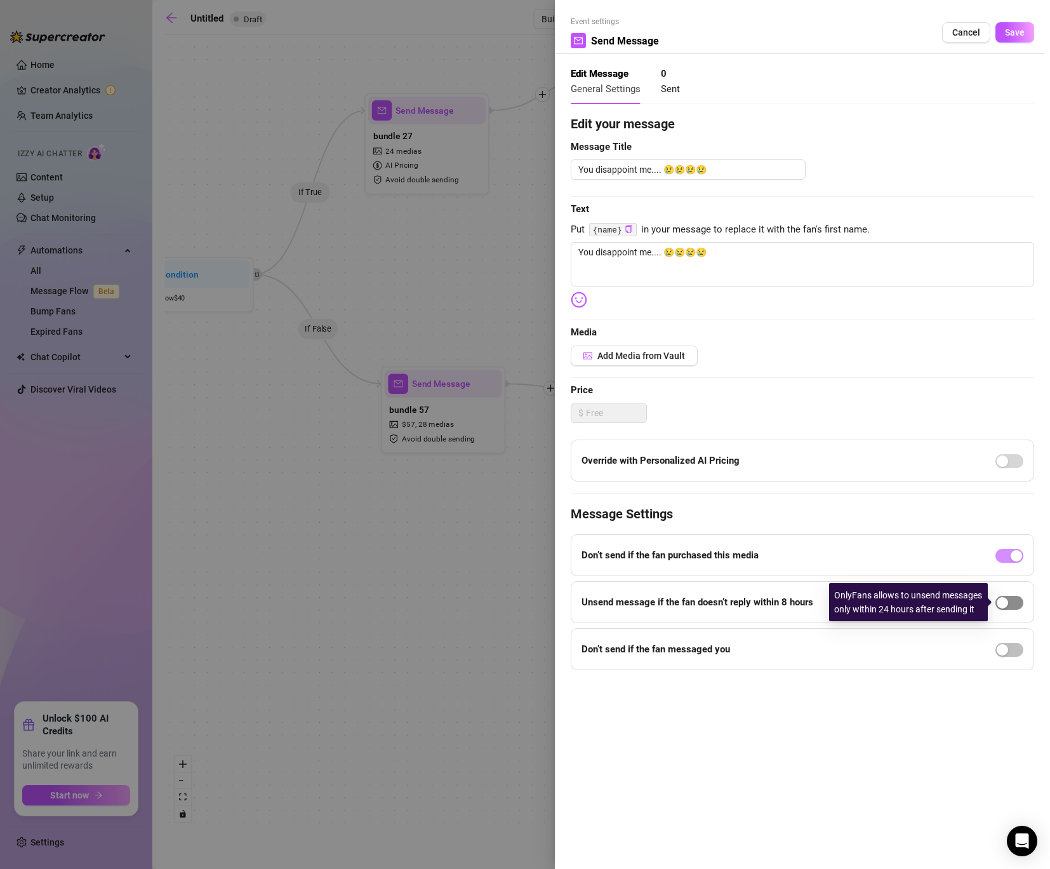
click at [1003, 601] on div "button" at bounding box center [1002, 602] width 11 height 11
click at [1010, 29] on span "Save" at bounding box center [1015, 32] width 20 height 10
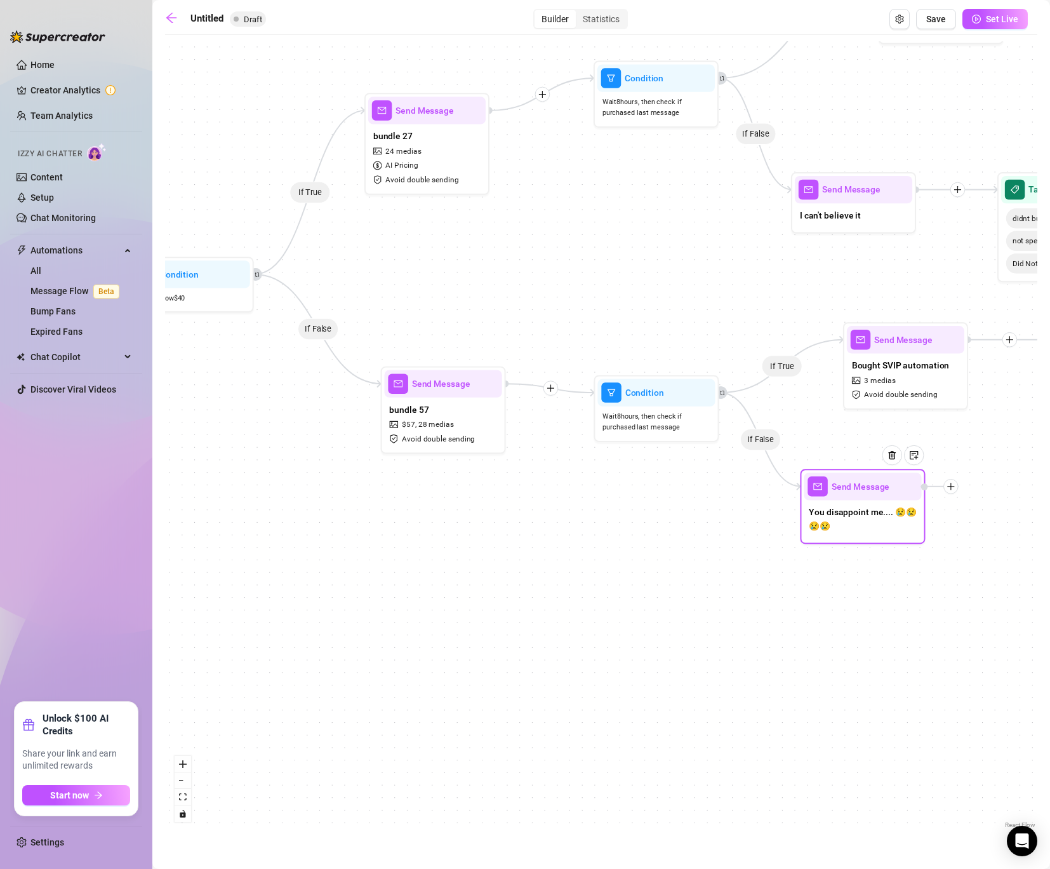
click at [956, 490] on div at bounding box center [951, 486] width 15 height 15
click at [994, 553] on div "Tag Fan" at bounding box center [1012, 551] width 91 height 21
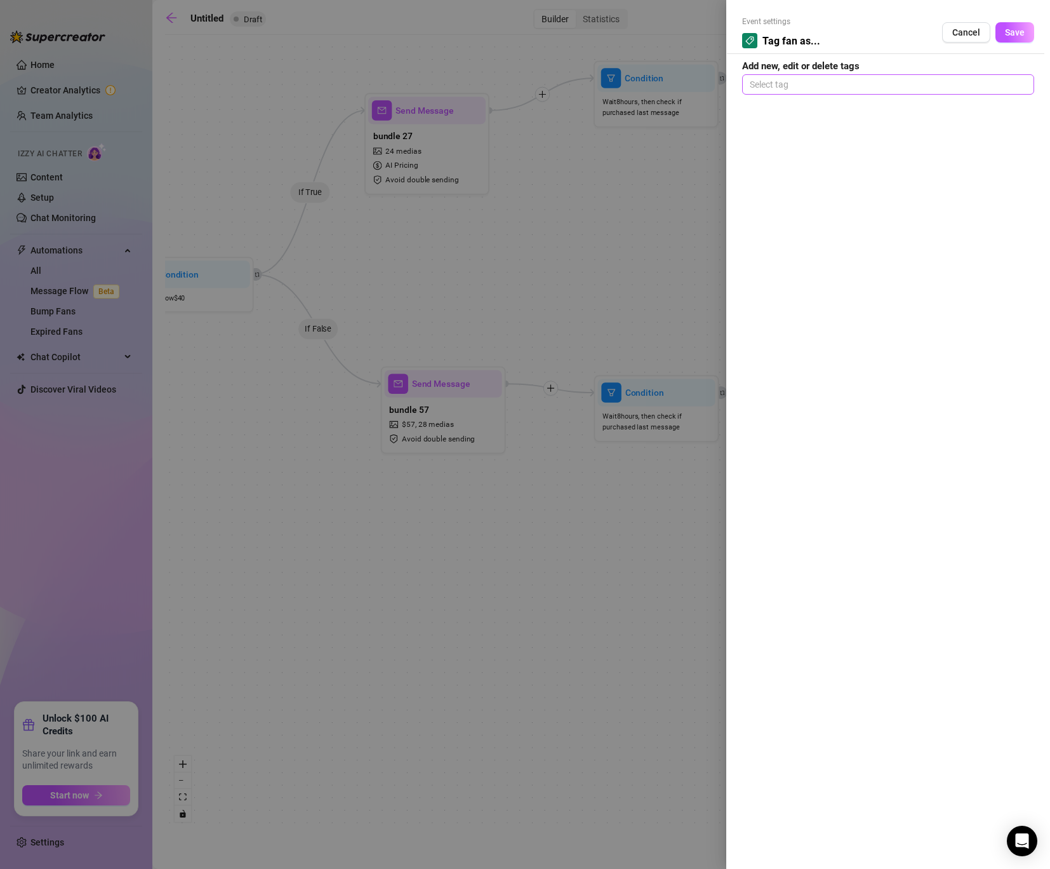
click at [854, 90] on div at bounding box center [888, 85] width 287 height 18
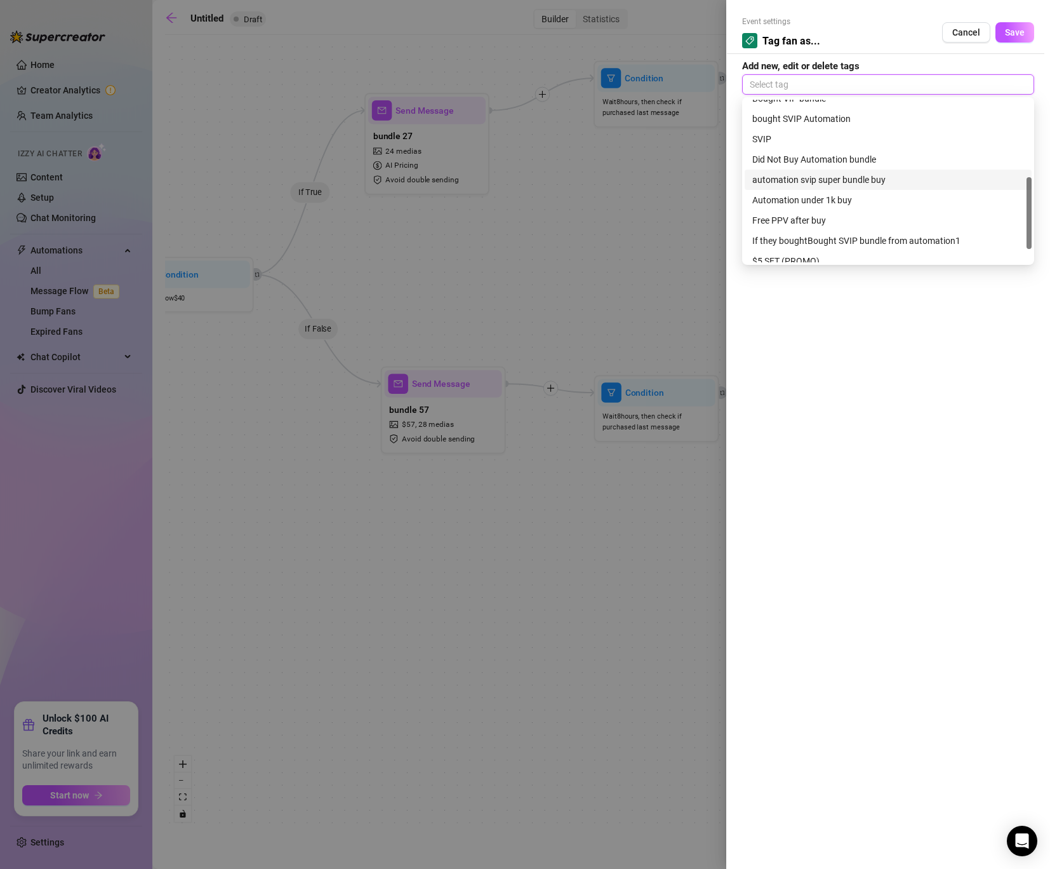
scroll to position [172, 0]
click at [862, 158] on div "Did Not Buy Automation bundle" at bounding box center [889, 161] width 272 height 14
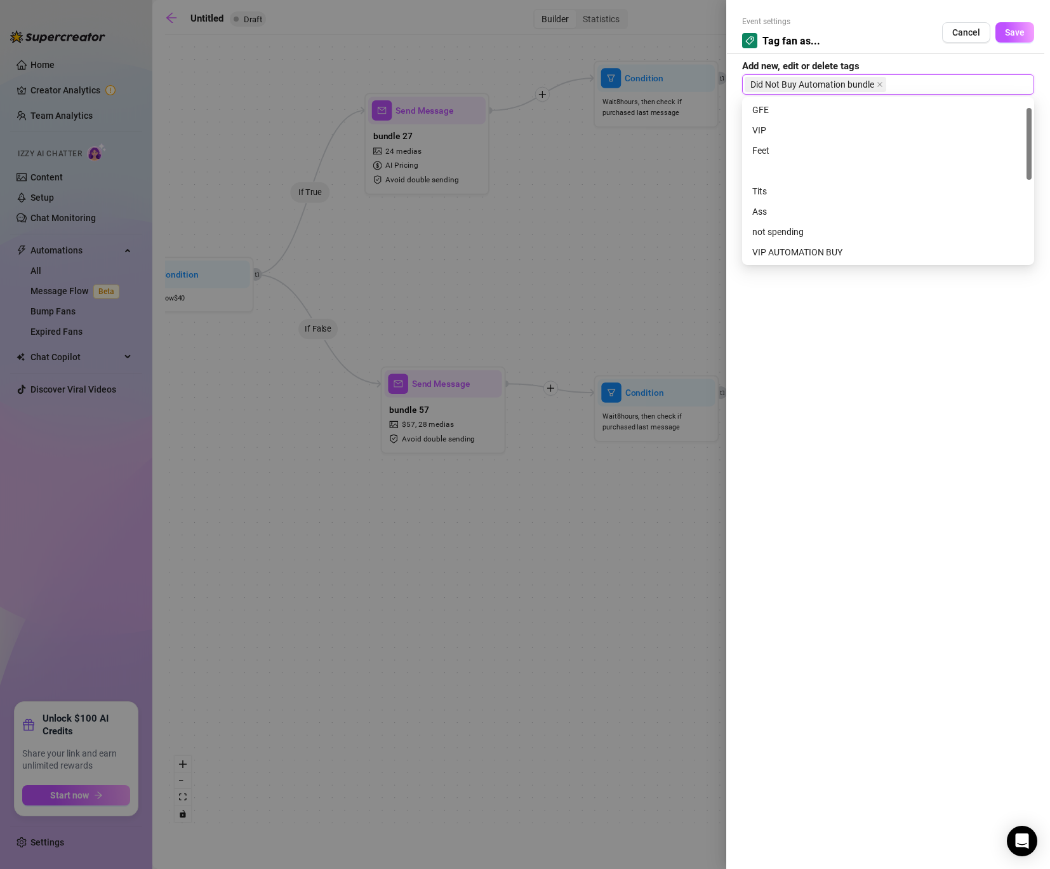
scroll to position [203, 0]
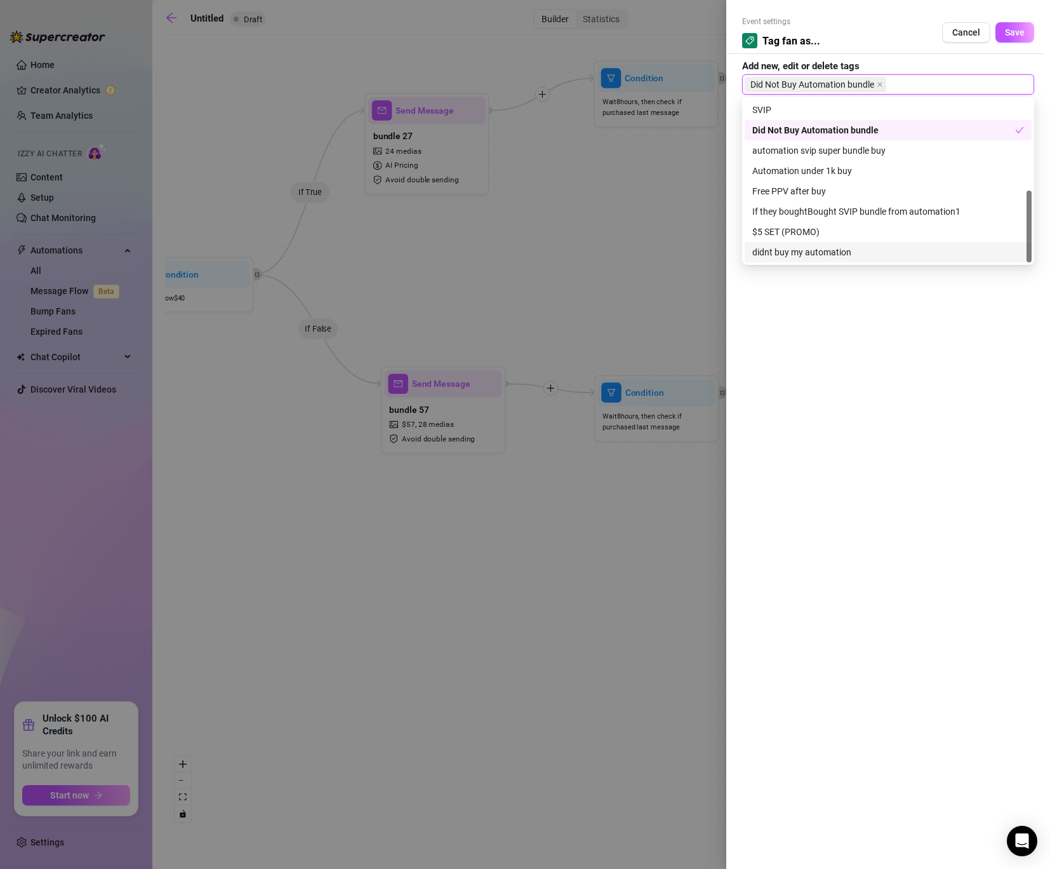
click at [810, 252] on div "didnt buy my automation" at bounding box center [889, 252] width 272 height 14
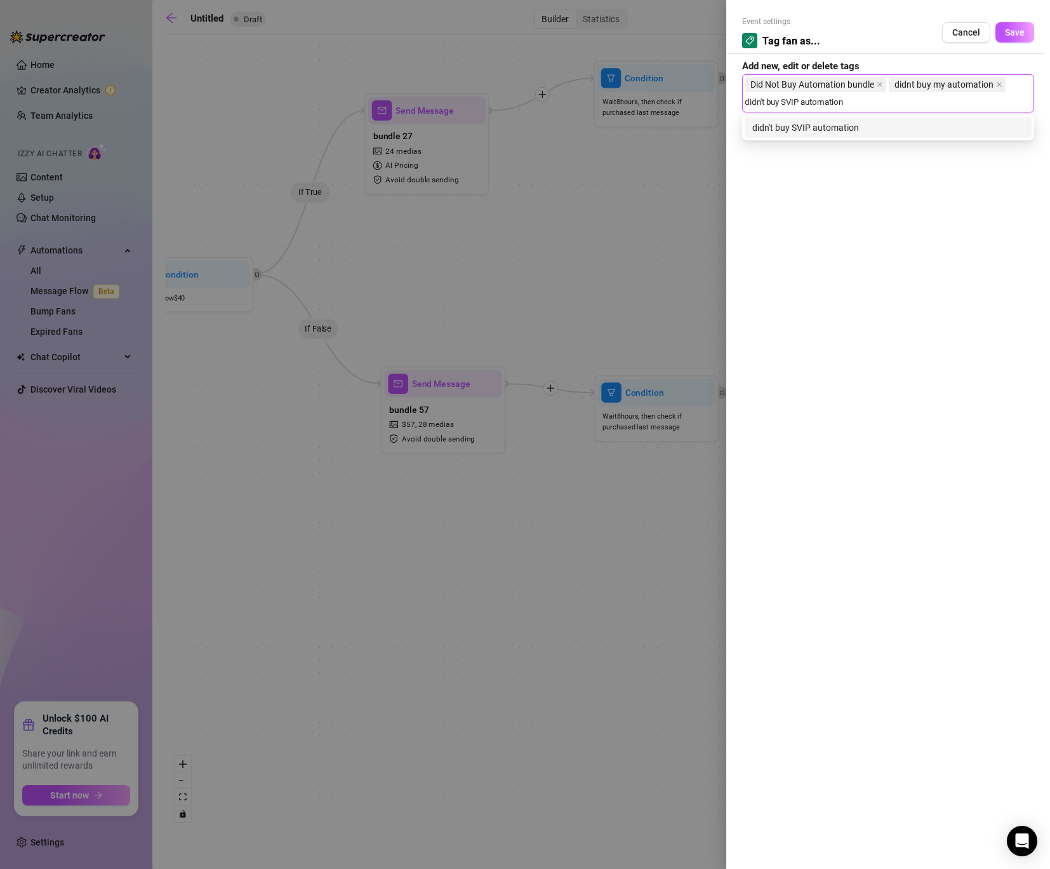
click at [881, 121] on div "didn't buy SVIP automation" at bounding box center [889, 128] width 272 height 14
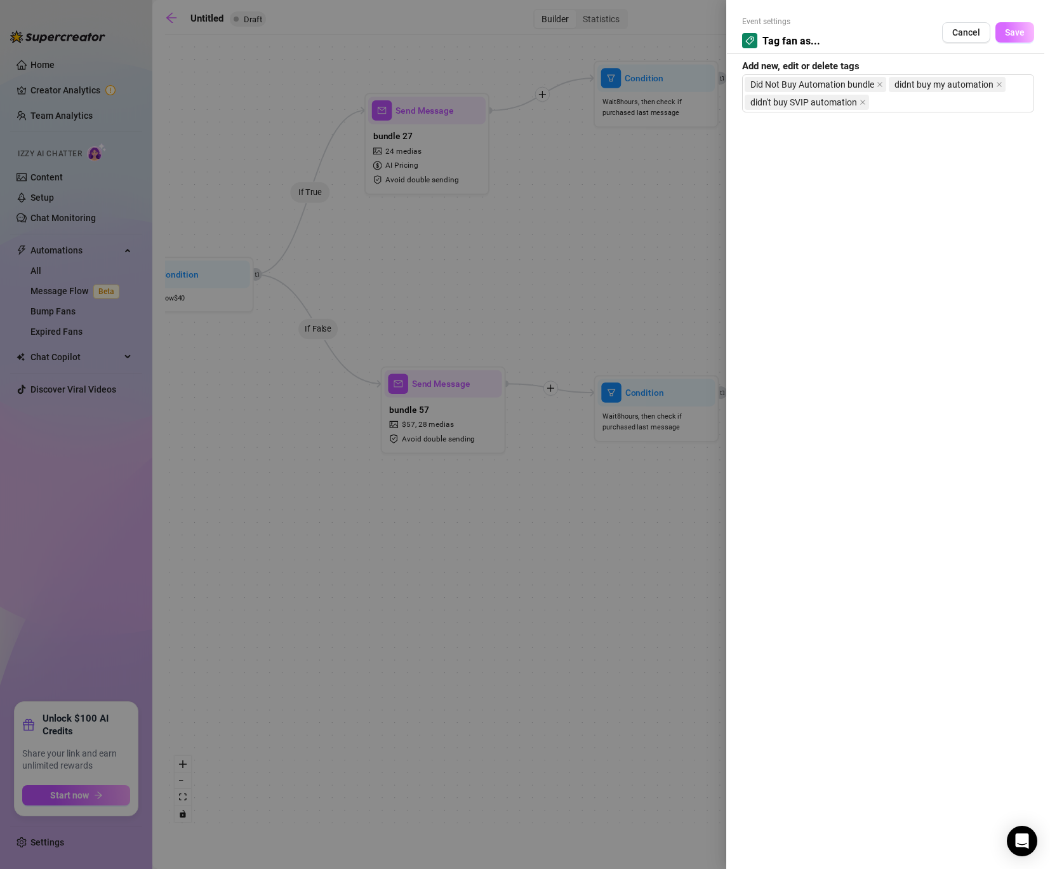
click at [1016, 33] on span "Save" at bounding box center [1015, 32] width 20 height 10
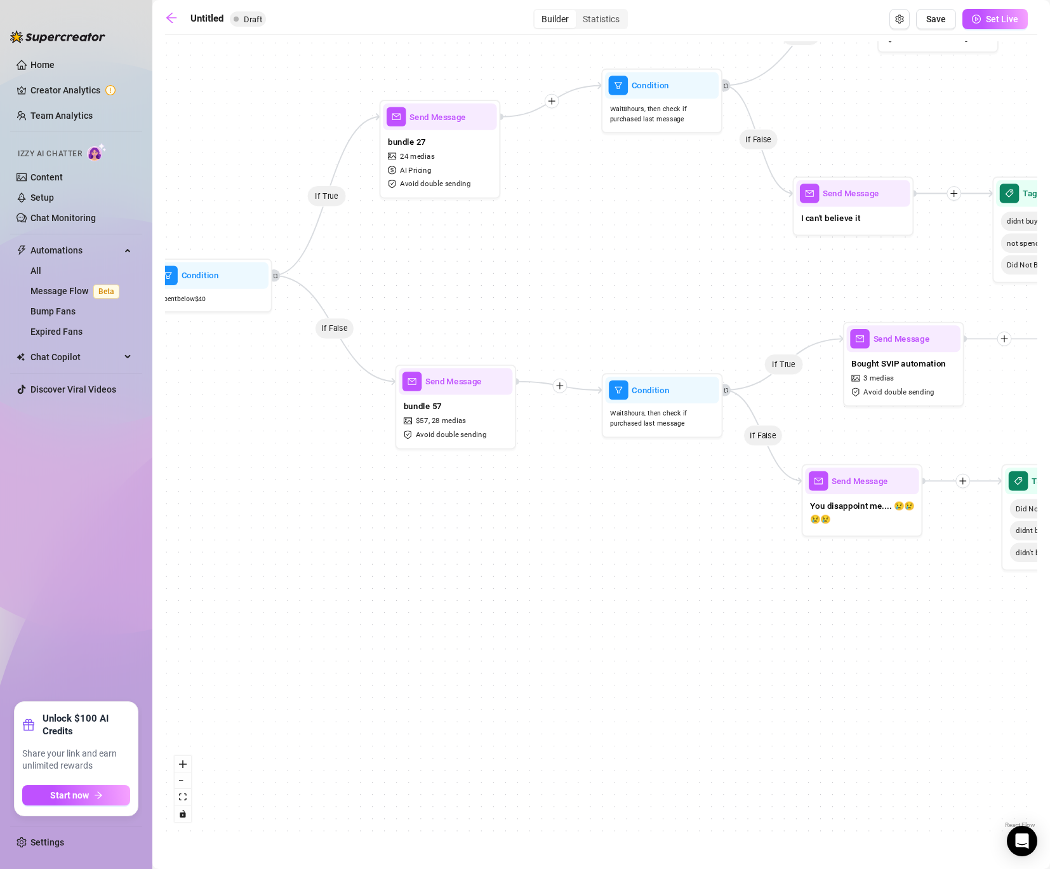
click at [841, 311] on div "If True If False If True If False If True If False Tag Fan as... Did Not Buy Au…" at bounding box center [601, 436] width 873 height 790
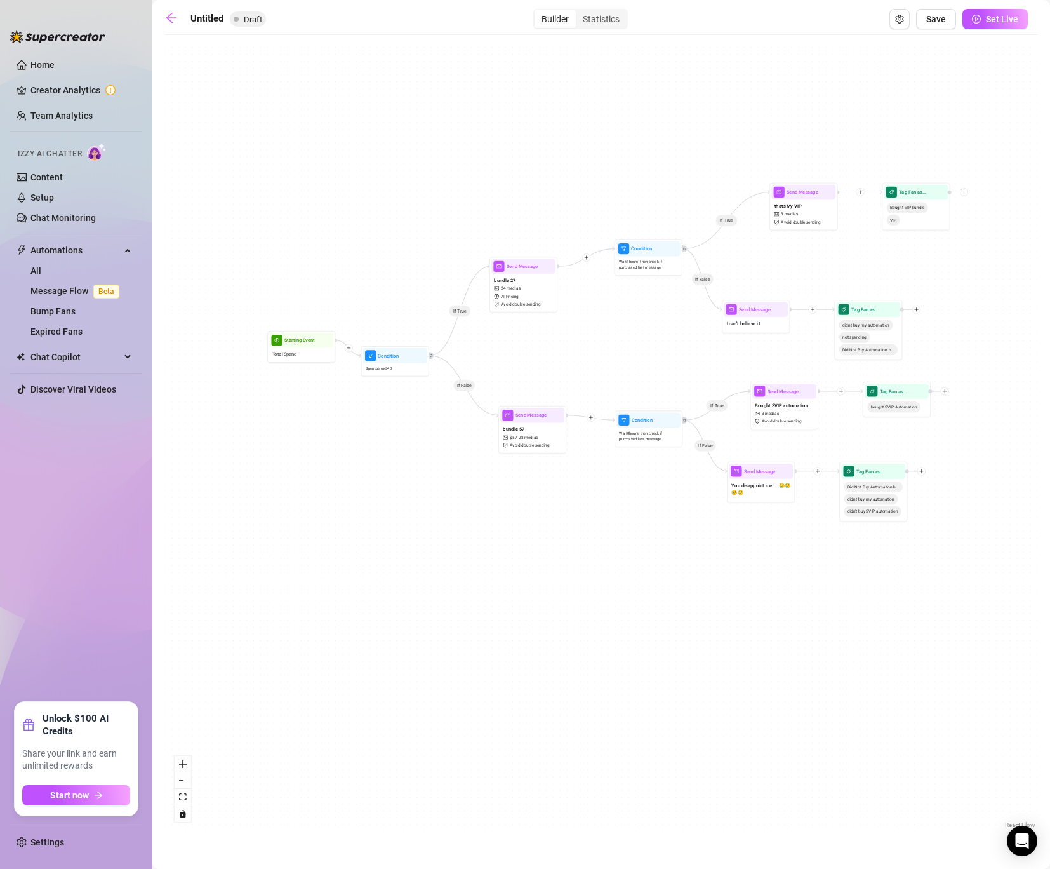
drag, startPoint x: 840, startPoint y: 311, endPoint x: 749, endPoint y: 375, distance: 111.6
click at [749, 375] on div "If True If False If True If False If True If False Tag Fan as... Did Not Buy Au…" at bounding box center [601, 436] width 873 height 790
click at [988, 23] on span "Set Live" at bounding box center [1002, 19] width 32 height 10
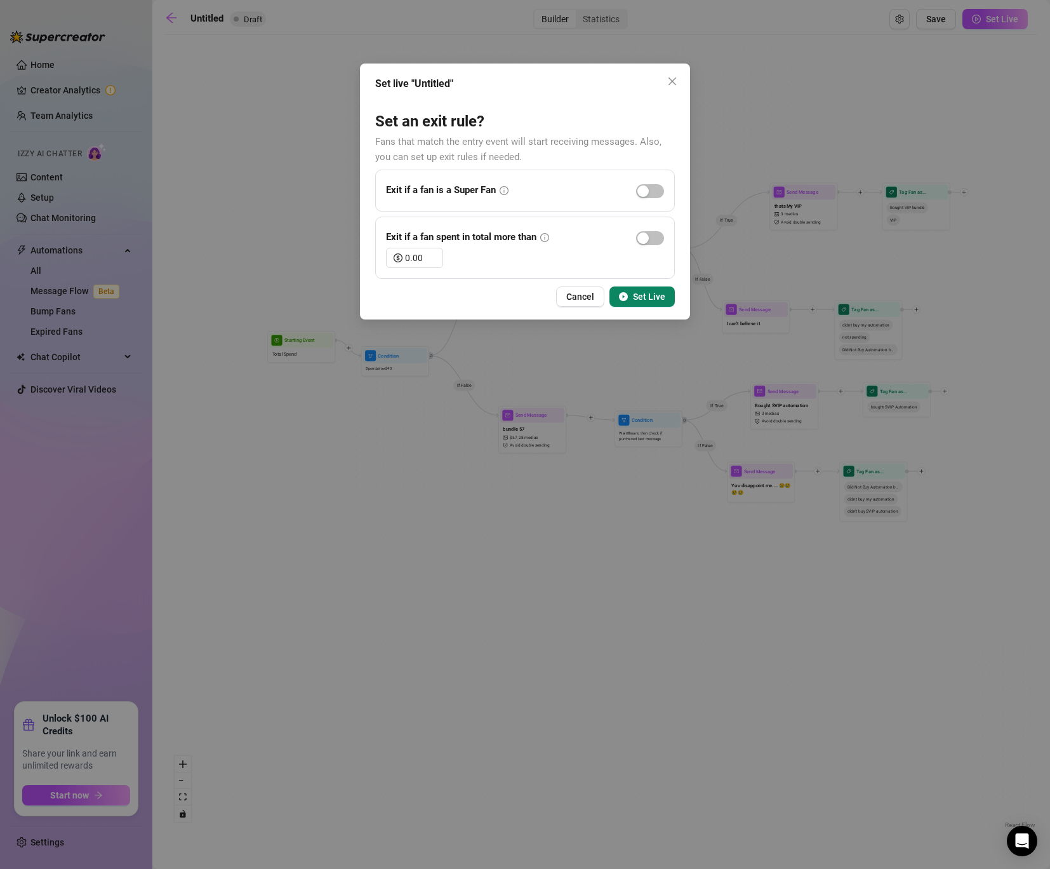
click at [643, 293] on span "Set Live" at bounding box center [649, 297] width 32 height 10
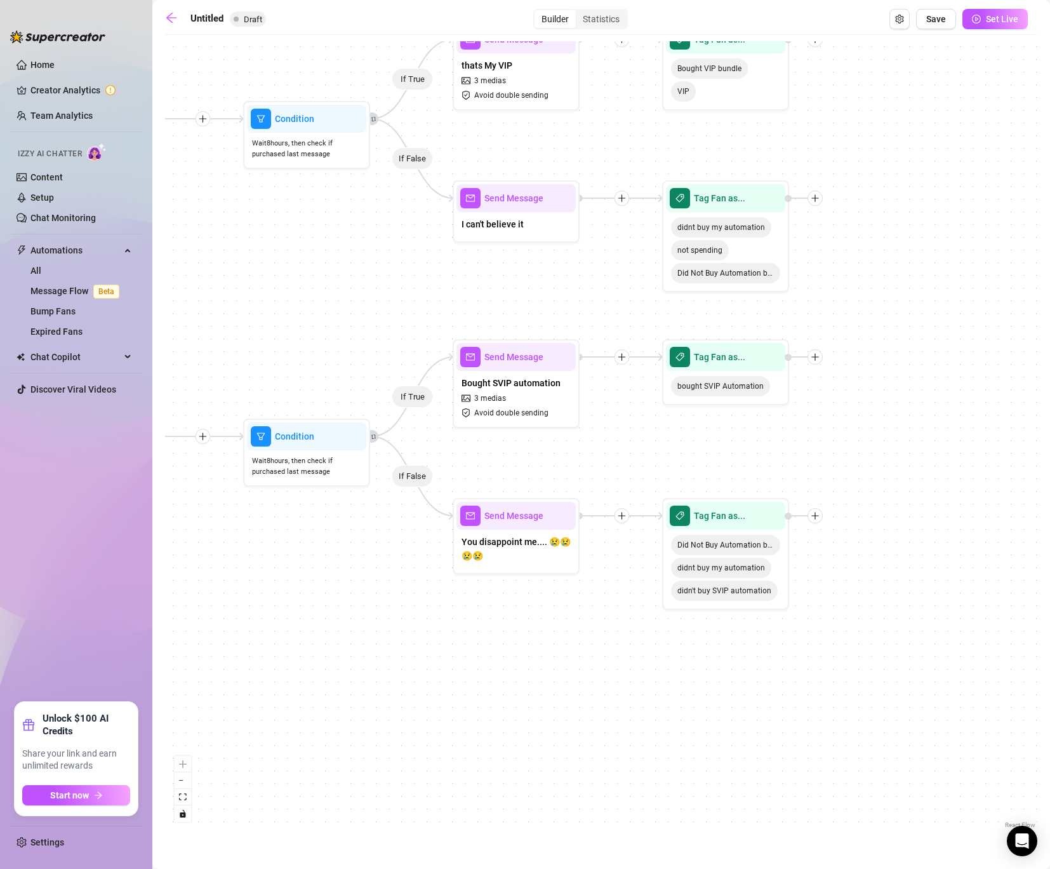
drag, startPoint x: 755, startPoint y: 242, endPoint x: 879, endPoint y: 354, distance: 167.3
click at [879, 354] on div "If True If False If True If False If True If False Tag Fan as... Did Not Buy Au…" at bounding box center [601, 436] width 873 height 790
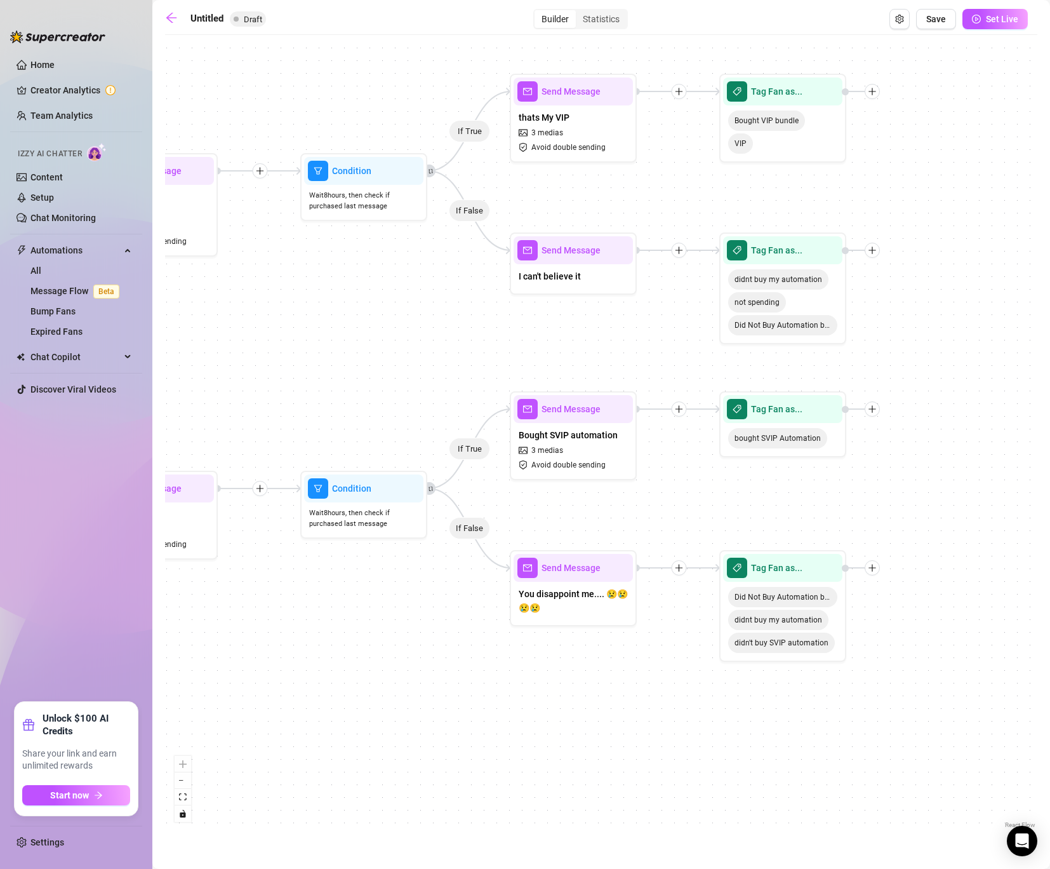
drag, startPoint x: 879, startPoint y: 354, endPoint x: 938, endPoint y: 405, distance: 78.3
click at [938, 405] on div "If True If False If True If False If True If False Tag Fan as... Did Not Buy Au…" at bounding box center [601, 436] width 873 height 790
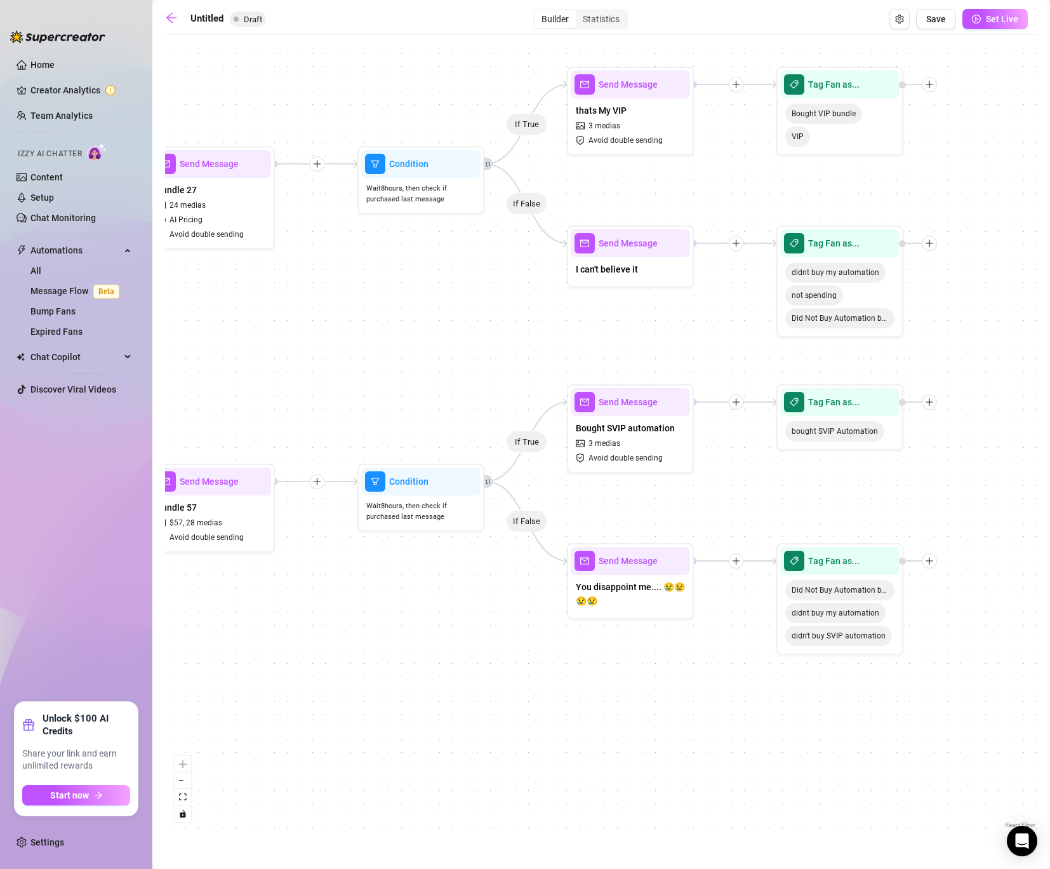
drag, startPoint x: 966, startPoint y: 405, endPoint x: 1029, endPoint y: 403, distance: 62.9
click at [1028, 404] on div "If True If False If True If False If True If False Tag Fan as... Did Not Buy Au…" at bounding box center [601, 436] width 873 height 790
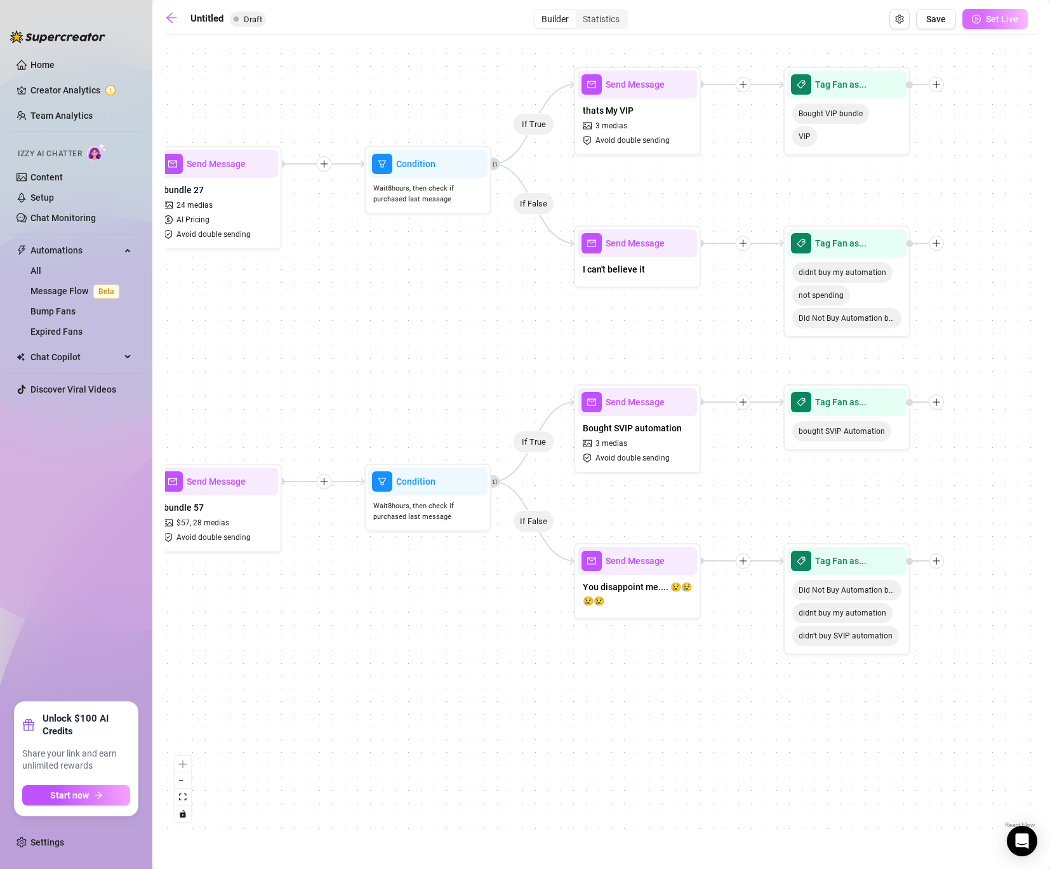
click at [1014, 22] on span "Set Live" at bounding box center [1002, 19] width 32 height 10
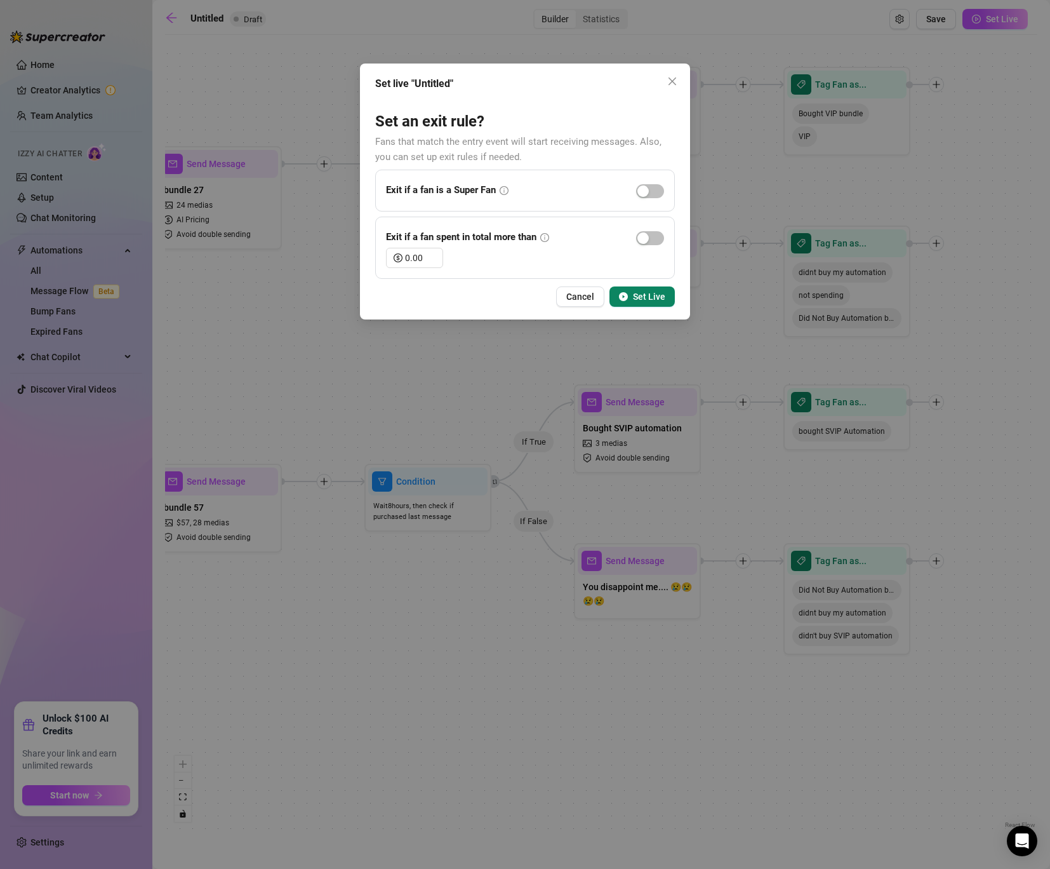
click at [648, 290] on button "Set Live" at bounding box center [642, 296] width 65 height 20
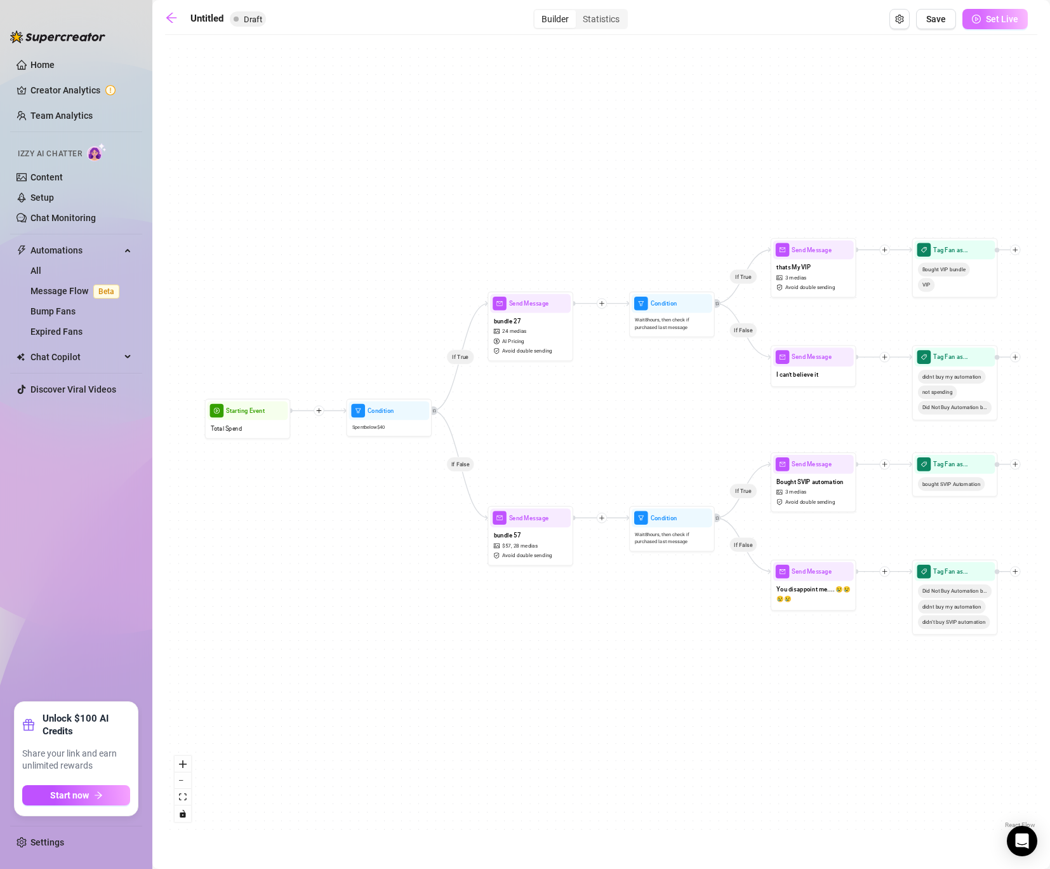
click at [986, 20] on button "Set Live" at bounding box center [995, 19] width 65 height 20
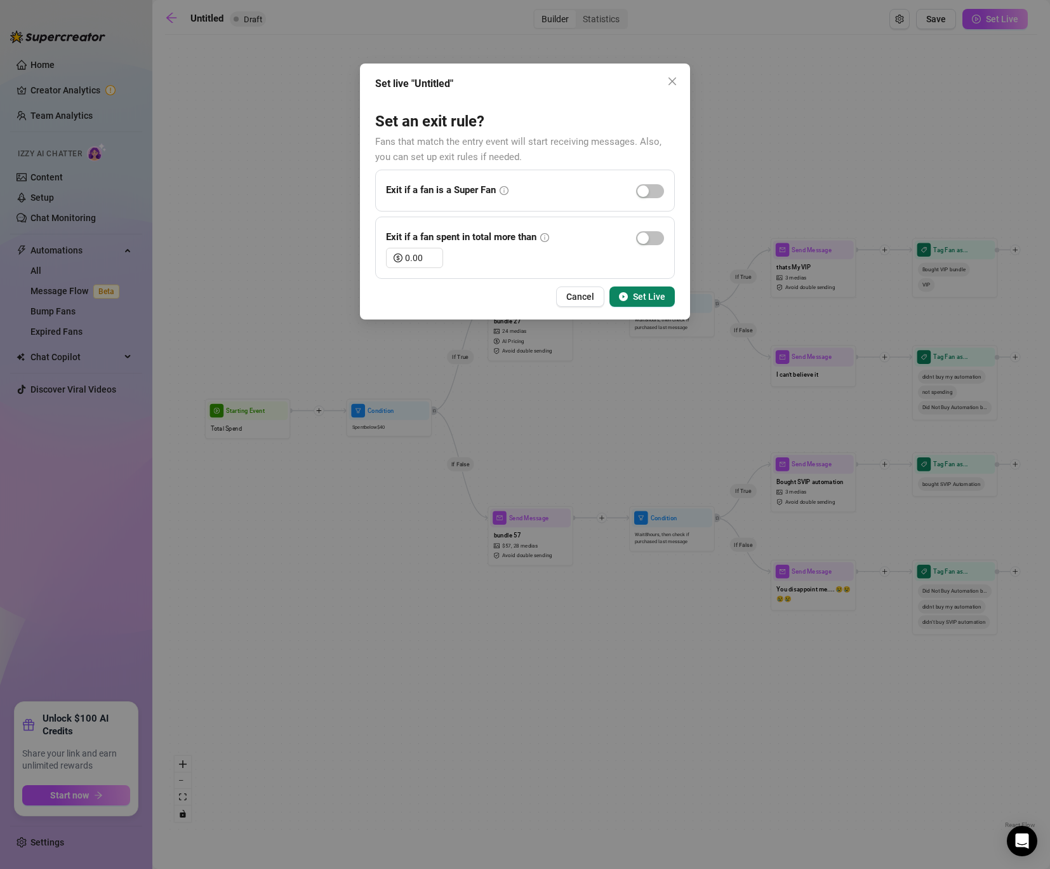
click at [647, 297] on span "Set Live" at bounding box center [649, 297] width 32 height 10
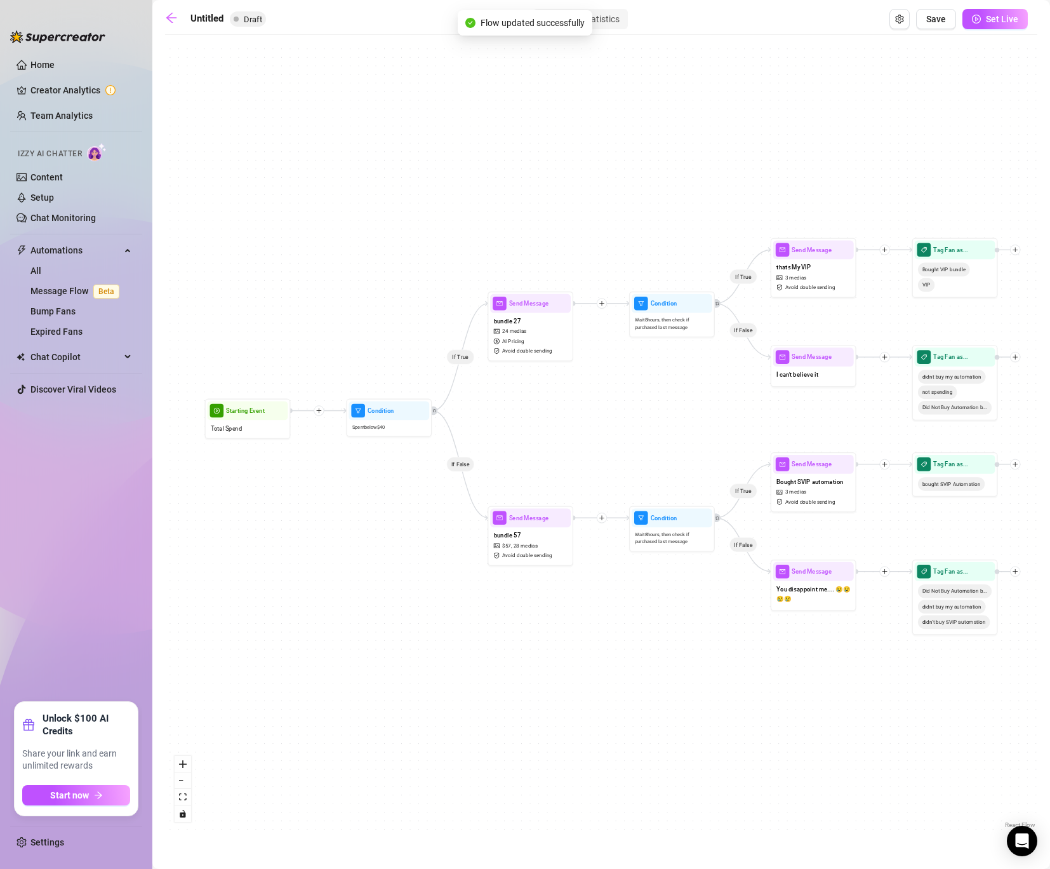
click at [674, 285] on div "If True If False If True If False If True If False Tag Fan as... Did Not Buy Au…" at bounding box center [601, 436] width 873 height 790
click at [78, 251] on span "Automations" at bounding box center [75, 250] width 90 height 20
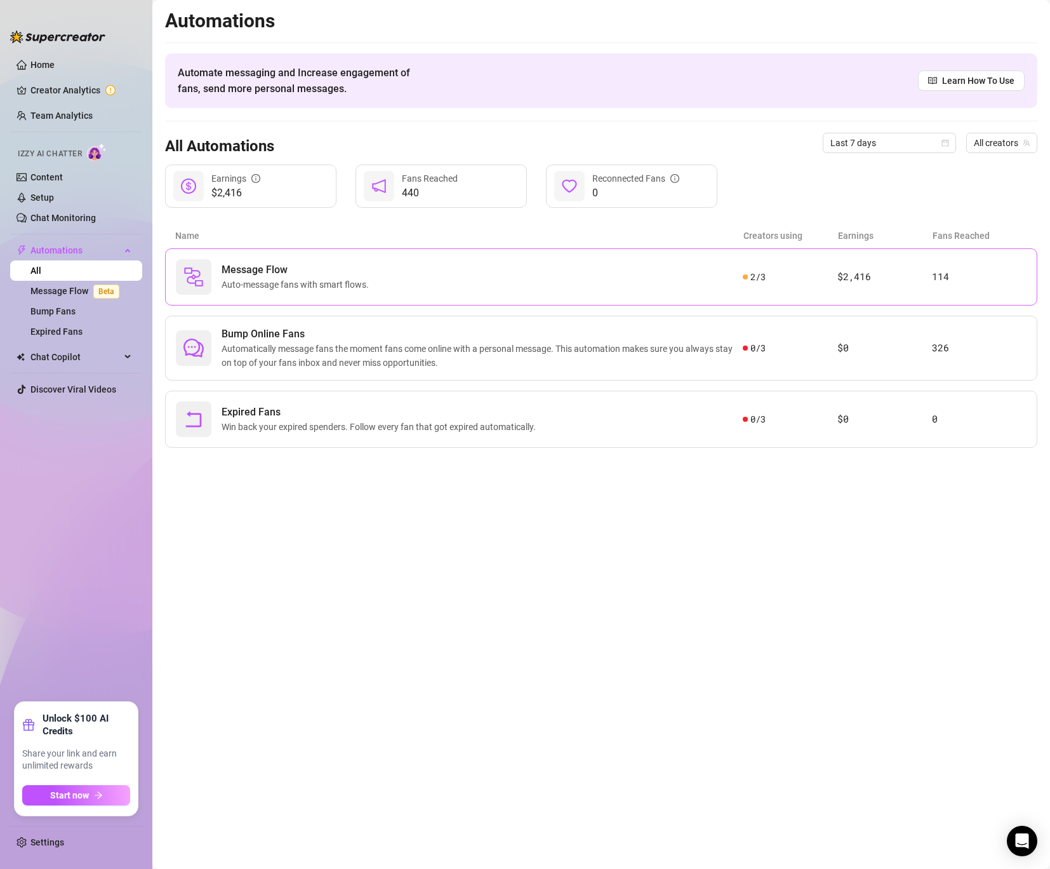
click at [287, 256] on div "Message Flow Auto-message fans with smart flows. 2 / 3 $2,416 114" at bounding box center [601, 276] width 873 height 57
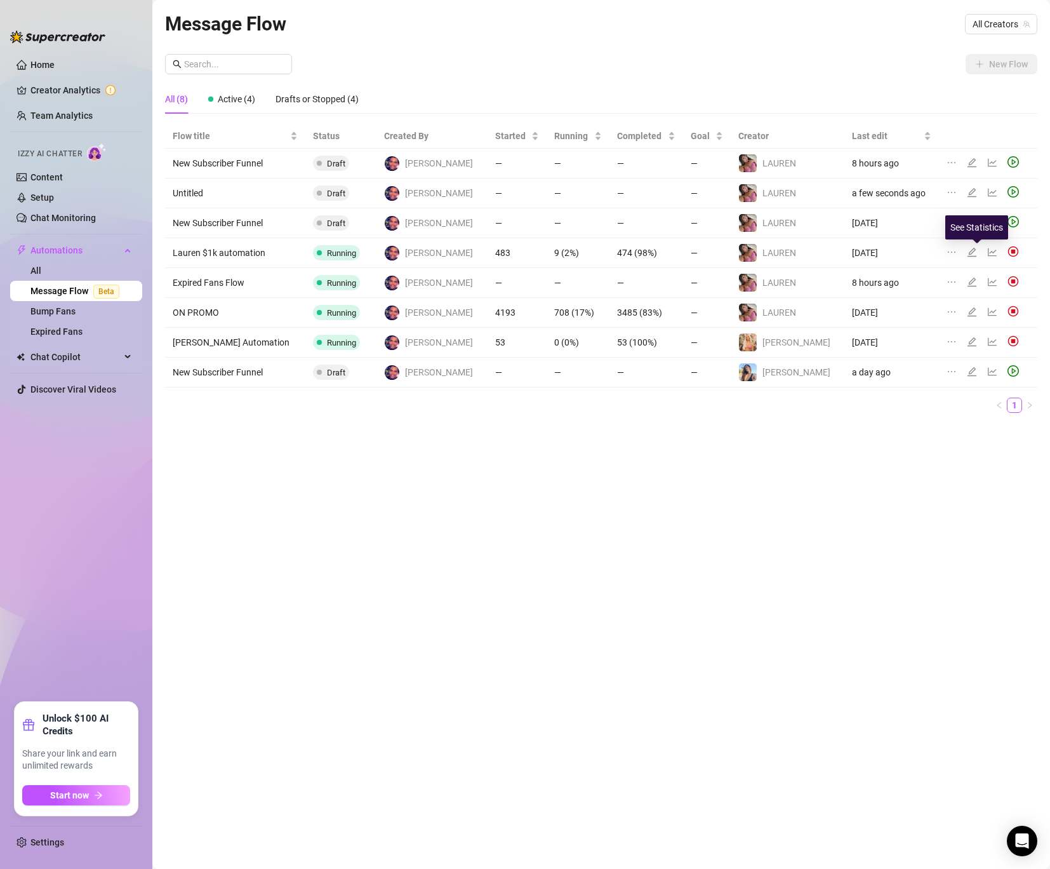
click at [988, 249] on div at bounding box center [995, 253] width 15 height 14
click at [988, 255] on icon "line-chart" at bounding box center [992, 252] width 9 height 8
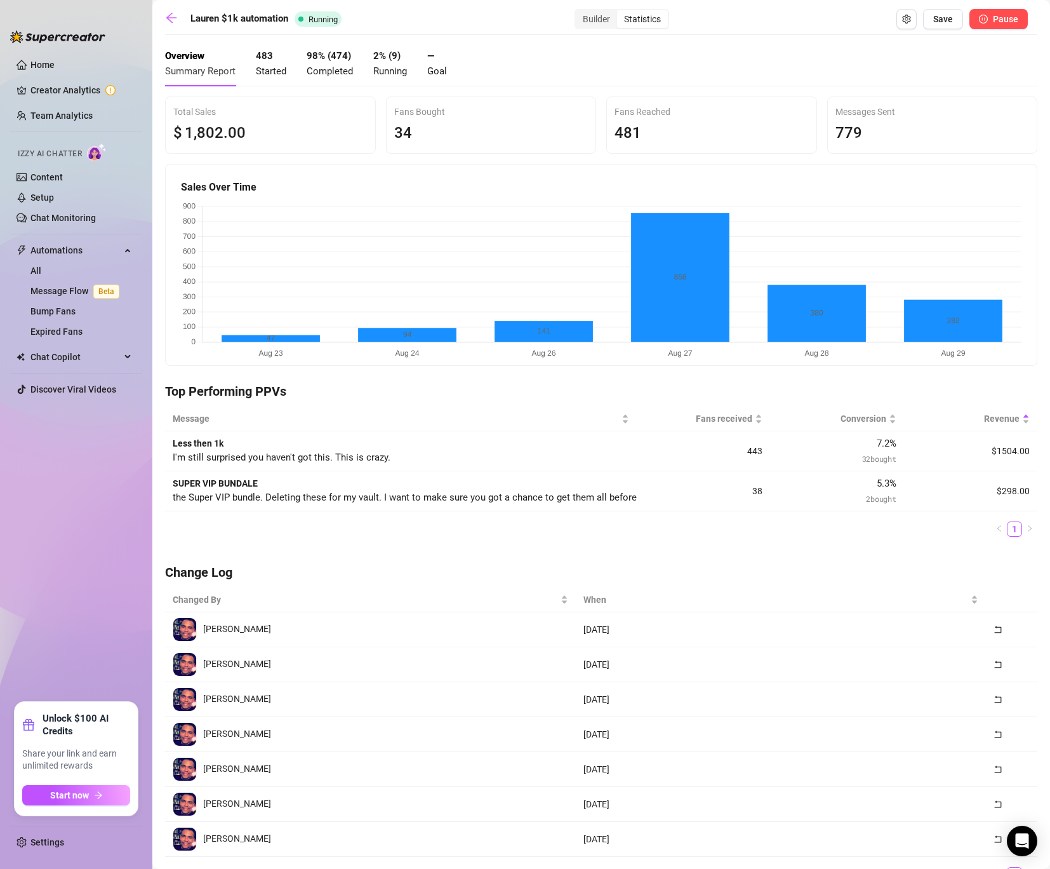
click at [1003, 18] on span "Pause" at bounding box center [1005, 19] width 25 height 10
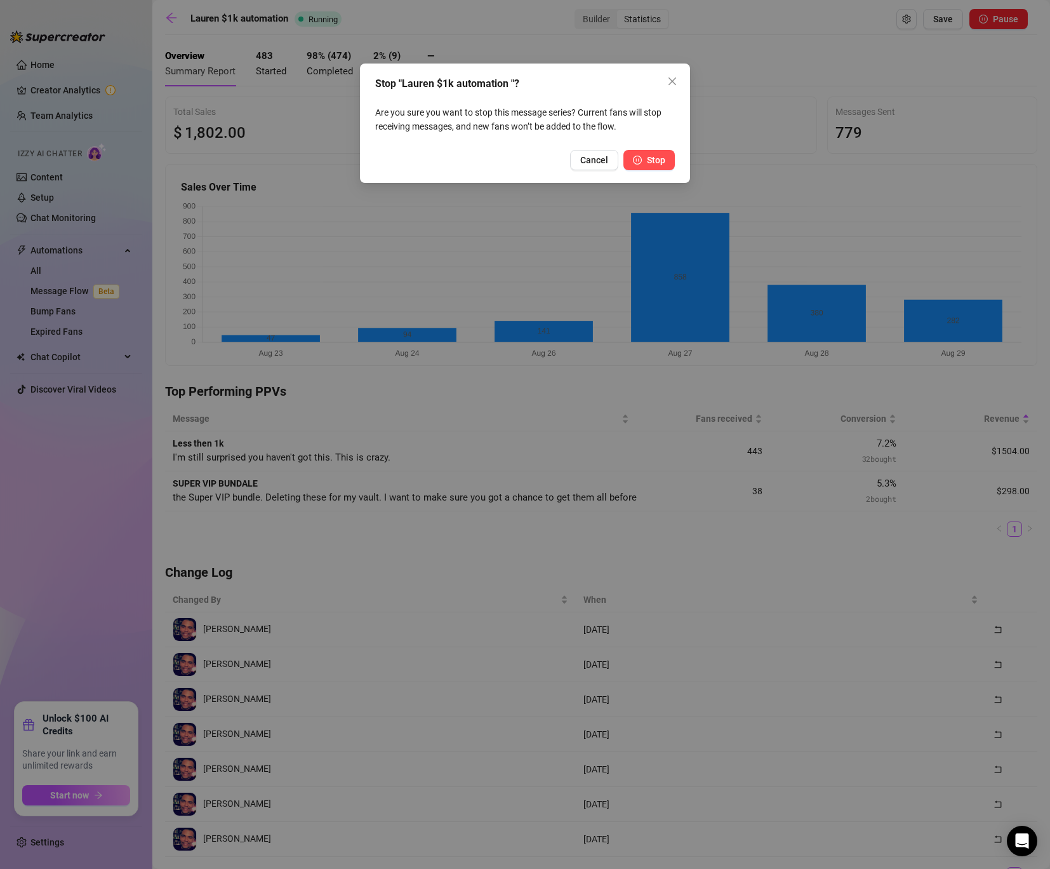
click at [636, 158] on icon "pause-circle" at bounding box center [637, 160] width 9 height 9
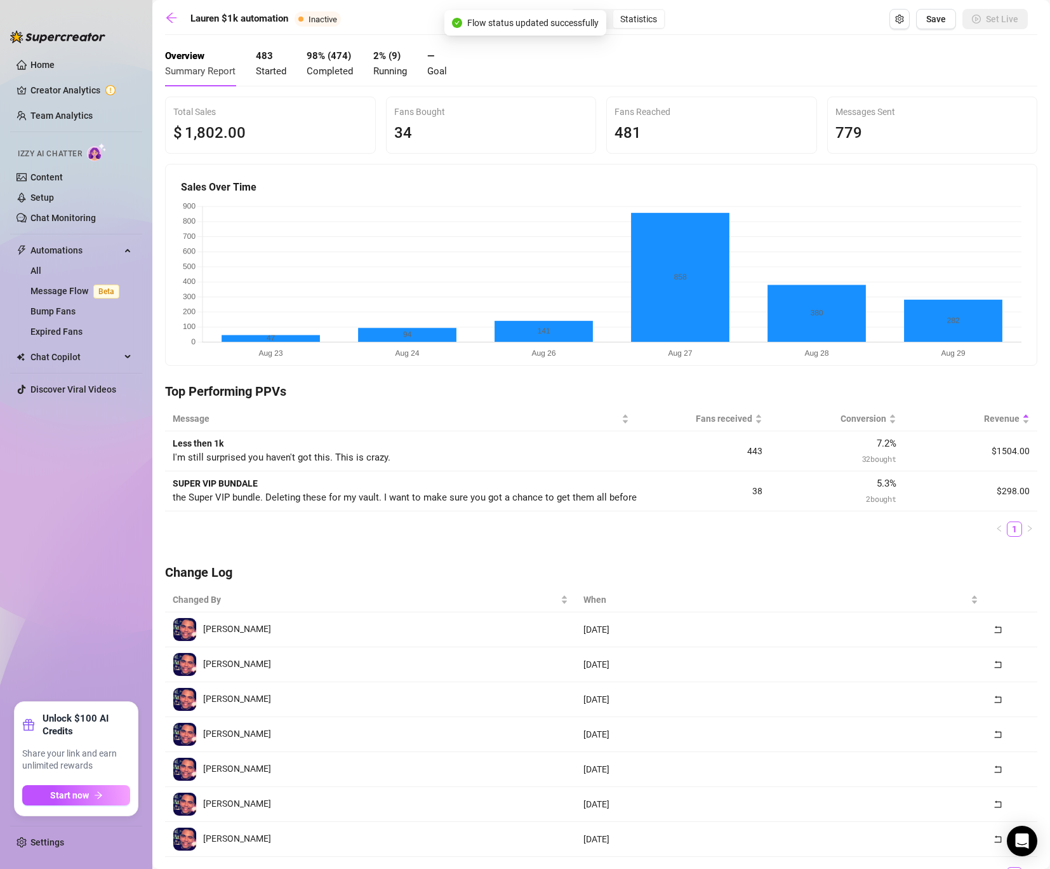
click at [179, 41] on div "Overview Summary Report" at bounding box center [200, 63] width 70 height 45
click at [179, 21] on link at bounding box center [174, 18] width 19 height 15
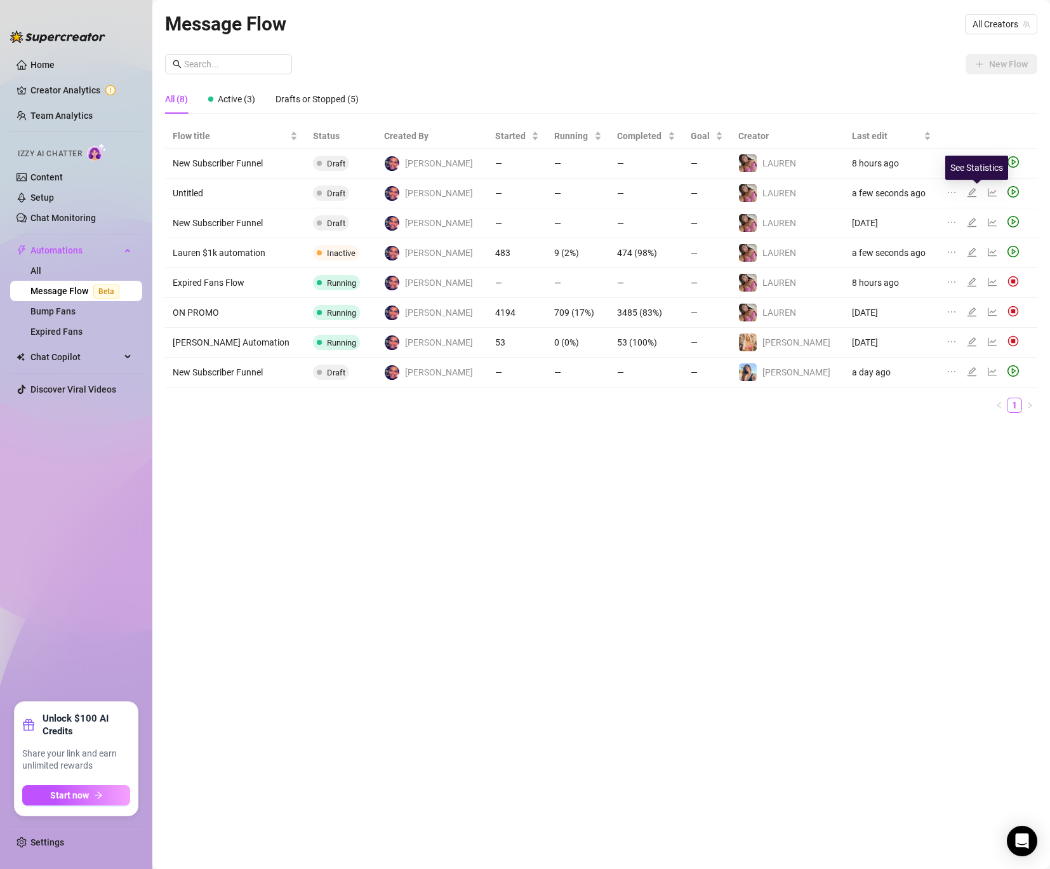
click at [988, 194] on icon "line-chart" at bounding box center [993, 192] width 10 height 10
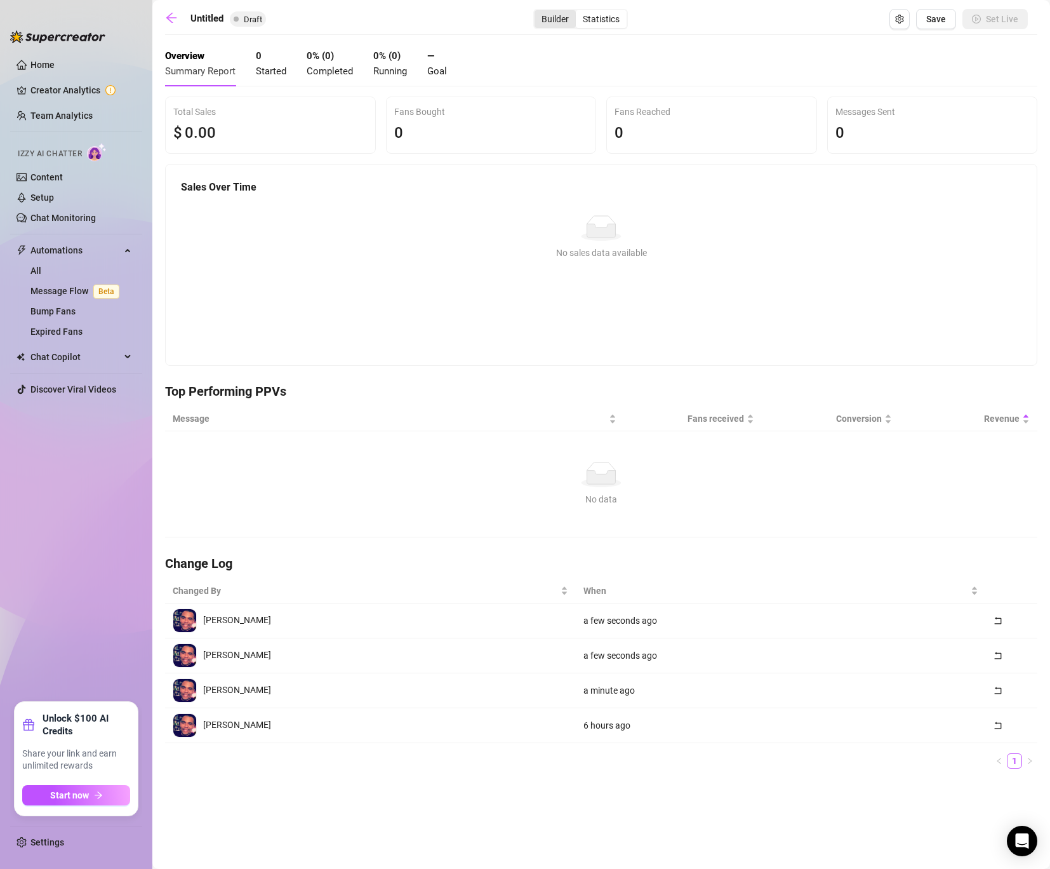
click at [552, 15] on div "Builder" at bounding box center [555, 19] width 41 height 18
click at [538, 12] on input "Builder" at bounding box center [538, 12] width 0 height 0
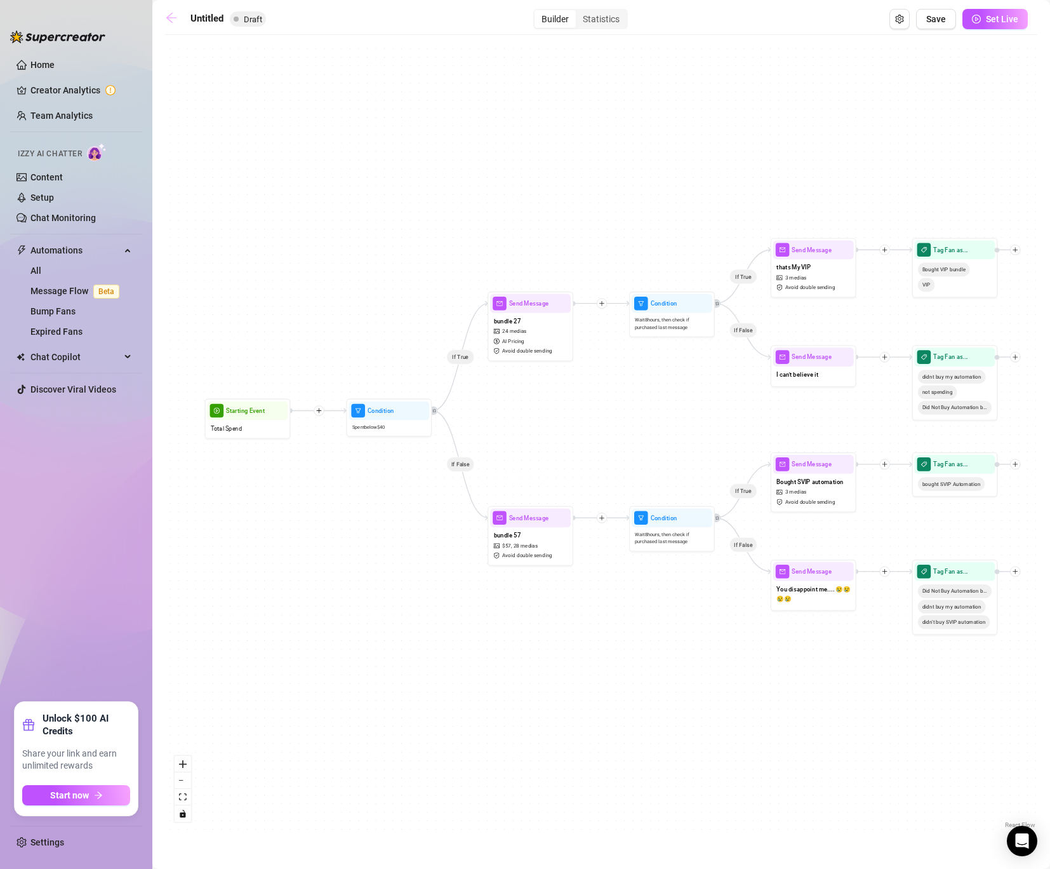
drag, startPoint x: 248, startPoint y: 13, endPoint x: 184, endPoint y: 13, distance: 64.8
click at [203, 23] on input "Untitled" at bounding box center [255, 19] width 128 height 20
drag, startPoint x: 239, startPoint y: 18, endPoint x: 153, endPoint y: 14, distance: 85.9
drag, startPoint x: 190, startPoint y: 11, endPoint x: 210, endPoint y: 13, distance: 20.4
click at [210, 13] on input "Untitled" at bounding box center [255, 19] width 128 height 20
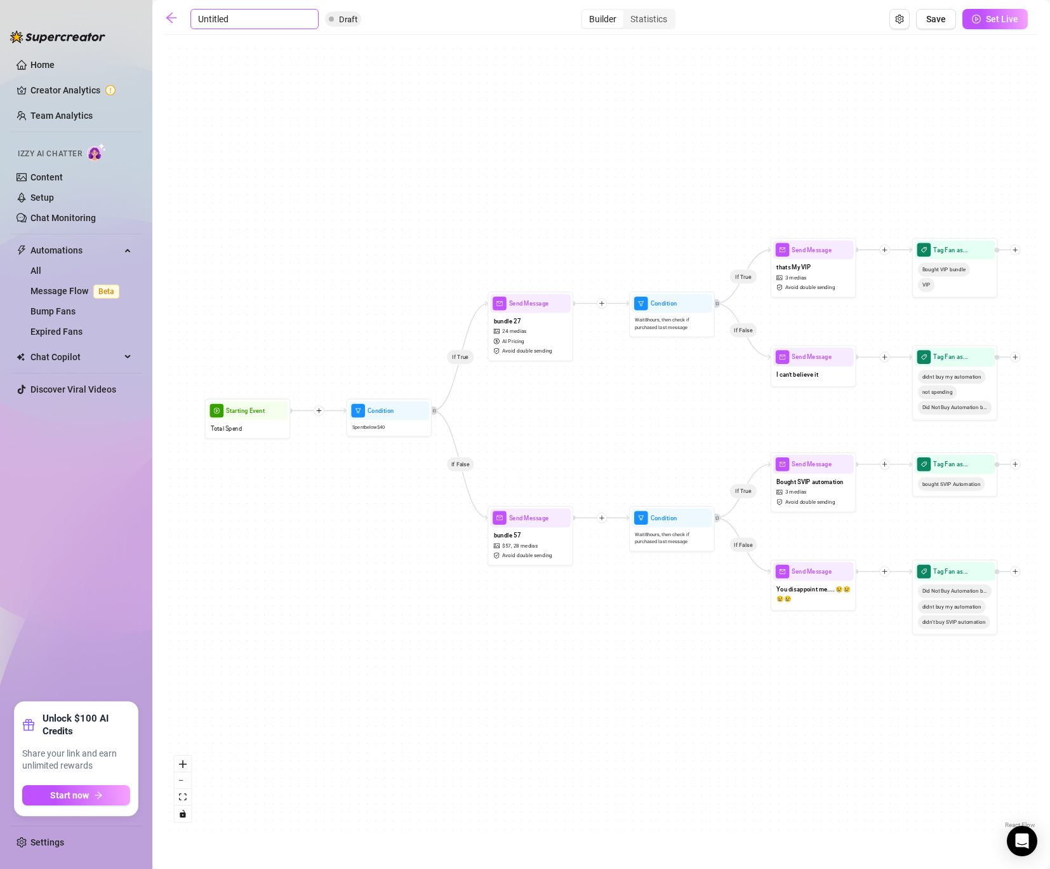
click at [210, 13] on input "Untitled" at bounding box center [255, 19] width 128 height 20
click at [982, 13] on button "Set Live" at bounding box center [995, 19] width 65 height 20
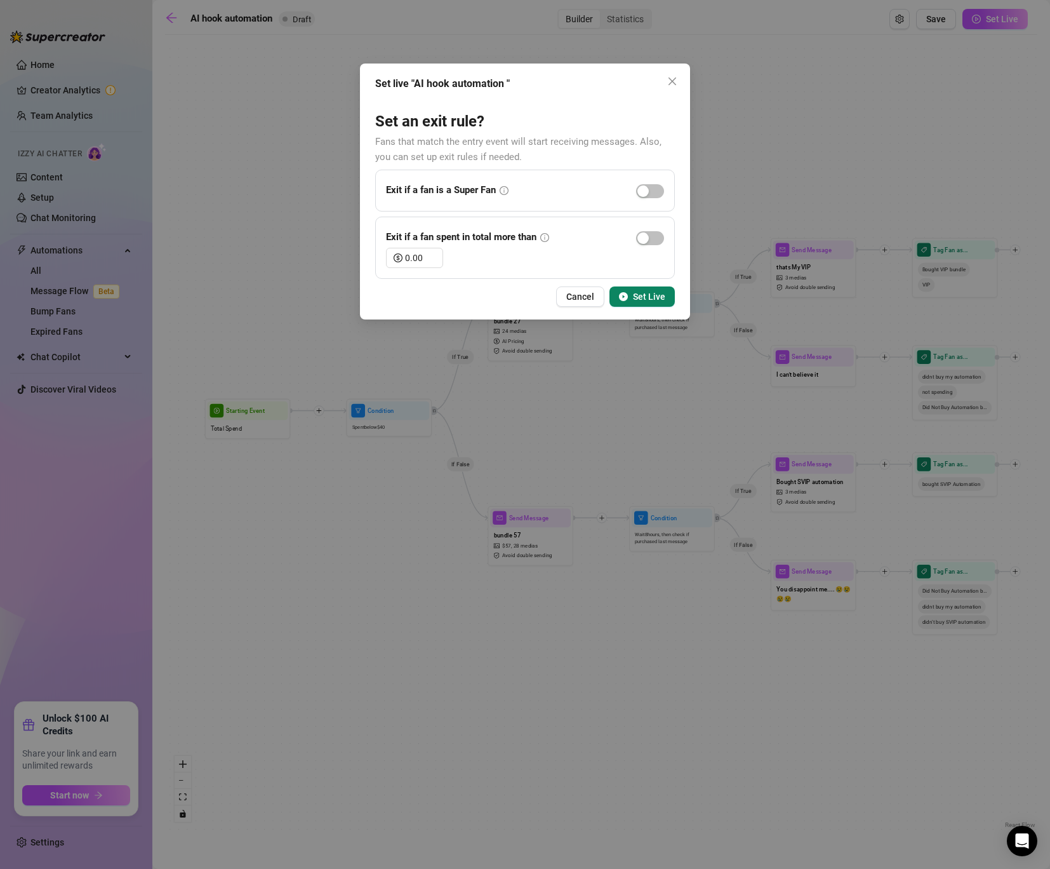
click at [655, 298] on span "Set Live" at bounding box center [649, 297] width 32 height 10
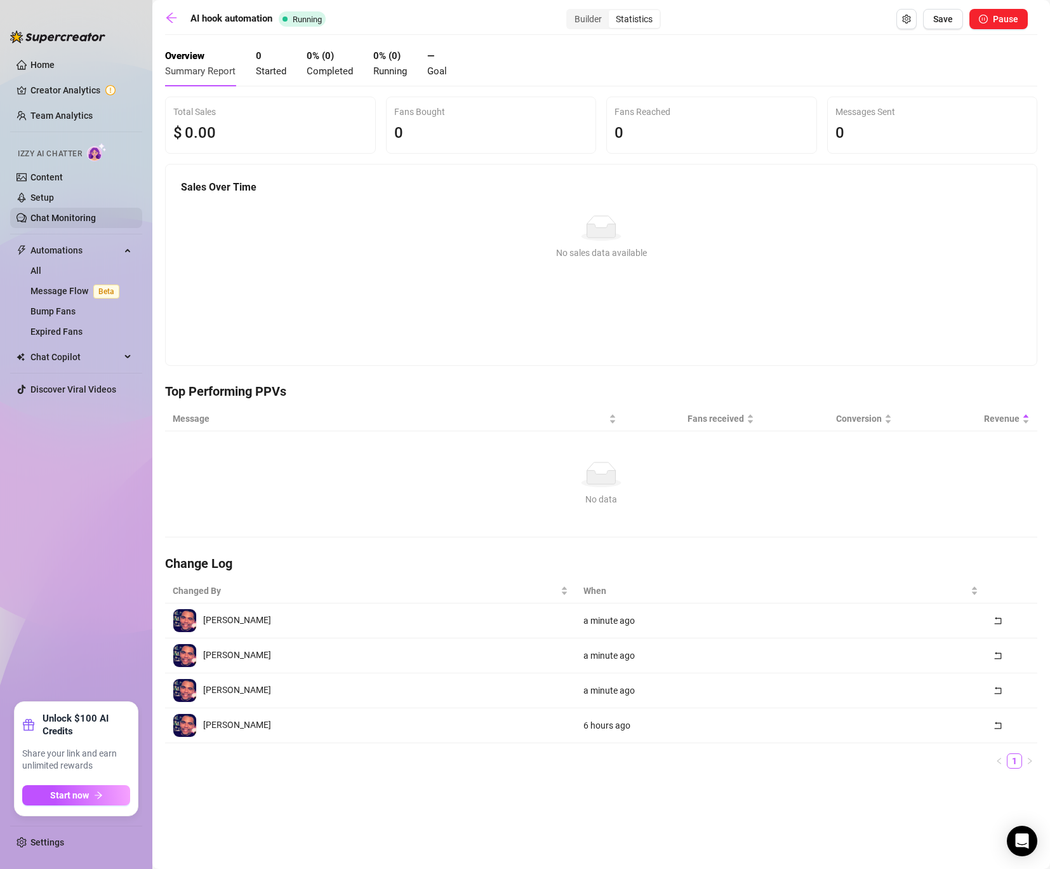
click at [55, 215] on link "Chat Monitoring" at bounding box center [62, 218] width 65 height 10
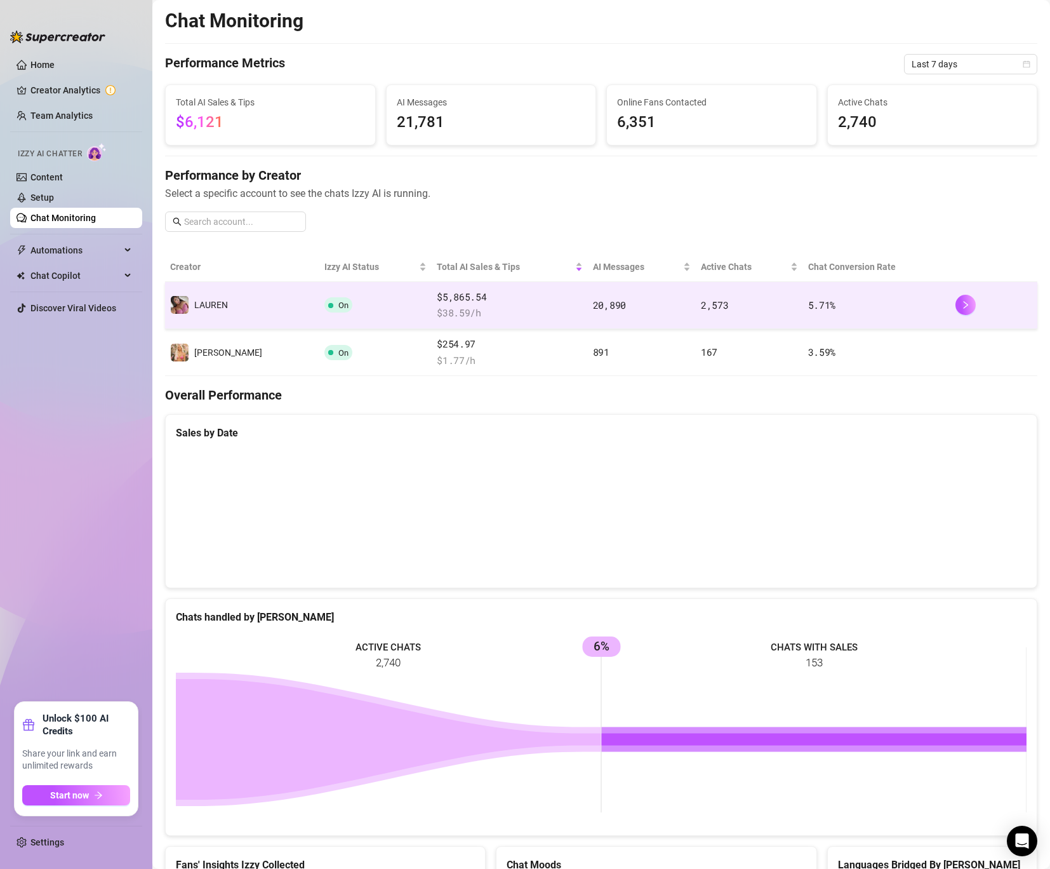
click at [247, 292] on td "️‍LAUREN" at bounding box center [242, 305] width 154 height 47
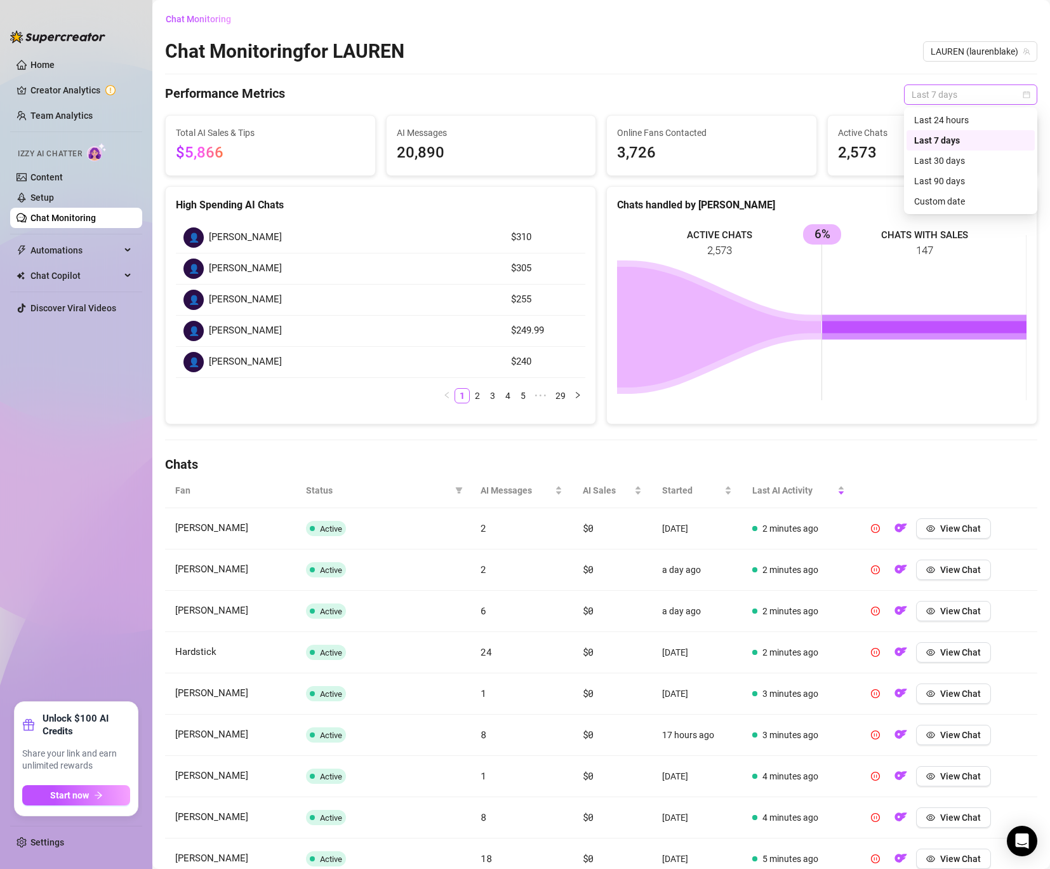
click at [948, 100] on span "Last 7 days" at bounding box center [971, 94] width 118 height 19
click at [950, 157] on div "Last 30 days" at bounding box center [971, 161] width 113 height 14
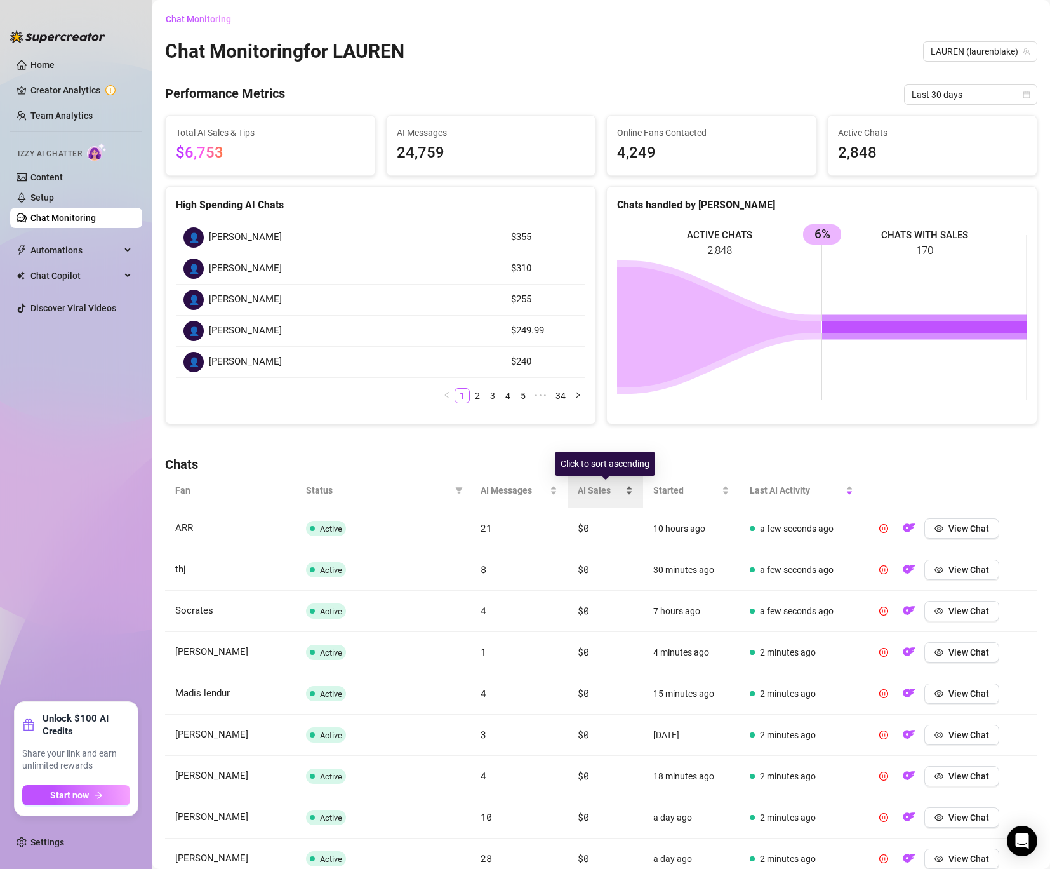
click at [582, 489] on span "AI Sales" at bounding box center [600, 490] width 45 height 14
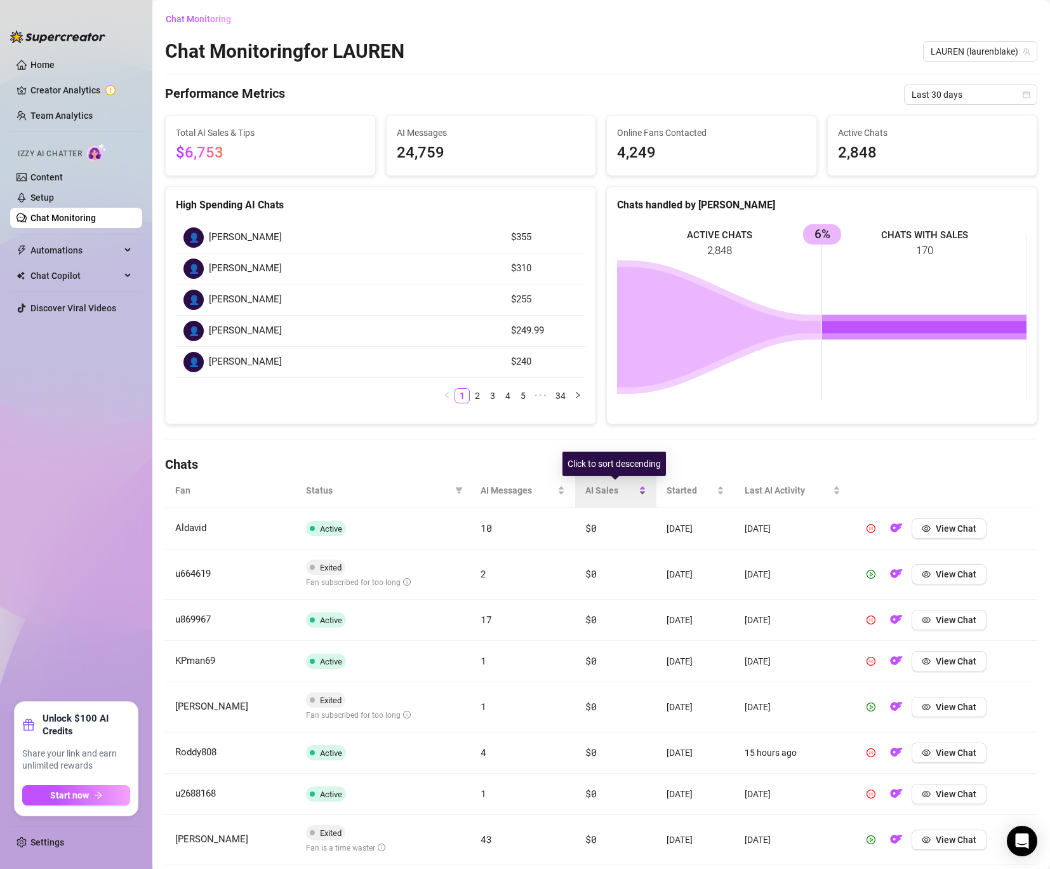
click at [586, 488] on div "AI Sales" at bounding box center [616, 490] width 61 height 14
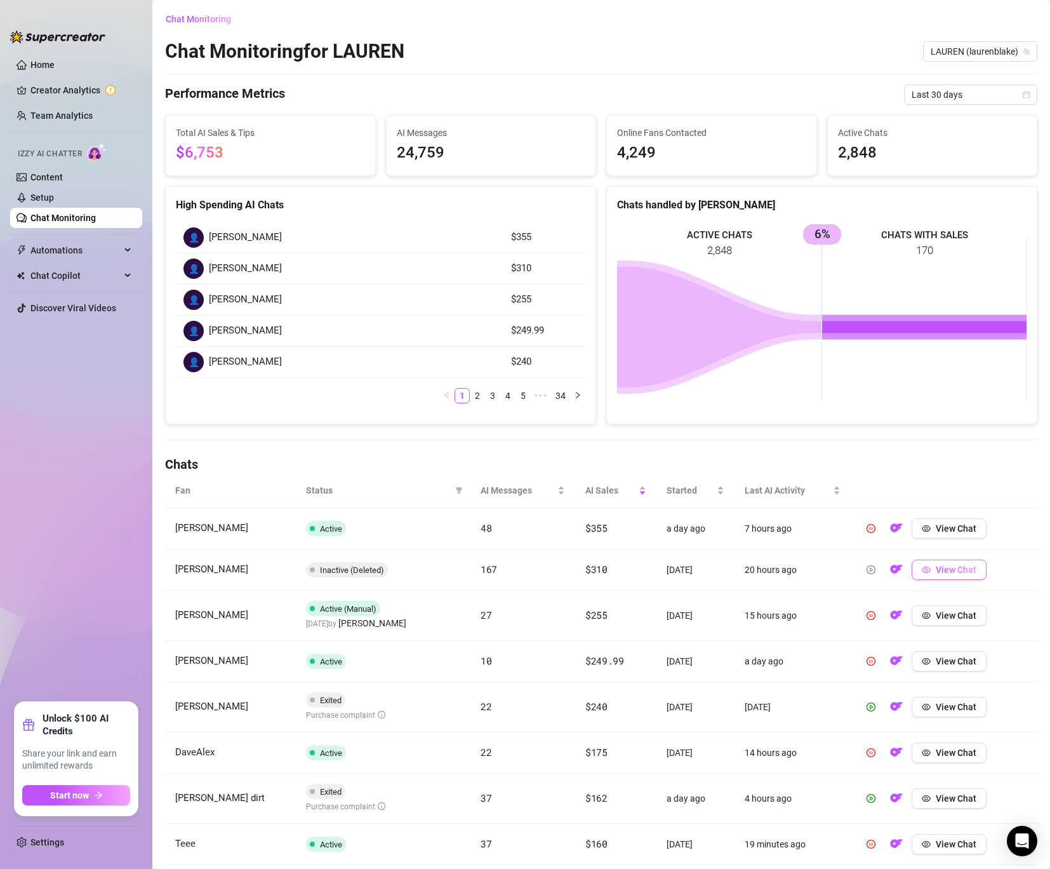
click at [928, 573] on icon "eye" at bounding box center [926, 569] width 9 height 9
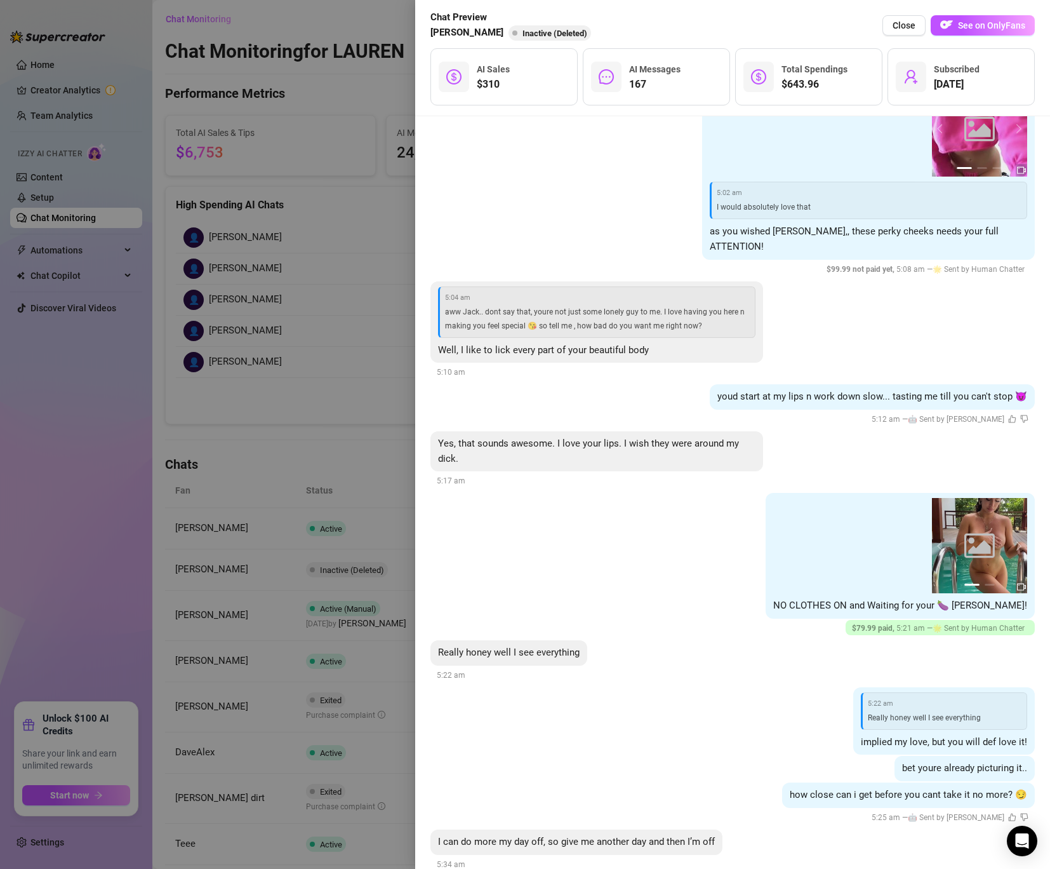
scroll to position [4644, 0]
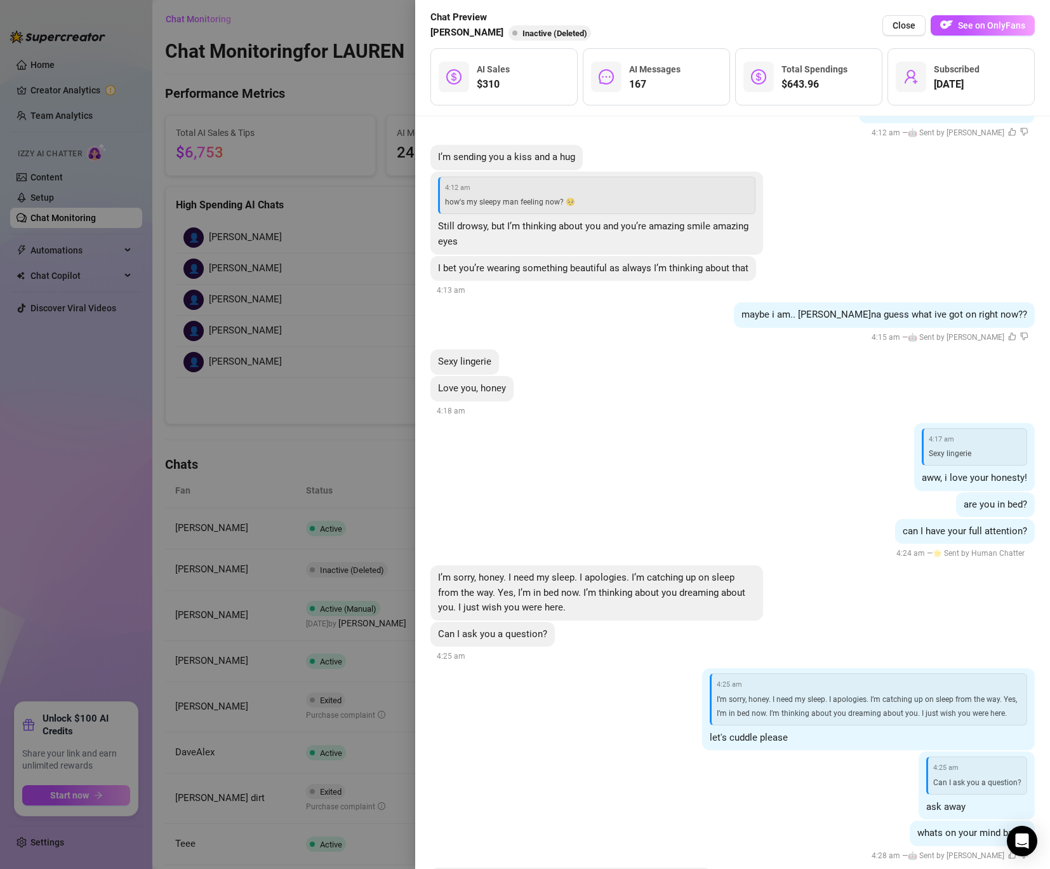
drag, startPoint x: 745, startPoint y: 523, endPoint x: 748, endPoint y: 39, distance: 484.0
click at [745, 74] on div "Chat Preview [PERSON_NAME] Inactive (Deleted) Close See on OnlyFans $310 AI Sal…" at bounding box center [732, 434] width 635 height 869
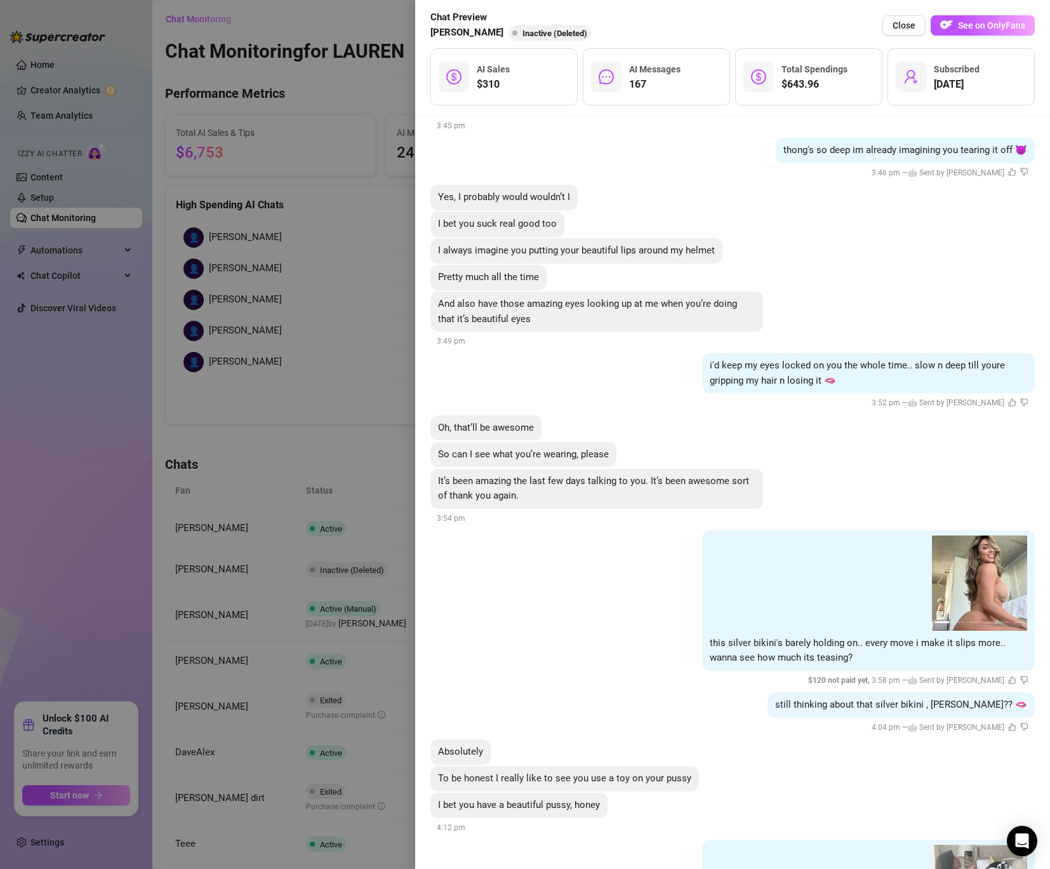
scroll to position [29813, 0]
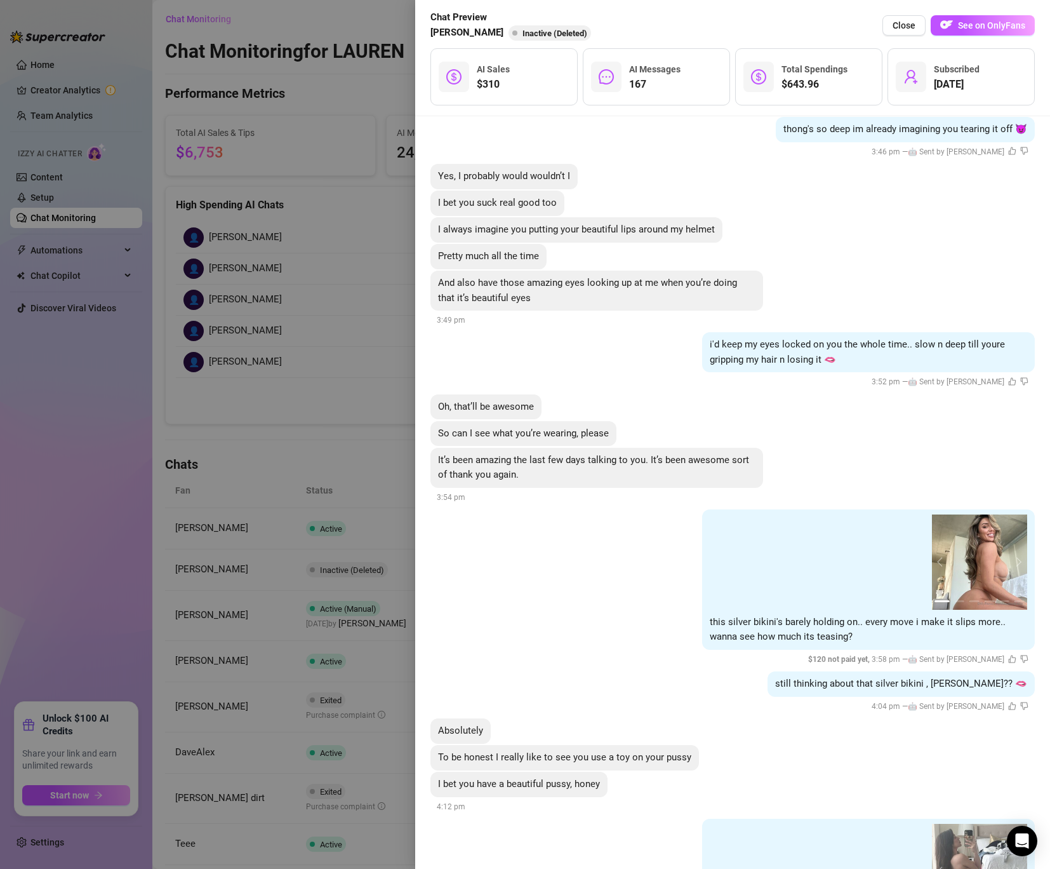
click at [419, 351] on div "[DATE] 00:05 00:15 02:31 00:05 00:15 02:31 1 2 3 4 5 6 7 8 Hi i’m [PERSON_NAME]…" at bounding box center [732, 492] width 635 height 753
click at [384, 359] on div at bounding box center [525, 434] width 1050 height 869
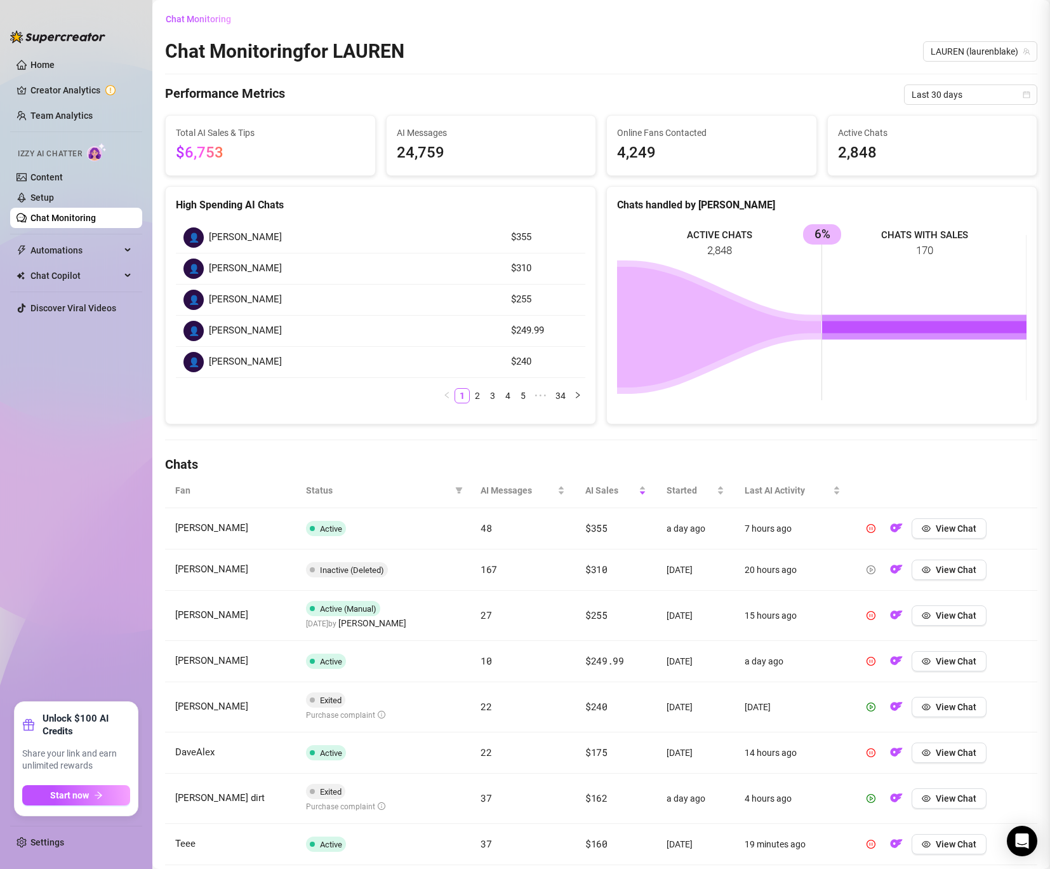
scroll to position [0, 0]
click at [968, 794] on span "View Chat" at bounding box center [956, 798] width 41 height 10
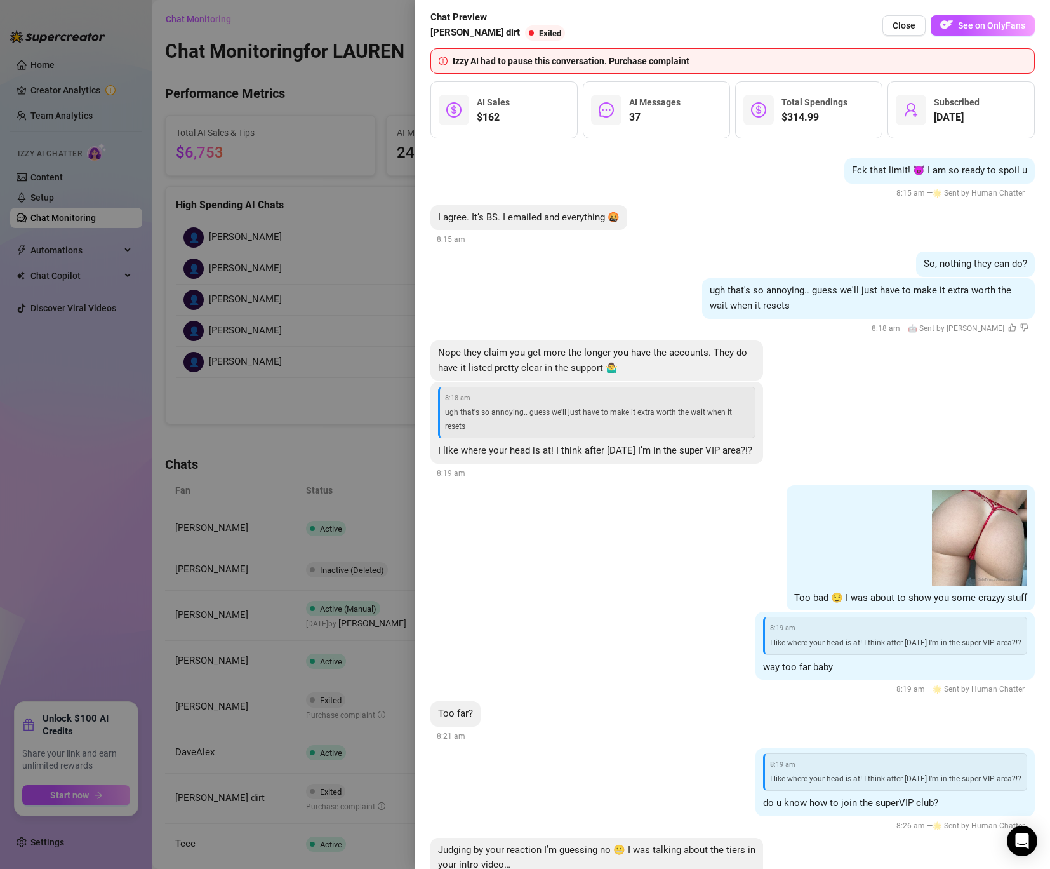
scroll to position [6668, 0]
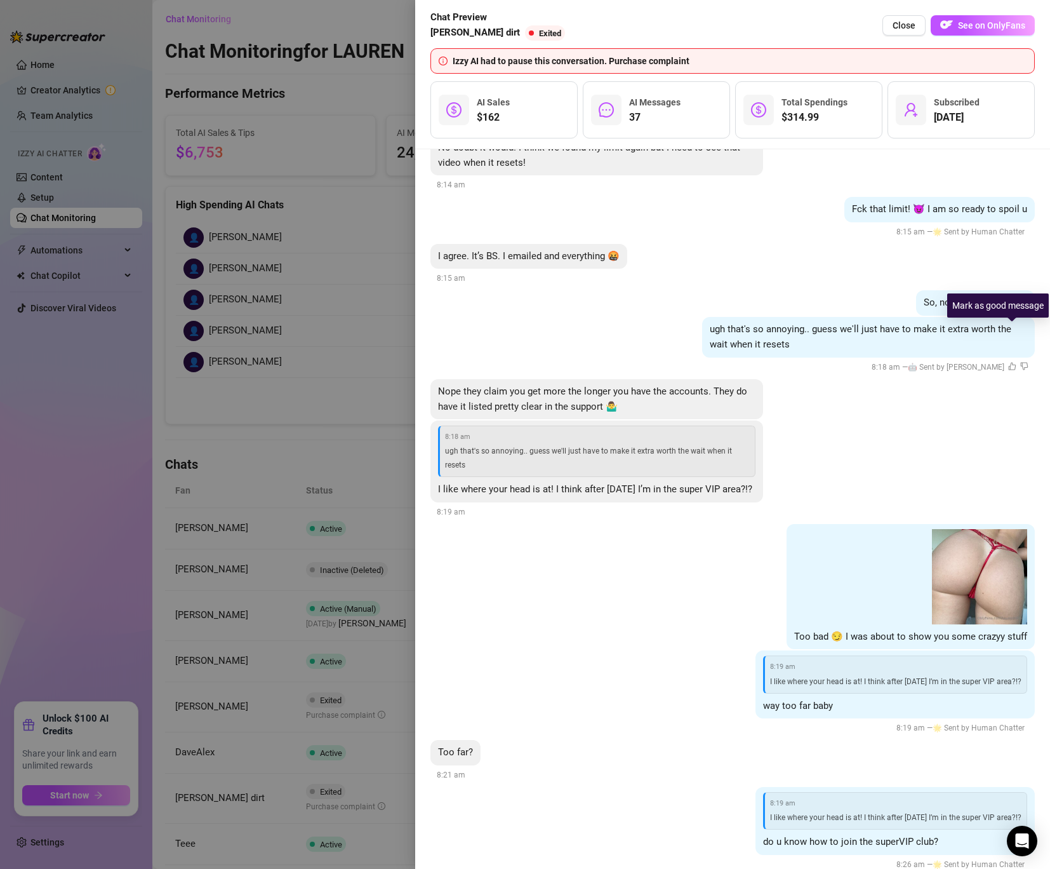
click at [1015, 363] on icon "like" at bounding box center [1013, 367] width 8 height 8
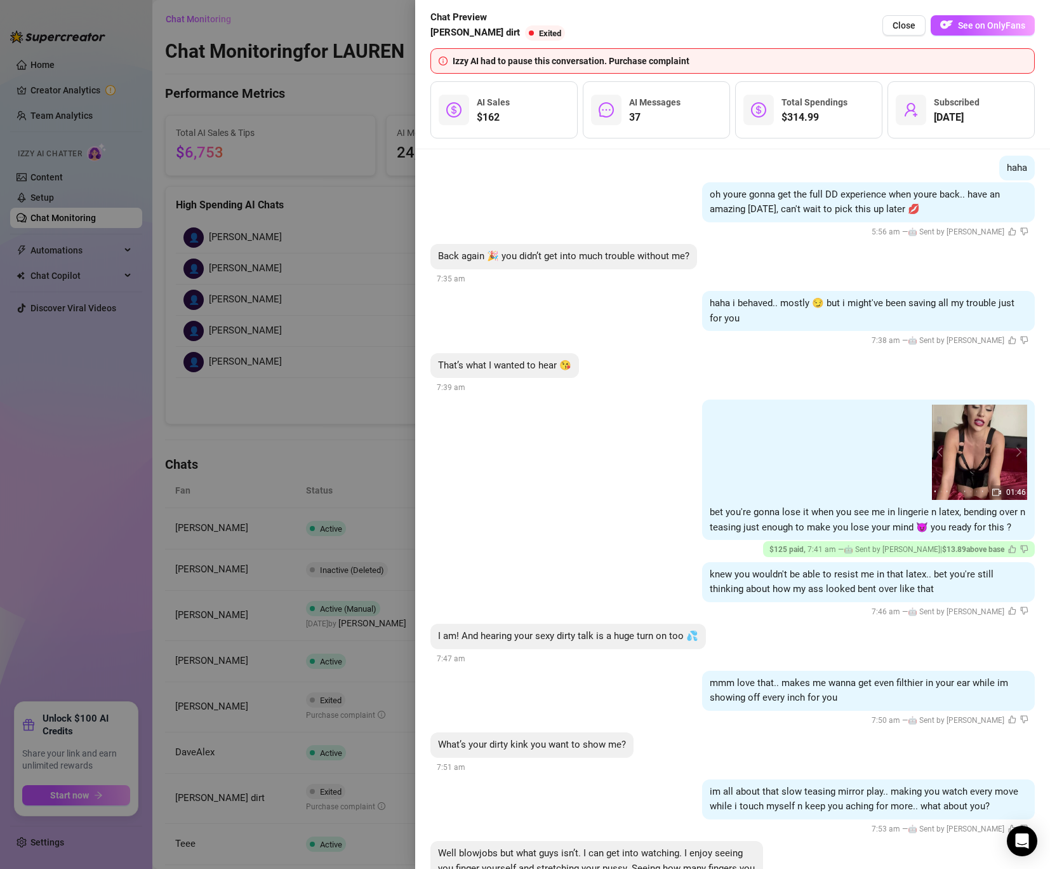
scroll to position [4831, 0]
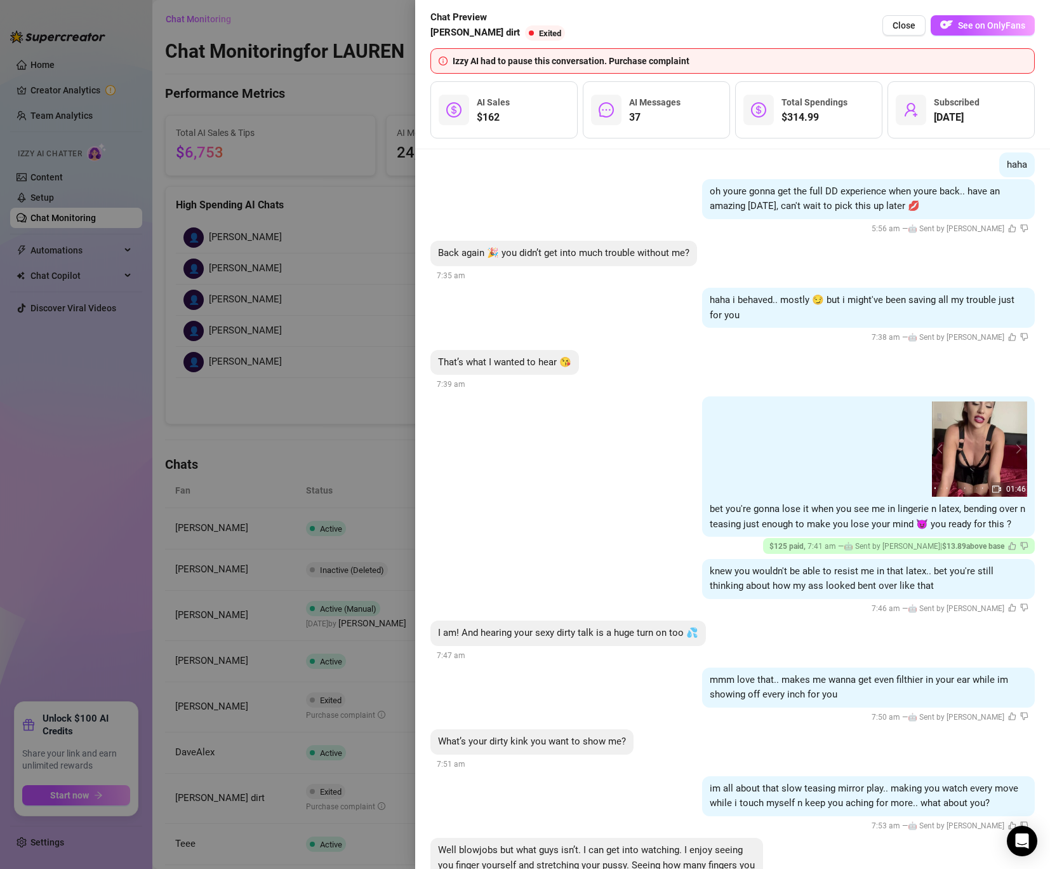
click at [352, 328] on div at bounding box center [525, 434] width 1050 height 869
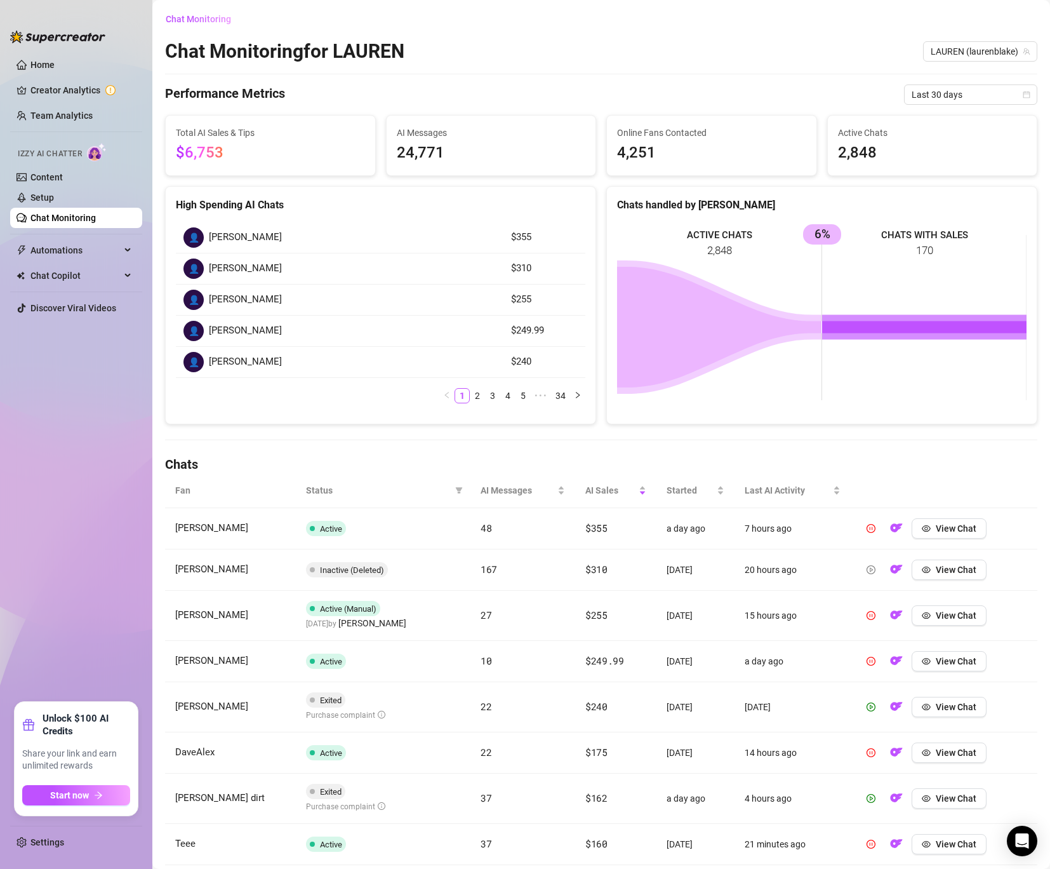
scroll to position [166, 0]
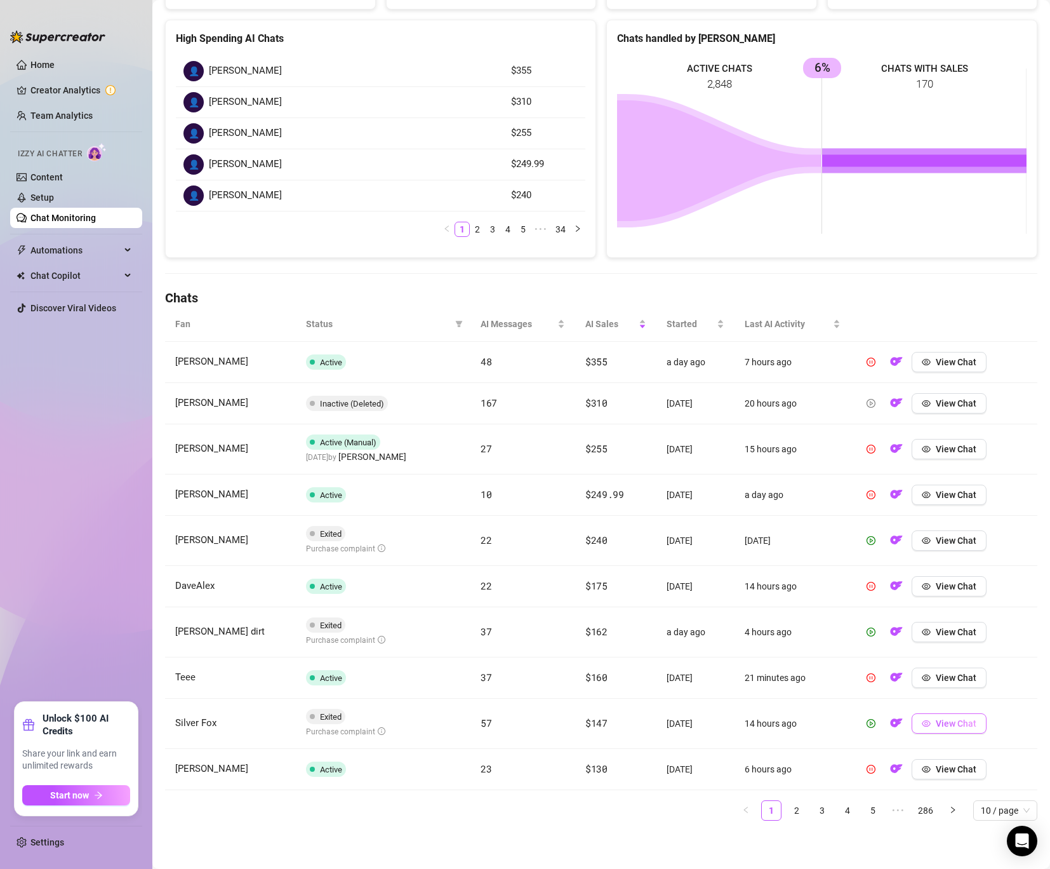
click at [948, 730] on button "View Chat" at bounding box center [949, 723] width 75 height 20
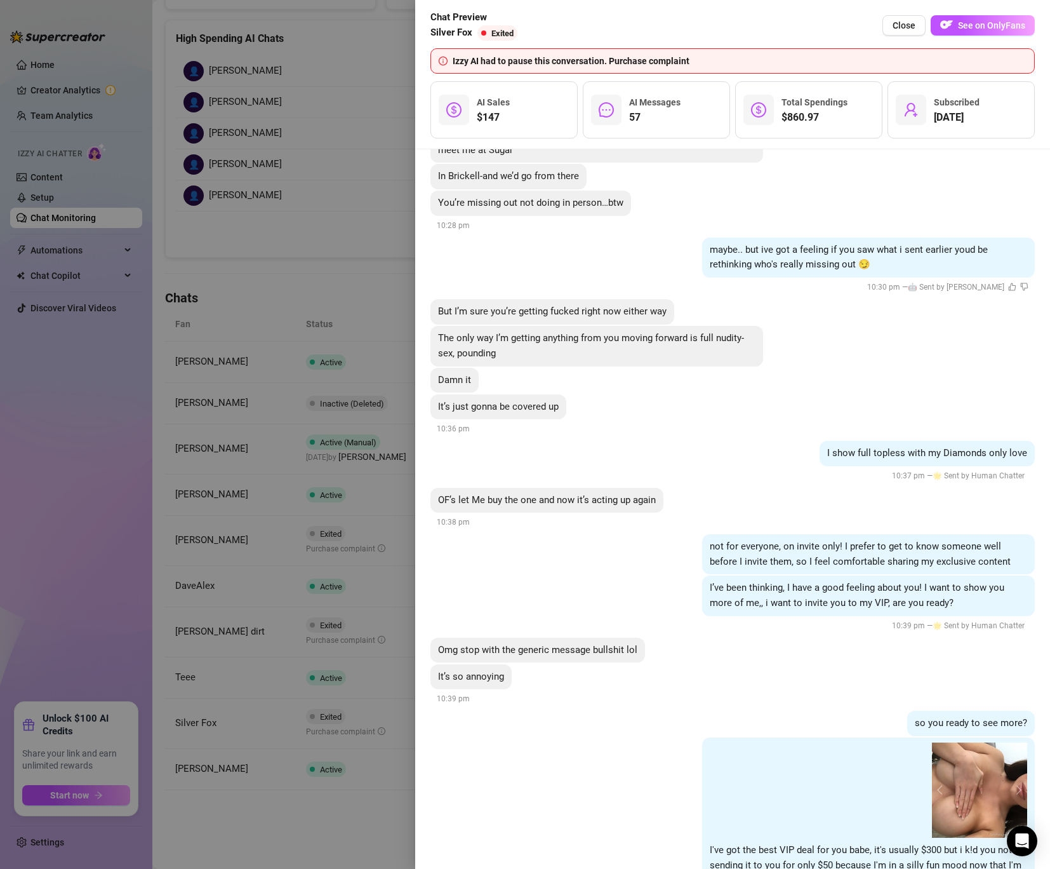
scroll to position [10565, 0]
click at [322, 605] on div at bounding box center [525, 434] width 1050 height 869
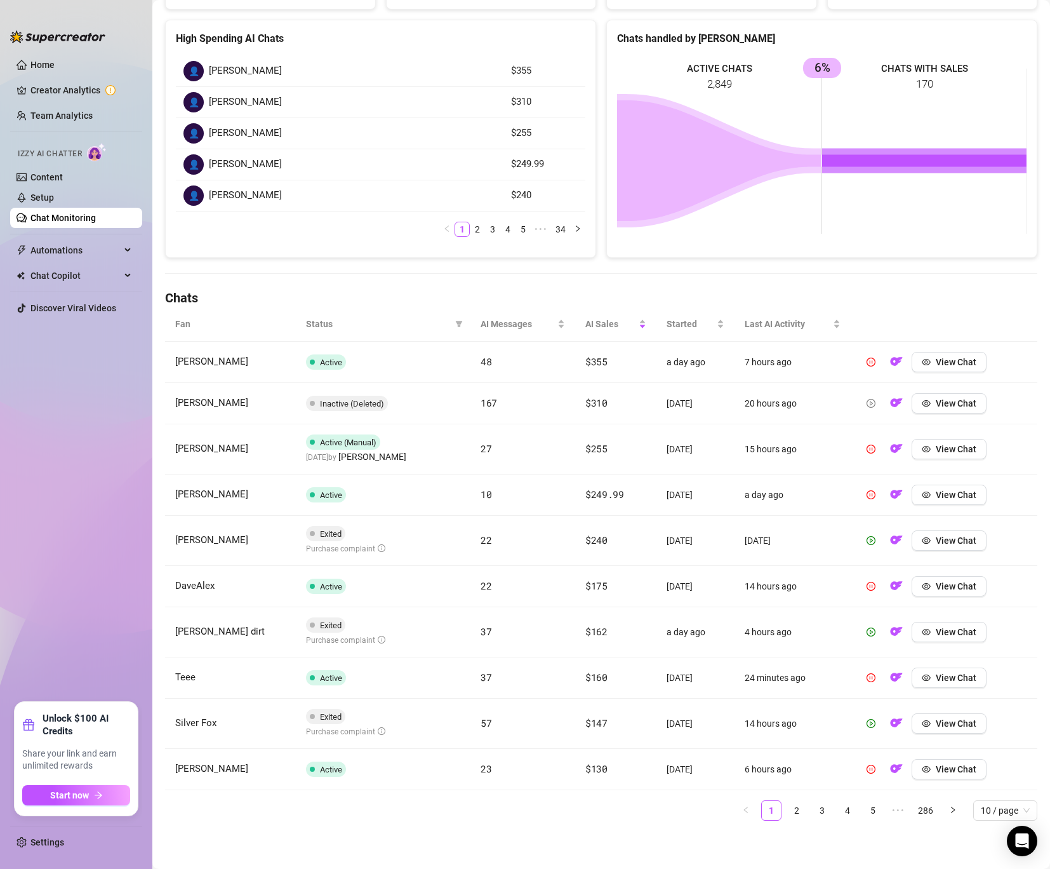
scroll to position [0, 0]
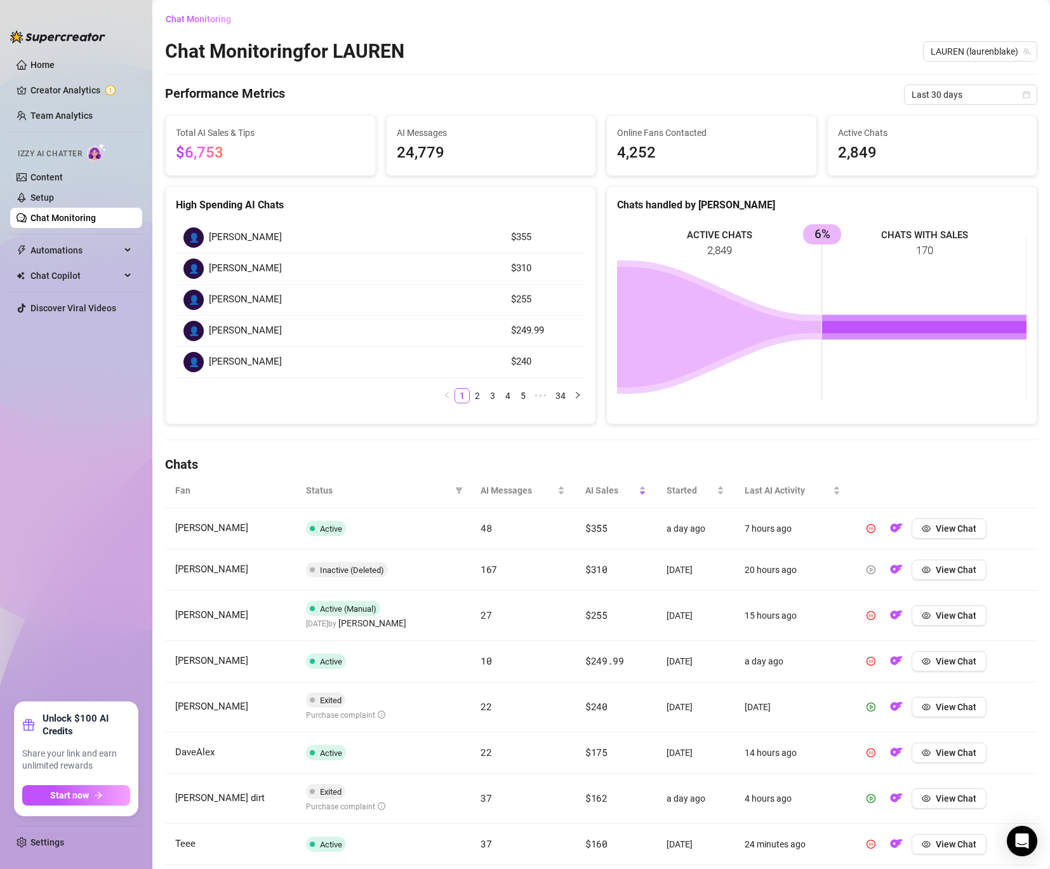
click at [96, 213] on link "Chat Monitoring" at bounding box center [62, 218] width 65 height 10
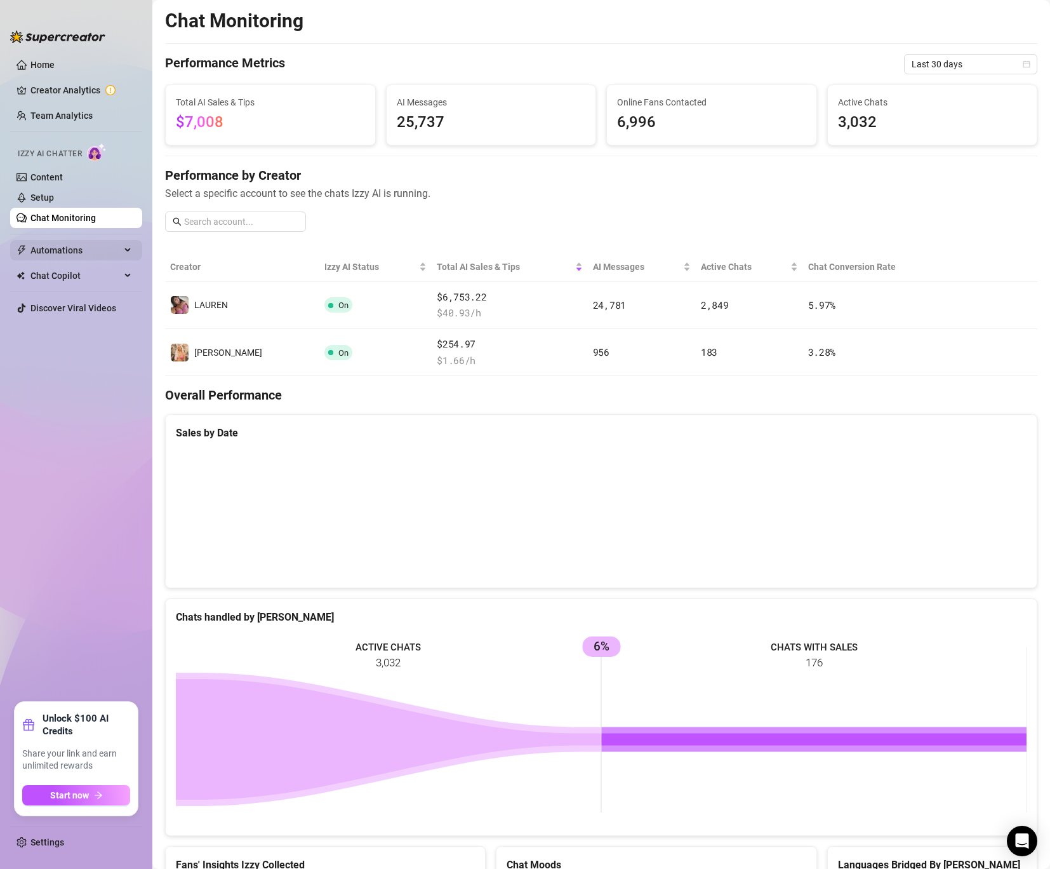
click at [81, 250] on span "Automations" at bounding box center [75, 250] width 90 height 20
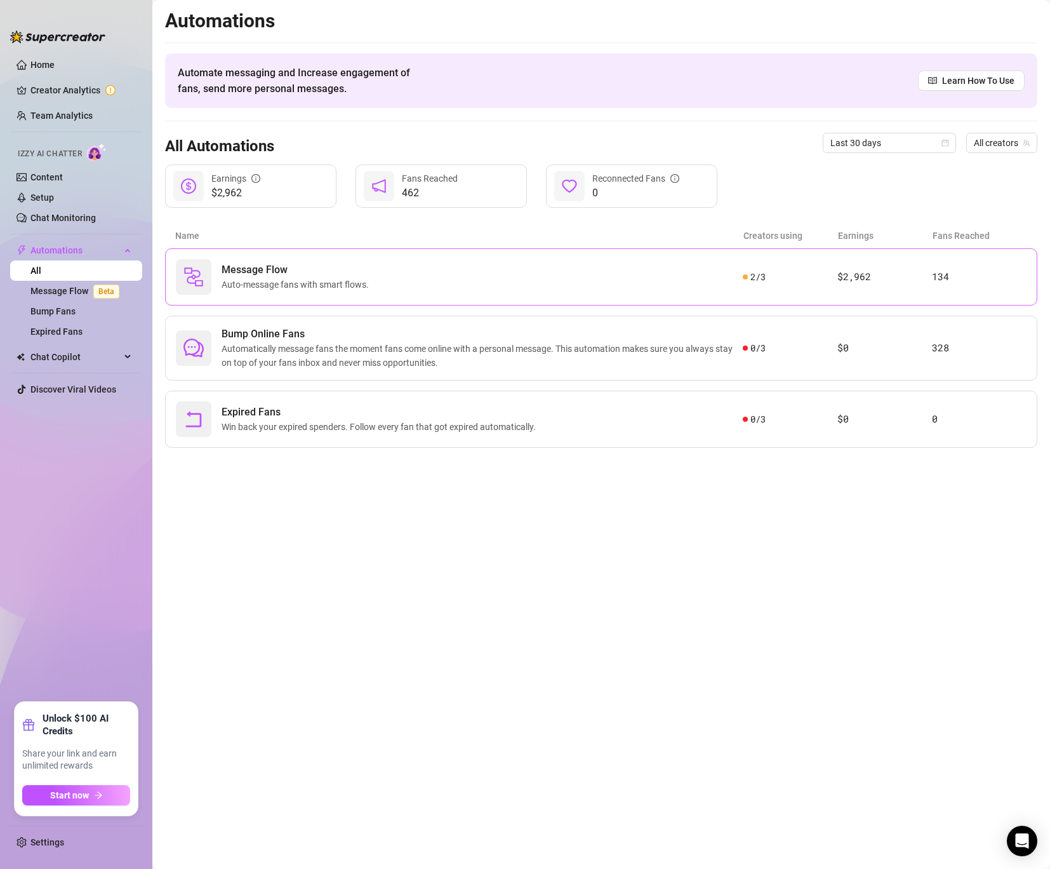
click at [273, 292] on div "Message Flow Auto-message fans with smart flows." at bounding box center [459, 277] width 567 height 36
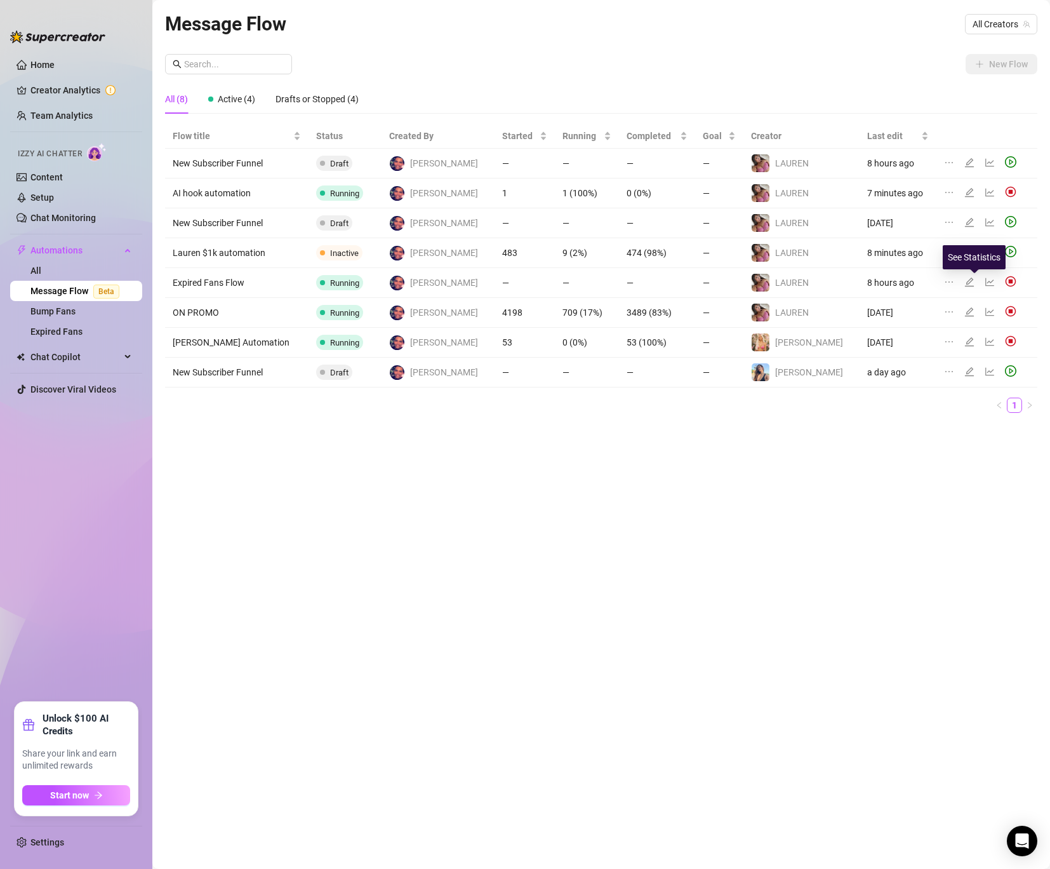
click at [985, 281] on icon "line-chart" at bounding box center [990, 282] width 10 height 10
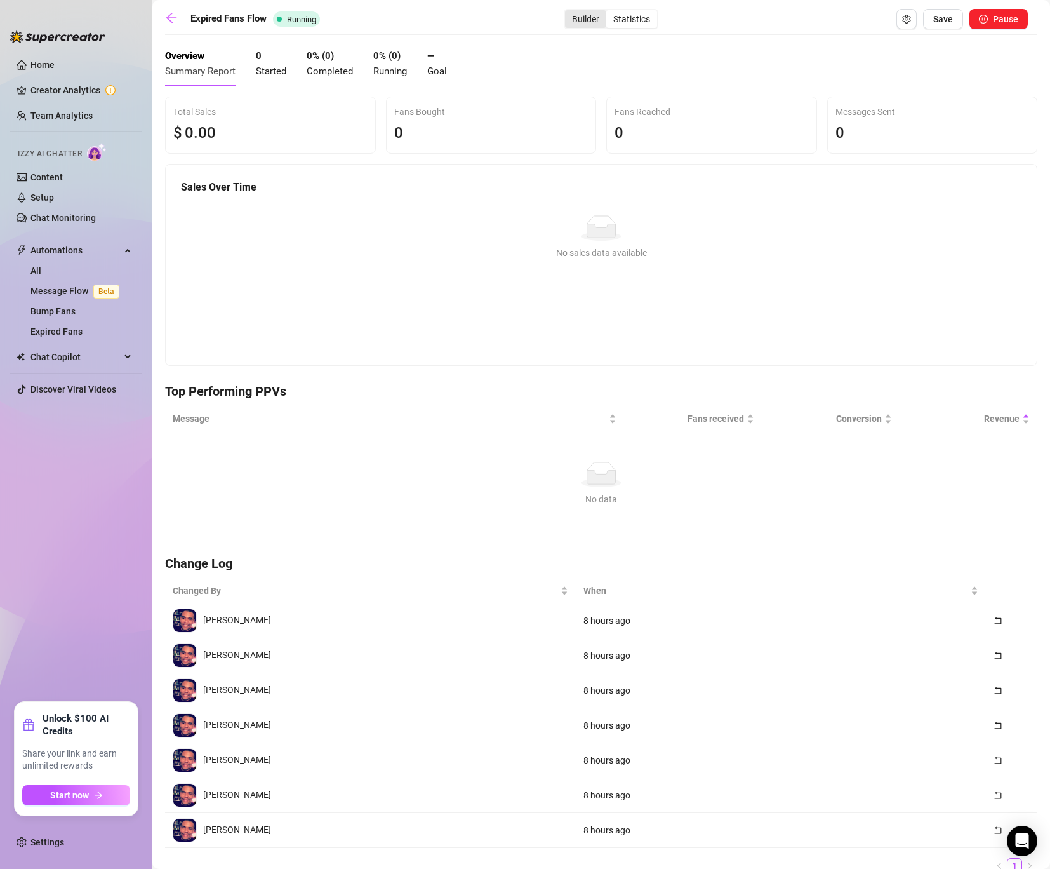
click at [582, 24] on div "Builder" at bounding box center [585, 19] width 41 height 18
click at [568, 12] on input "Builder" at bounding box center [568, 12] width 0 height 0
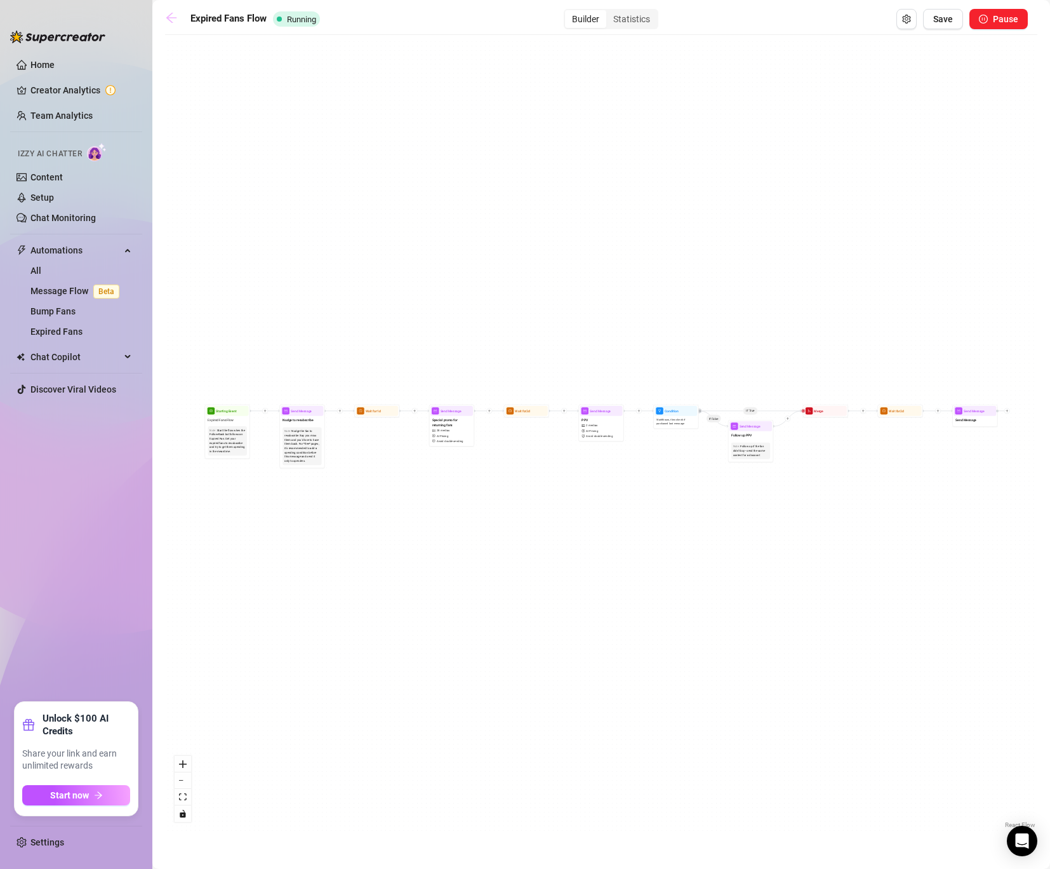
click at [170, 18] on icon "arrow-left" at bounding box center [171, 17] width 13 height 13
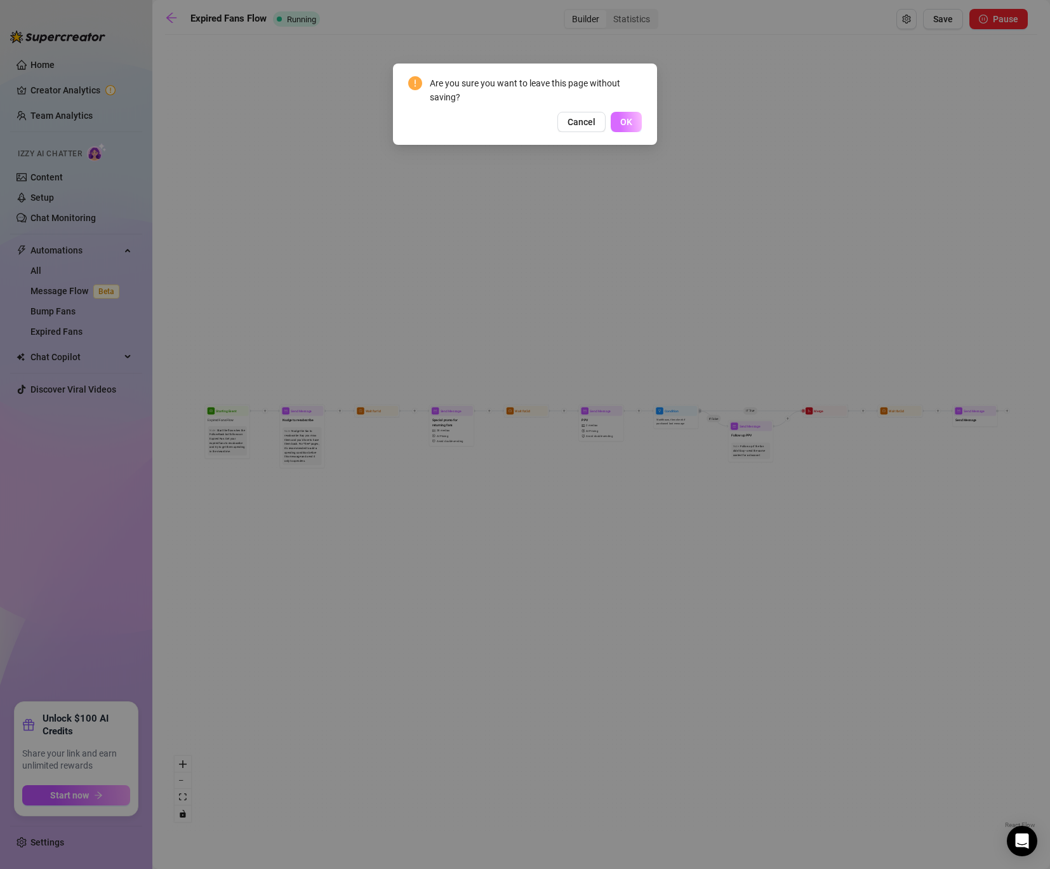
click at [629, 113] on button "OK" at bounding box center [626, 122] width 31 height 20
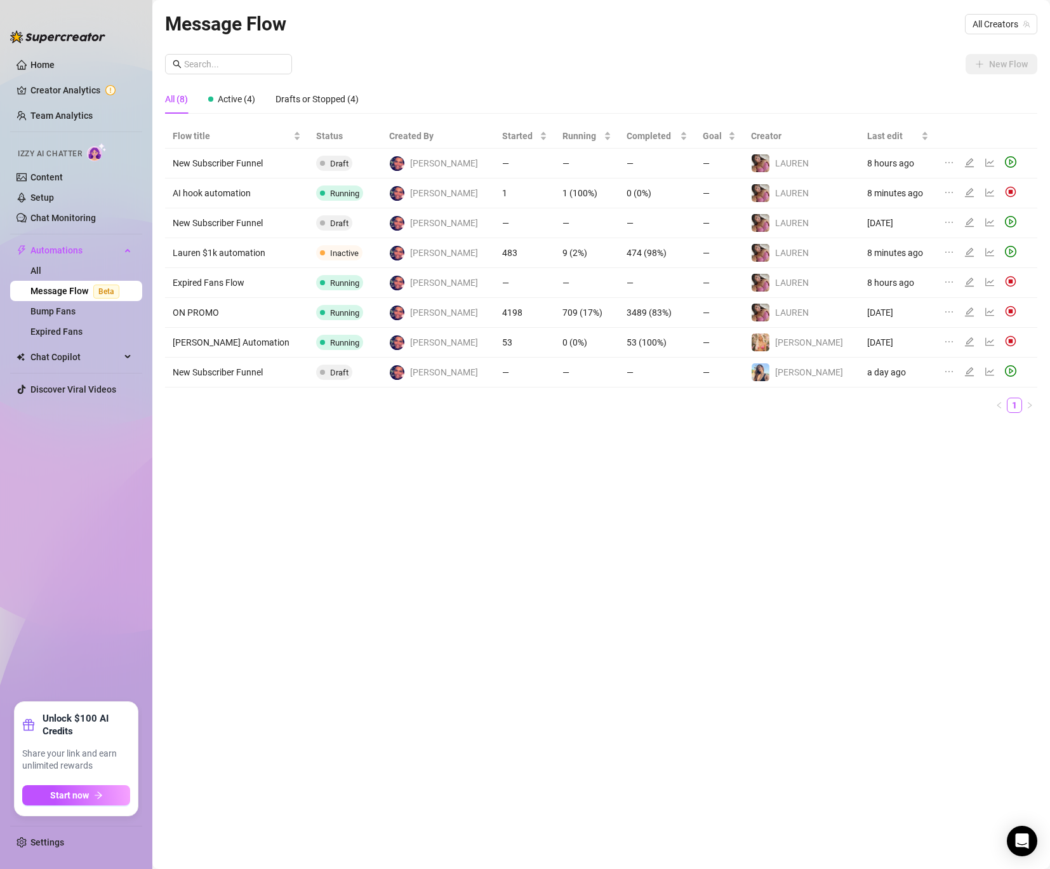
click at [985, 311] on icon "line-chart" at bounding box center [990, 312] width 10 height 10
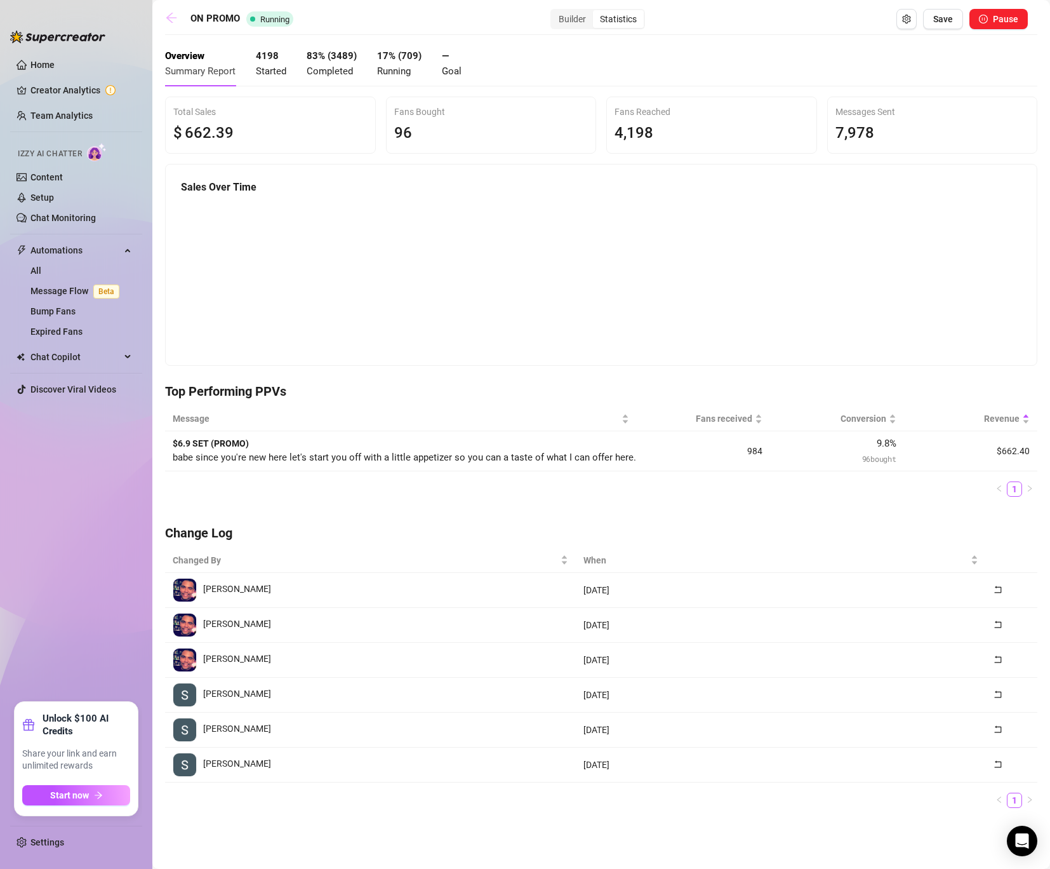
click at [171, 25] on link at bounding box center [174, 18] width 19 height 15
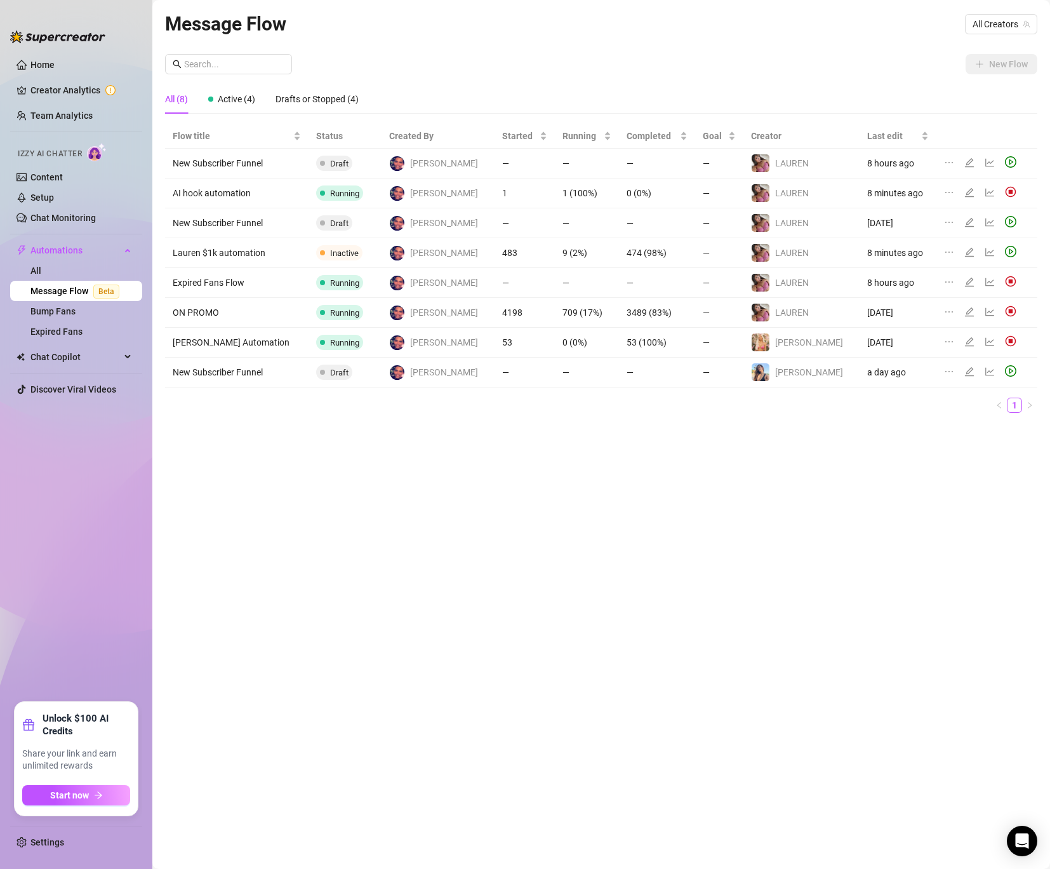
click at [985, 253] on icon "line-chart" at bounding box center [990, 252] width 10 height 10
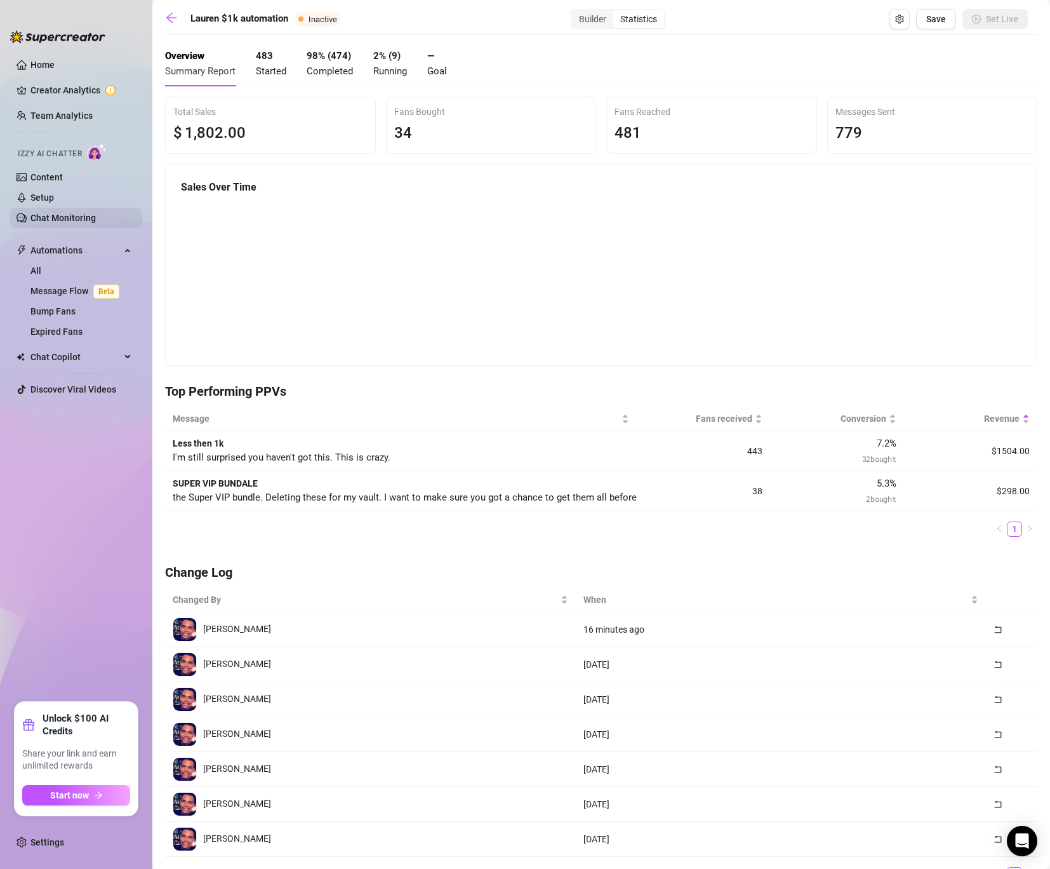
click at [58, 217] on link "Chat Monitoring" at bounding box center [62, 218] width 65 height 10
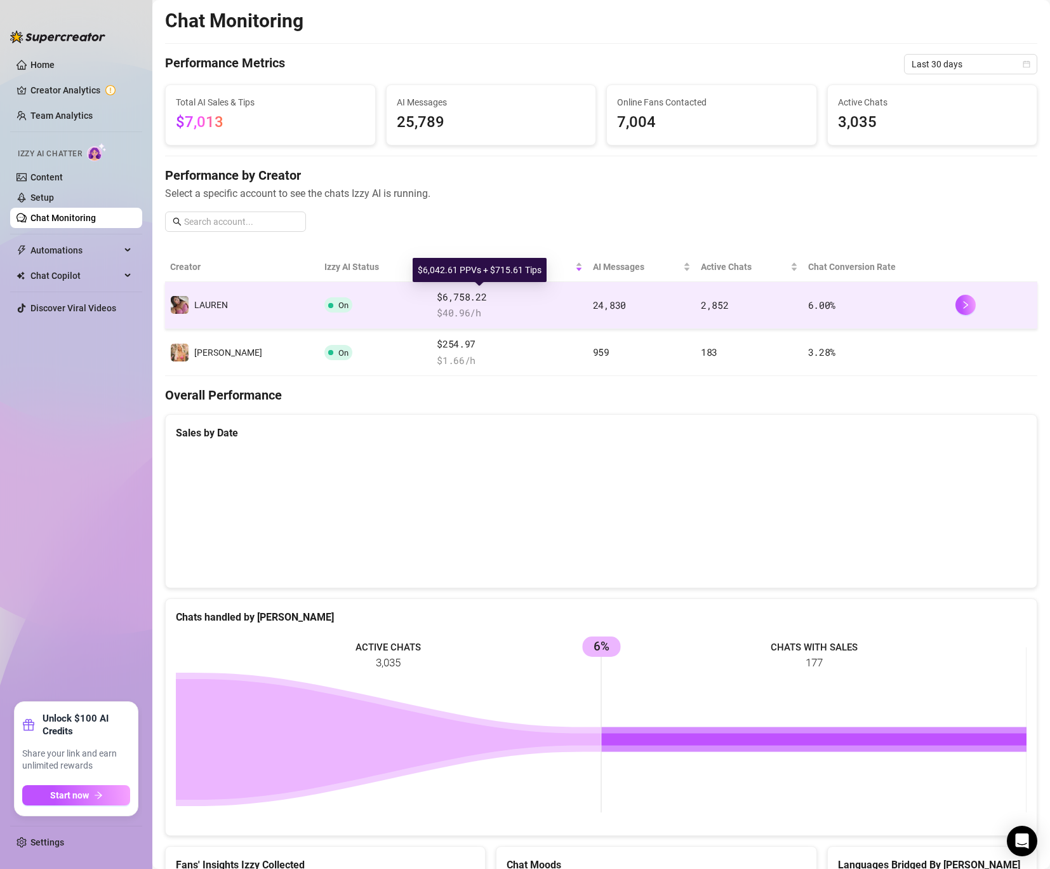
click at [508, 292] on span "$6,758.22" at bounding box center [510, 297] width 146 height 15
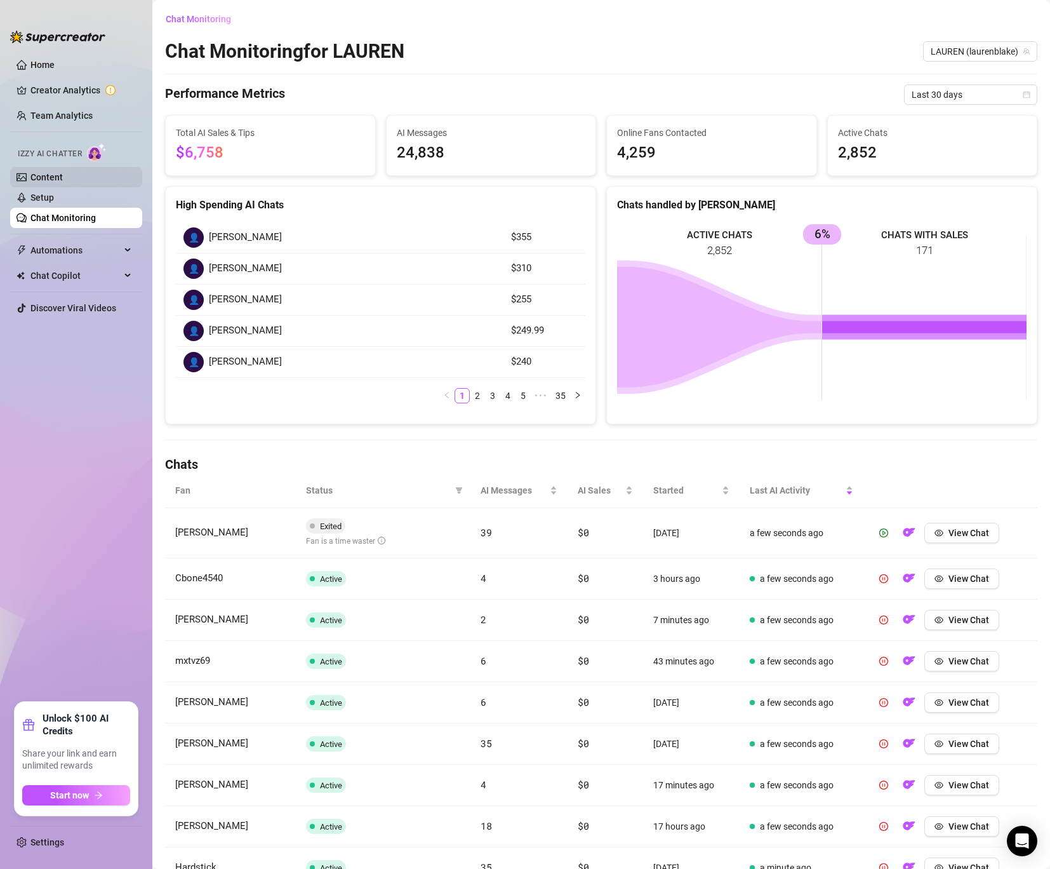
click at [57, 182] on link "Content" at bounding box center [46, 177] width 32 height 10
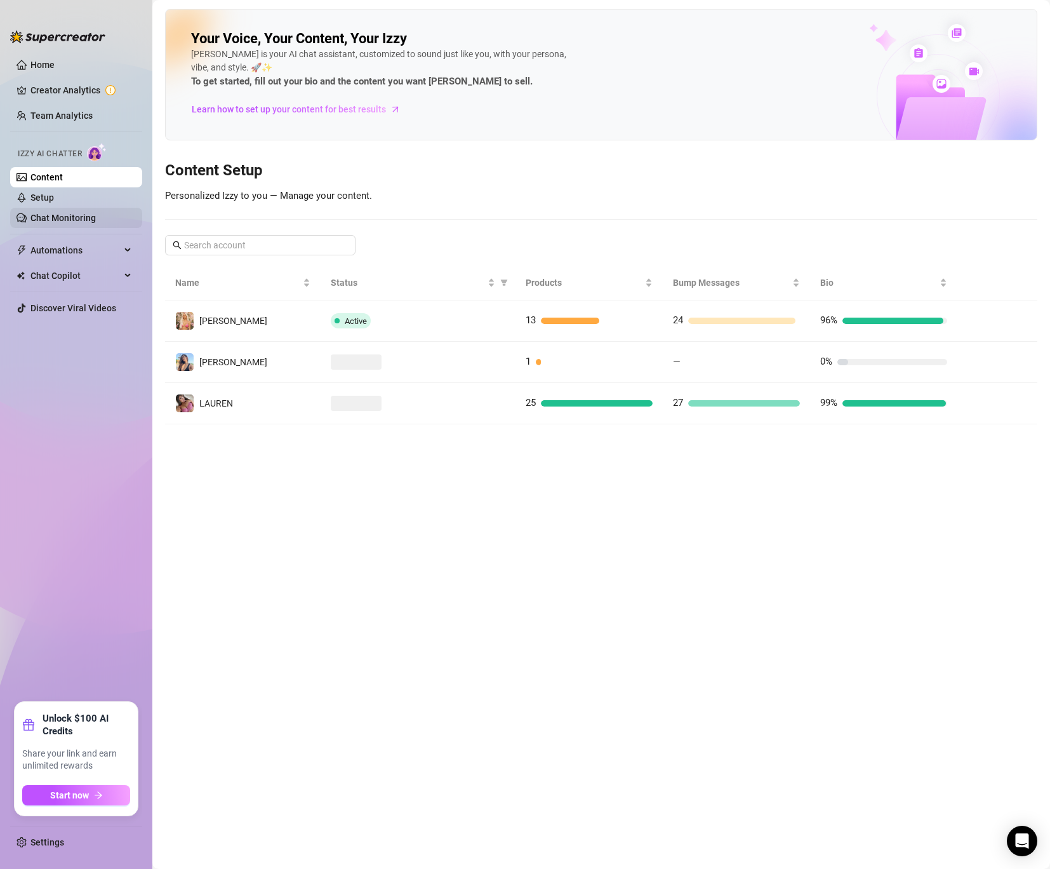
click at [51, 213] on link "Chat Monitoring" at bounding box center [62, 218] width 65 height 10
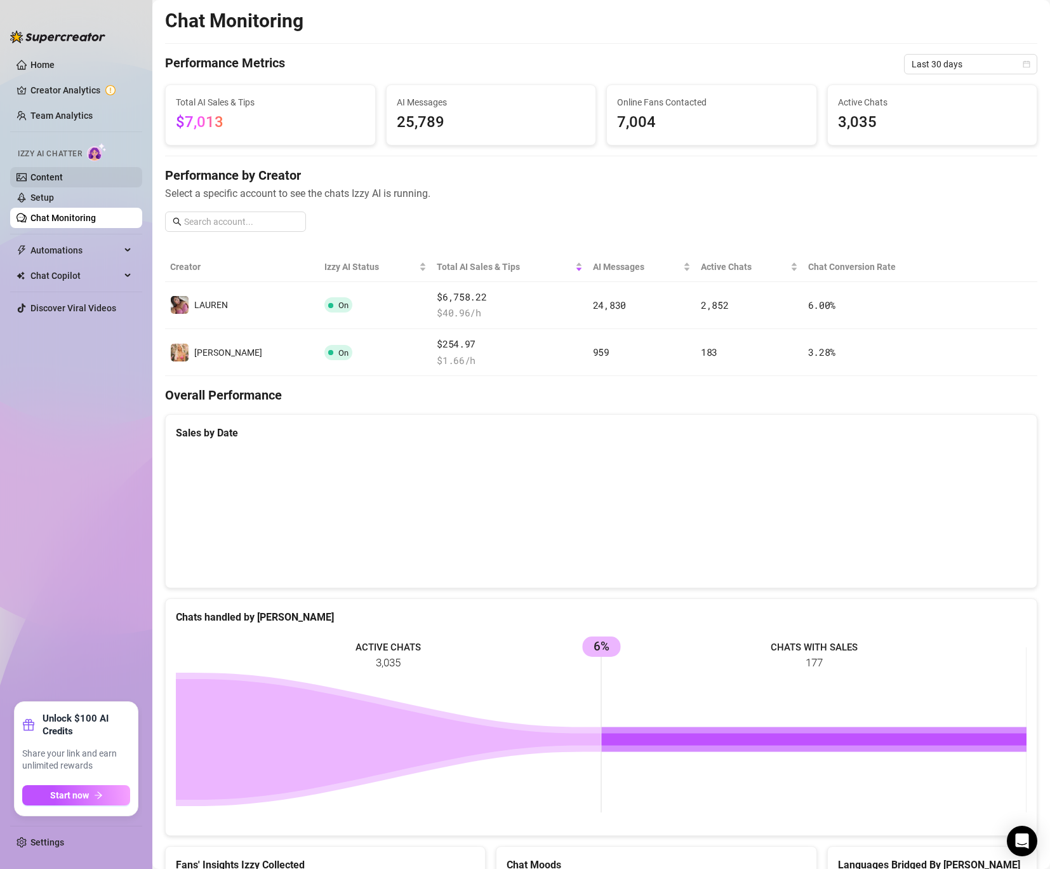
click at [63, 175] on link "Content" at bounding box center [46, 177] width 32 height 10
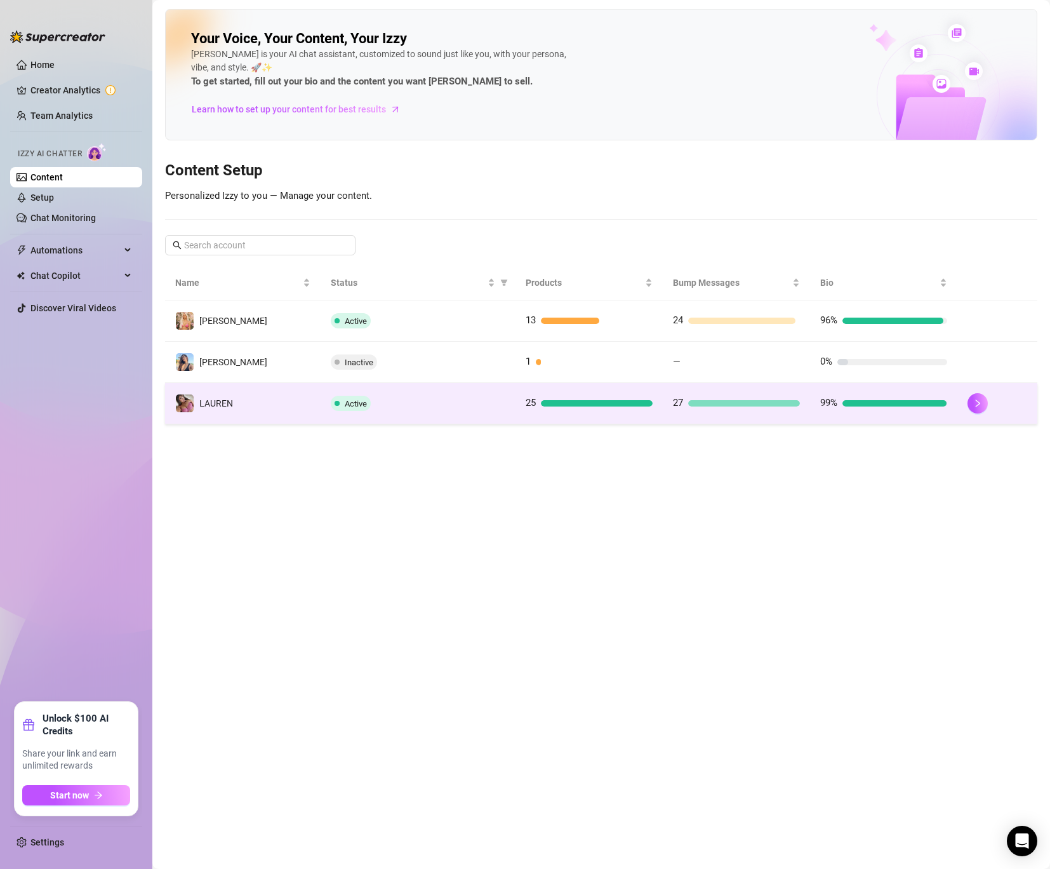
click at [236, 396] on td "️‍LAUREN" at bounding box center [243, 403] width 156 height 41
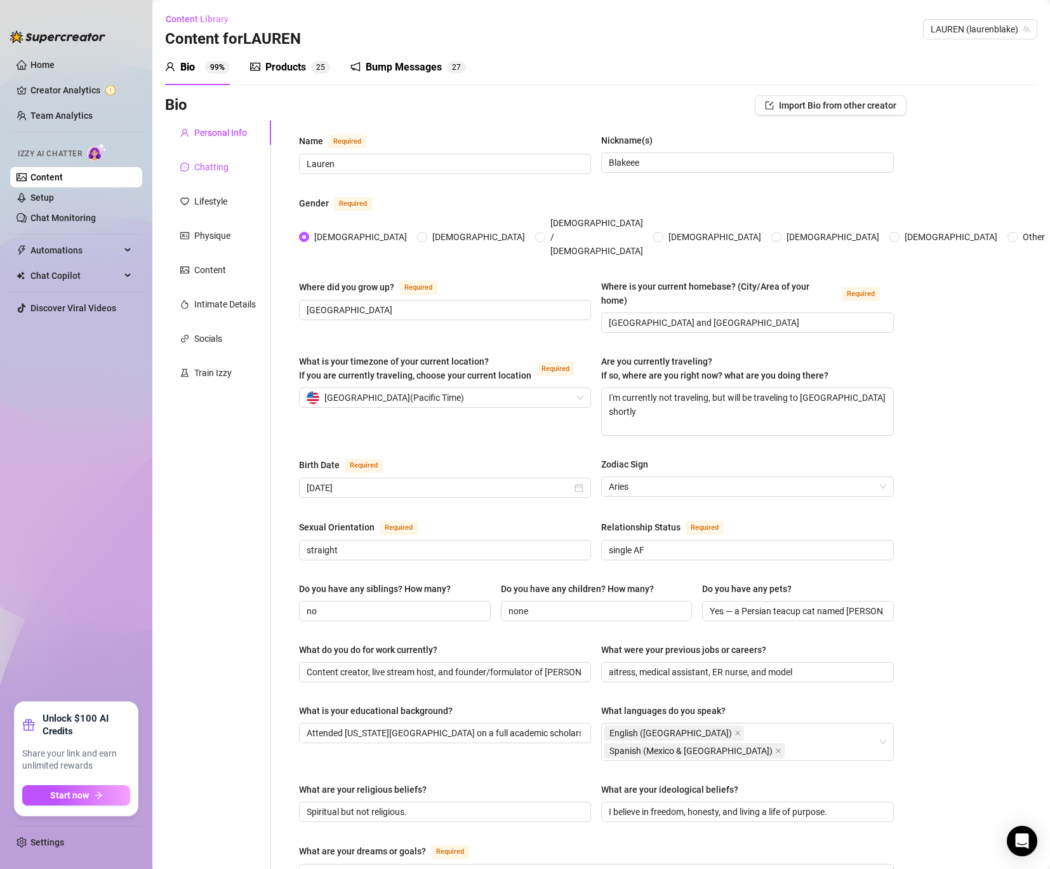
click at [213, 164] on div "Chatting" at bounding box center [211, 167] width 34 height 14
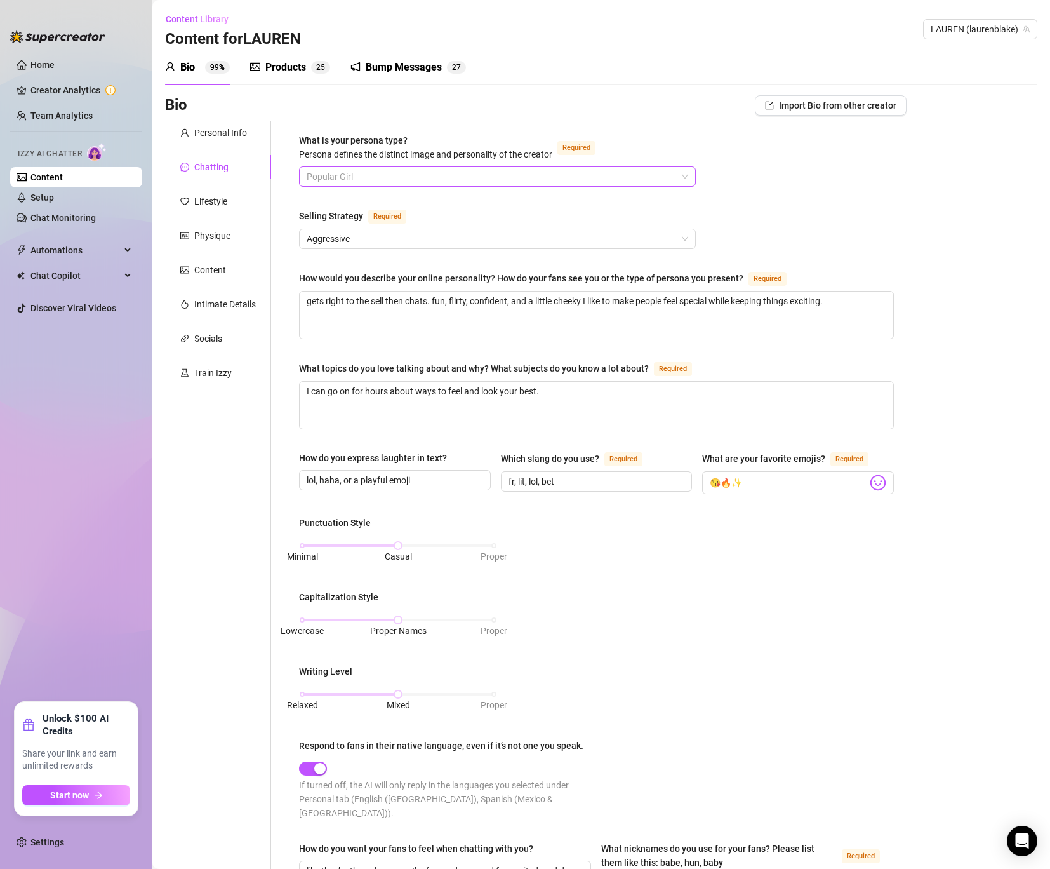
click at [419, 177] on span "Popular Girl" at bounding box center [498, 176] width 382 height 19
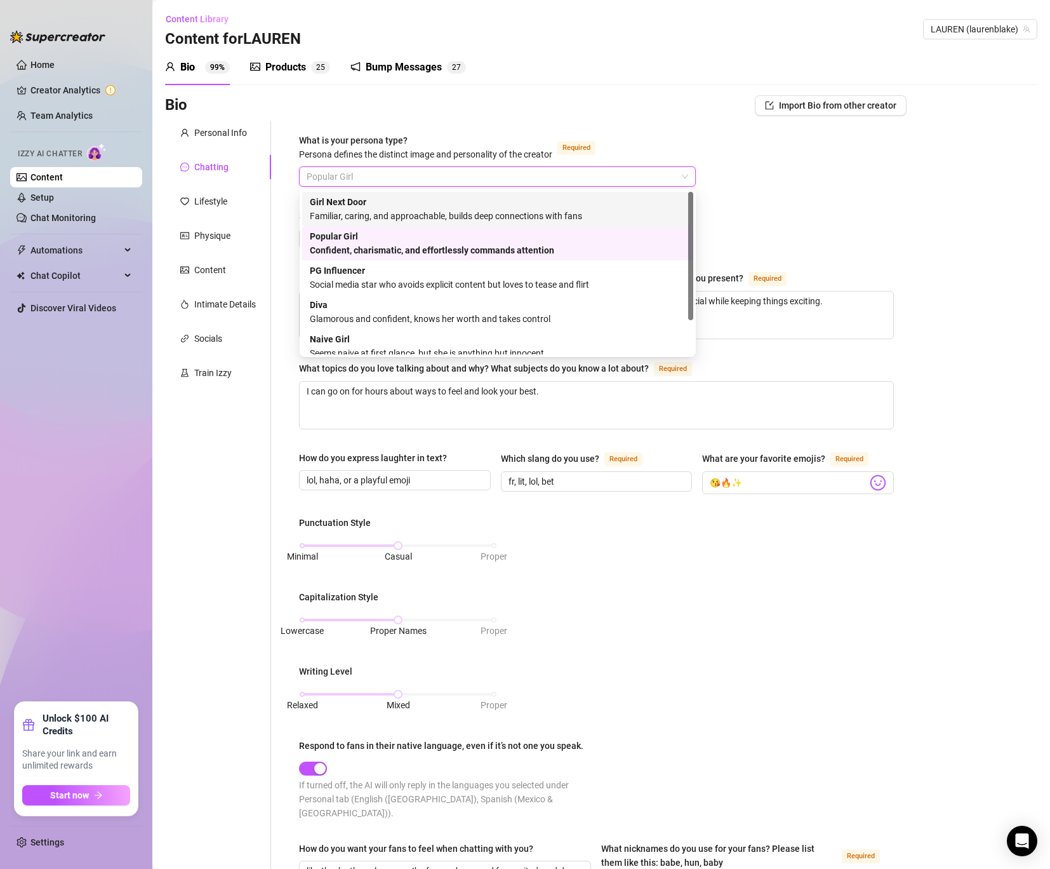
click at [403, 207] on div "Girl Next Door Familiar, caring, and approachable, builds deep connections with…" at bounding box center [498, 209] width 376 height 28
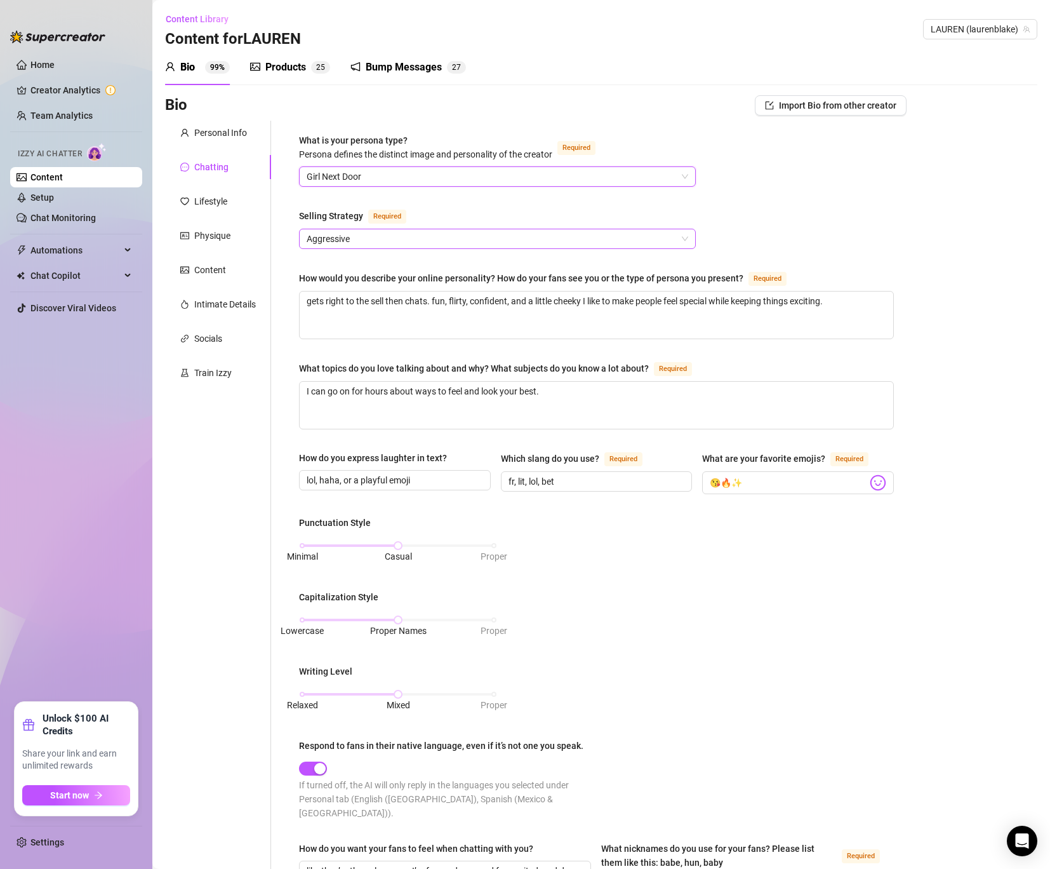
click at [411, 233] on span "Aggressive" at bounding box center [498, 238] width 382 height 19
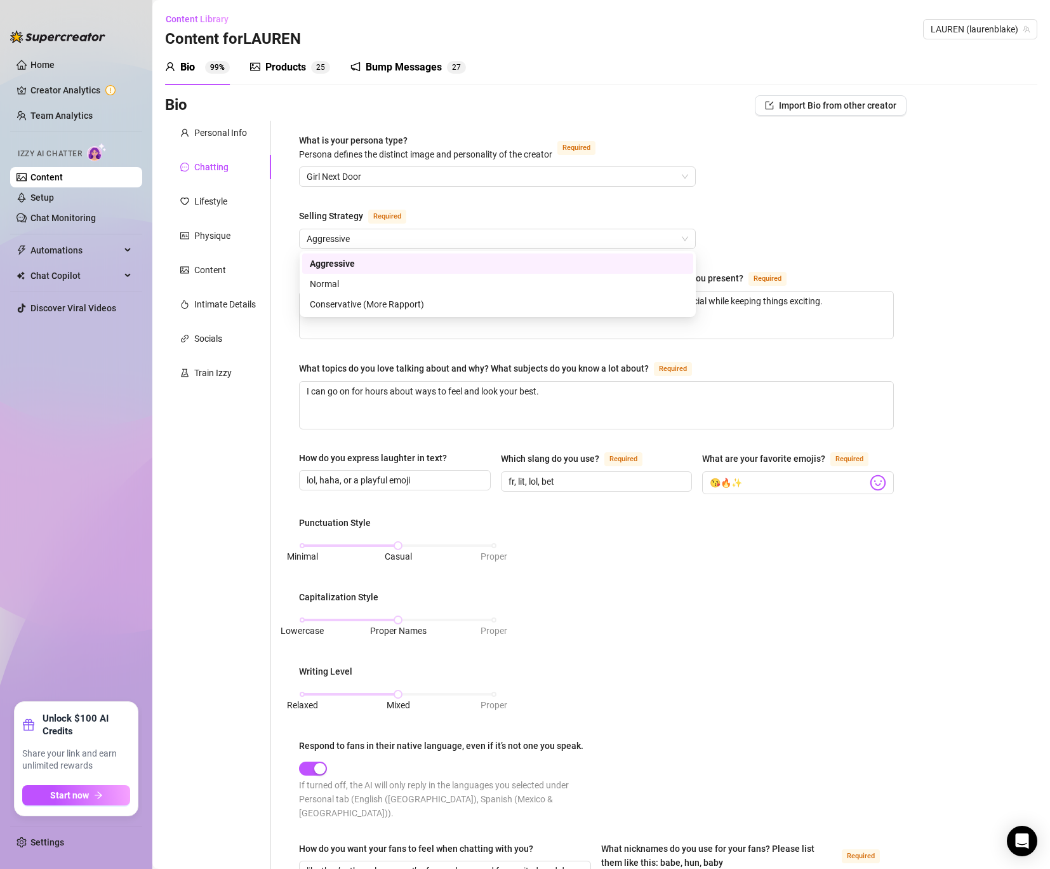
click at [746, 219] on div "What is your persona type? [PERSON_NAME] defines the distinct image and persona…" at bounding box center [596, 608] width 595 height 951
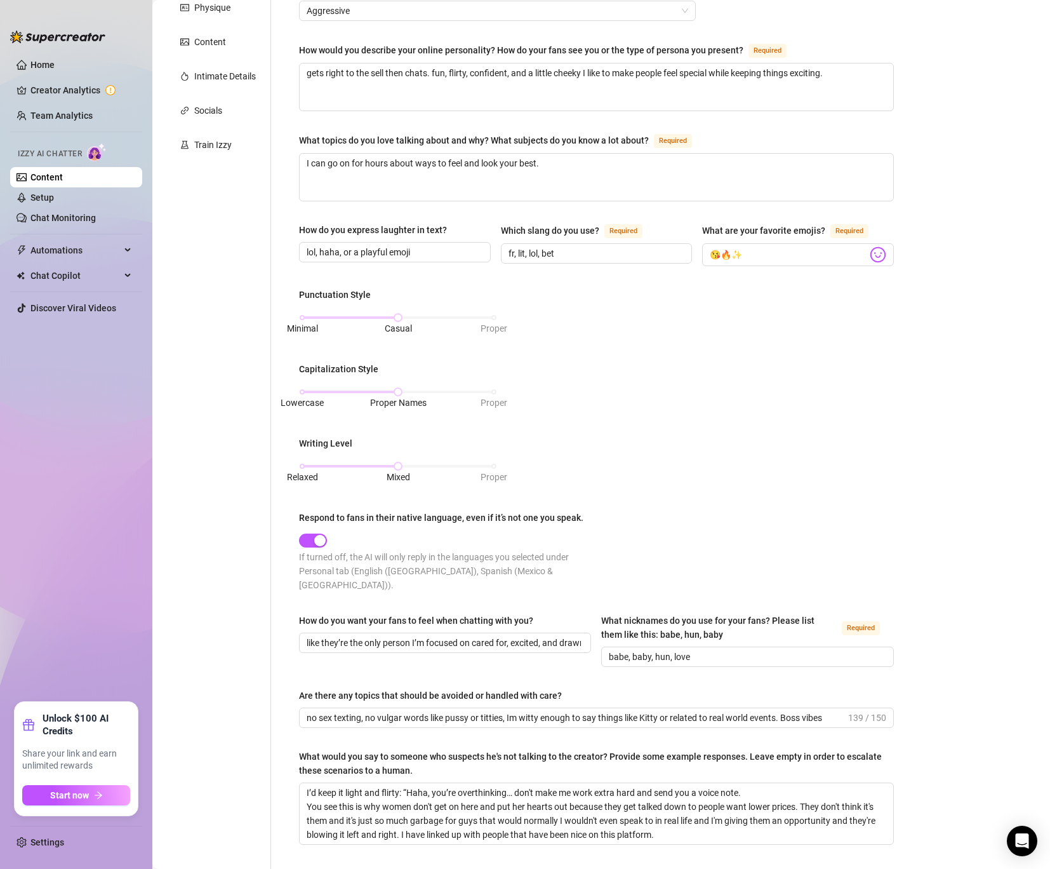
scroll to position [323, 0]
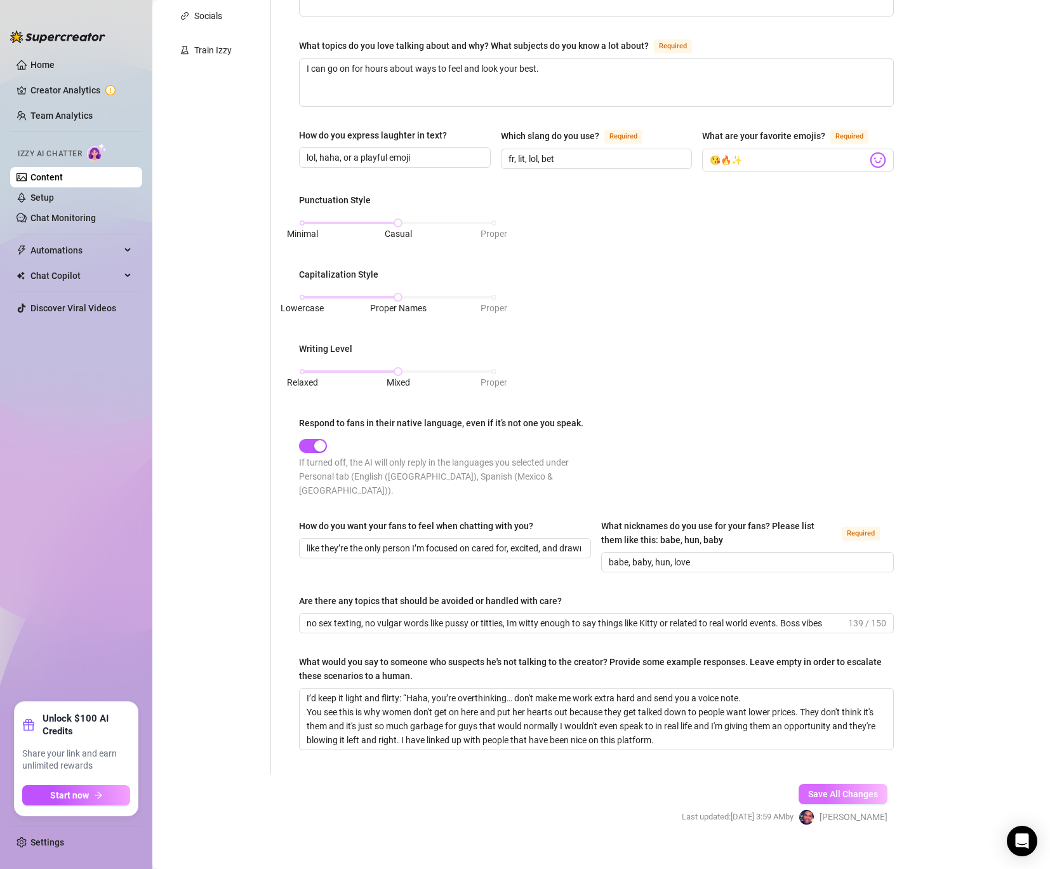
click at [843, 789] on span "Save All Changes" at bounding box center [844, 794] width 70 height 10
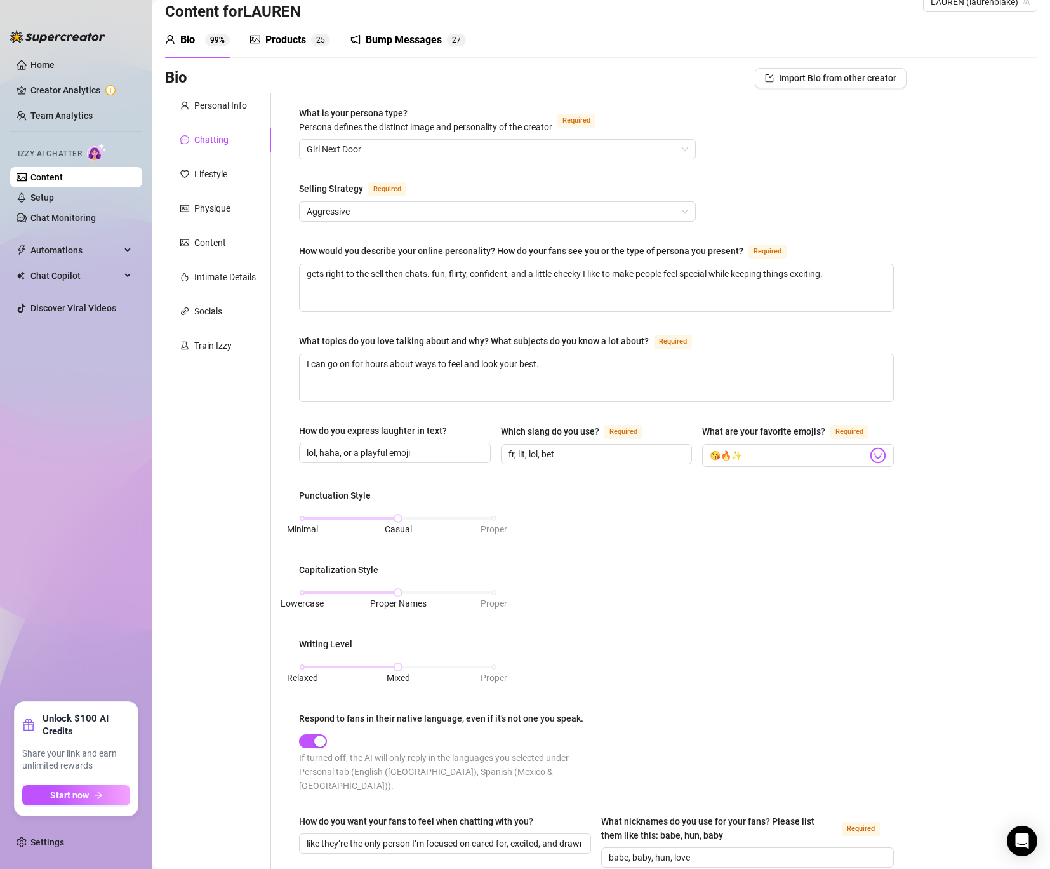
scroll to position [0, 0]
